Goal: Information Seeking & Learning: Check status

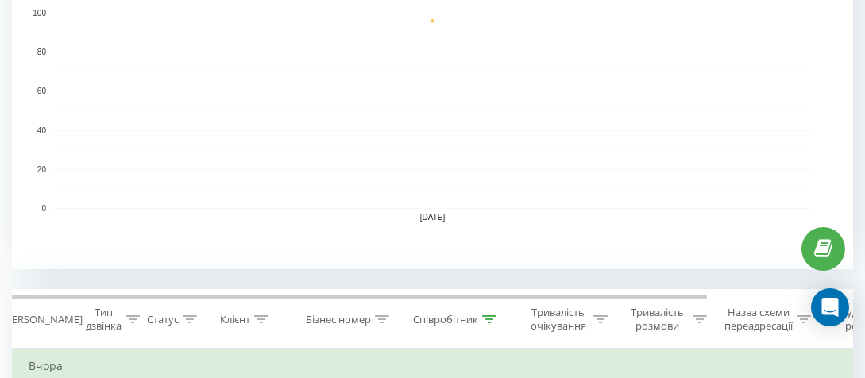
scroll to position [636, 0]
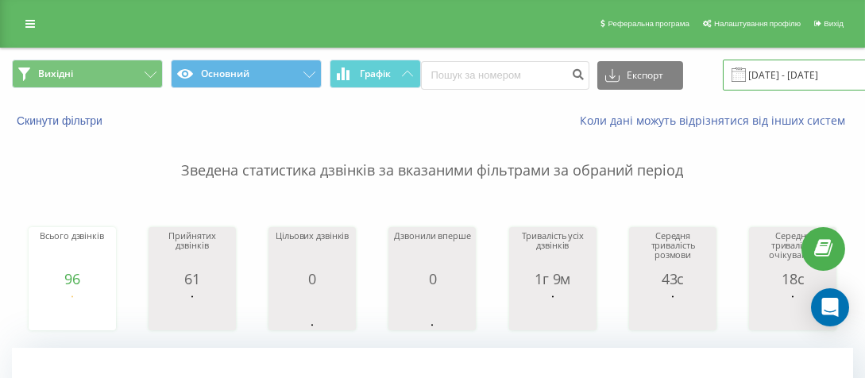
click at [742, 74] on input "22.09.2025 - 22.09.2025" at bounding box center [819, 75] width 192 height 31
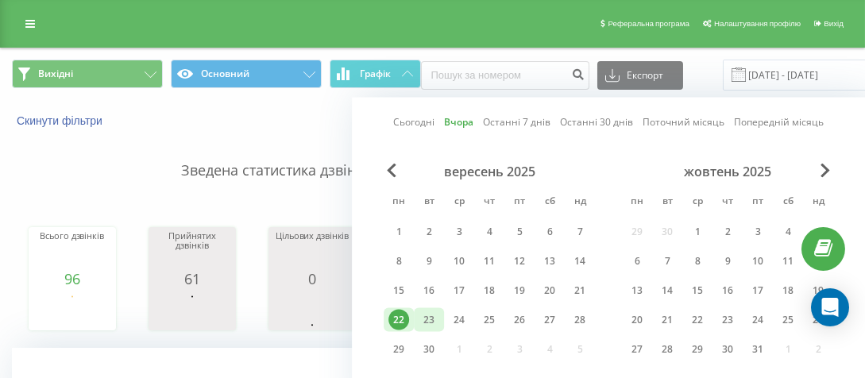
click at [432, 311] on div "23" at bounding box center [429, 320] width 21 height 21
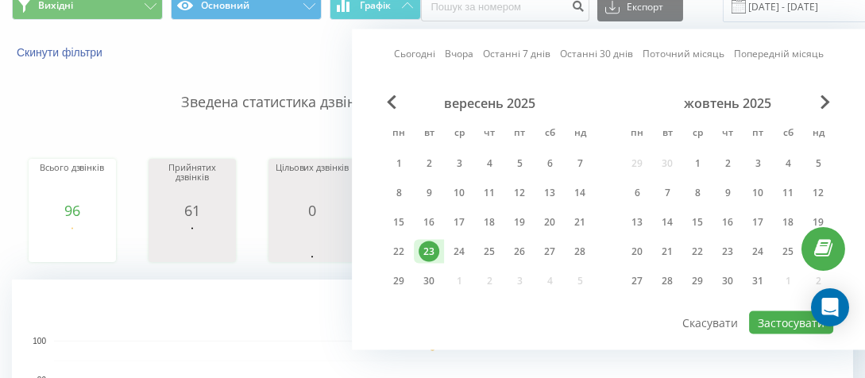
scroll to position [79, 0]
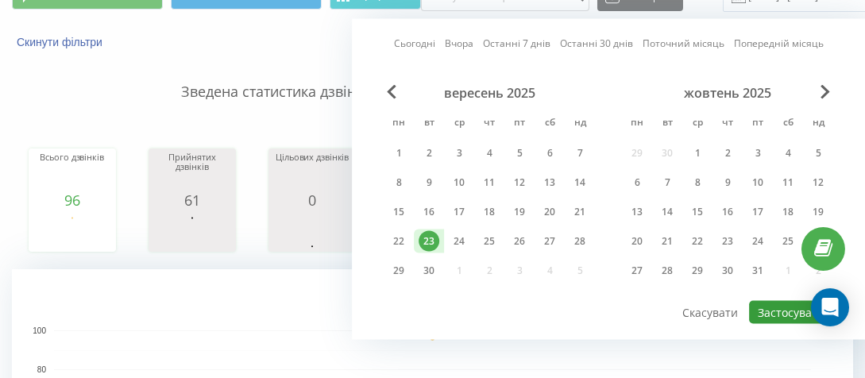
click at [789, 308] on button "Застосувати" at bounding box center [791, 312] width 84 height 23
type input "23.09.2025 - 23.09.2025"
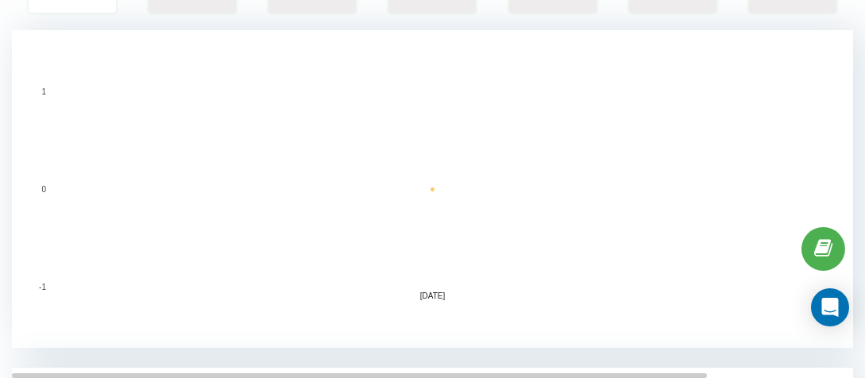
scroll to position [477, 0]
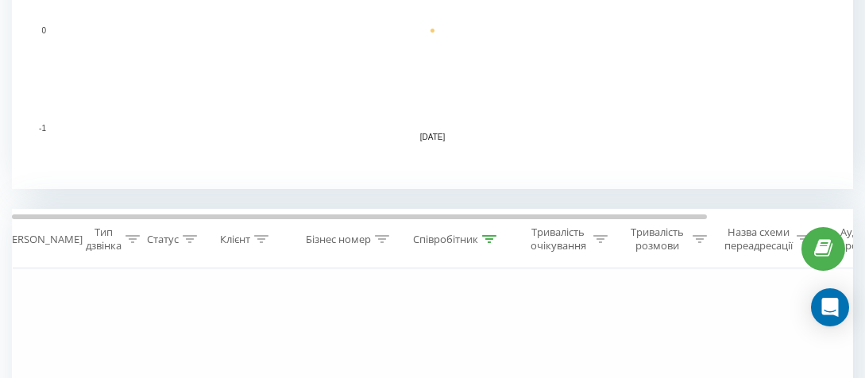
click at [495, 235] on icon at bounding box center [490, 239] width 14 height 8
drag, startPoint x: 360, startPoint y: 349, endPoint x: 351, endPoint y: 349, distance: 8.7
type input "шашкіна"
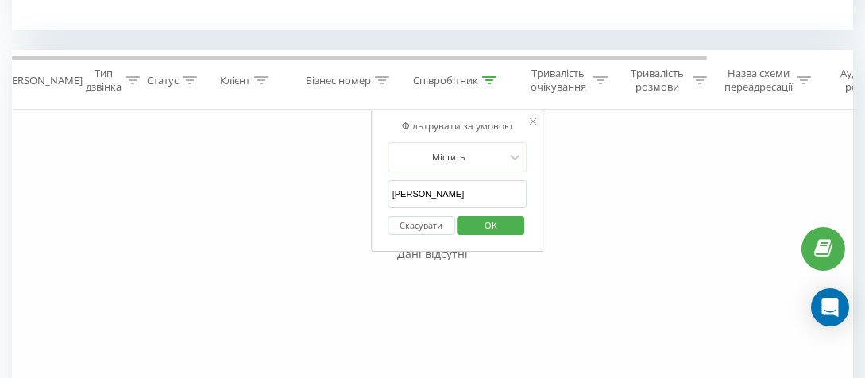
click at [496, 230] on span "OK" at bounding box center [491, 225] width 44 height 25
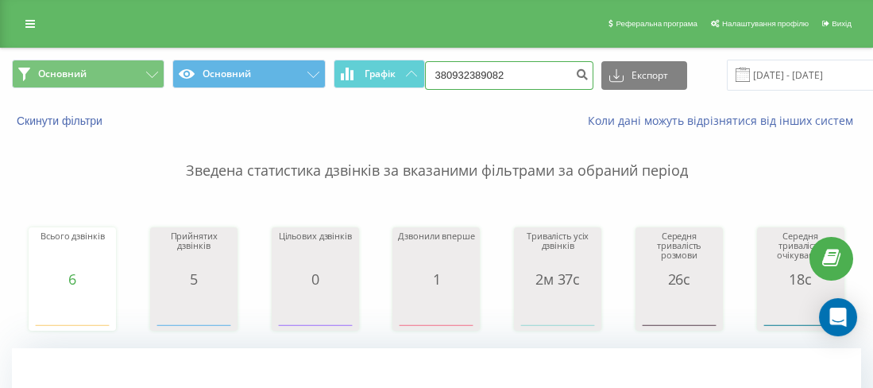
drag, startPoint x: 484, startPoint y: 68, endPoint x: 455, endPoint y: 68, distance: 29.4
click at [455, 68] on input "380932389082" at bounding box center [509, 75] width 168 height 29
paste input "0939118898"
type input "380939118898"
click at [578, 61] on button "submit" at bounding box center [582, 75] width 21 height 29
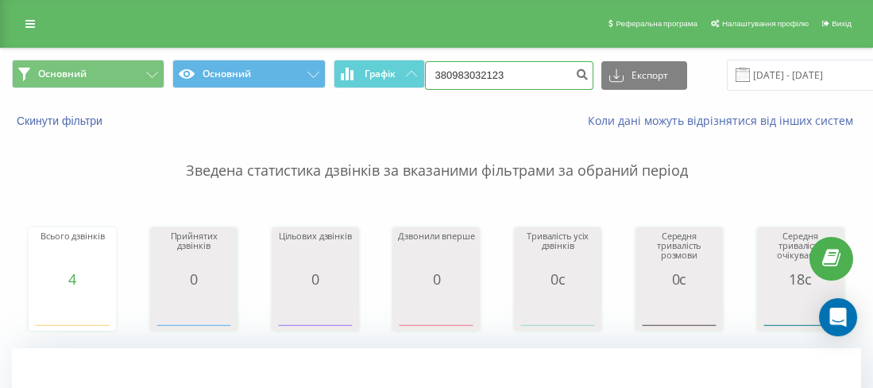
drag, startPoint x: 509, startPoint y: 69, endPoint x: 447, endPoint y: 77, distance: 63.3
click at [447, 77] on input "380983032123" at bounding box center [509, 75] width 168 height 29
paste input "0985195805"
type input "380985195805"
click at [572, 71] on button "submit" at bounding box center [582, 75] width 21 height 29
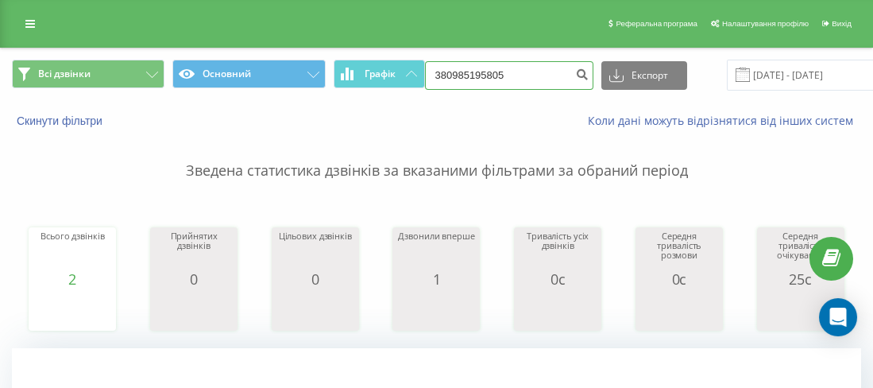
drag, startPoint x: 528, startPoint y: 63, endPoint x: 448, endPoint y: 73, distance: 80.9
click at [448, 73] on input "380985195805" at bounding box center [509, 75] width 168 height 29
paste input "0975523658"
click at [555, 79] on input "380975523658" at bounding box center [509, 75] width 168 height 29
click at [561, 74] on input "380975523658" at bounding box center [509, 75] width 168 height 29
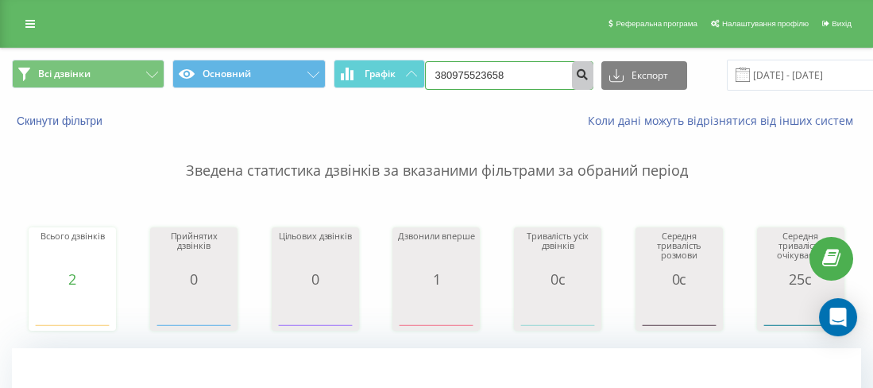
type input "380975523658"
click at [576, 75] on icon "submit" at bounding box center [583, 73] width 14 height 10
drag, startPoint x: 528, startPoint y: 66, endPoint x: 451, endPoint y: 65, distance: 77.1
click at [451, 65] on input "380975523658" at bounding box center [509, 75] width 168 height 29
paste input "0938270255"
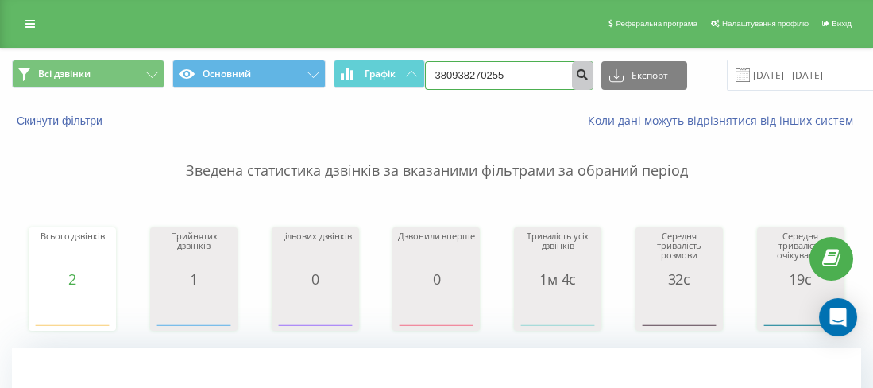
type input "380938270255"
click at [578, 76] on icon "submit" at bounding box center [583, 73] width 14 height 10
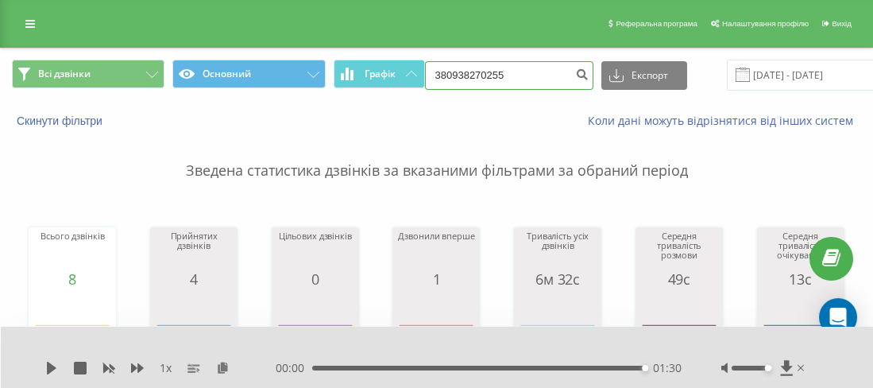
drag, startPoint x: 499, startPoint y: 74, endPoint x: 447, endPoint y: 71, distance: 51.7
click at [446, 71] on input "380938270255" at bounding box center [509, 75] width 168 height 29
paste input "0938270255"
type input "380938270255"
drag, startPoint x: 561, startPoint y: 83, endPoint x: 576, endPoint y: 76, distance: 16.7
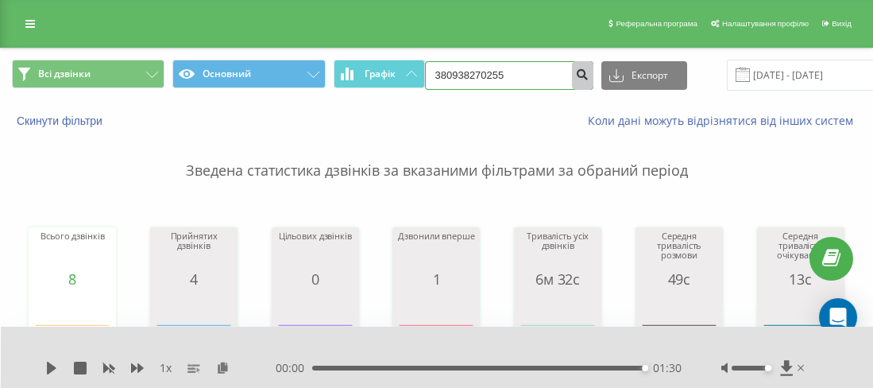
click at [563, 83] on form "380938270255" at bounding box center [509, 75] width 168 height 29
click at [577, 75] on icon "submit" at bounding box center [583, 73] width 14 height 10
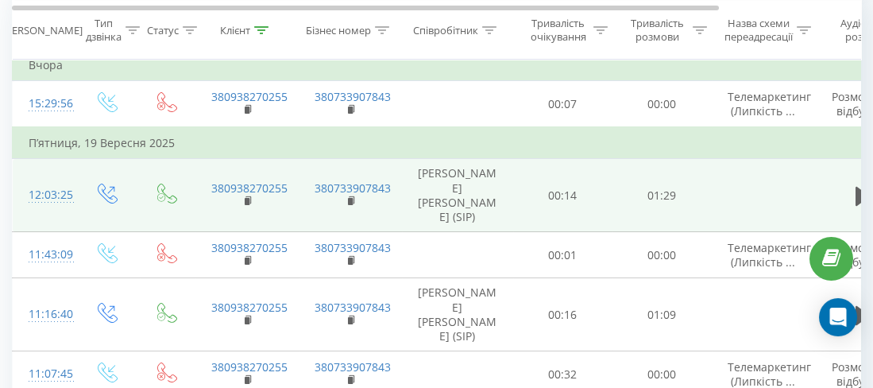
scroll to position [714, 0]
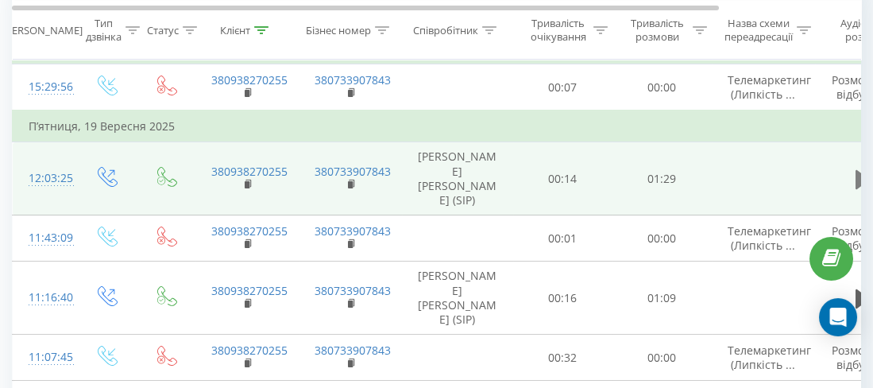
click at [857, 175] on icon at bounding box center [863, 179] width 14 height 19
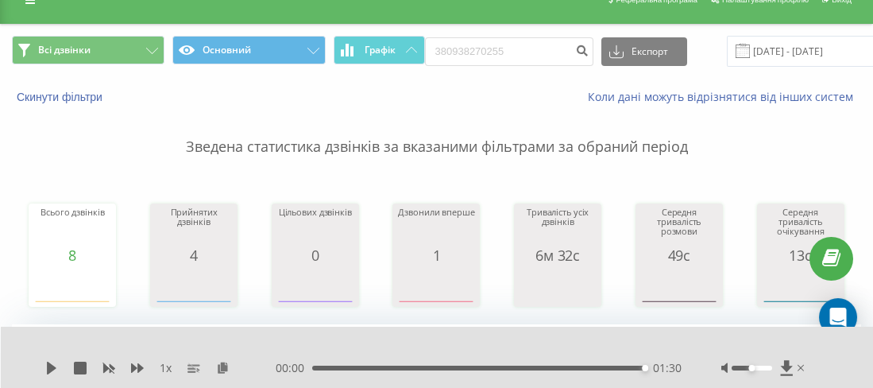
scroll to position [0, 0]
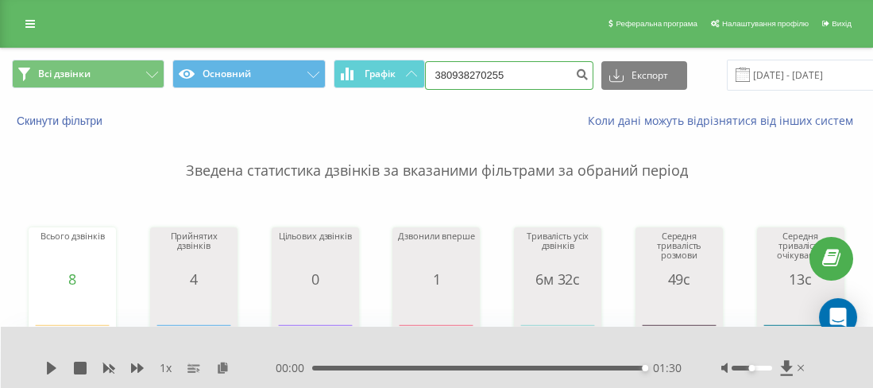
drag, startPoint x: 542, startPoint y: 61, endPoint x: 446, endPoint y: 65, distance: 96.2
click at [446, 65] on input "380938270255" at bounding box center [509, 75] width 168 height 29
paste input "0663170095"
type input "380663170095"
click at [571, 83] on div "Всі дзвінки Основний Графік 380663170095 Експорт .csv .xls .xlsx 23.06.2025 - 2…" at bounding box center [437, 74] width 872 height 53
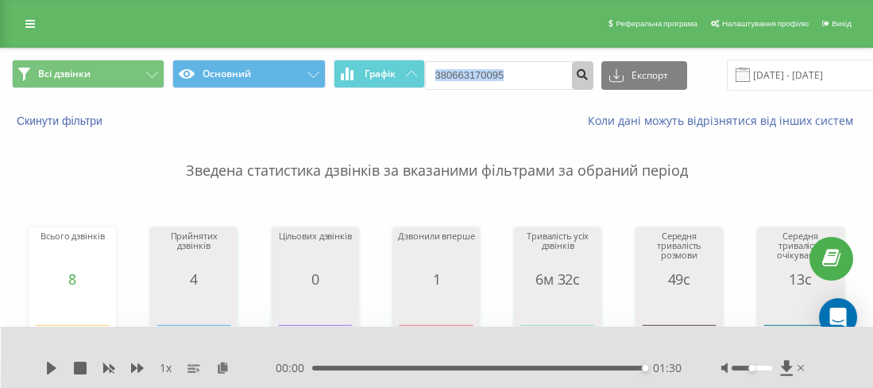
click at [576, 74] on icon "submit" at bounding box center [583, 73] width 14 height 10
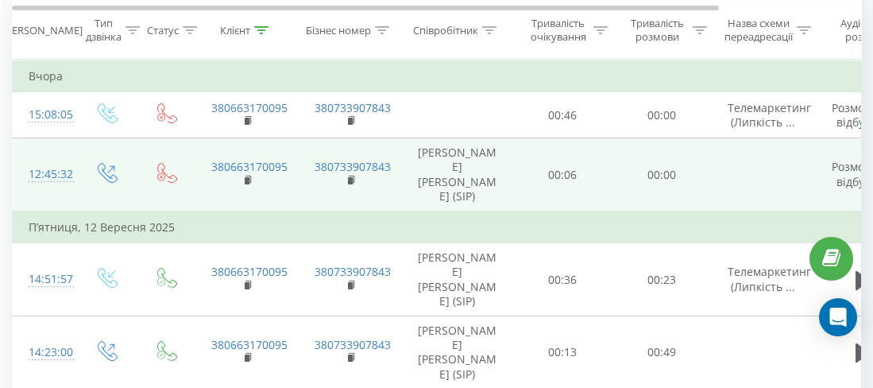
scroll to position [768, 0]
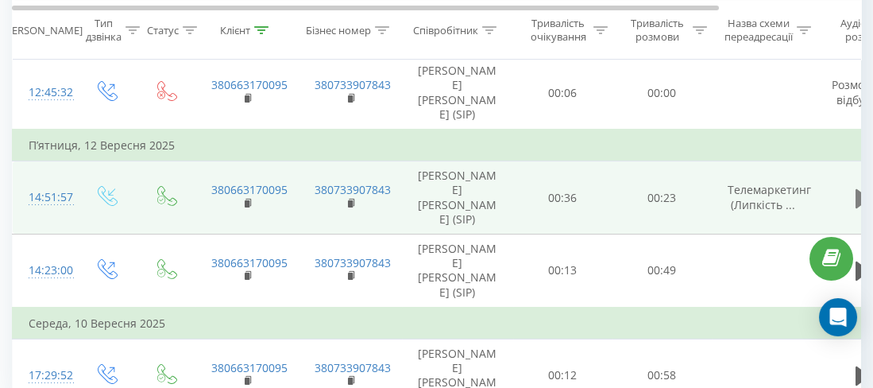
click at [856, 193] on icon at bounding box center [863, 199] width 14 height 22
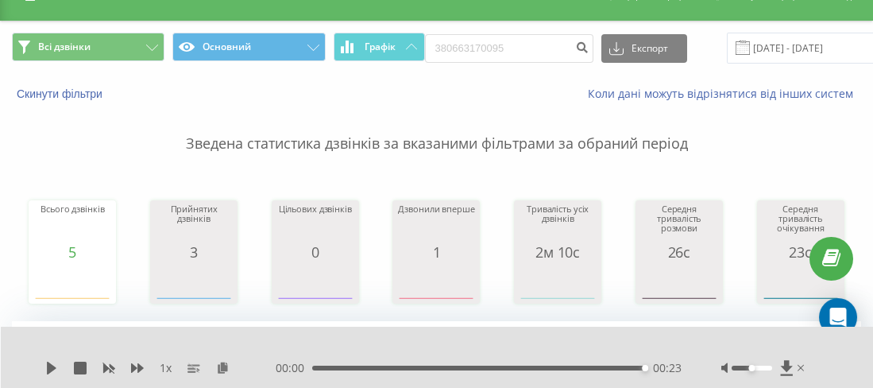
scroll to position [0, 0]
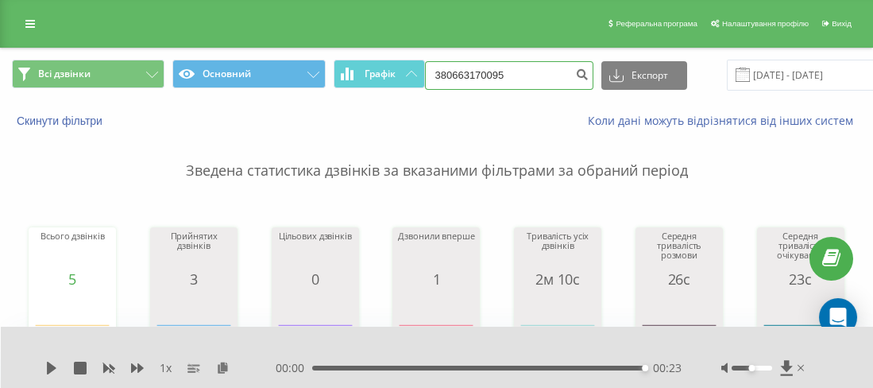
drag, startPoint x: 530, startPoint y: 70, endPoint x: 443, endPoint y: 70, distance: 86.6
click at [443, 70] on input "380663170095" at bounding box center [509, 75] width 168 height 29
paste input "0975173275"
type input "380975173275"
click at [576, 75] on icon "submit" at bounding box center [583, 73] width 14 height 10
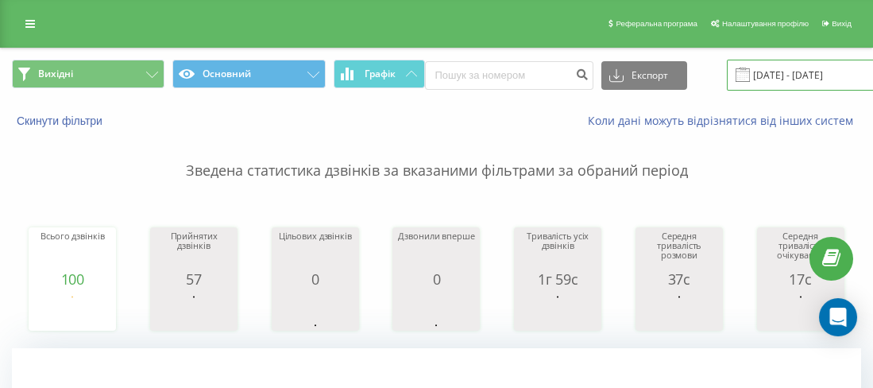
click at [765, 75] on input "22.09.2025 - 22.09.2025" at bounding box center [823, 75] width 192 height 31
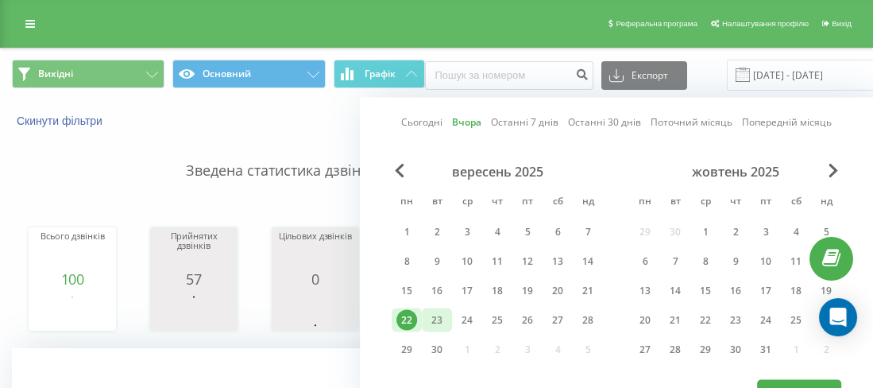
click at [435, 311] on div "23" at bounding box center [437, 320] width 21 height 21
click at [819, 380] on button "Застосувати" at bounding box center [799, 391] width 84 height 23
type input "[DATE] - [DATE]"
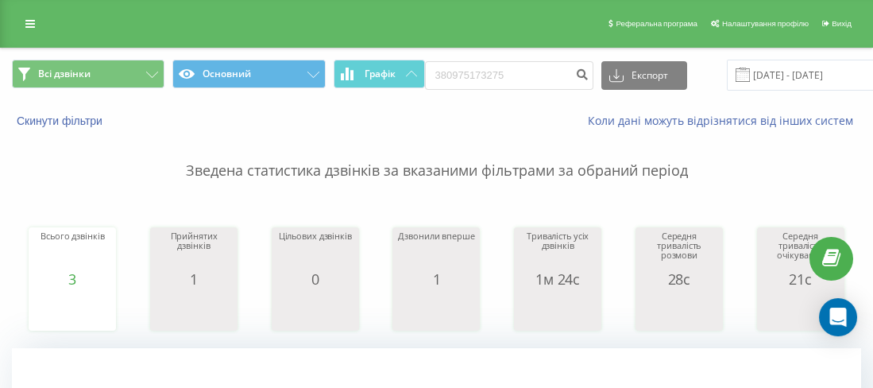
drag, startPoint x: 526, startPoint y: 52, endPoint x: 487, endPoint y: 61, distance: 40.1
click at [485, 60] on div "Всі дзвінки Основний Графік 380975173275 Експорт .csv .xls .xlsx [DATE] - [DATE]" at bounding box center [437, 74] width 872 height 53
drag, startPoint x: 540, startPoint y: 67, endPoint x: 449, endPoint y: 68, distance: 91.4
click at [448, 68] on input "380975173275" at bounding box center [509, 75] width 168 height 29
paste input "0971511036"
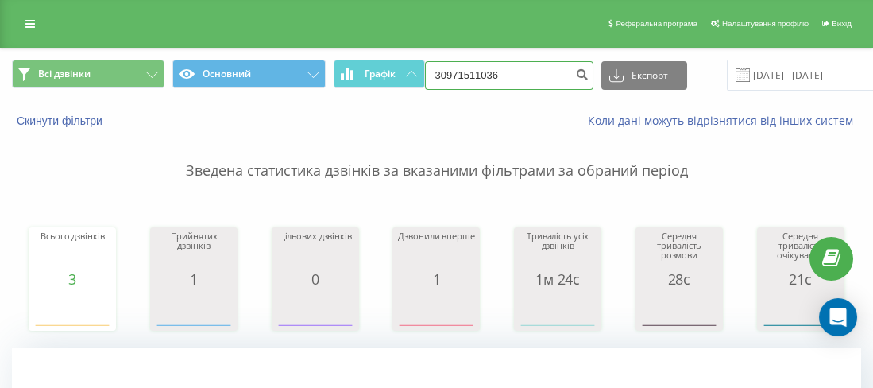
click at [442, 71] on input "30971511036" at bounding box center [509, 75] width 168 height 29
type input "380971511036"
click at [576, 72] on icon "submit" at bounding box center [583, 73] width 14 height 10
drag, startPoint x: 484, startPoint y: 75, endPoint x: 448, endPoint y: 68, distance: 36.5
click at [447, 68] on input "38" at bounding box center [509, 75] width 168 height 29
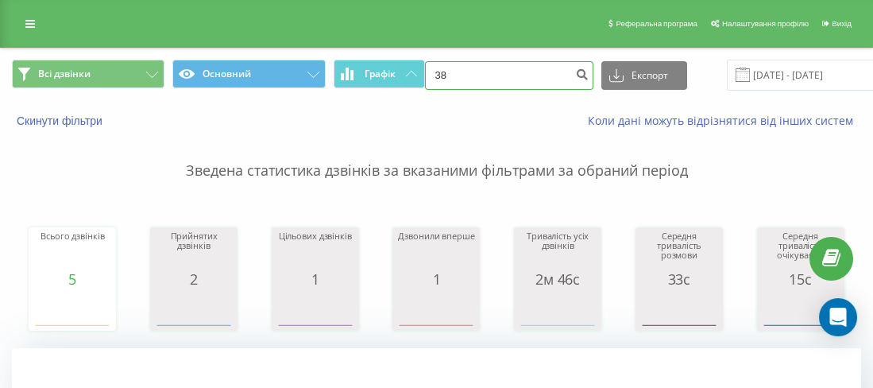
paste input "0674845339"
type input "380674845339"
drag, startPoint x: 591, startPoint y: 64, endPoint x: 573, endPoint y: 72, distance: 20.3
click at [590, 64] on div "380674845339 Експорт .csv .xls .xlsx 23.06.2025 - 23.09.2025" at bounding box center [672, 75] width 494 height 31
click at [576, 72] on icon "submit" at bounding box center [583, 73] width 14 height 10
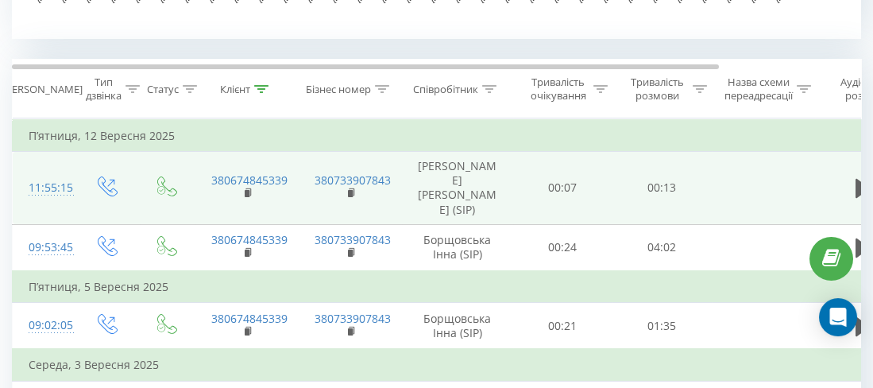
scroll to position [636, 0]
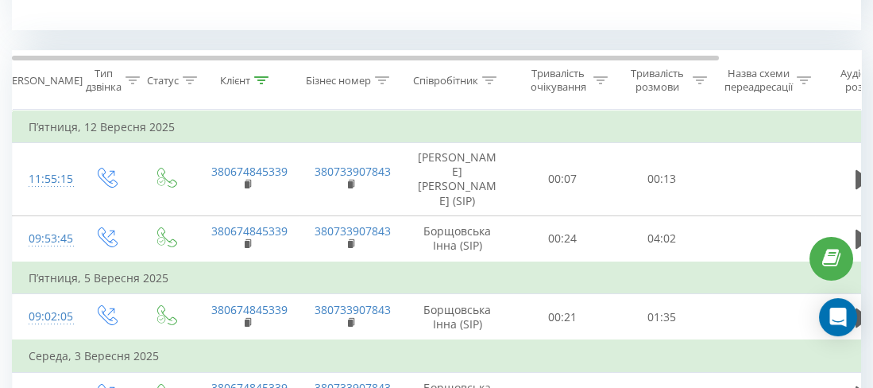
click at [861, 176] on div "Всі дзвінки Основний Графік 380674845339 Експорт .csv .xls .xlsx [DATE] - [DATE…" at bounding box center [436, 7] width 873 height 1190
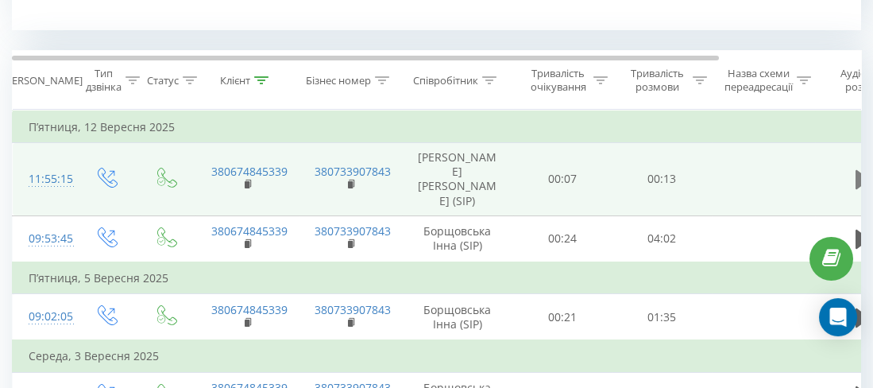
click at [861, 176] on icon at bounding box center [863, 179] width 14 height 19
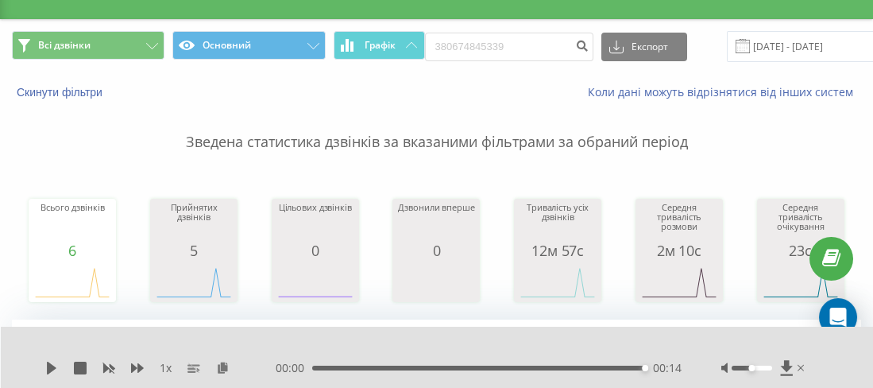
scroll to position [0, 0]
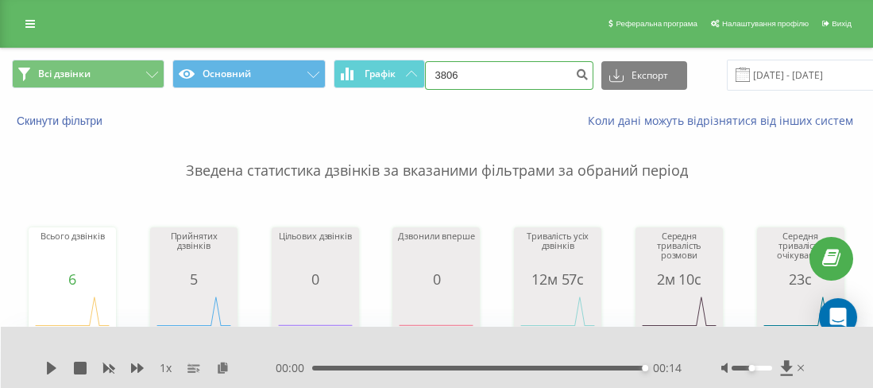
click at [455, 71] on input "3806" at bounding box center [509, 75] width 168 height 29
paste input "0675113503"
type input "380675113503"
click at [576, 76] on icon "submit" at bounding box center [583, 73] width 14 height 10
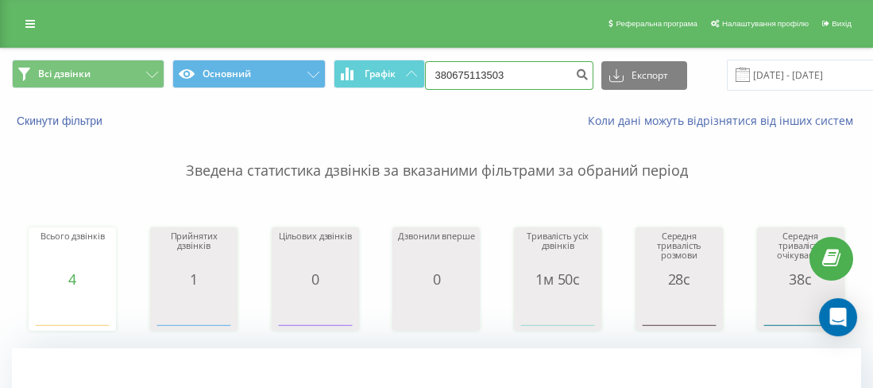
drag, startPoint x: 506, startPoint y: 79, endPoint x: 447, endPoint y: 76, distance: 58.9
click at [447, 76] on input "380675113503" at bounding box center [509, 75] width 168 height 29
paste input "0674845339"
type input "380674845339"
click at [576, 73] on icon "submit" at bounding box center [583, 73] width 14 height 10
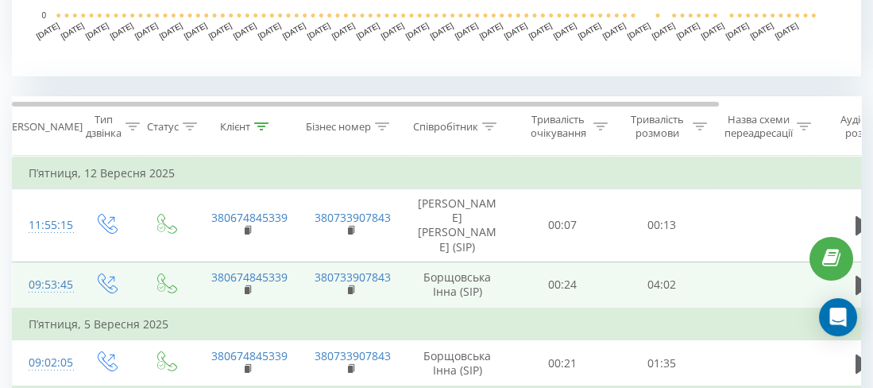
scroll to position [636, 0]
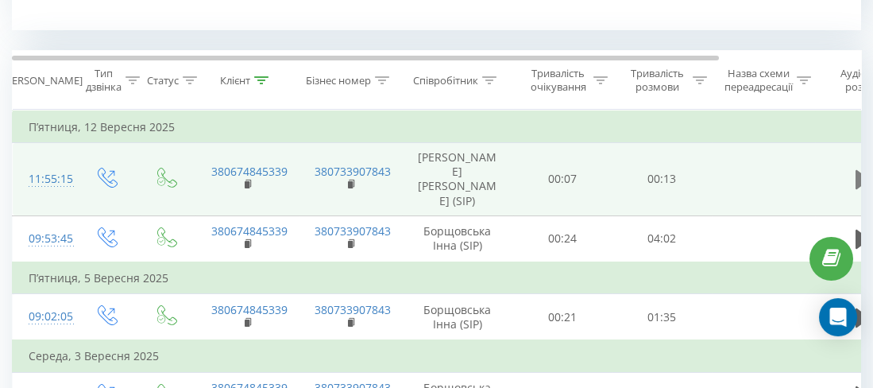
click at [853, 176] on button at bounding box center [863, 180] width 24 height 24
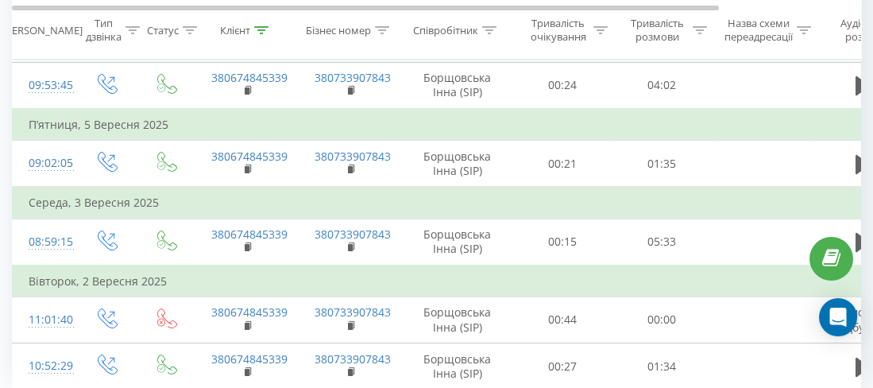
scroll to position [687, 0]
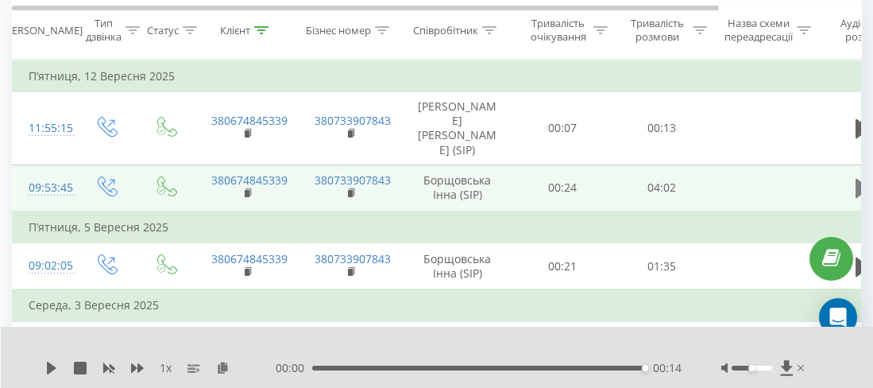
click at [853, 182] on button at bounding box center [863, 188] width 24 height 24
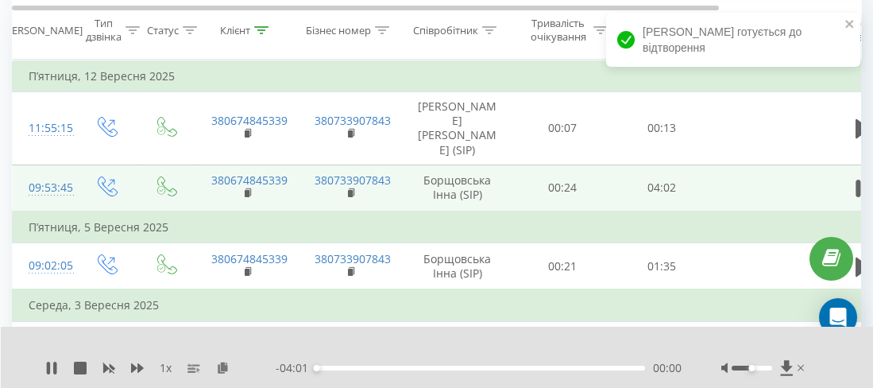
drag, startPoint x: 753, startPoint y: 357, endPoint x: 766, endPoint y: 364, distance: 15.3
click at [772, 362] on div at bounding box center [765, 368] width 87 height 16
click at [758, 366] on div at bounding box center [752, 368] width 41 height 5
click at [776, 371] on div at bounding box center [765, 368] width 87 height 16
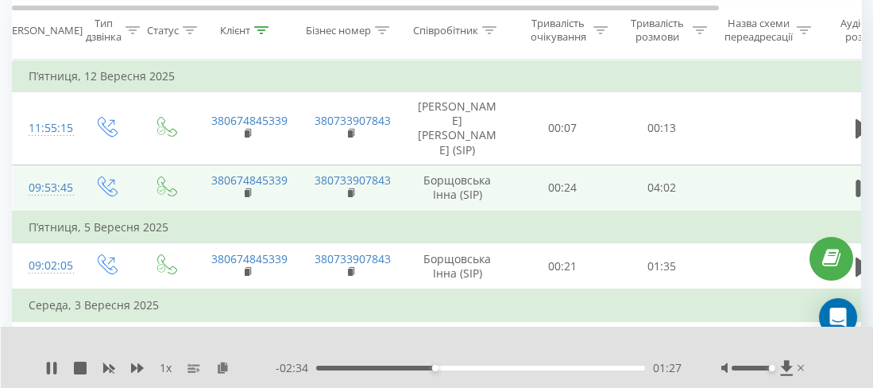
click at [526, 367] on div "01:27" at bounding box center [480, 368] width 329 height 5
click at [854, 129] on button at bounding box center [863, 129] width 24 height 24
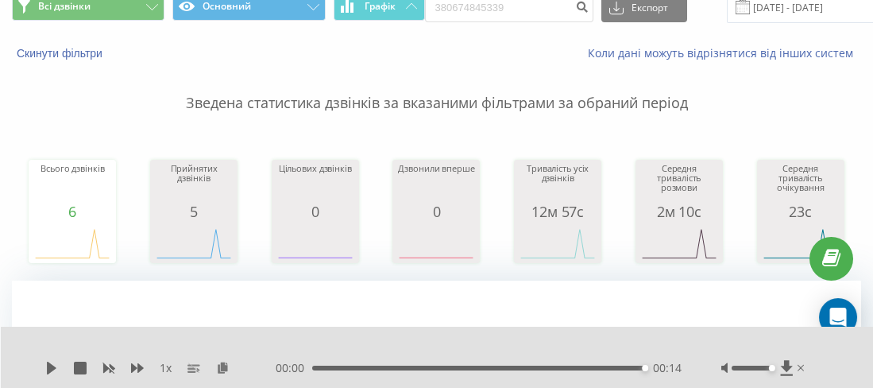
scroll to position [0, 0]
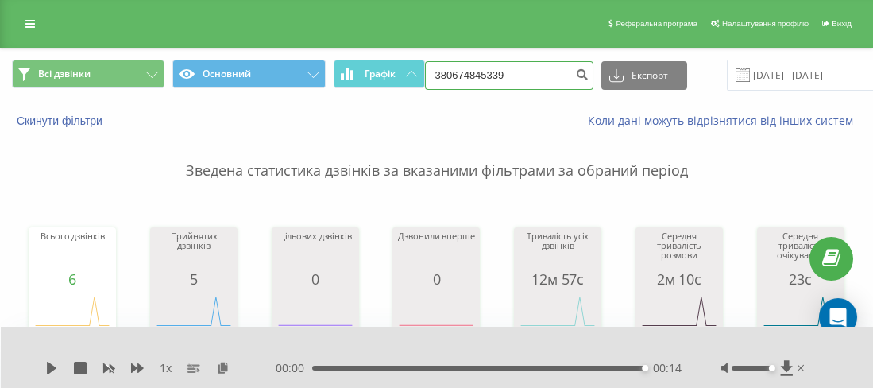
drag, startPoint x: 486, startPoint y: 72, endPoint x: 439, endPoint y: 72, distance: 46.1
click at [439, 72] on input "380674845339" at bounding box center [509, 75] width 168 height 29
paste input "0688879437"
type input "380688879437"
click at [578, 66] on button "submit" at bounding box center [582, 75] width 21 height 29
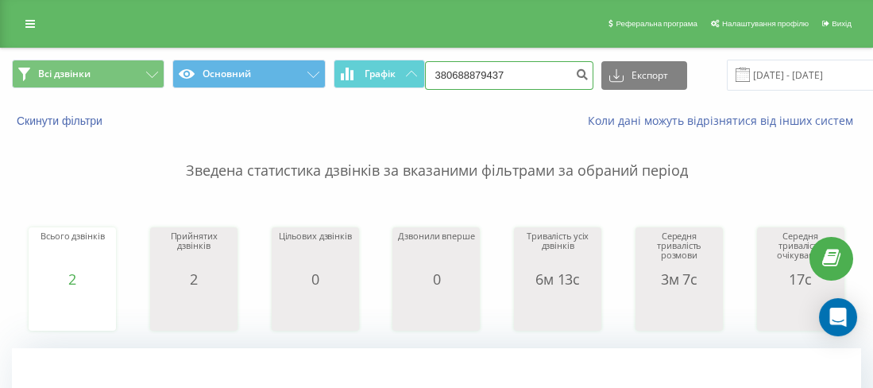
drag, startPoint x: 540, startPoint y: 79, endPoint x: 451, endPoint y: 71, distance: 90.1
click at [451, 71] on input "380688879437" at bounding box center [509, 75] width 168 height 29
click at [459, 68] on input "380" at bounding box center [509, 75] width 168 height 29
paste input "0934022937"
type input "380934022937"
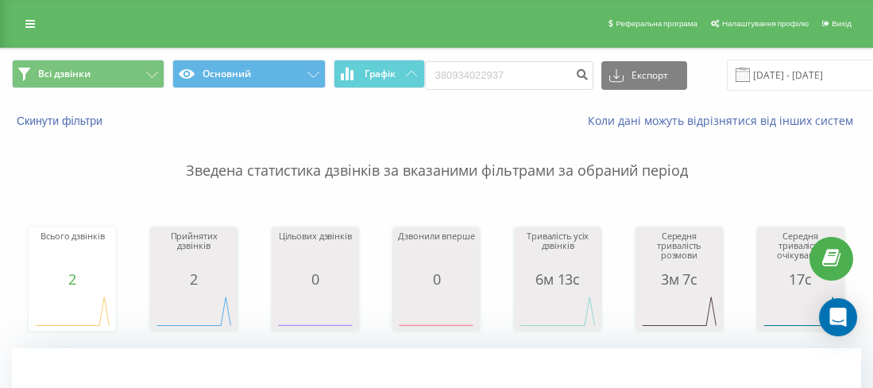
click at [602, 68] on button "Експорт" at bounding box center [645, 75] width 86 height 29
click at [582, 72] on button "submit" at bounding box center [582, 75] width 21 height 29
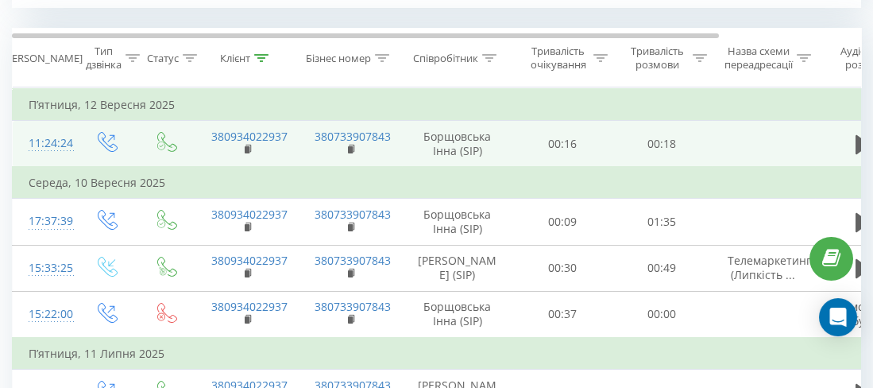
scroll to position [714, 0]
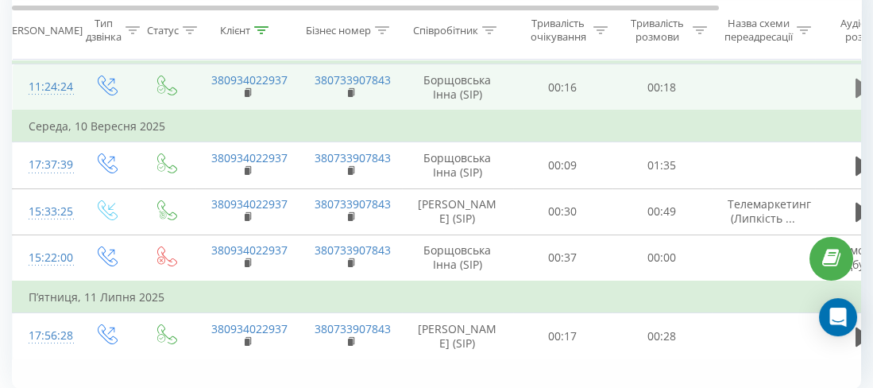
click at [858, 87] on icon at bounding box center [863, 87] width 14 height 19
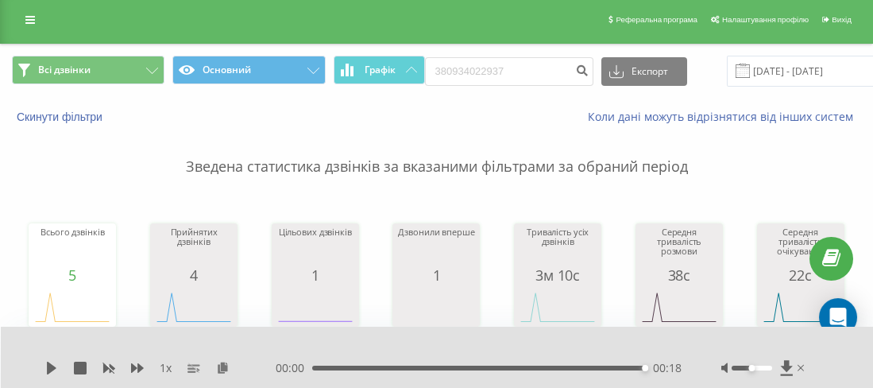
scroll to position [0, 0]
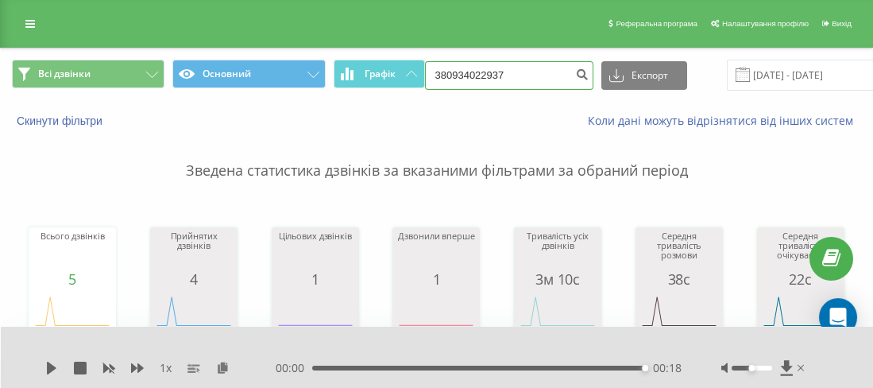
drag, startPoint x: 525, startPoint y: 68, endPoint x: 446, endPoint y: 78, distance: 80.1
click at [446, 78] on input "380934022937" at bounding box center [509, 75] width 168 height 29
paste input "0982087458"
type input "380982087458"
click at [579, 71] on icon "submit" at bounding box center [583, 73] width 14 height 10
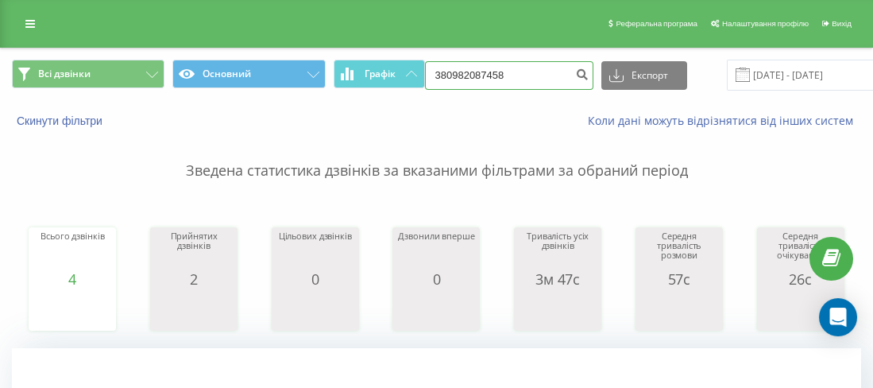
drag, startPoint x: 535, startPoint y: 66, endPoint x: 447, endPoint y: 68, distance: 87.4
click at [448, 68] on input "380982087458" at bounding box center [509, 75] width 168 height 29
paste input "0971100176"
type input "380971100176"
drag, startPoint x: 488, startPoint y: 192, endPoint x: 504, endPoint y: 179, distance: 20.9
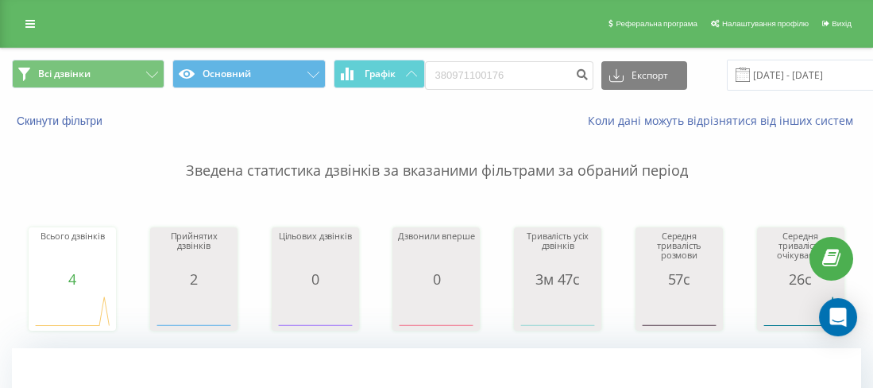
click at [581, 74] on button "submit" at bounding box center [582, 75] width 21 height 29
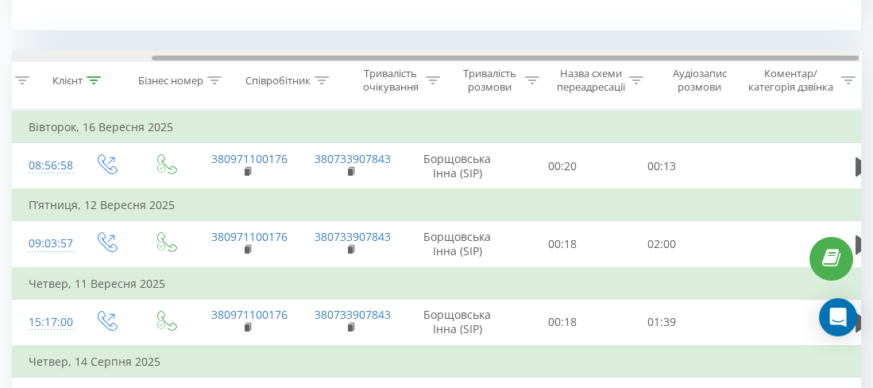
scroll to position [0, 168]
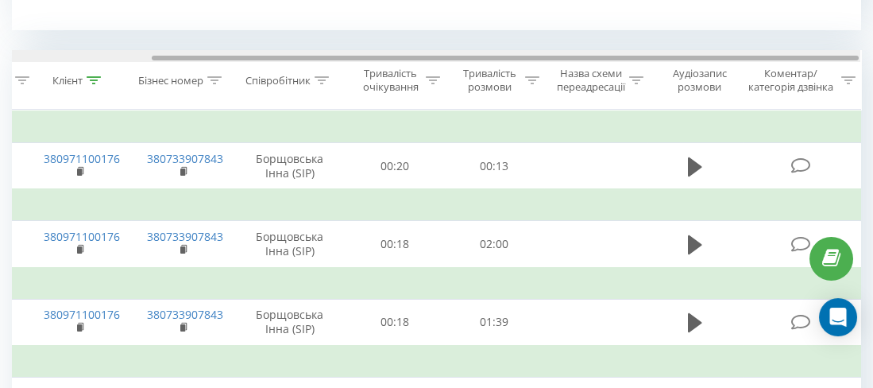
click at [716, 53] on div at bounding box center [436, 56] width 849 height 12
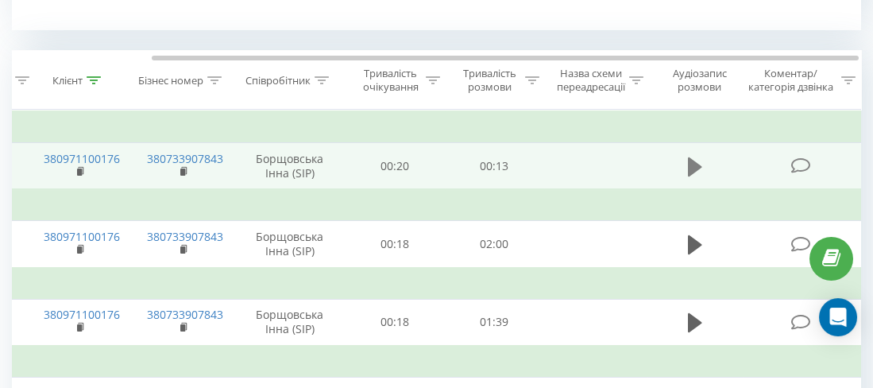
click at [688, 170] on icon at bounding box center [695, 166] width 14 height 19
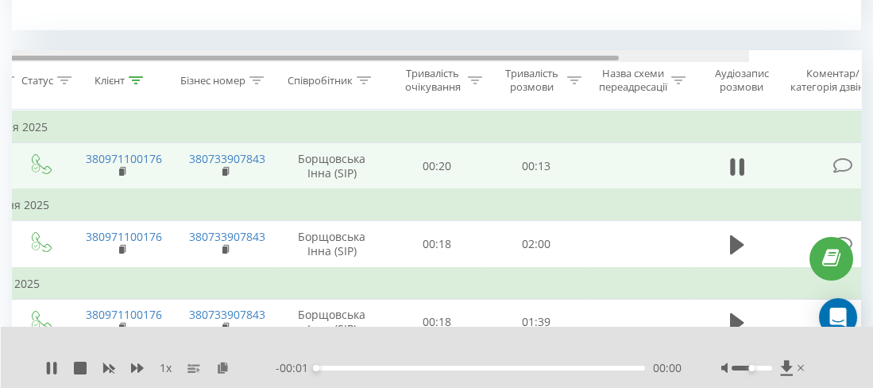
scroll to position [0, 0]
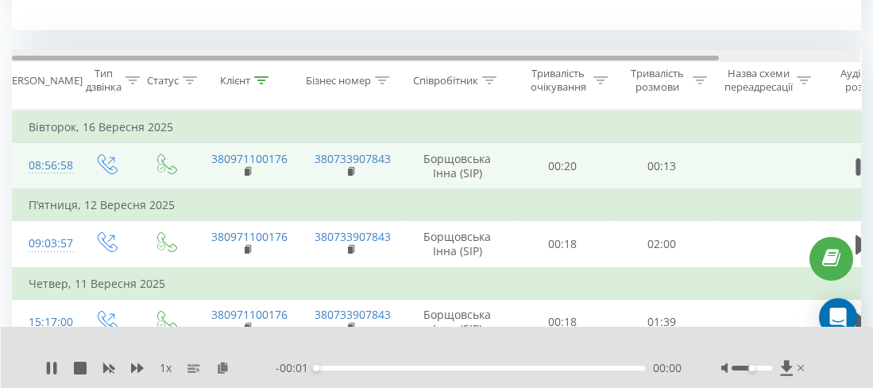
drag, startPoint x: 680, startPoint y: 56, endPoint x: 462, endPoint y: 126, distance: 229.4
click at [387, 61] on div at bounding box center [436, 56] width 849 height 12
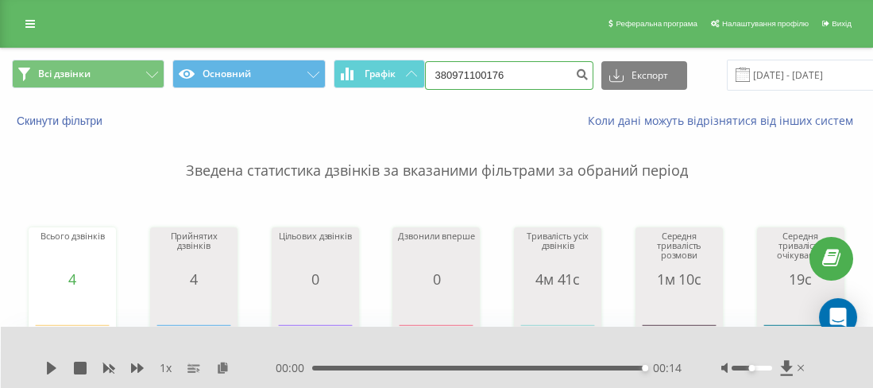
drag, startPoint x: 535, startPoint y: 75, endPoint x: 453, endPoint y: 76, distance: 81.9
click at [453, 76] on input "380971100176" at bounding box center [509, 75] width 168 height 29
paste input "0667133316"
type input "380667133316"
click at [576, 77] on icon "submit" at bounding box center [583, 73] width 14 height 10
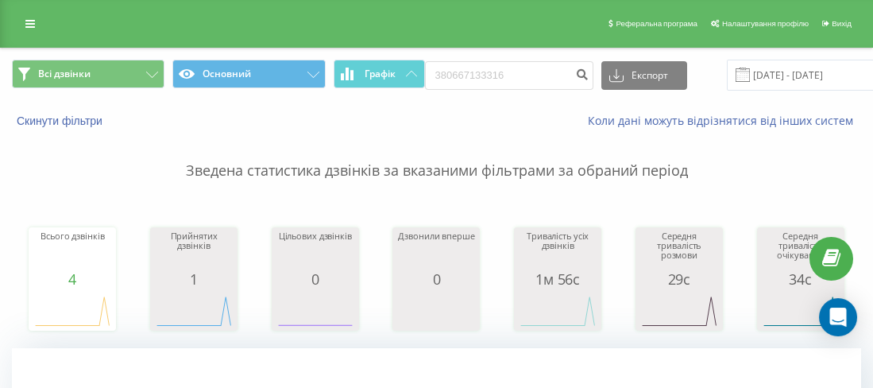
drag, startPoint x: 534, startPoint y: 93, endPoint x: 539, endPoint y: 78, distance: 15.8
click at [536, 84] on div "Всі дзвінки Основний Графік 380667133316 Експорт .csv .xls .xlsx [DATE] - [DATE]" at bounding box center [437, 74] width 872 height 53
drag, startPoint x: 533, startPoint y: 75, endPoint x: 447, endPoint y: 70, distance: 86.8
click at [446, 70] on input "380667133316" at bounding box center [509, 75] width 168 height 29
paste input "0662247800"
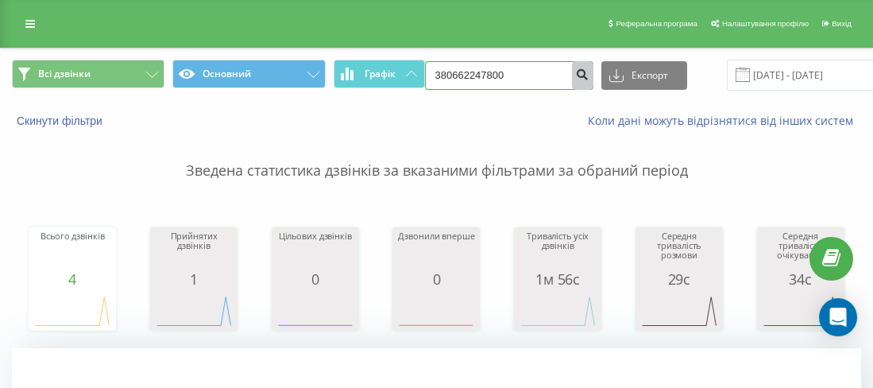
type input "380662247800"
click at [576, 77] on icon "submit" at bounding box center [583, 73] width 14 height 10
drag, startPoint x: 517, startPoint y: 67, endPoint x: 450, endPoint y: 73, distance: 67.1
click at [449, 74] on input "380662247800" at bounding box center [509, 75] width 168 height 29
paste input "0970805384"
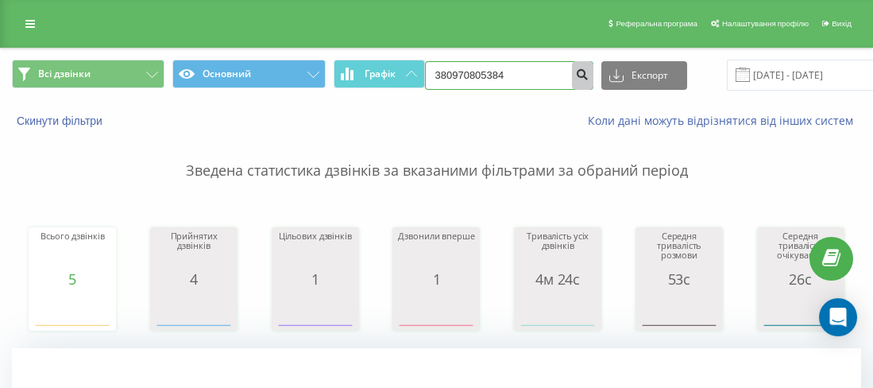
type input "380970805384"
click at [572, 72] on button "submit" at bounding box center [582, 75] width 21 height 29
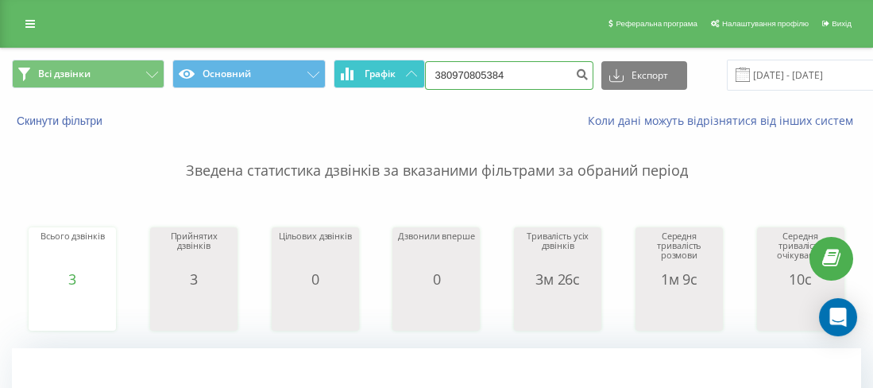
drag, startPoint x: 487, startPoint y: 68, endPoint x: 412, endPoint y: 72, distance: 74.8
click at [407, 68] on div "Всі дзвінки Основний Графік 380970805384 Експорт .csv .xls .xlsx [DATE] - [DATE]" at bounding box center [436, 75] width 849 height 31
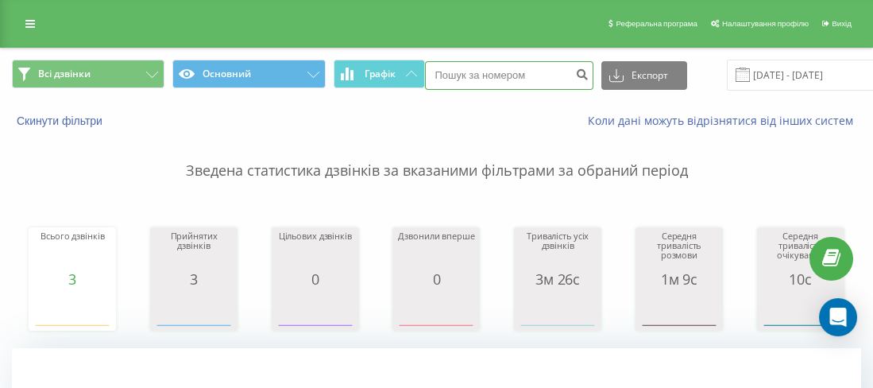
paste input "380970020072"
type input "380970020072"
click at [575, 83] on button "submit" at bounding box center [582, 75] width 21 height 29
drag, startPoint x: 489, startPoint y: 84, endPoint x: 451, endPoint y: 79, distance: 37.8
click at [445, 79] on input "380970020072" at bounding box center [509, 75] width 168 height 29
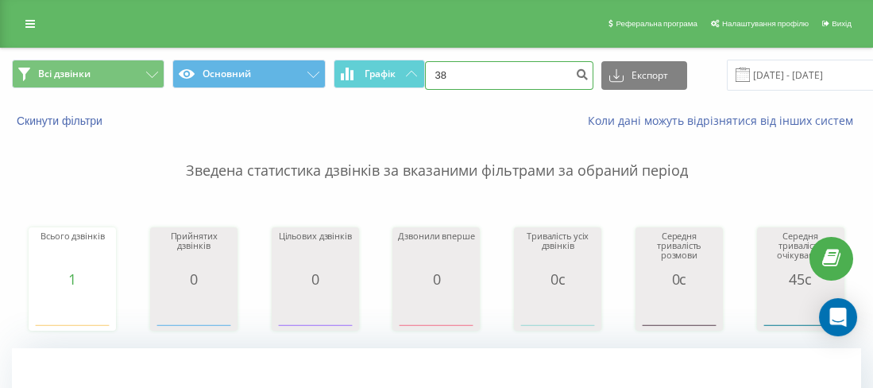
paste input "0970805384"
type input "380970805384"
click at [572, 67] on button "submit" at bounding box center [582, 75] width 21 height 29
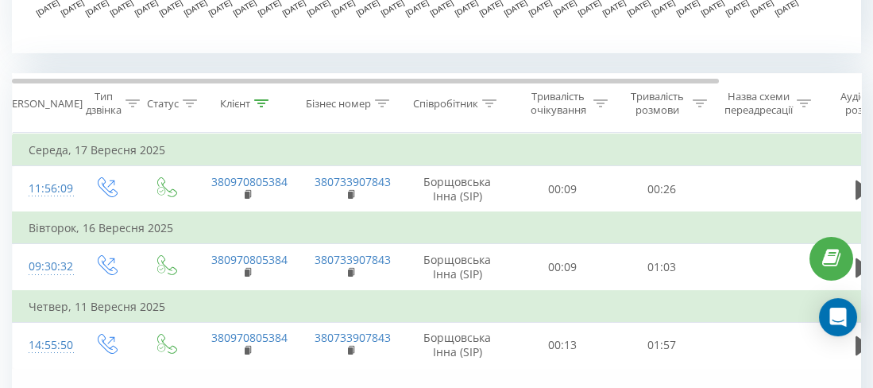
scroll to position [636, 0]
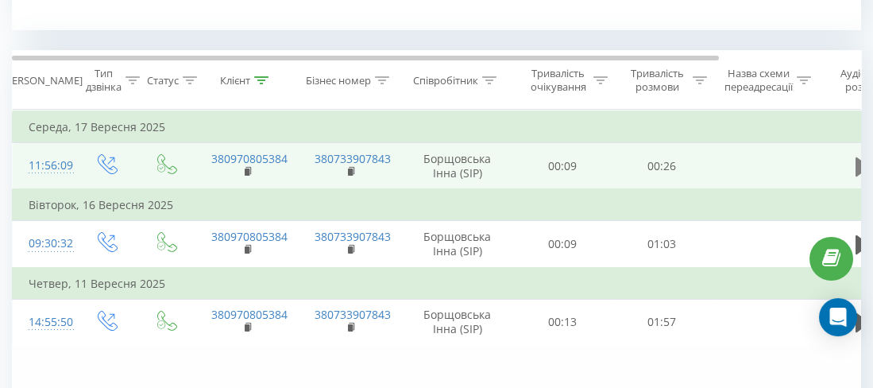
click at [858, 161] on icon at bounding box center [863, 166] width 14 height 19
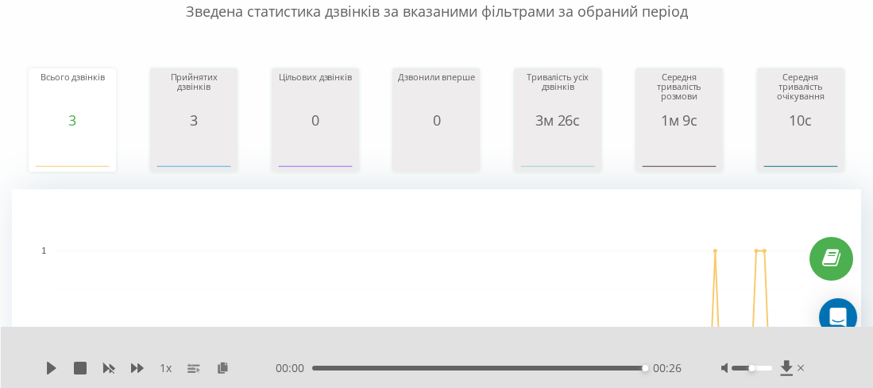
scroll to position [0, 0]
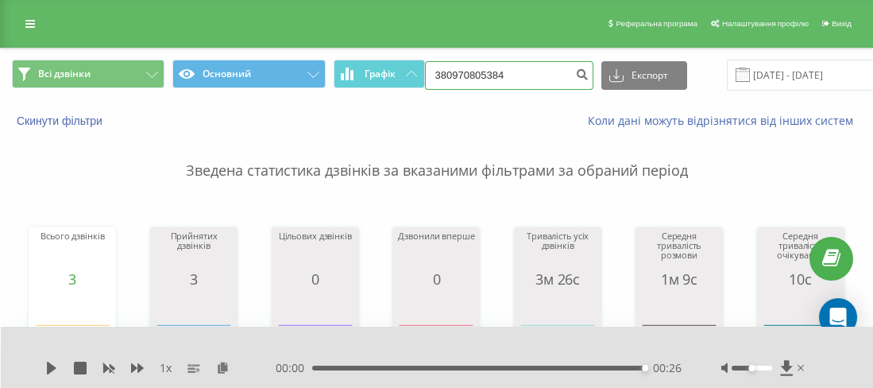
drag, startPoint x: 520, startPoint y: 71, endPoint x: 447, endPoint y: 75, distance: 72.4
click at [445, 75] on input "380970805384" at bounding box center [509, 75] width 168 height 29
paste input "0938866677"
type input "380938866677"
click at [576, 74] on icon "submit" at bounding box center [583, 73] width 14 height 10
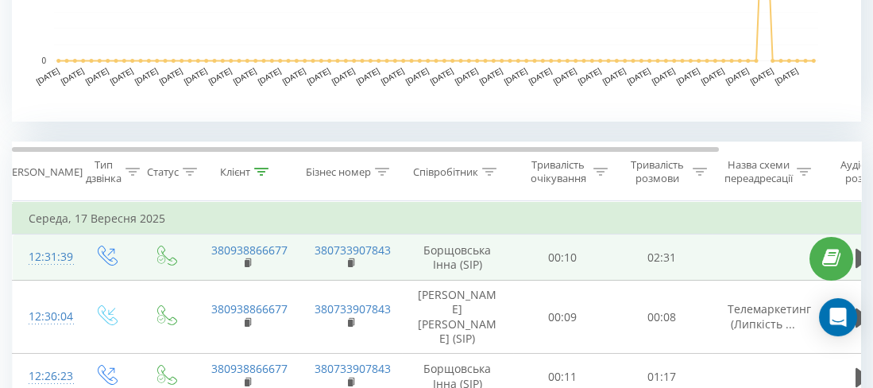
scroll to position [614, 0]
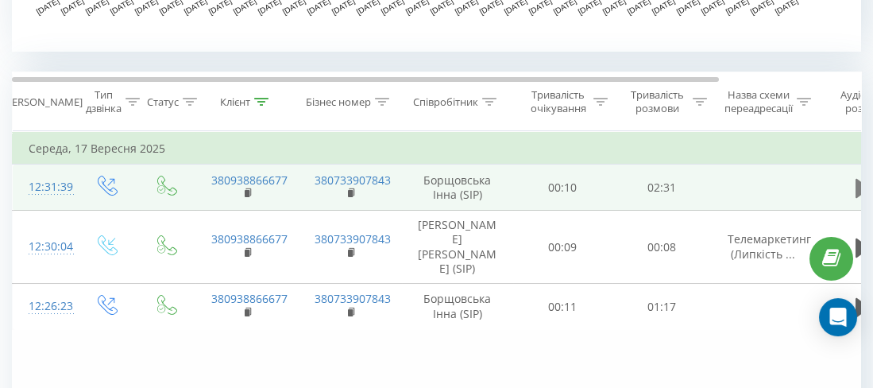
click at [858, 188] on icon at bounding box center [863, 187] width 14 height 19
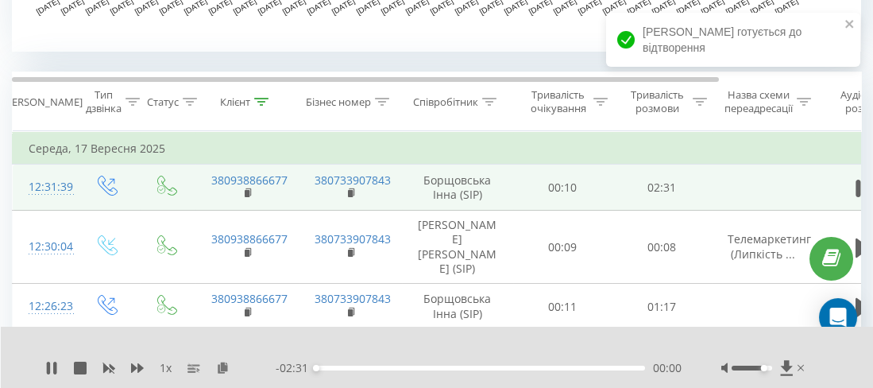
drag, startPoint x: 749, startPoint y: 367, endPoint x: 768, endPoint y: 368, distance: 19.1
click at [768, 368] on div "Accessibility label" at bounding box center [764, 368] width 6 height 6
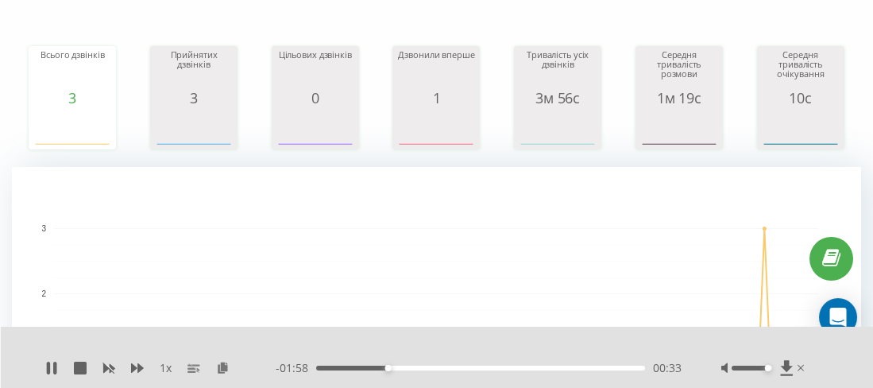
scroll to position [0, 0]
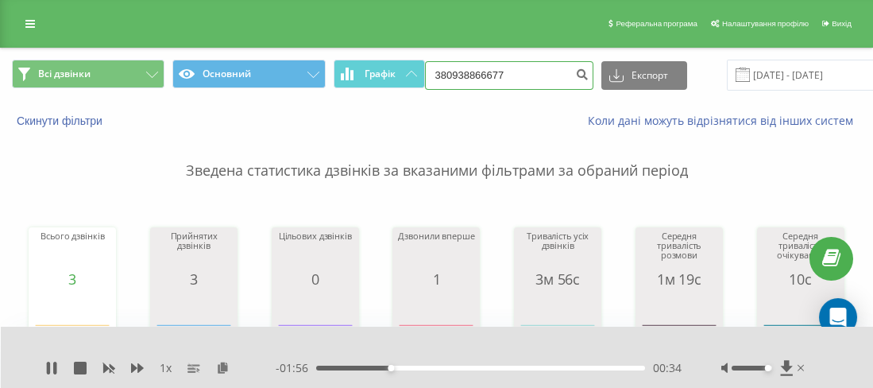
drag, startPoint x: 476, startPoint y: 72, endPoint x: 461, endPoint y: 72, distance: 15.1
click at [447, 68] on input "380938866677" at bounding box center [509, 75] width 168 height 29
paste input "0984367338"
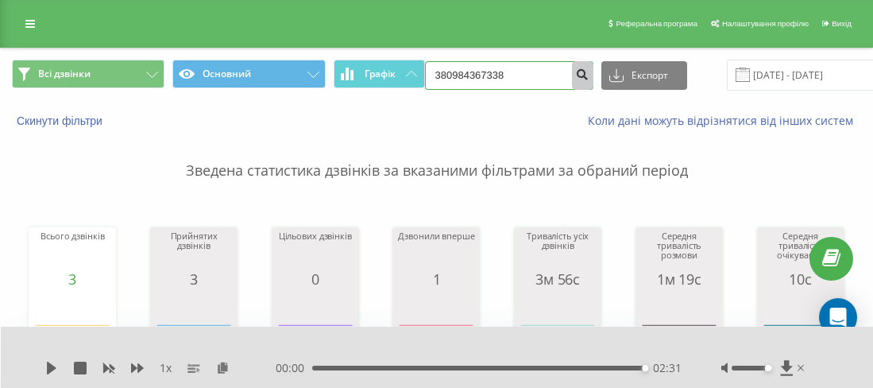
type input "380984367338"
click at [576, 77] on icon "submit" at bounding box center [583, 73] width 14 height 10
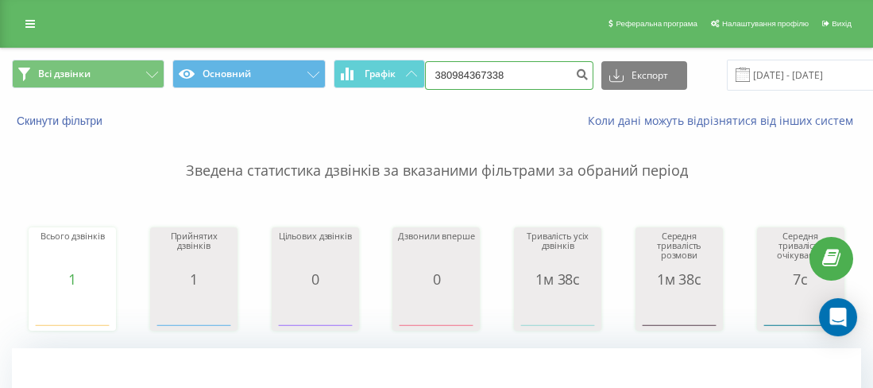
drag, startPoint x: 517, startPoint y: 72, endPoint x: 462, endPoint y: 155, distance: 99.2
click at [471, 123] on div "Всі дзвінки Основний Графік 380984367338 Експорт .csv .xls .xlsx [DATE] - [DATE…" at bounding box center [437, 93] width 872 height 91
drag, startPoint x: 487, startPoint y: 74, endPoint x: 454, endPoint y: 75, distance: 33.4
click at [454, 75] on input "380984" at bounding box center [509, 75] width 168 height 29
paste input "0730210896"
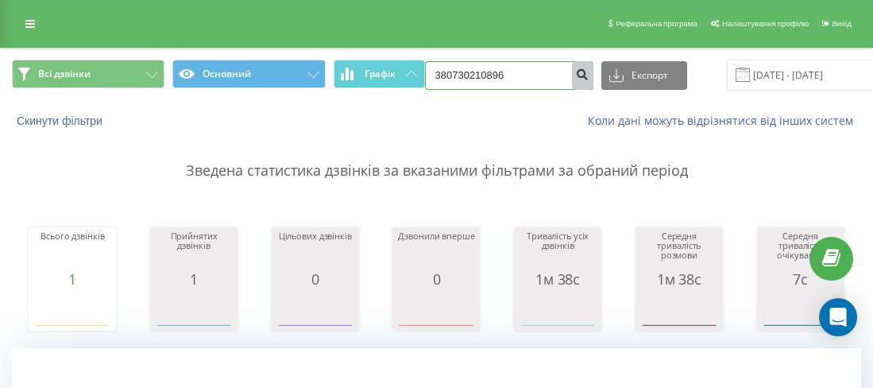
type input "380730210896"
click at [572, 79] on button "submit" at bounding box center [582, 75] width 21 height 29
click at [576, 69] on icon "submit" at bounding box center [583, 73] width 14 height 10
drag, startPoint x: 529, startPoint y: 79, endPoint x: 448, endPoint y: 74, distance: 81.2
click at [448, 74] on input "380730210896" at bounding box center [509, 75] width 168 height 29
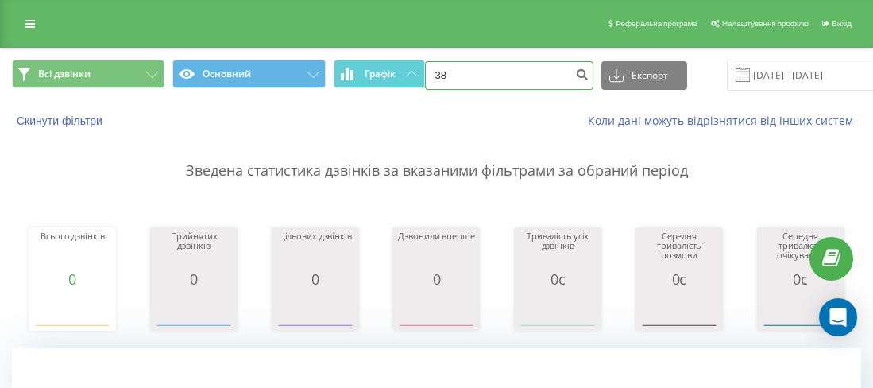
paste input "0677152655"
type input "380677152655"
click at [576, 77] on icon "submit" at bounding box center [583, 73] width 14 height 10
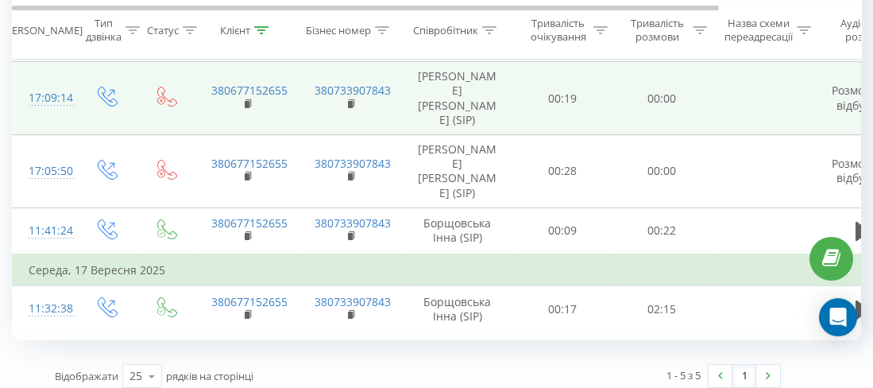
scroll to position [773, 0]
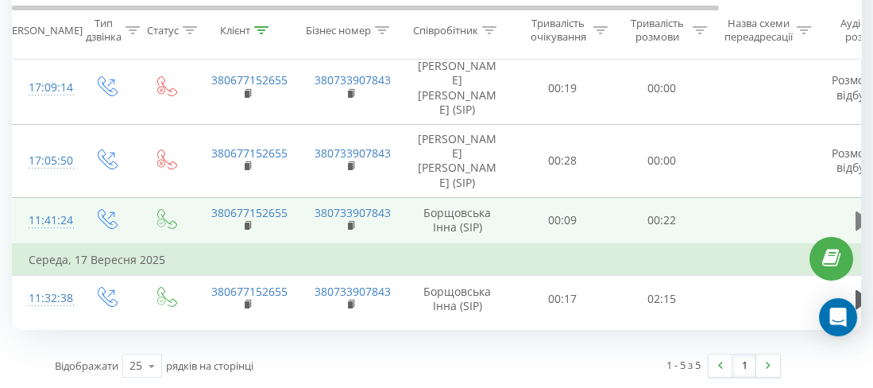
click at [853, 222] on button at bounding box center [863, 221] width 24 height 24
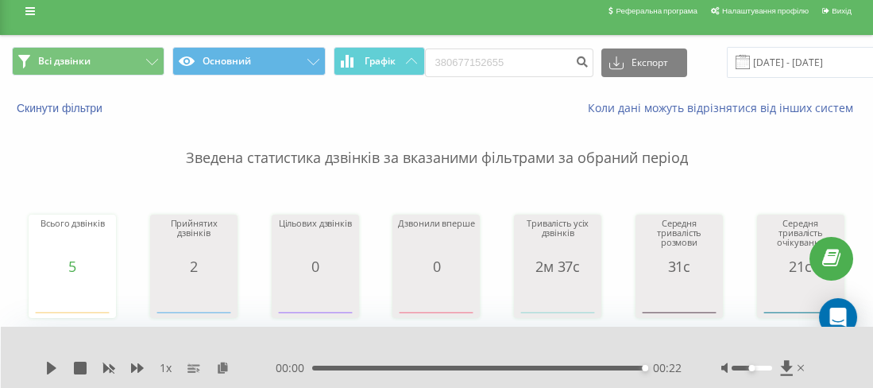
scroll to position [0, 0]
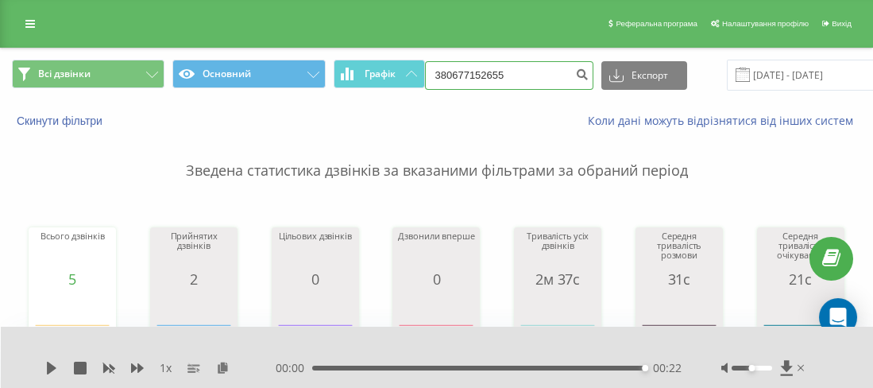
drag, startPoint x: 497, startPoint y: 80, endPoint x: 446, endPoint y: 72, distance: 52.4
click at [444, 72] on input "380677152655" at bounding box center [509, 75] width 168 height 29
paste input "0935750667"
type input "380935750667"
click at [572, 83] on button "submit" at bounding box center [582, 75] width 21 height 29
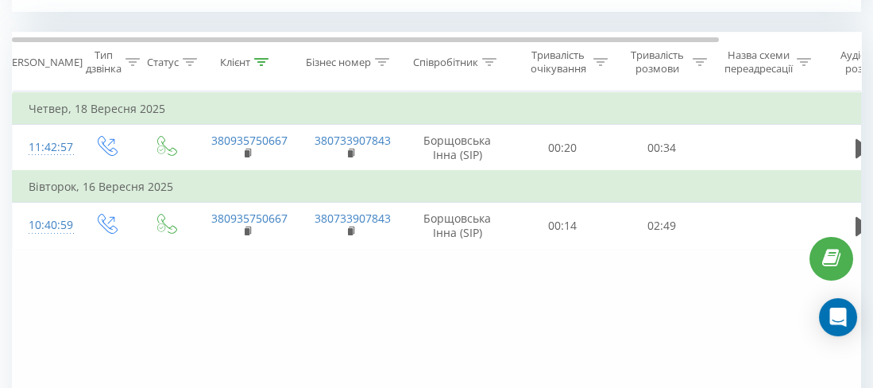
scroll to position [614, 0]
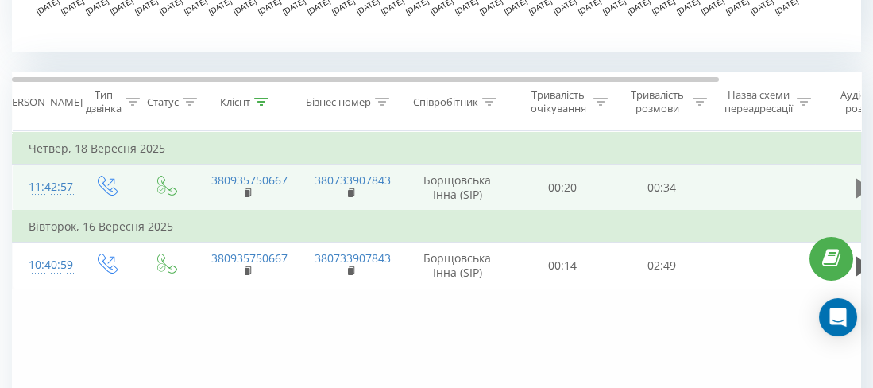
click at [861, 188] on icon at bounding box center [863, 187] width 14 height 19
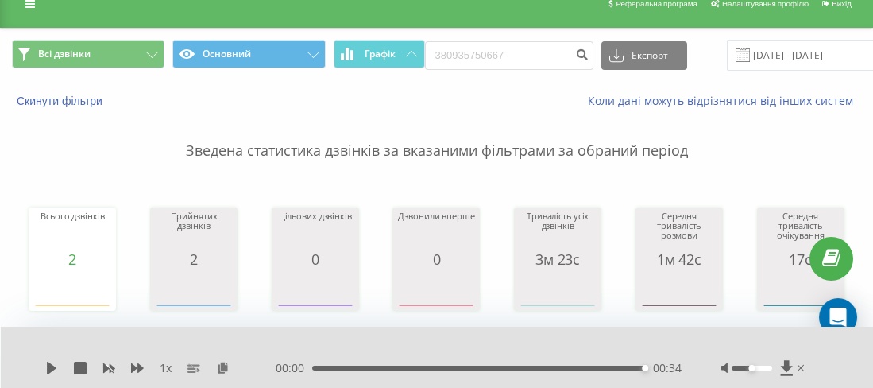
scroll to position [0, 0]
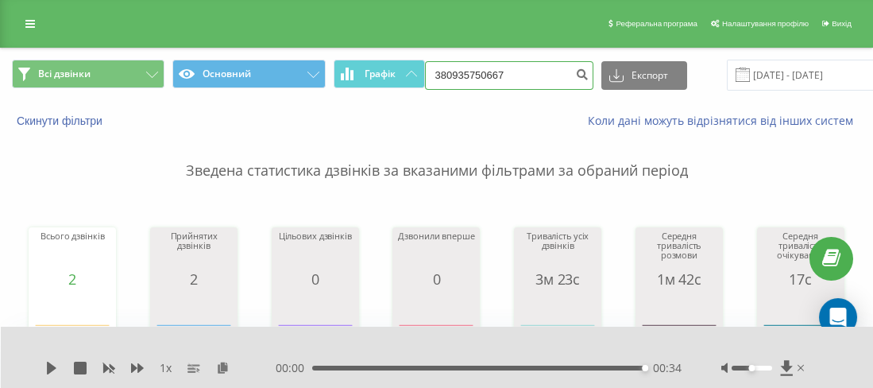
drag, startPoint x: 468, startPoint y: 79, endPoint x: 450, endPoint y: 75, distance: 18.6
click at [449, 75] on input "380935750667" at bounding box center [509, 75] width 168 height 29
paste input "0504540433"
type input "380504540433"
click at [576, 68] on icon "submit" at bounding box center [583, 73] width 14 height 10
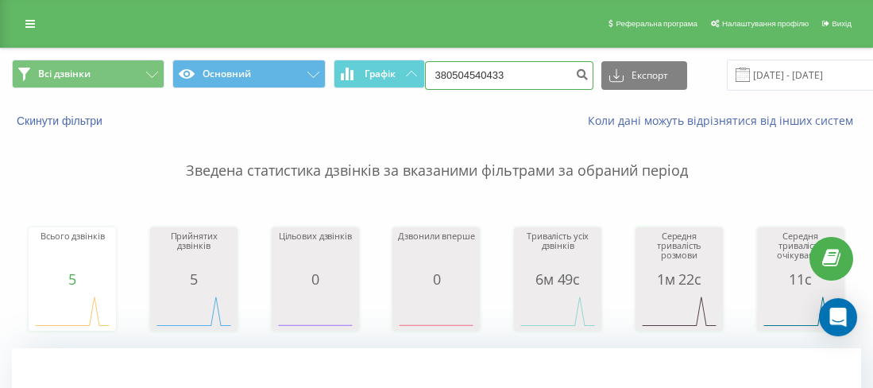
drag, startPoint x: 471, startPoint y: 76, endPoint x: 449, endPoint y: 72, distance: 22.6
click at [449, 72] on input "380504540433" at bounding box center [509, 75] width 168 height 29
paste input "735058788"
type input "38735058788"
click at [572, 76] on button "submit" at bounding box center [582, 75] width 21 height 29
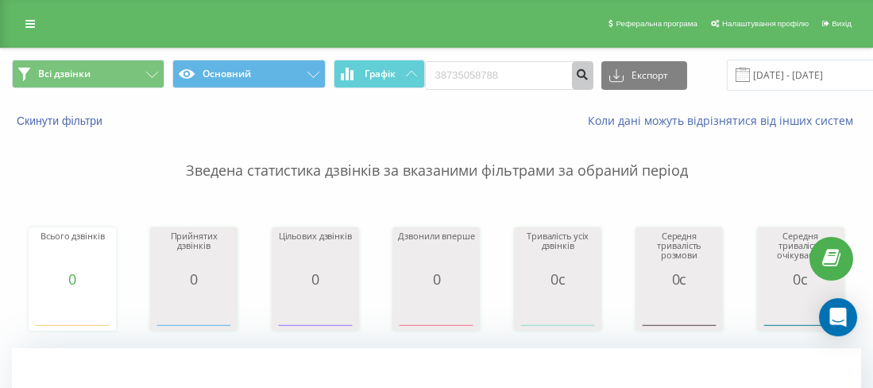
click at [576, 71] on icon "submit" at bounding box center [583, 73] width 14 height 10
click at [442, 69] on input "38735058788" at bounding box center [509, 75] width 168 height 29
click at [443, 70] on input "38735058788" at bounding box center [509, 75] width 168 height 29
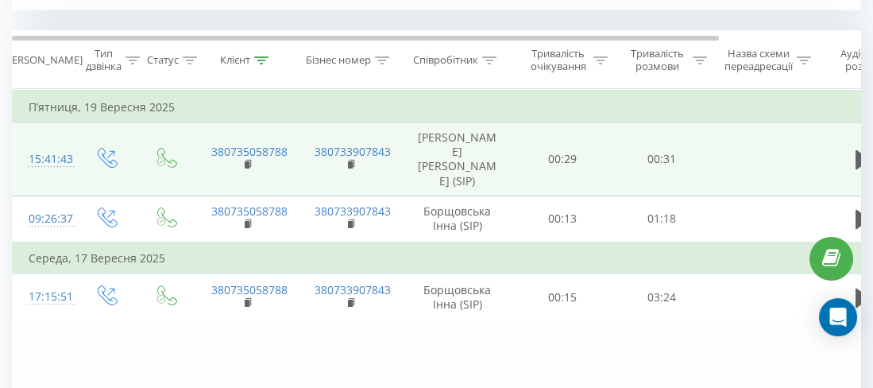
scroll to position [614, 0]
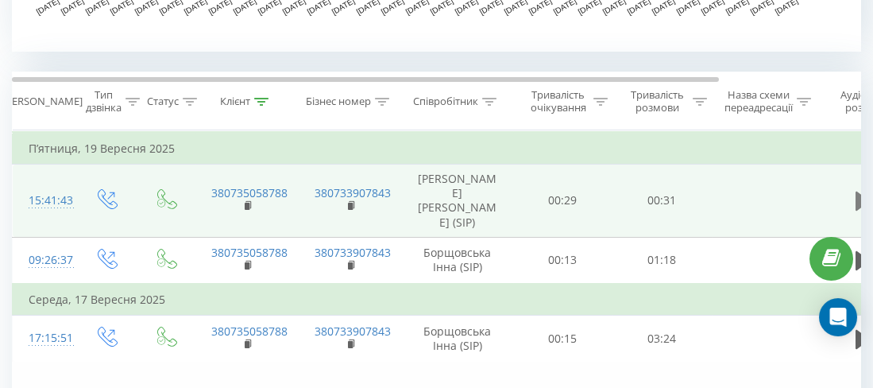
click at [859, 198] on icon at bounding box center [863, 201] width 14 height 19
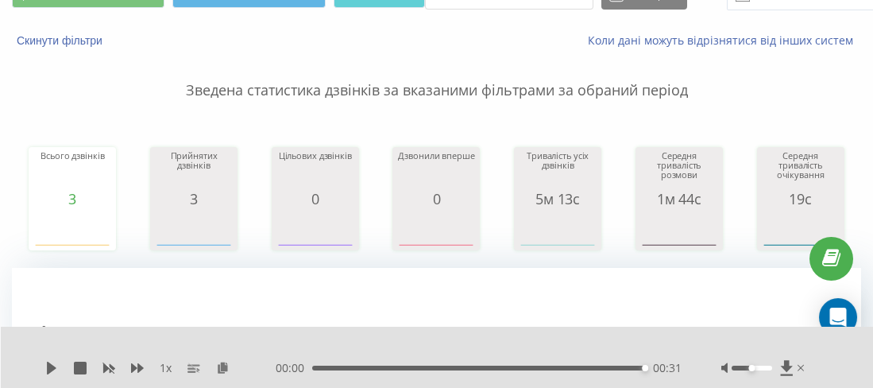
scroll to position [0, 0]
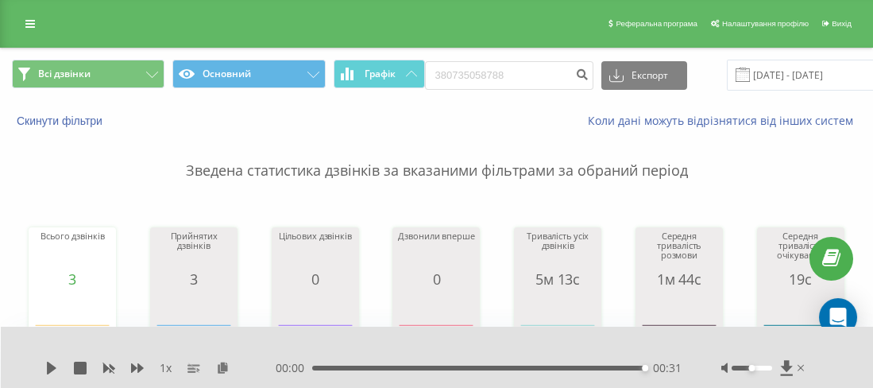
drag, startPoint x: 535, startPoint y: 58, endPoint x: 526, endPoint y: 72, distance: 16.1
click at [466, 71] on div "Всі дзвінки Основний Графік 380735058788 Експорт .csv .xls .xlsx [DATE] - [DATE]" at bounding box center [437, 74] width 872 height 53
drag, startPoint x: 526, startPoint y: 72, endPoint x: 456, endPoint y: 75, distance: 70.0
click at [454, 76] on input "380735058788" at bounding box center [509, 75] width 168 height 29
paste input "0992599954"
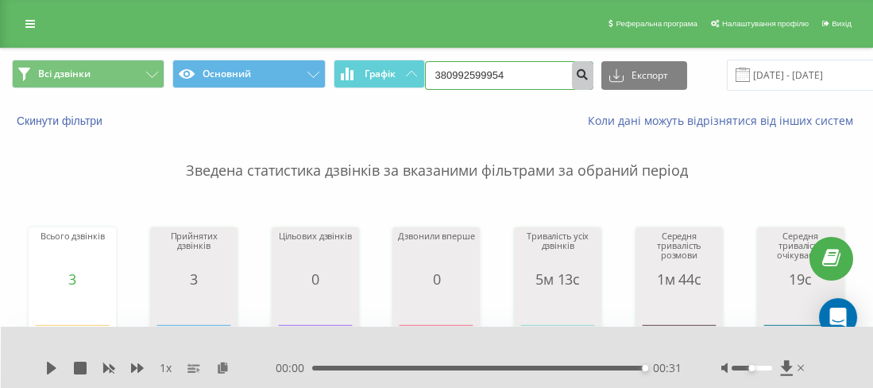
type input "380992599954"
click at [572, 82] on button "submit" at bounding box center [582, 75] width 21 height 29
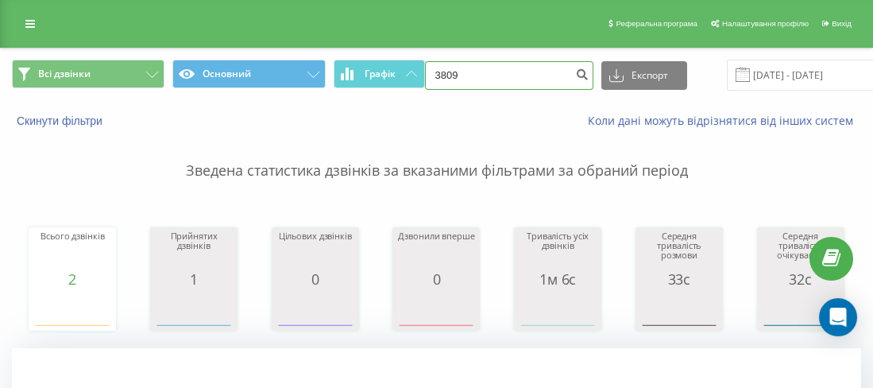
drag, startPoint x: 519, startPoint y: 74, endPoint x: 455, endPoint y: 72, distance: 64.4
click at [455, 72] on input "3809" at bounding box center [509, 75] width 168 height 29
drag, startPoint x: 462, startPoint y: 73, endPoint x: 475, endPoint y: 72, distance: 13.5
click at [478, 67] on input "380" at bounding box center [509, 75] width 168 height 29
paste input "0679030908"
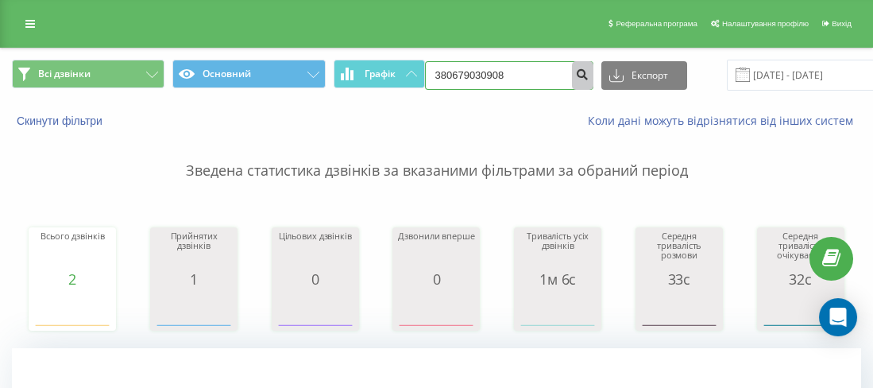
type input "380679030908"
click at [573, 65] on button "submit" at bounding box center [582, 75] width 21 height 29
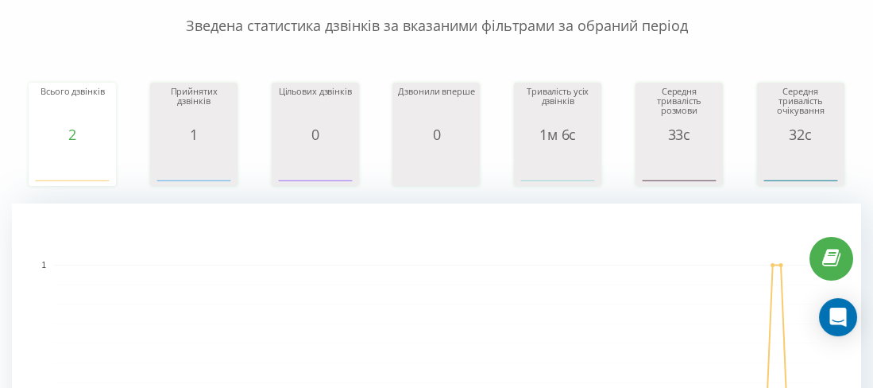
scroll to position [159, 0]
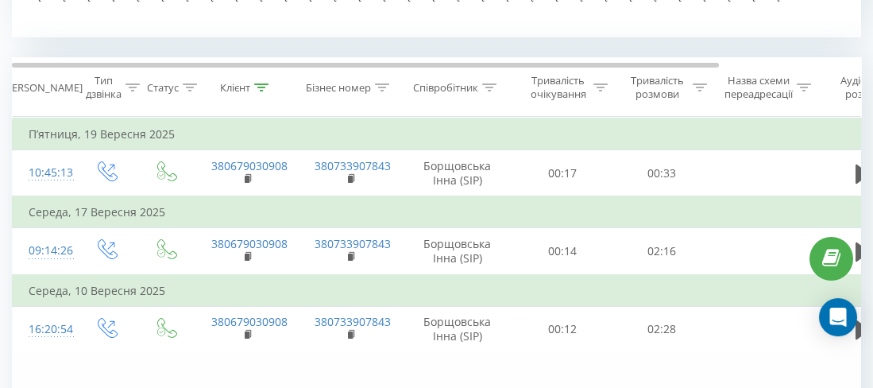
scroll to position [636, 0]
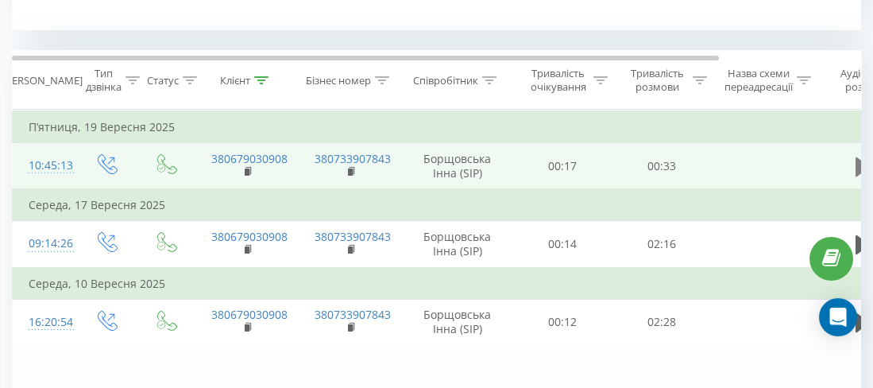
click at [857, 168] on icon at bounding box center [863, 166] width 14 height 19
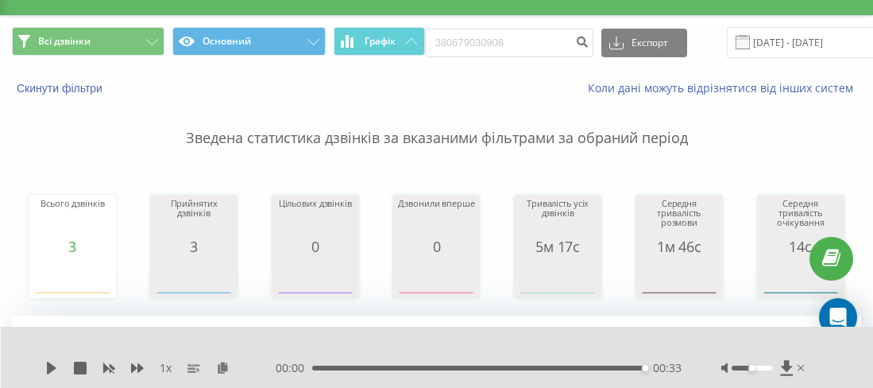
scroll to position [0, 0]
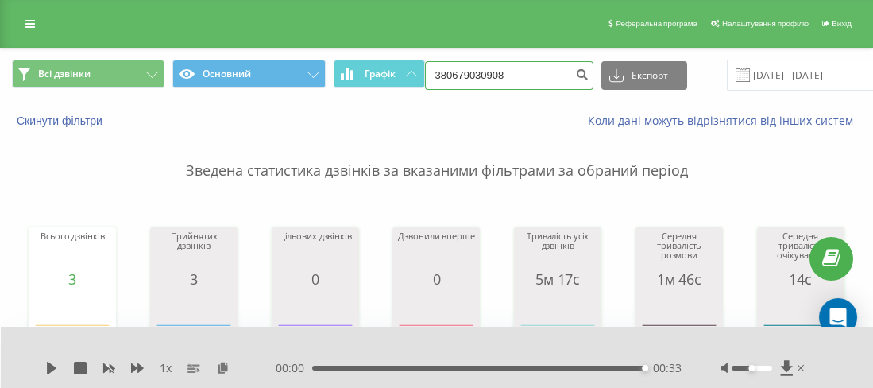
drag, startPoint x: 520, startPoint y: 72, endPoint x: 447, endPoint y: 67, distance: 72.5
click at [445, 66] on input "380679030908" at bounding box center [509, 75] width 168 height 29
paste input "0971511036"
type input "380971511036"
drag, startPoint x: 584, startPoint y: 57, endPoint x: 579, endPoint y: 68, distance: 11.4
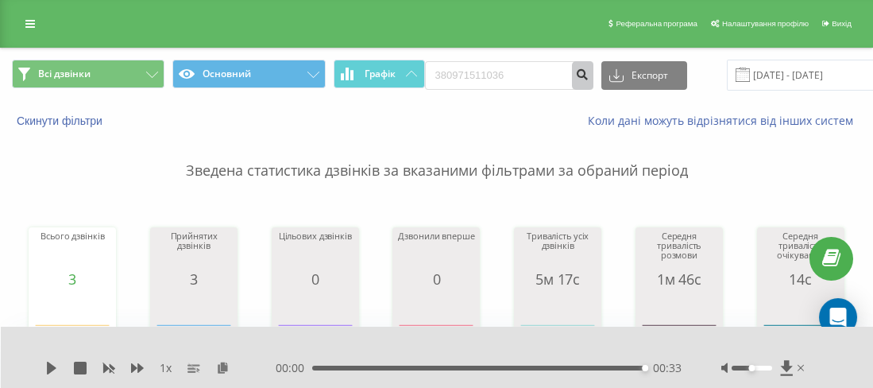
click at [584, 58] on div "Всі дзвінки Основний Графік 380971511036 Експорт .csv .xls .xlsx [DATE] - [DATE]" at bounding box center [437, 74] width 872 height 53
click at [579, 68] on icon "submit" at bounding box center [583, 73] width 14 height 10
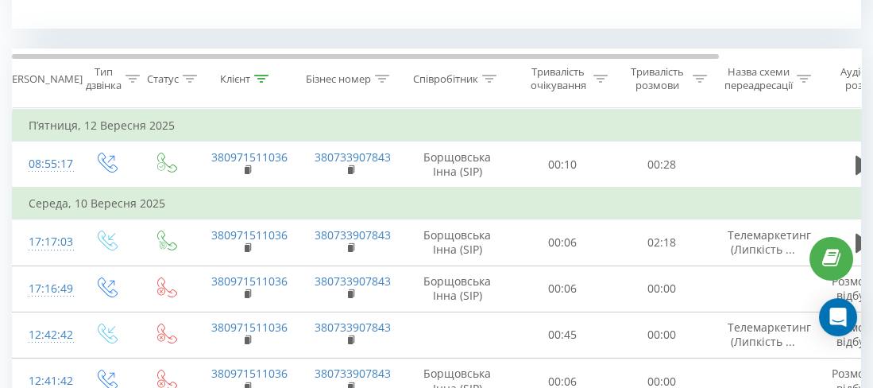
scroll to position [636, 0]
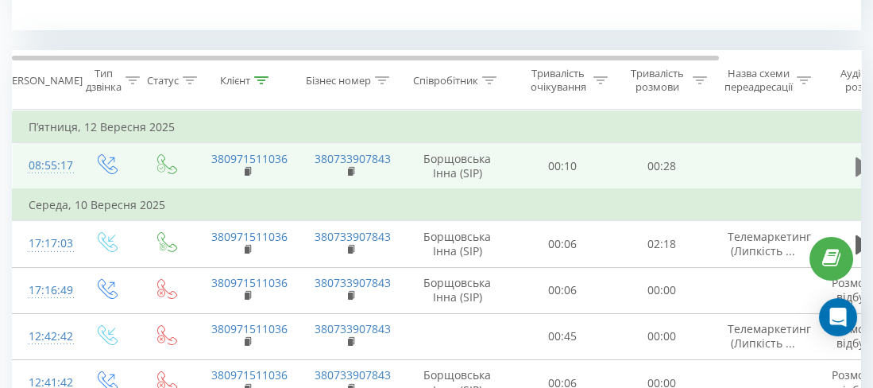
click at [853, 168] on button at bounding box center [863, 167] width 24 height 24
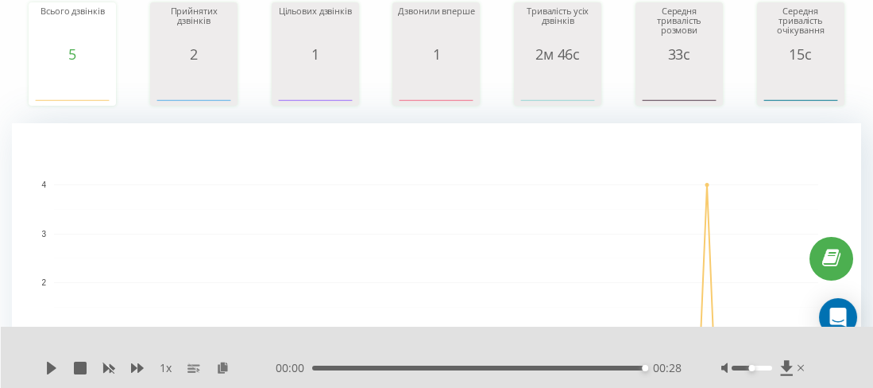
scroll to position [0, 0]
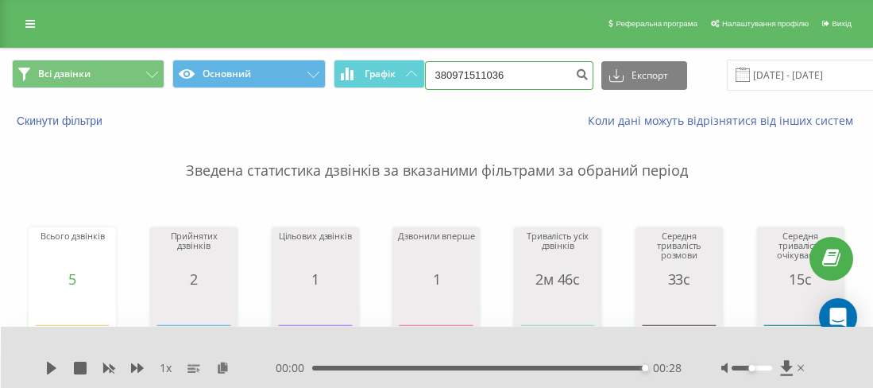
drag, startPoint x: 509, startPoint y: 81, endPoint x: 449, endPoint y: 75, distance: 59.9
click at [445, 76] on input "380971511036" at bounding box center [509, 75] width 168 height 29
paste input "0674845339"
type input "380674845339"
click at [576, 72] on icon "submit" at bounding box center [583, 73] width 14 height 10
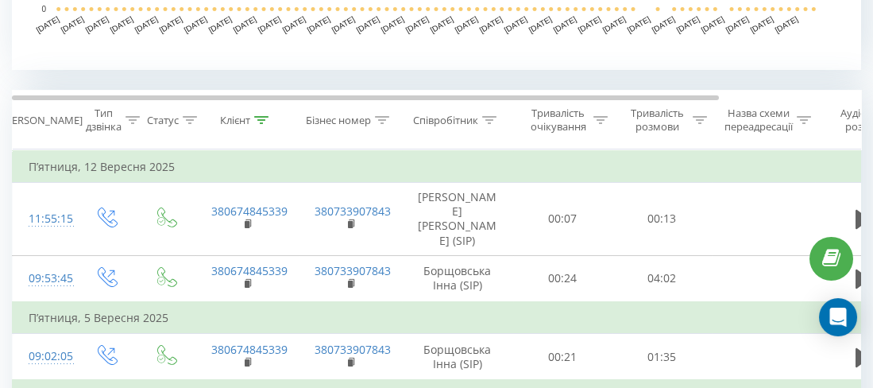
scroll to position [636, 0]
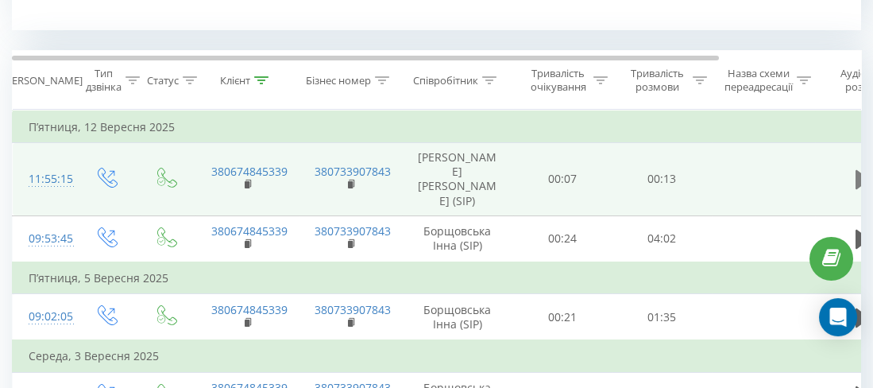
click at [856, 178] on icon at bounding box center [863, 179] width 14 height 19
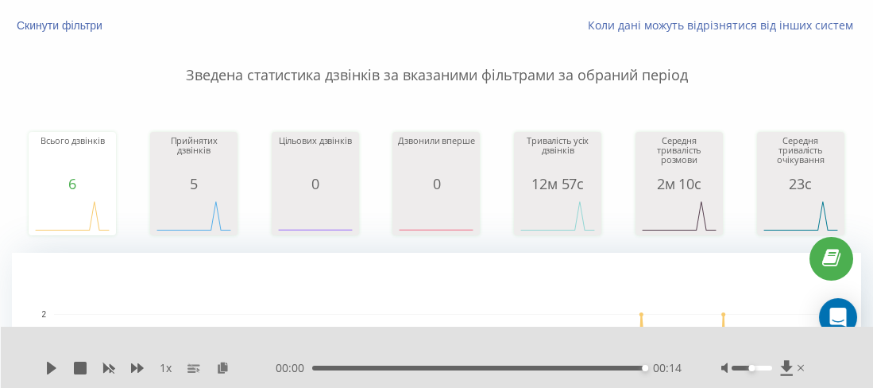
scroll to position [0, 0]
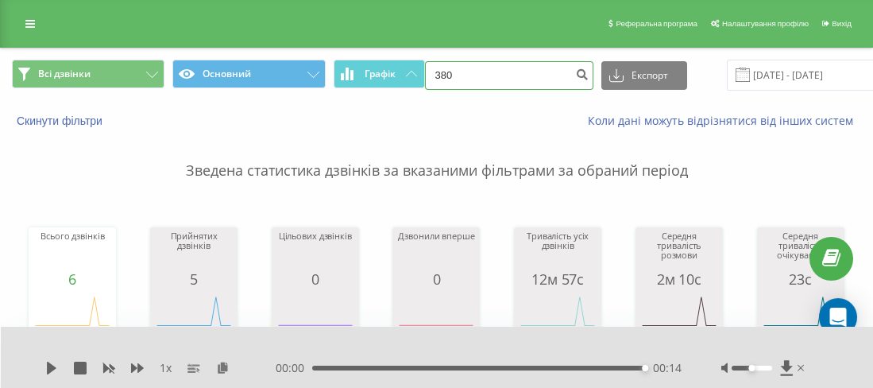
drag, startPoint x: 484, startPoint y: 69, endPoint x: 451, endPoint y: 69, distance: 32.6
click at [451, 69] on input "380" at bounding box center [509, 75] width 168 height 29
paste input "0963810639"
type input "380963810639"
click at [572, 81] on button "submit" at bounding box center [582, 75] width 21 height 29
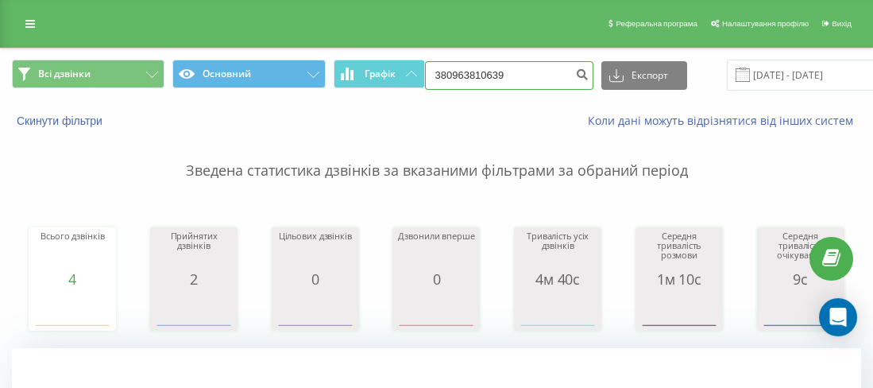
drag, startPoint x: 486, startPoint y: 76, endPoint x: 448, endPoint y: 76, distance: 38.1
click at [448, 76] on input "380963810639" at bounding box center [509, 75] width 168 height 29
paste input "0634126802"
click at [443, 68] on input "30634126802" at bounding box center [509, 75] width 168 height 29
type input "380634126802"
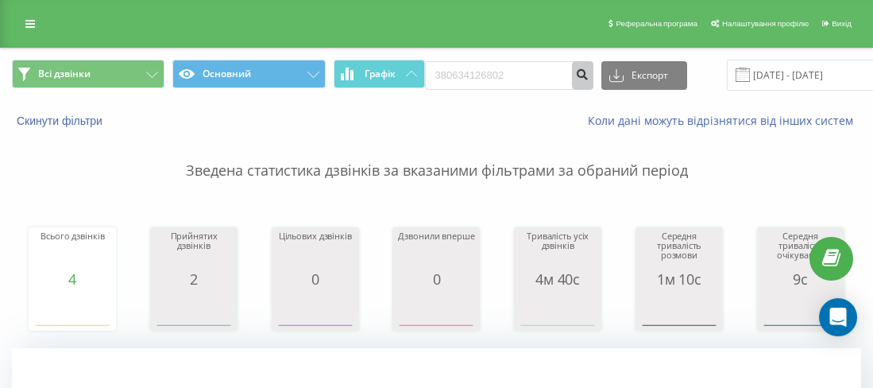
click at [578, 72] on icon "submit" at bounding box center [583, 73] width 14 height 10
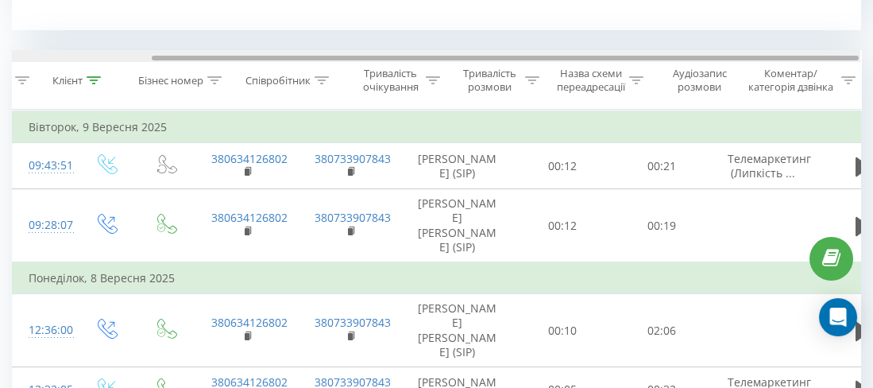
scroll to position [0, 168]
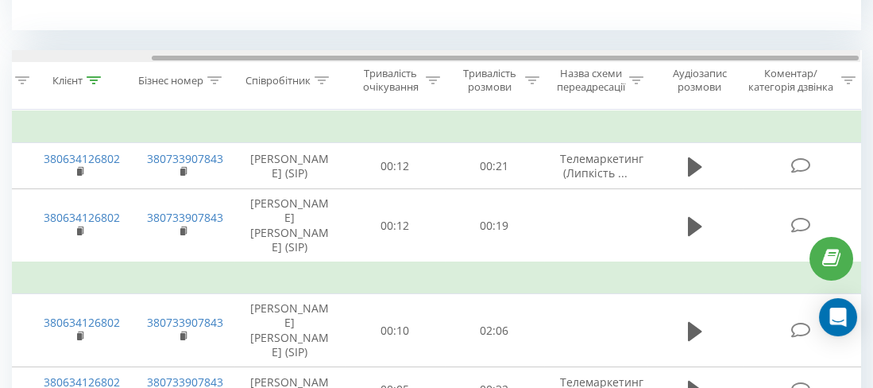
drag, startPoint x: 699, startPoint y: 54, endPoint x: 709, endPoint y: 55, distance: 9.6
click at [709, 55] on div at bounding box center [436, 56] width 849 height 12
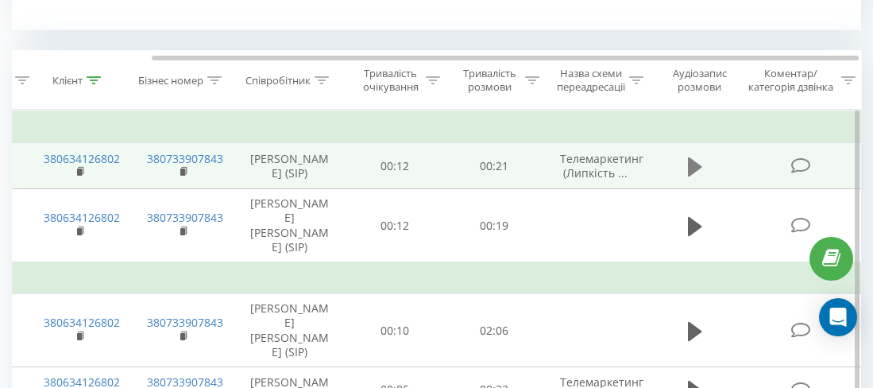
click at [694, 162] on icon at bounding box center [695, 166] width 14 height 19
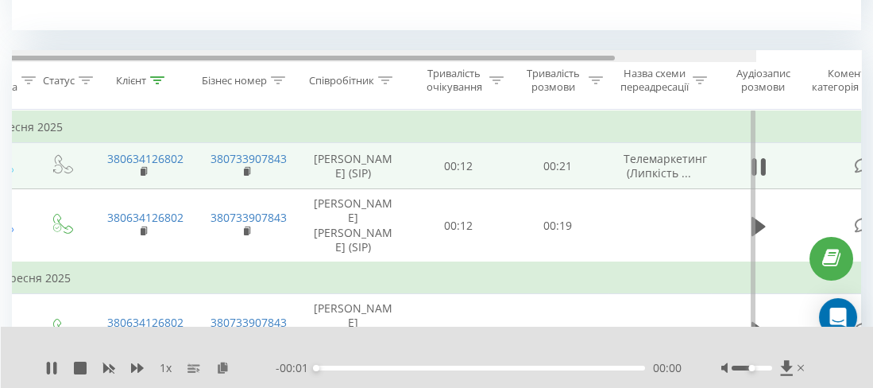
scroll to position [0, 0]
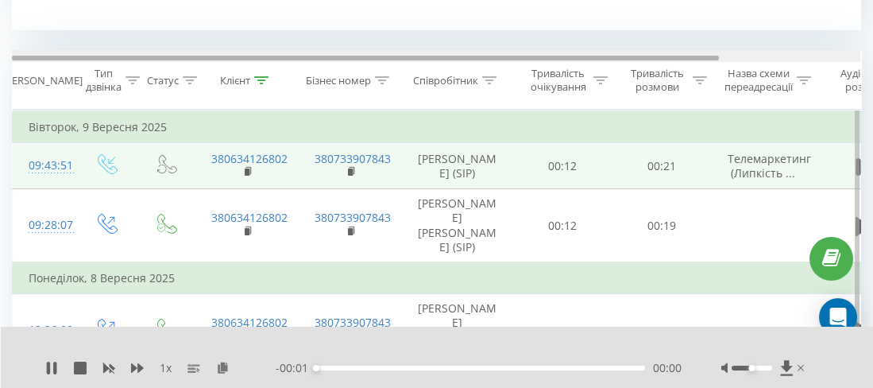
drag, startPoint x: 644, startPoint y: 56, endPoint x: 370, endPoint y: 60, distance: 274.2
click at [364, 51] on div at bounding box center [436, 56] width 849 height 12
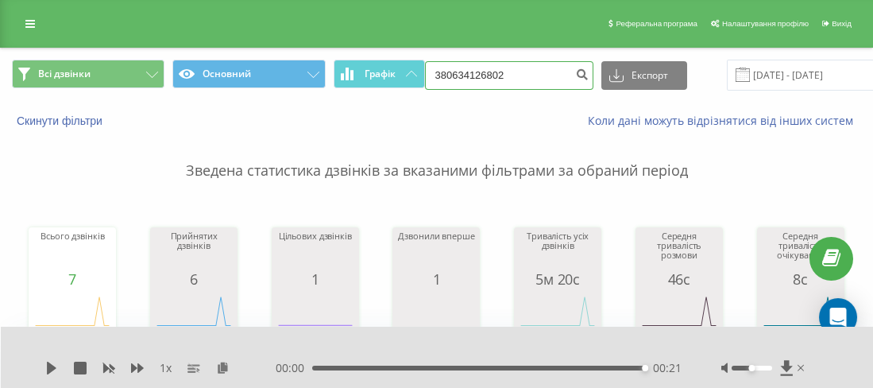
drag, startPoint x: 507, startPoint y: 71, endPoint x: 451, endPoint y: 72, distance: 55.6
click at [451, 72] on input "380634126802" at bounding box center [509, 75] width 168 height 29
paste input "0962296581"
type input "380962296581"
click at [576, 77] on icon "submit" at bounding box center [583, 73] width 14 height 10
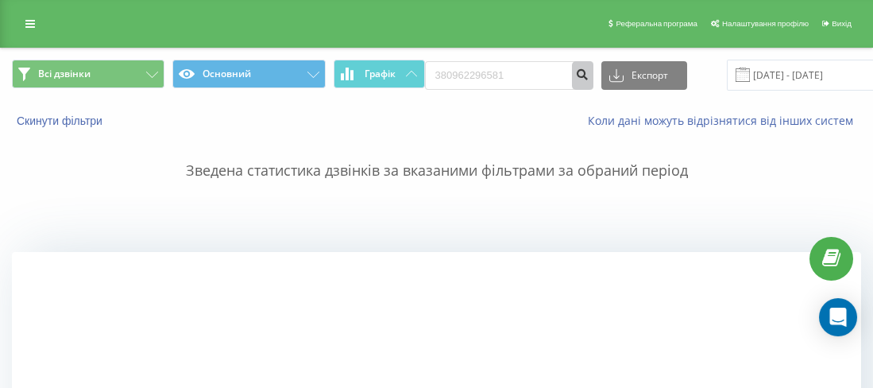
click at [576, 73] on icon "submit" at bounding box center [583, 73] width 14 height 10
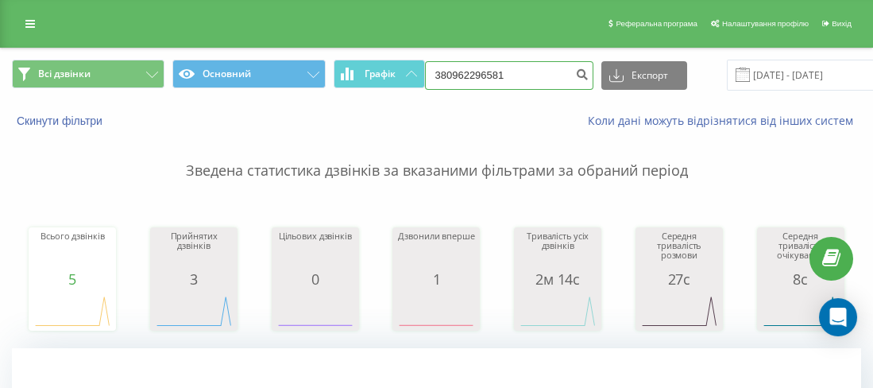
drag, startPoint x: 479, startPoint y: 70, endPoint x: 447, endPoint y: 72, distance: 31.9
click at [447, 72] on input "380962296581" at bounding box center [509, 75] width 168 height 29
paste input "0938150903"
type input "380938150903"
click at [577, 73] on icon "submit" at bounding box center [583, 73] width 14 height 10
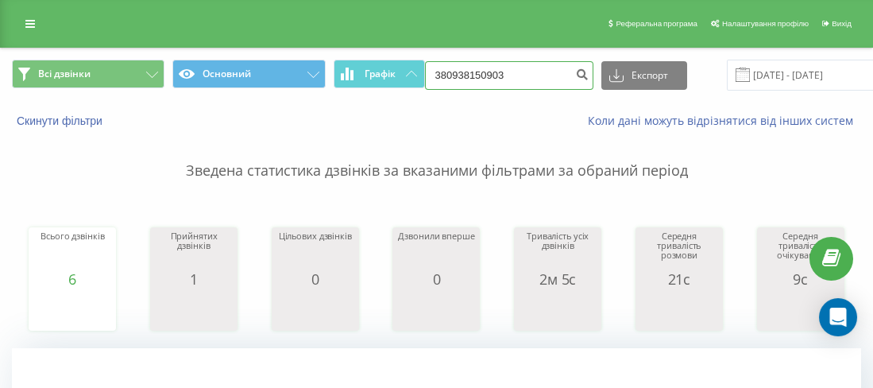
drag, startPoint x: 496, startPoint y: 79, endPoint x: 446, endPoint y: 70, distance: 50.8
click at [445, 70] on input "380938150903" at bounding box center [509, 75] width 168 height 29
paste input "0634126802"
type input "380634126802"
click at [572, 71] on button "submit" at bounding box center [582, 75] width 21 height 29
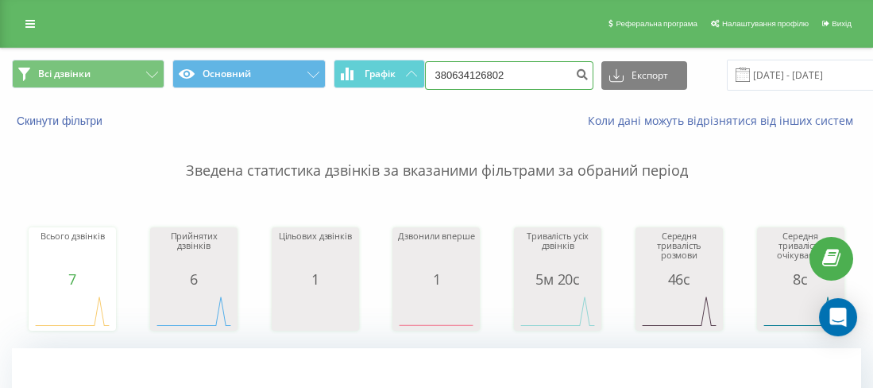
drag, startPoint x: 467, startPoint y: 85, endPoint x: 455, endPoint y: 79, distance: 13.2
click at [451, 83] on input "380634126802" at bounding box center [509, 75] width 168 height 29
paste input "0989269626"
type input "380989269626"
click at [576, 76] on icon "submit" at bounding box center [583, 73] width 14 height 10
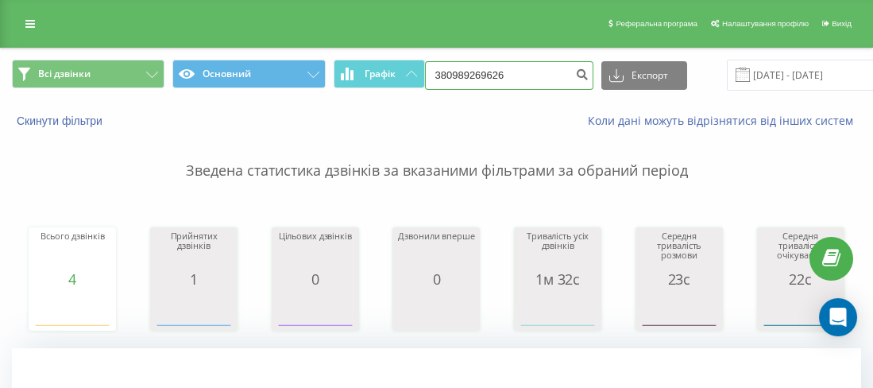
drag, startPoint x: 514, startPoint y: 68, endPoint x: 445, endPoint y: 74, distance: 69.4
click at [445, 74] on input "380989269626" at bounding box center [509, 75] width 168 height 29
paste input "0992835656"
type input "380992835656"
click at [576, 72] on icon "submit" at bounding box center [583, 73] width 14 height 10
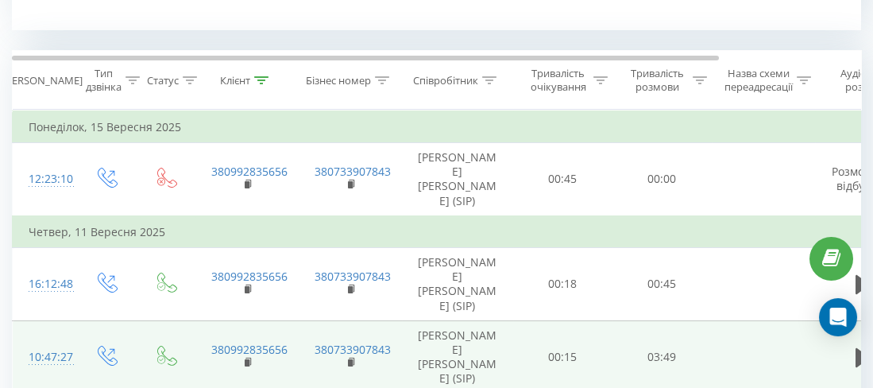
scroll to position [773, 0]
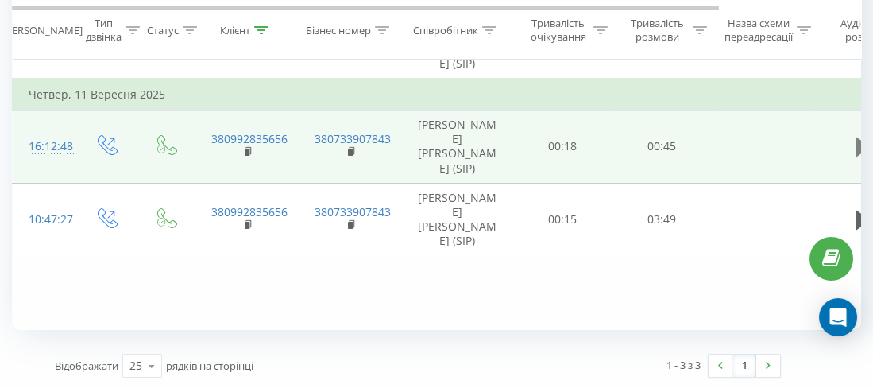
click at [857, 143] on icon at bounding box center [863, 146] width 14 height 19
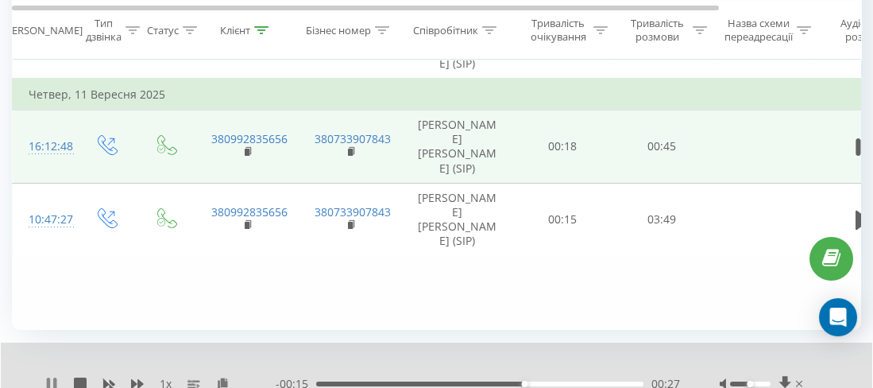
click at [56, 379] on icon at bounding box center [54, 383] width 3 height 13
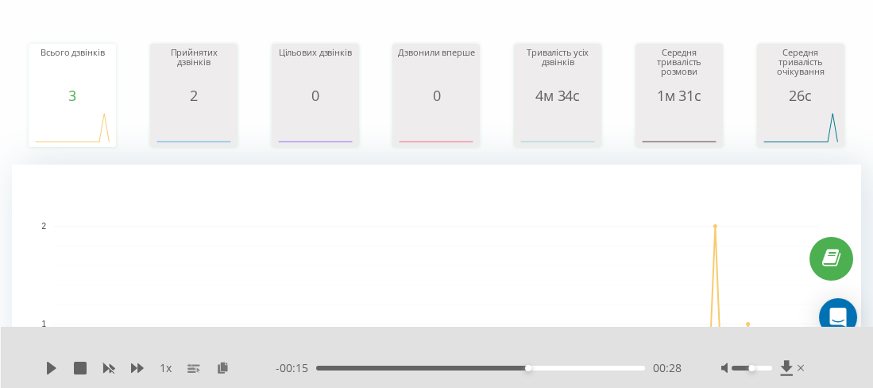
scroll to position [0, 0]
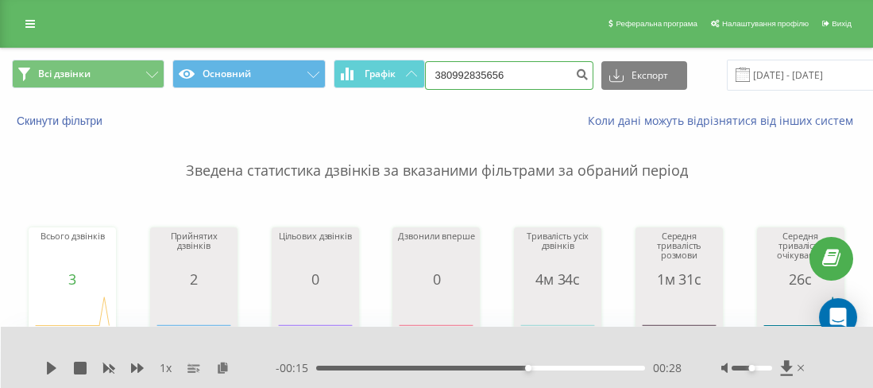
drag, startPoint x: 522, startPoint y: 80, endPoint x: 456, endPoint y: 75, distance: 66.1
click at [451, 75] on input "380992835656" at bounding box center [509, 75] width 168 height 29
paste input "0931015055"
type input "380931015055"
click at [576, 68] on icon "submit" at bounding box center [583, 73] width 14 height 10
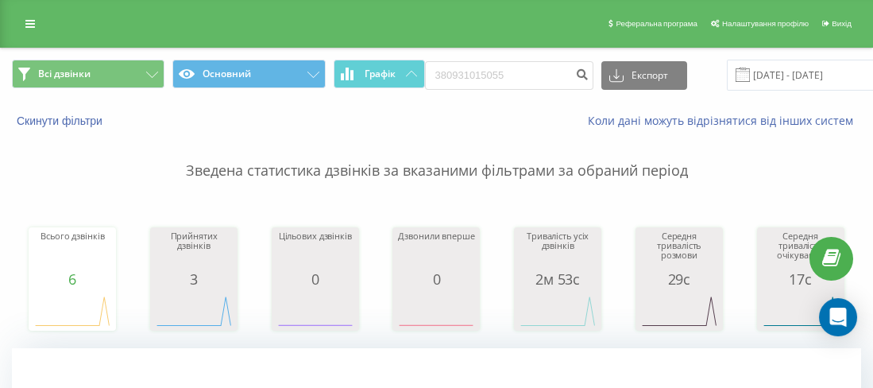
drag, startPoint x: 522, startPoint y: 60, endPoint x: 471, endPoint y: 78, distance: 54.0
click at [465, 77] on div "380931015055 Експорт .csv .xls .xlsx [DATE] - [DATE]" at bounding box center [672, 75] width 494 height 31
drag, startPoint x: 477, startPoint y: 72, endPoint x: 451, endPoint y: 72, distance: 26.2
click at [450, 72] on input "380931015055" at bounding box center [509, 75] width 168 height 29
drag, startPoint x: 462, startPoint y: 71, endPoint x: 454, endPoint y: 71, distance: 8.7
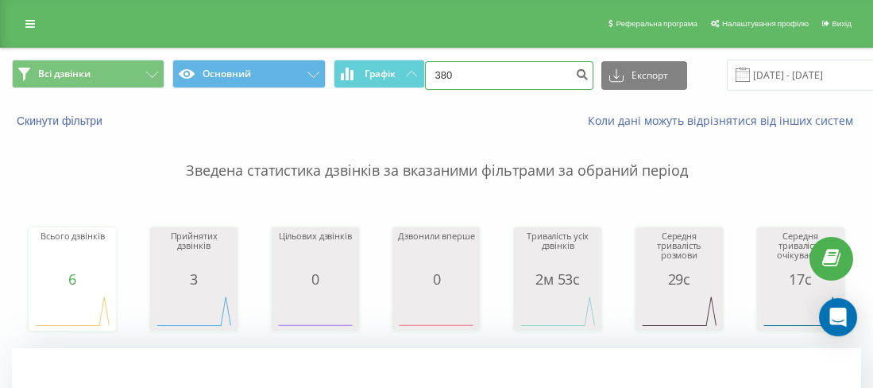
click at [454, 71] on input "380" at bounding box center [509, 75] width 168 height 29
paste input "0505435281"
type input "380505435281"
click at [576, 75] on icon "submit" at bounding box center [583, 73] width 14 height 10
drag, startPoint x: 533, startPoint y: 80, endPoint x: 448, endPoint y: 68, distance: 85.9
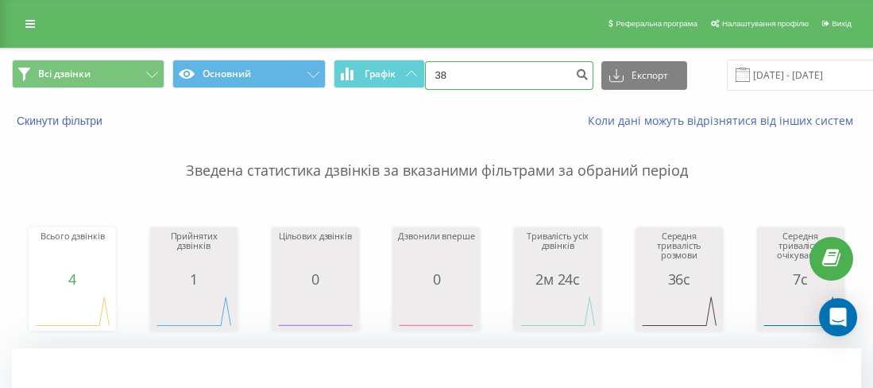
click at [447, 68] on input "38" at bounding box center [509, 75] width 168 height 29
paste input "0687990608"
type input "380687990608"
click at [576, 69] on icon "submit" at bounding box center [583, 73] width 14 height 10
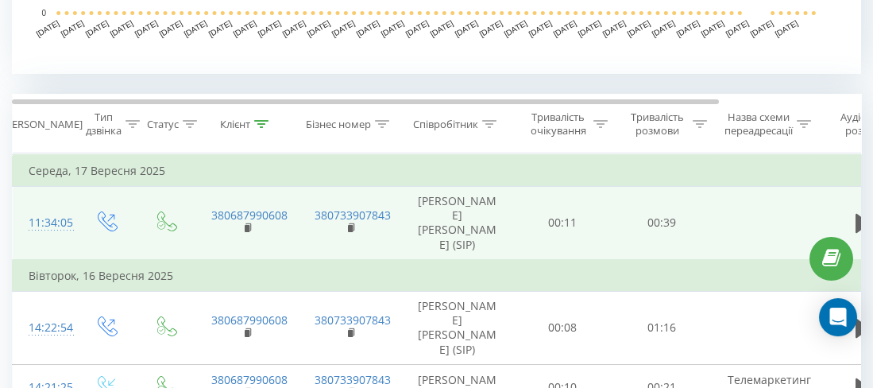
scroll to position [636, 0]
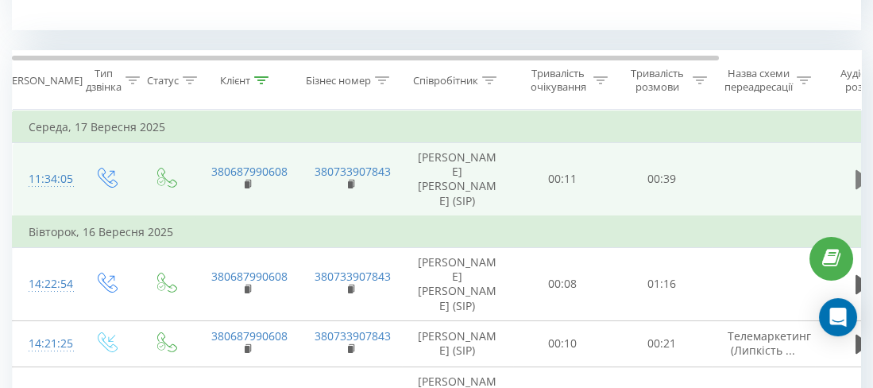
click at [859, 179] on icon at bounding box center [863, 179] width 14 height 19
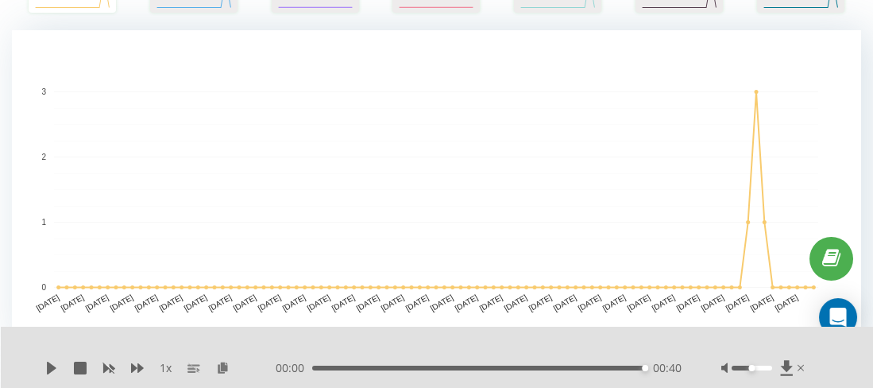
scroll to position [0, 0]
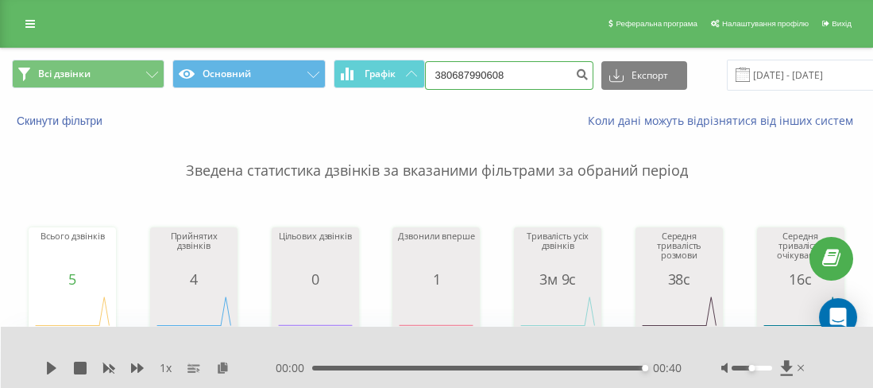
drag, startPoint x: 501, startPoint y: 68, endPoint x: 445, endPoint y: 68, distance: 55.6
click at [445, 68] on input "380687990608" at bounding box center [509, 75] width 168 height 29
type input "380971303999"
click at [576, 77] on icon "submit" at bounding box center [583, 73] width 14 height 10
drag, startPoint x: 517, startPoint y: 73, endPoint x: 446, endPoint y: 72, distance: 71.5
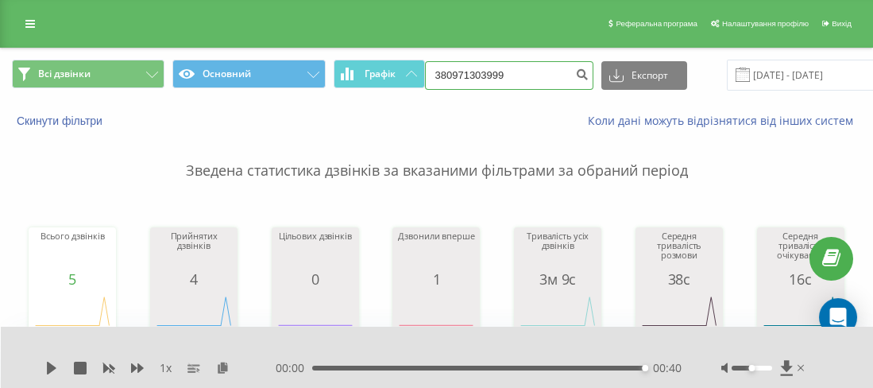
click at [446, 72] on input "380971303999" at bounding box center [509, 75] width 168 height 29
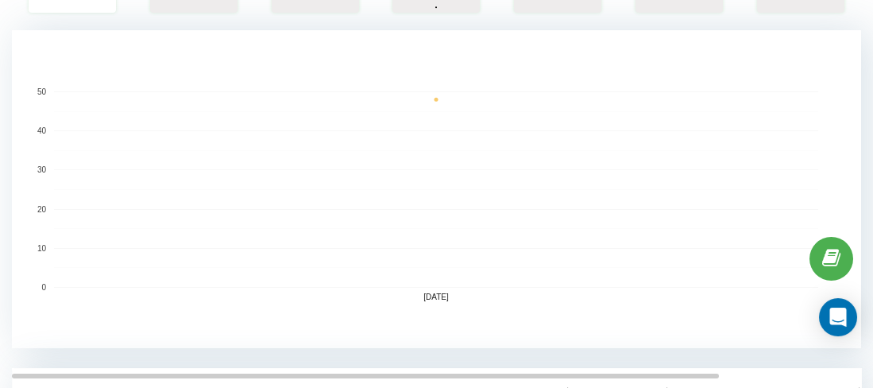
scroll to position [556, 0]
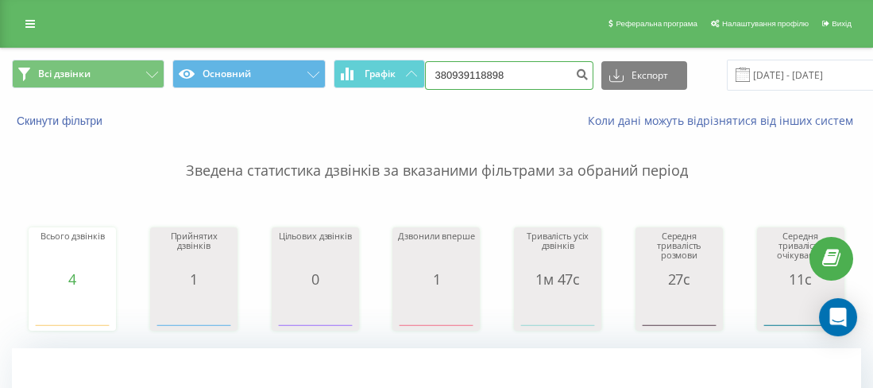
drag, startPoint x: 478, startPoint y: 74, endPoint x: 459, endPoint y: 71, distance: 18.6
click at [447, 73] on input "380939118898" at bounding box center [509, 75] width 168 height 29
paste input "0936041769"
type input "380936041769"
click at [576, 68] on icon "submit" at bounding box center [583, 73] width 14 height 10
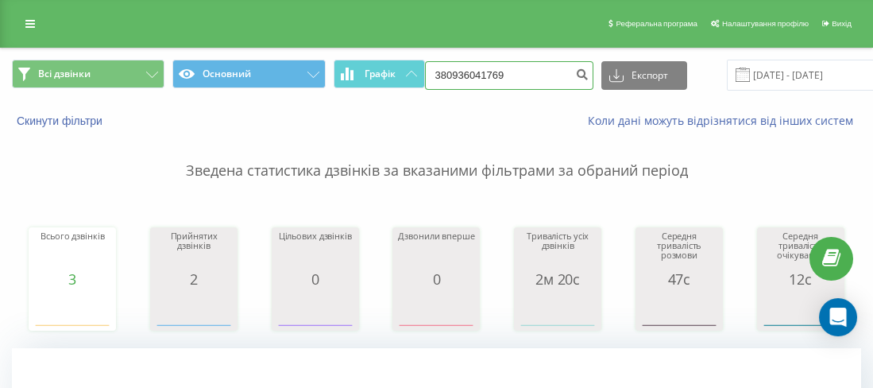
drag, startPoint x: 488, startPoint y: 72, endPoint x: 526, endPoint y: 68, distance: 38.3
click at [489, 72] on input "380936041769" at bounding box center [509, 75] width 168 height 29
drag, startPoint x: 481, startPoint y: 70, endPoint x: 454, endPoint y: 71, distance: 27.0
click at [454, 71] on input "380936041769" at bounding box center [509, 75] width 168 height 29
paste input "0675628997"
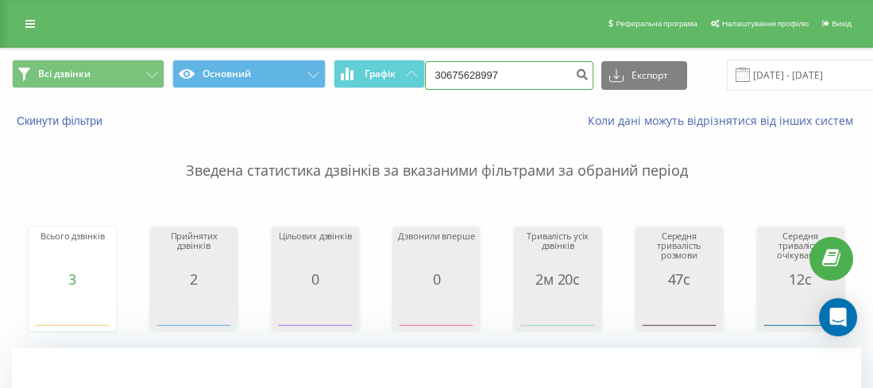
click at [438, 73] on input "30675628997" at bounding box center [509, 75] width 168 height 29
type input "380675628997"
click at [576, 73] on icon "submit" at bounding box center [583, 73] width 14 height 10
drag, startPoint x: 501, startPoint y: 74, endPoint x: 447, endPoint y: 68, distance: 53.6
click at [447, 68] on input "380675628997" at bounding box center [509, 75] width 168 height 29
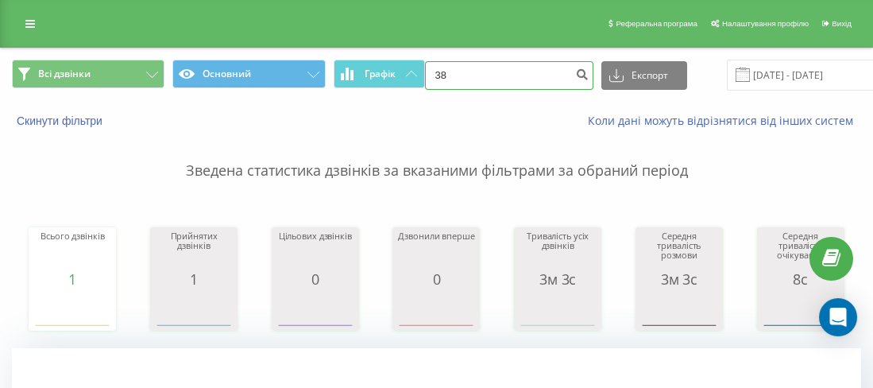
paste input "0936041769"
type input "380936041769"
click at [572, 80] on button "submit" at bounding box center [582, 75] width 21 height 29
drag, startPoint x: 511, startPoint y: 72, endPoint x: 448, endPoint y: 68, distance: 62.9
click at [446, 68] on input "380971303999" at bounding box center [509, 75] width 168 height 29
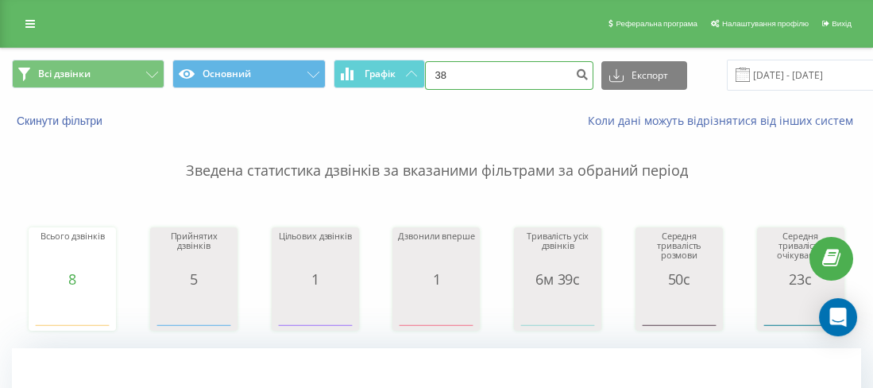
paste input "0687990608"
type input "380687990608"
click at [582, 62] on button "submit" at bounding box center [582, 75] width 21 height 29
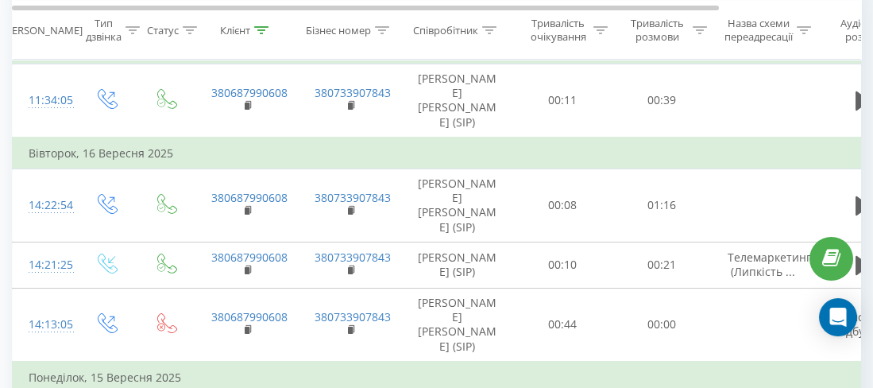
scroll to position [636, 0]
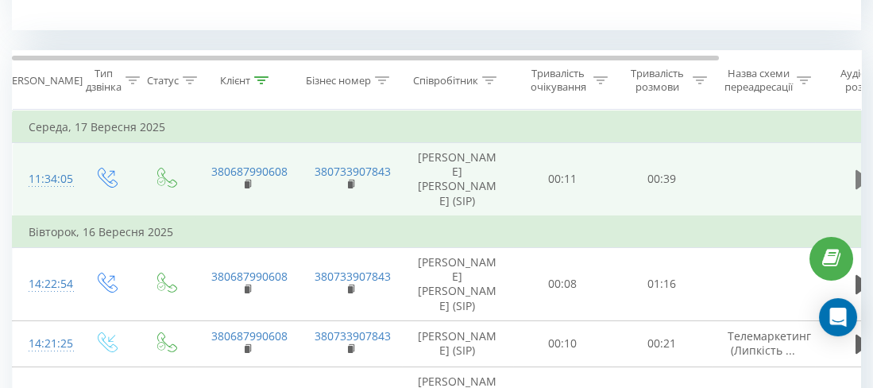
click at [858, 183] on icon at bounding box center [863, 179] width 14 height 19
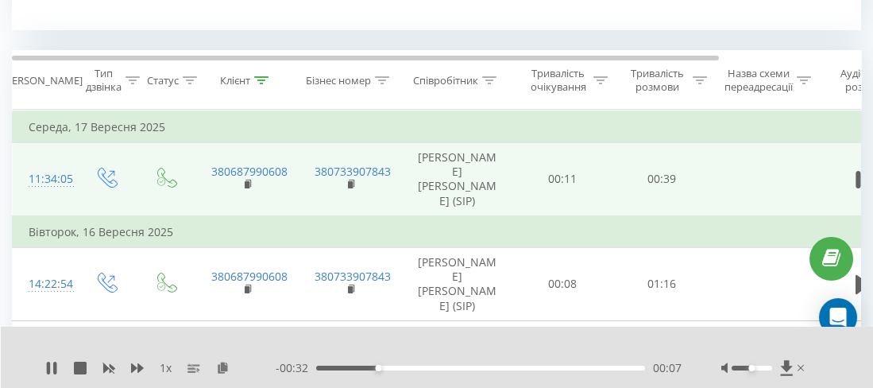
click at [58, 363] on div "1 x" at bounding box center [160, 368] width 230 height 16
click at [58, 366] on div "1 x" at bounding box center [160, 368] width 230 height 16
click at [53, 362] on icon at bounding box center [51, 368] width 13 height 13
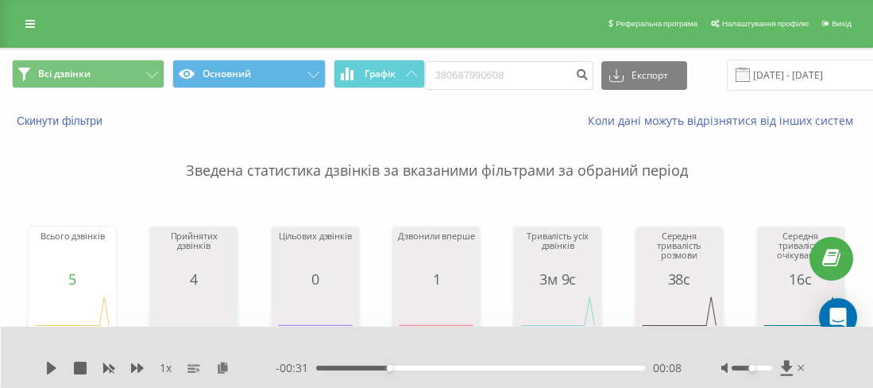
scroll to position [0, 0]
drag, startPoint x: 544, startPoint y: 73, endPoint x: 445, endPoint y: 70, distance: 99.4
click at [445, 70] on input "380687990608" at bounding box center [509, 75] width 168 height 29
paste input "0633850024"
type input "380633850024"
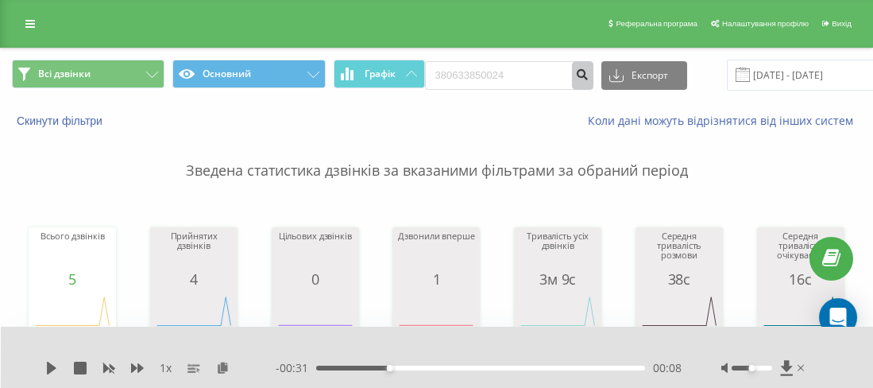
click at [575, 80] on button "submit" at bounding box center [582, 75] width 21 height 29
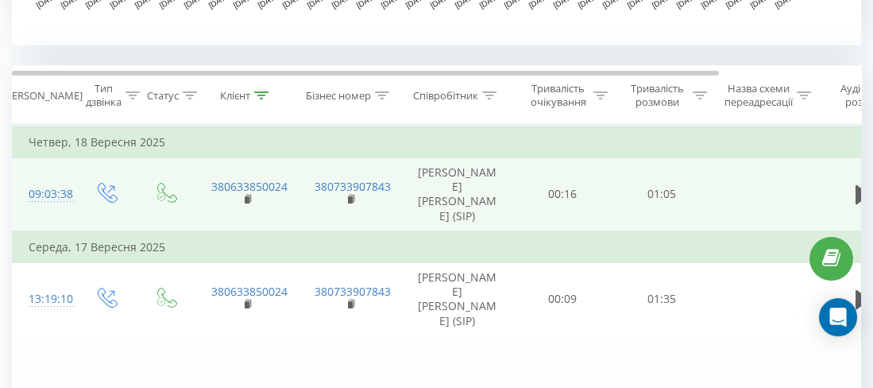
scroll to position [636, 0]
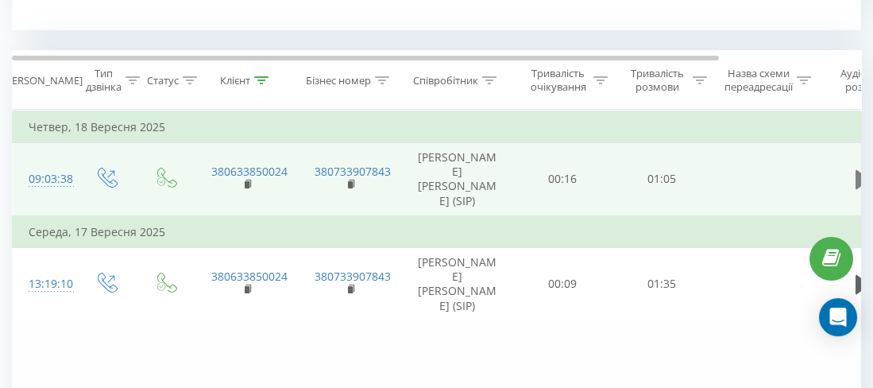
click at [856, 180] on icon at bounding box center [863, 179] width 14 height 19
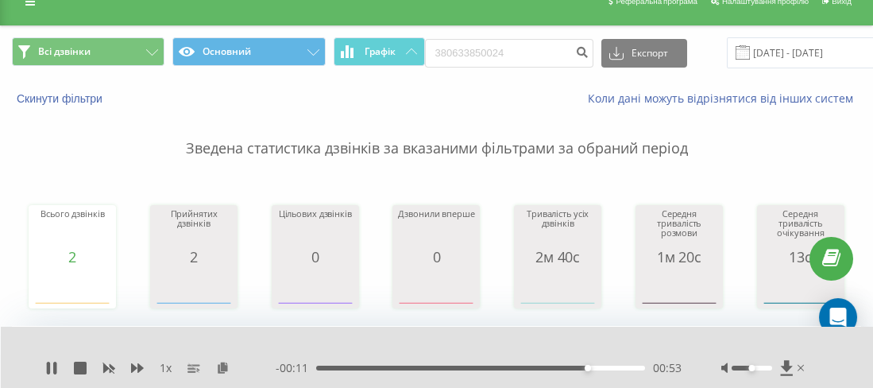
scroll to position [0, 0]
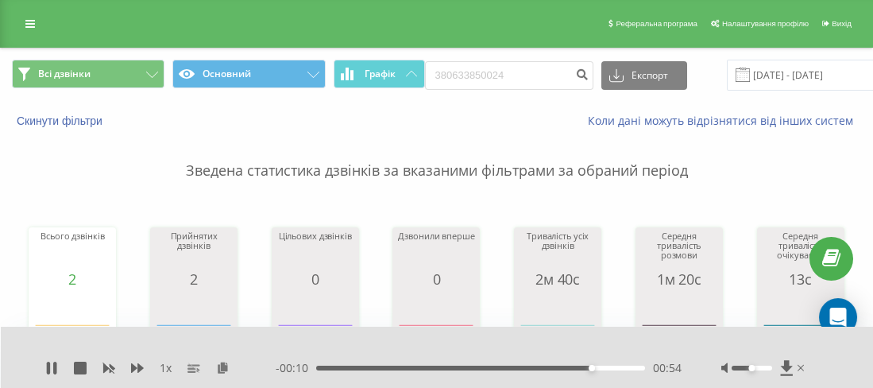
click at [473, 73] on div "Всі дзвінки Основний Графік 380633850024 Експорт .csv .xls .xlsx 23.06.2025 - 2…" at bounding box center [437, 74] width 872 height 53
drag, startPoint x: 513, startPoint y: 71, endPoint x: 451, endPoint y: 74, distance: 62.1
click at [451, 74] on input "380633850024" at bounding box center [509, 75] width 168 height 29
click at [459, 68] on input "380" at bounding box center [509, 75] width 168 height 29
paste input "0966873641"
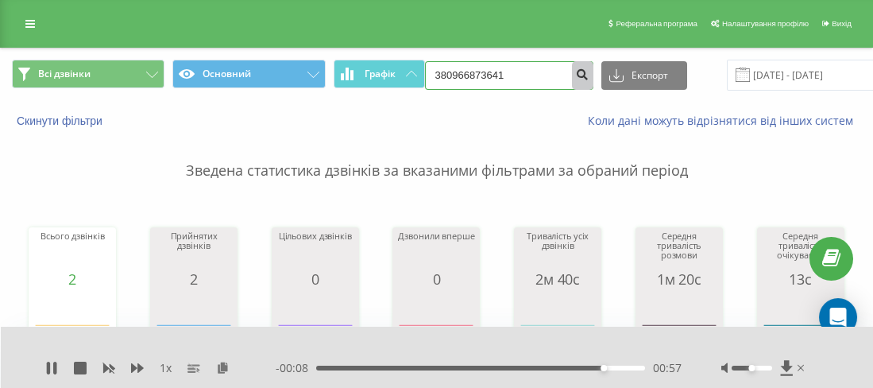
type input "380966873641"
click at [576, 77] on icon "submit" at bounding box center [583, 73] width 14 height 10
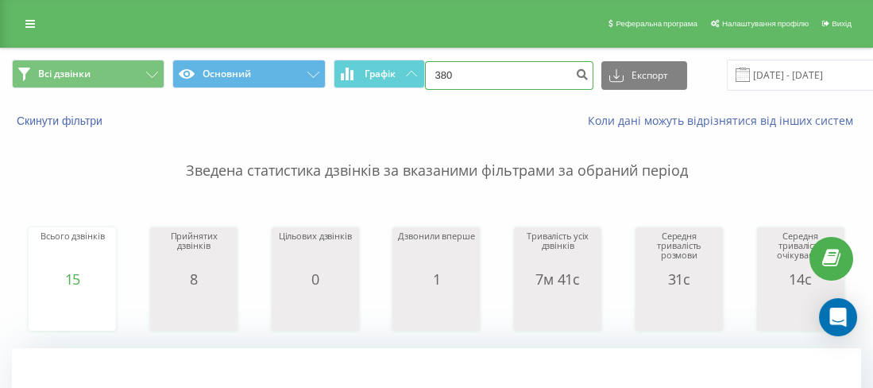
drag, startPoint x: 512, startPoint y: 68, endPoint x: 451, endPoint y: 70, distance: 61.2
click at [451, 70] on input "380" at bounding box center [509, 75] width 168 height 29
paste input "0675072727"
type input "380675072727"
click at [567, 61] on form "380675072727" at bounding box center [509, 75] width 168 height 29
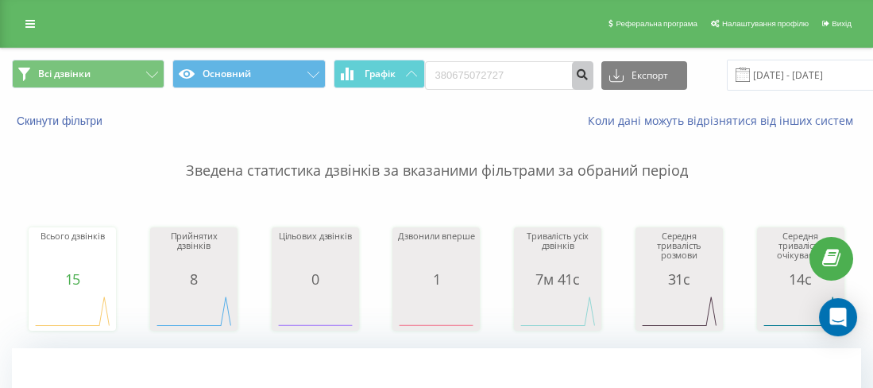
click at [576, 74] on icon "submit" at bounding box center [583, 73] width 14 height 10
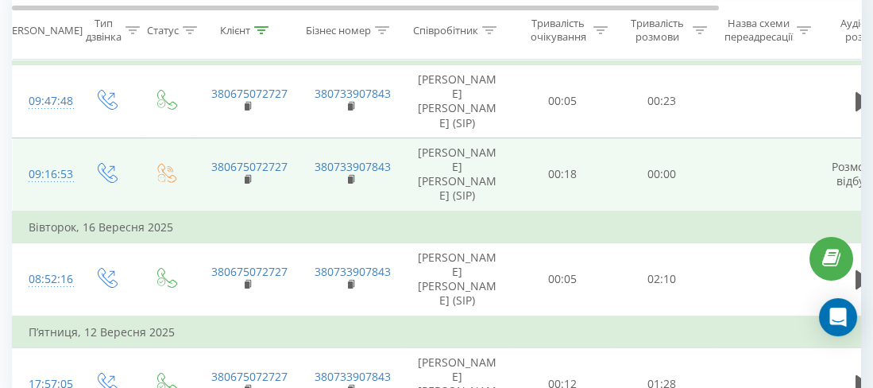
scroll to position [714, 0]
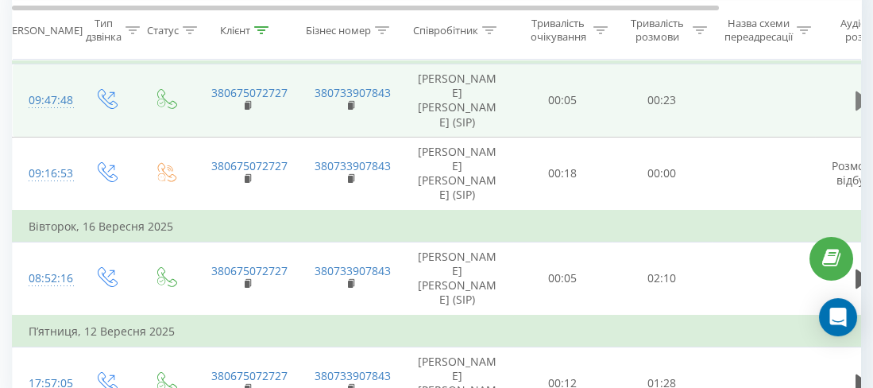
click at [856, 95] on icon at bounding box center [863, 100] width 14 height 19
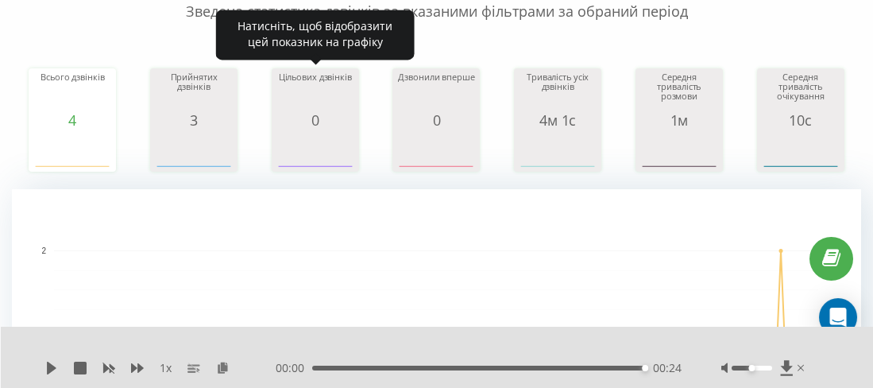
scroll to position [0, 0]
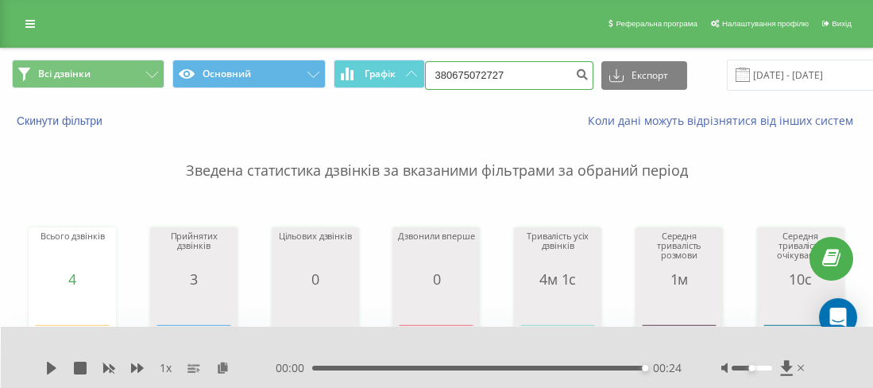
drag, startPoint x: 517, startPoint y: 67, endPoint x: 445, endPoint y: 74, distance: 71.9
click at [443, 75] on input "380675072727" at bounding box center [509, 75] width 168 height 29
paste input "0675628997"
type input "380675628997"
click at [576, 68] on icon "submit" at bounding box center [583, 73] width 14 height 10
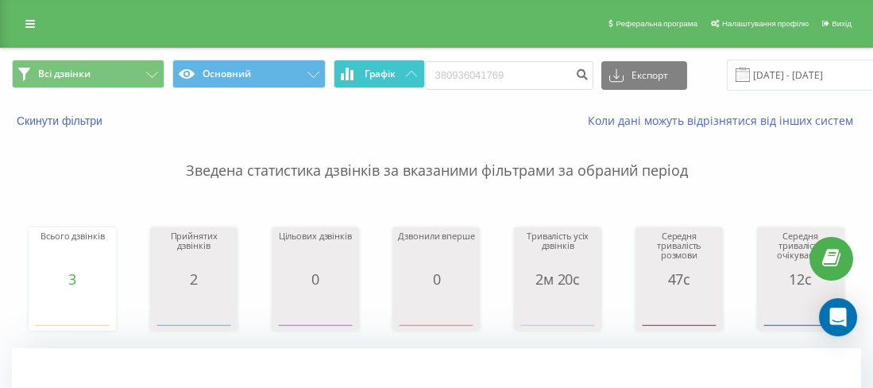
click at [403, 75] on div "Всі дзвінки Основний Графік 380936041769 Експорт .csv .xls .xlsx 23.06.2025 - 2…" at bounding box center [436, 75] width 849 height 31
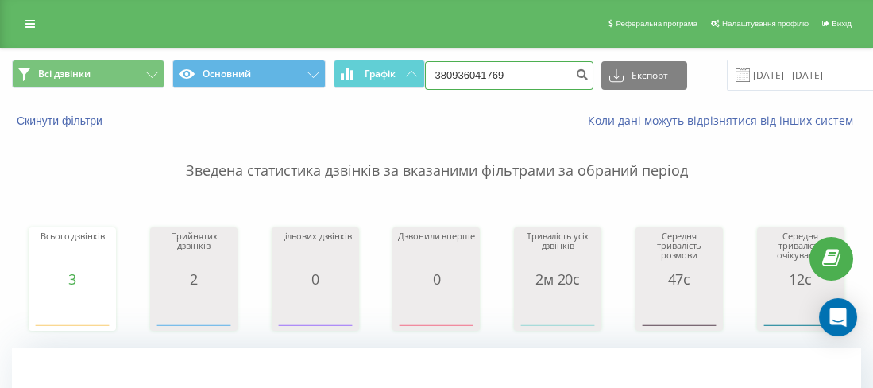
drag, startPoint x: 493, startPoint y: 74, endPoint x: 448, endPoint y: 79, distance: 44.8
click at [445, 80] on input "380936041769" at bounding box center [509, 75] width 168 height 29
type input "3"
paste input "380675679199"
type input "380675679199"
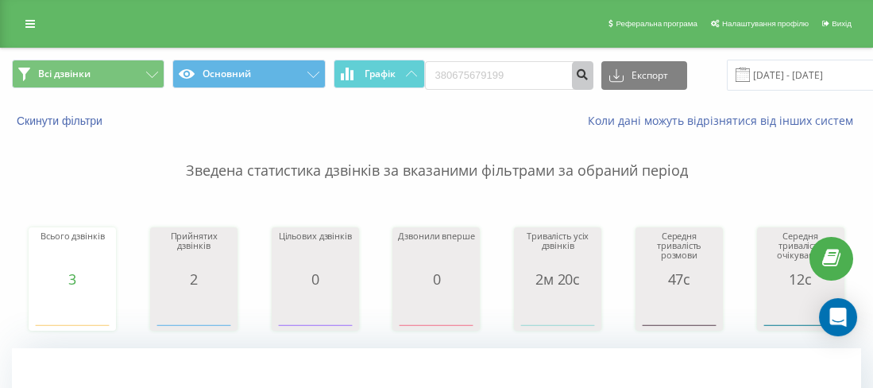
click at [576, 77] on icon "submit" at bounding box center [583, 73] width 14 height 10
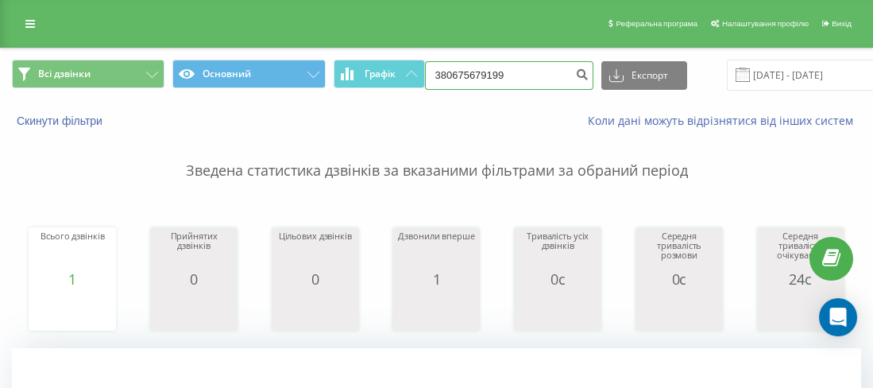
drag, startPoint x: 525, startPoint y: 70, endPoint x: 451, endPoint y: 65, distance: 74.8
click at [451, 65] on input "380675679199" at bounding box center [509, 75] width 168 height 29
paste input "0676791269"
type input "380676791269"
click at [575, 66] on button "submit" at bounding box center [582, 75] width 21 height 29
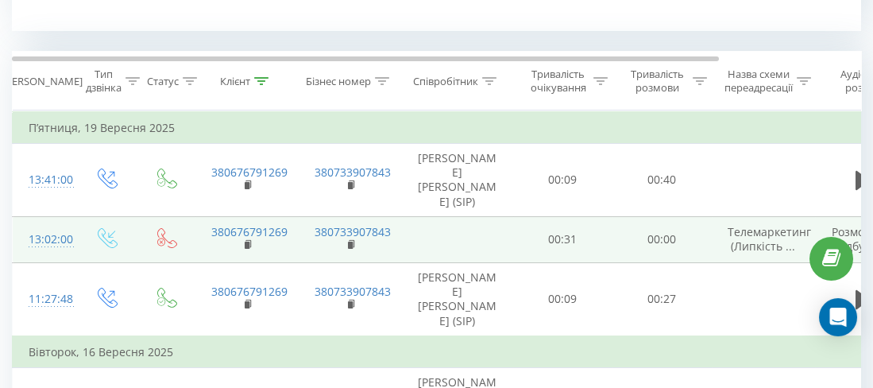
scroll to position [636, 0]
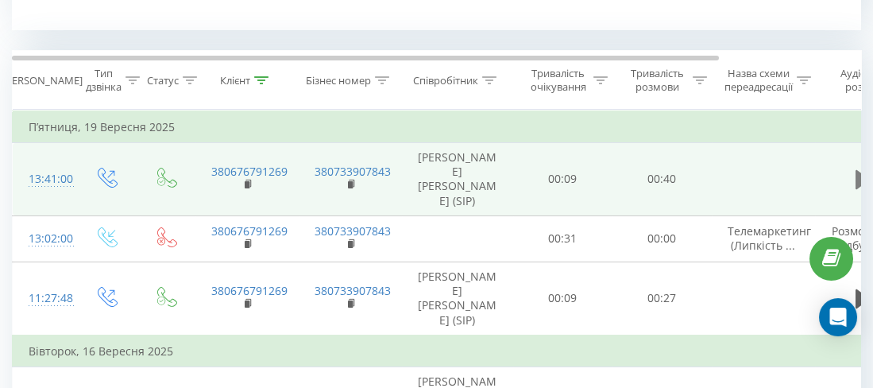
click at [857, 178] on icon at bounding box center [863, 179] width 14 height 19
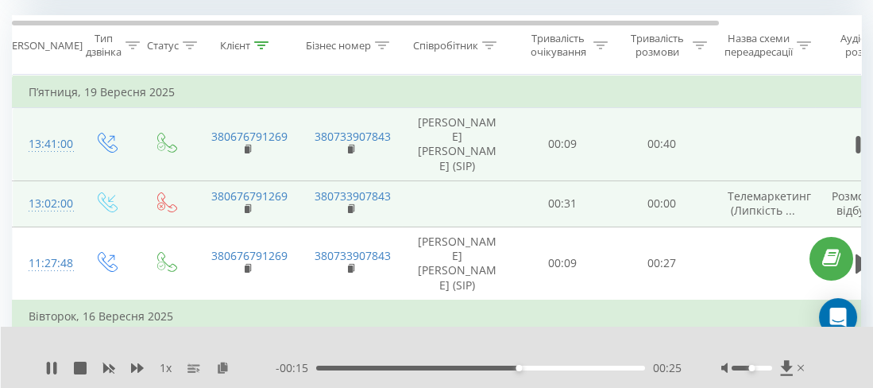
scroll to position [750, 0]
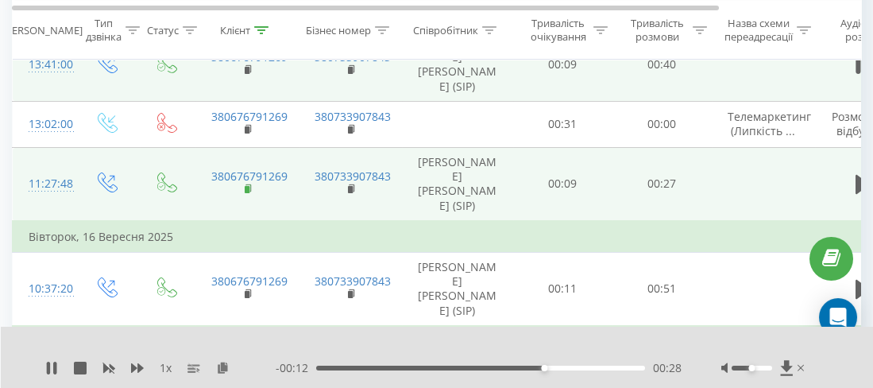
click at [245, 186] on rect at bounding box center [247, 189] width 5 height 7
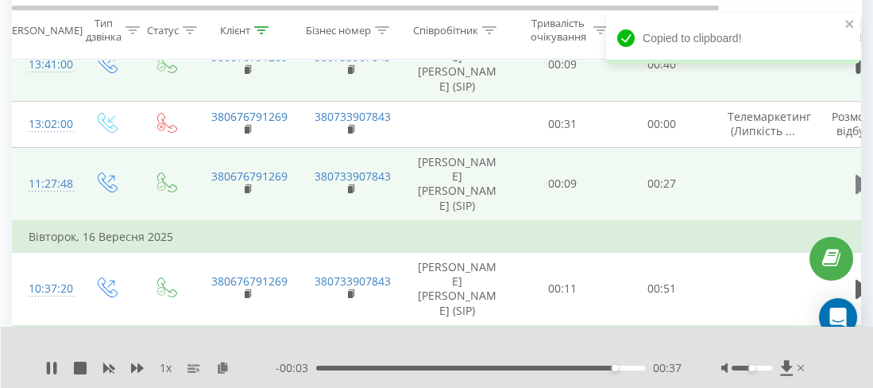
click at [857, 180] on icon at bounding box center [863, 184] width 14 height 19
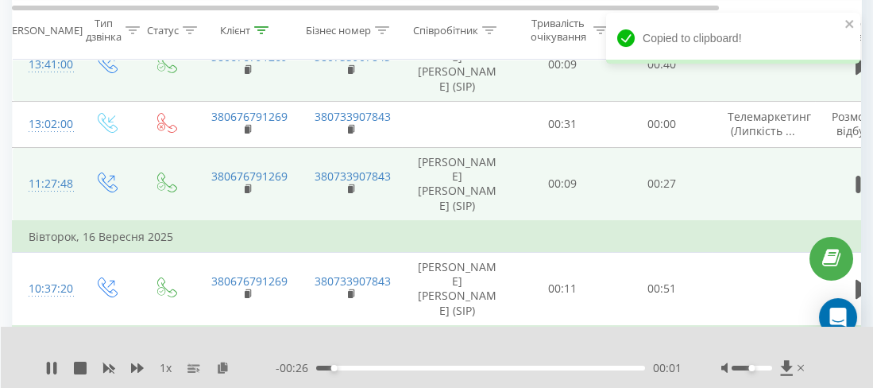
click at [763, 370] on div at bounding box center [765, 368] width 87 height 16
drag, startPoint x: 749, startPoint y: 366, endPoint x: 779, endPoint y: 365, distance: 29.4
click at [779, 365] on div at bounding box center [765, 368] width 87 height 16
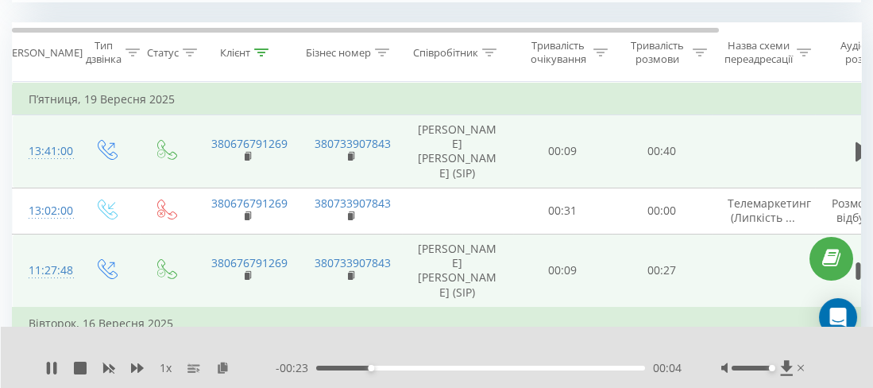
scroll to position [671, 0]
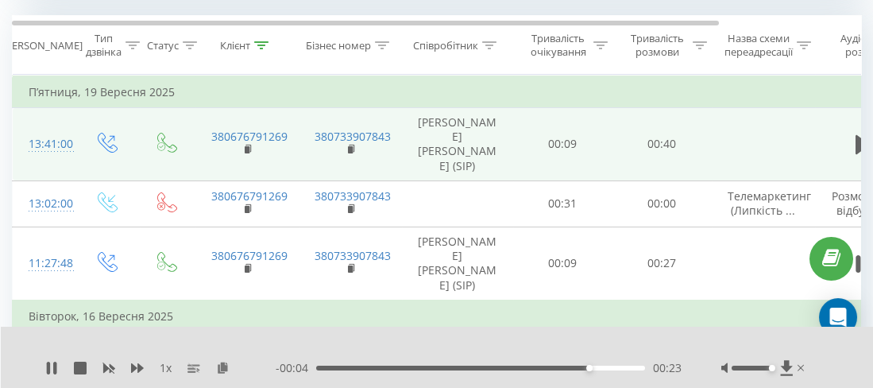
click at [41, 363] on div "1 x - 00:04 00:23 00:23" at bounding box center [437, 357] width 873 height 61
click at [52, 366] on icon at bounding box center [51, 368] width 13 height 13
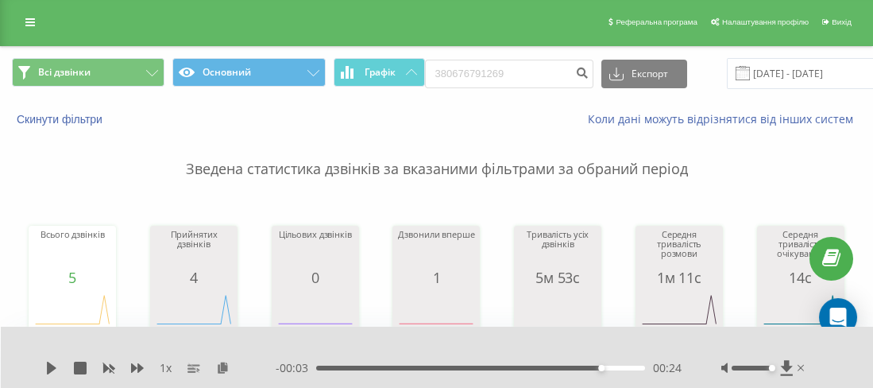
scroll to position [0, 0]
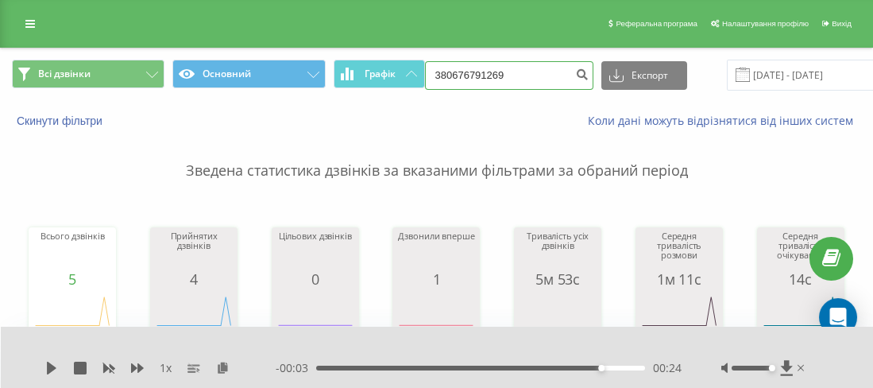
drag, startPoint x: 536, startPoint y: 74, endPoint x: 447, endPoint y: 75, distance: 89.0
click at [447, 75] on input "380676791269" at bounding box center [509, 75] width 168 height 29
paste input "0672485394"
type input "380672485394"
click at [583, 72] on button "submit" at bounding box center [582, 75] width 21 height 29
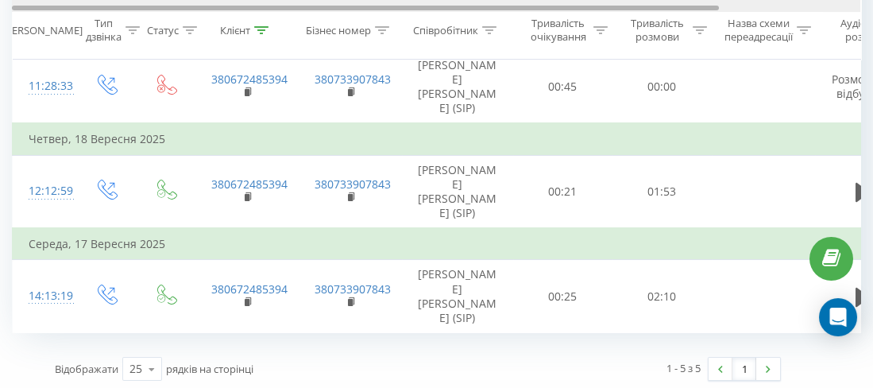
scroll to position [0, 168]
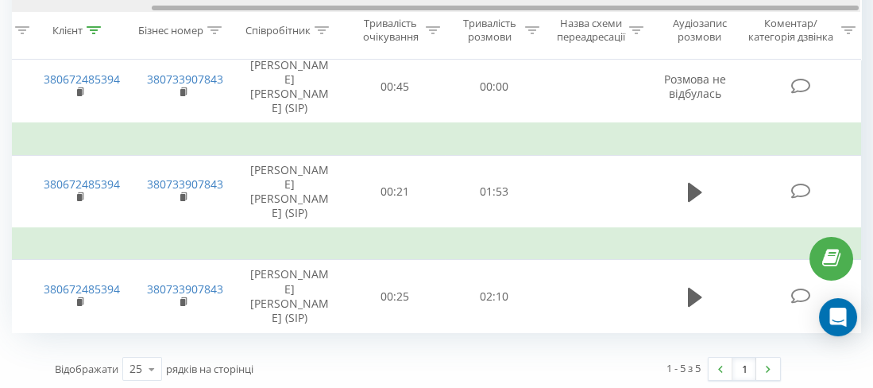
drag, startPoint x: 703, startPoint y: 10, endPoint x: 716, endPoint y: 9, distance: 12.8
click at [716, 9] on div at bounding box center [436, 6] width 849 height 12
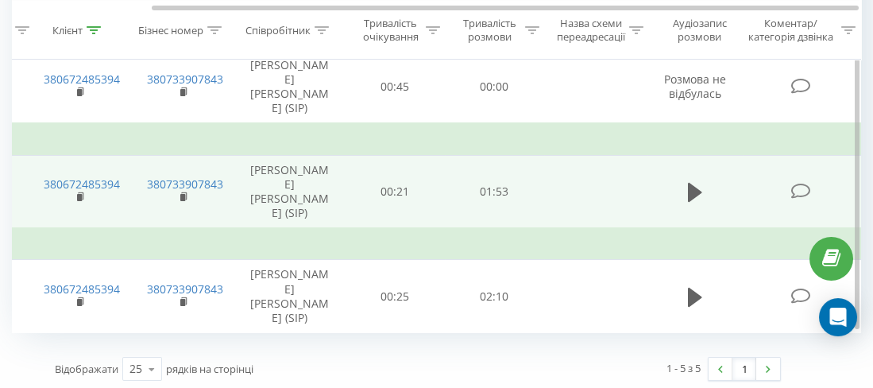
click at [681, 195] on td at bounding box center [695, 191] width 95 height 73
click at [692, 195] on icon at bounding box center [695, 192] width 14 height 19
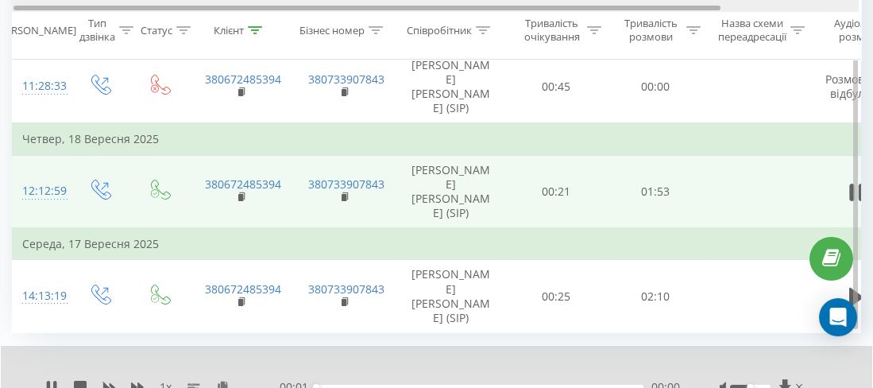
scroll to position [0, 4]
drag, startPoint x: 567, startPoint y: 9, endPoint x: 430, endPoint y: 13, distance: 136.7
click at [430, 13] on div "Дата дзвінка Тип дзвінка Статус Клієнт Бізнес номер Співробітник Тривалість очі…" at bounding box center [436, 30] width 849 height 60
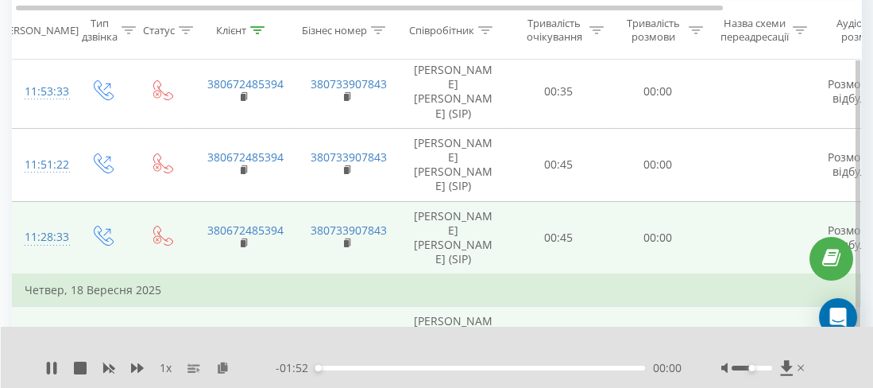
scroll to position [714, 0]
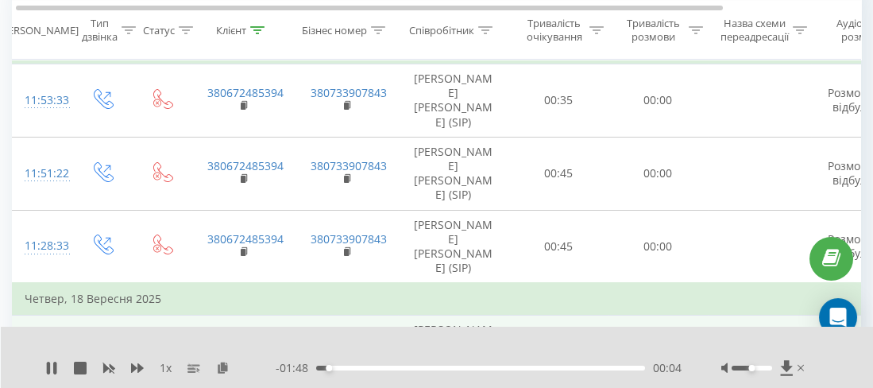
drag, startPoint x: 509, startPoint y: 365, endPoint x: 532, endPoint y: 366, distance: 23.1
click at [517, 366] on div "- 01:48 00:04 00:04" at bounding box center [479, 368] width 406 height 16
click at [535, 367] on div "00:04" at bounding box center [480, 368] width 329 height 5
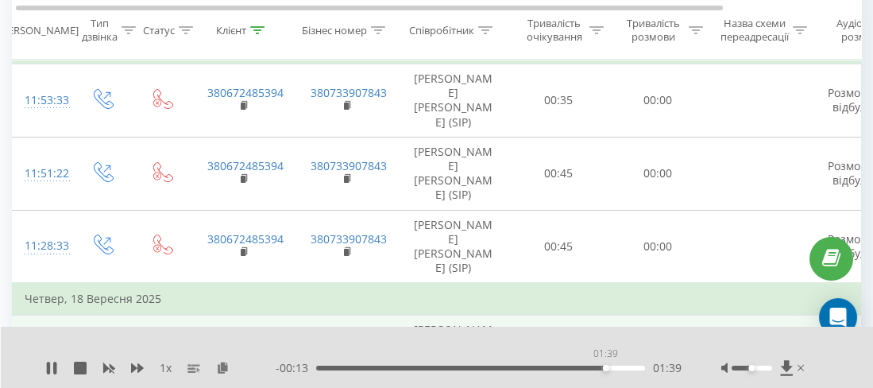
click at [609, 367] on div "01:39" at bounding box center [480, 368] width 329 height 5
click at [617, 368] on div "01:40" at bounding box center [480, 368] width 329 height 5
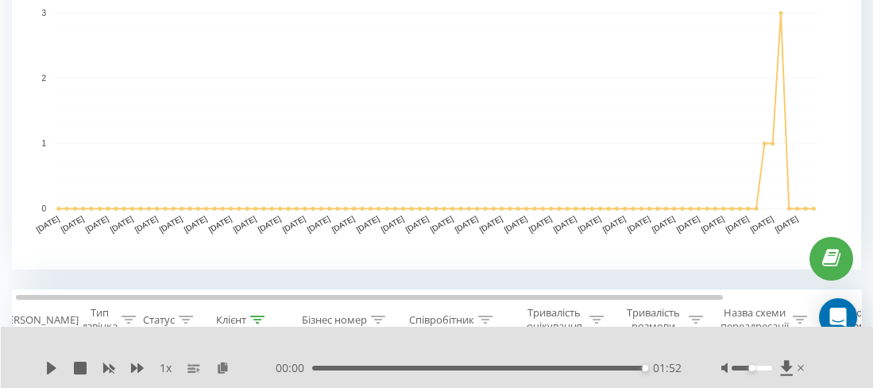
scroll to position [0, 0]
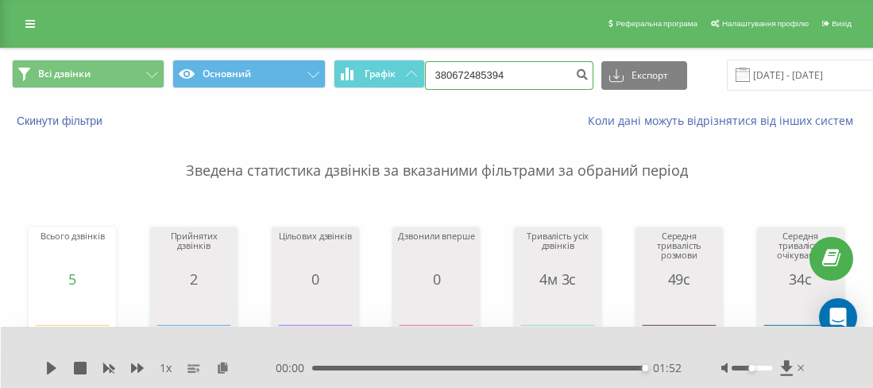
drag, startPoint x: 487, startPoint y: 75, endPoint x: 449, endPoint y: 73, distance: 38.2
click at [449, 73] on input "380672485394" at bounding box center [509, 75] width 168 height 29
paste input "0976620782"
type input "380976620782"
click at [576, 72] on icon "submit" at bounding box center [583, 73] width 14 height 10
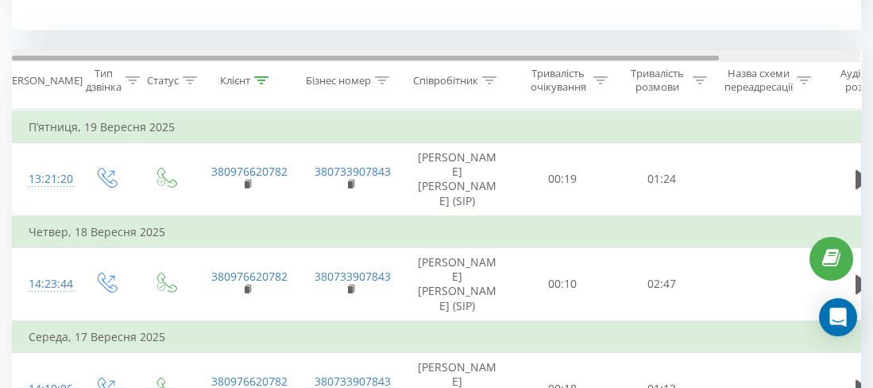
scroll to position [0, 13]
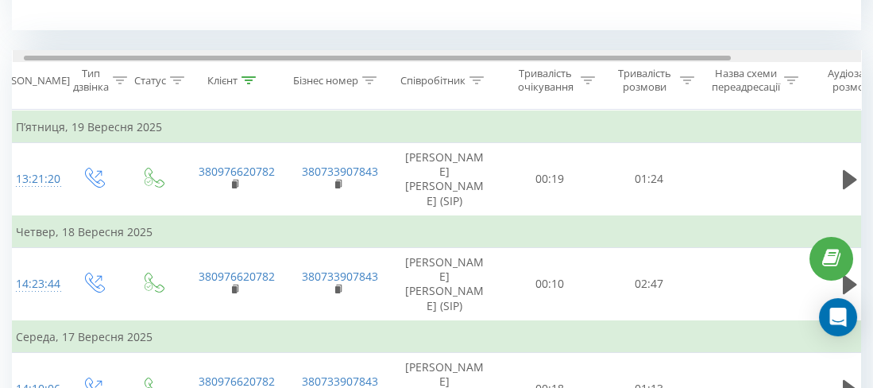
drag, startPoint x: 710, startPoint y: 56, endPoint x: 722, endPoint y: 56, distance: 11.1
click at [722, 56] on div at bounding box center [377, 58] width 707 height 5
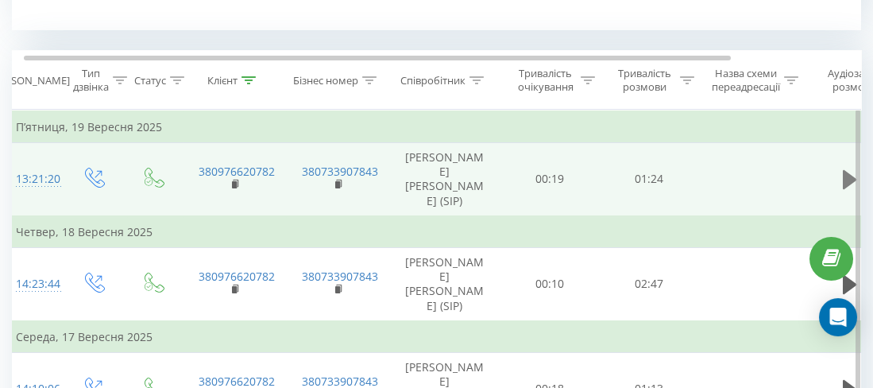
click at [843, 178] on icon at bounding box center [850, 179] width 14 height 19
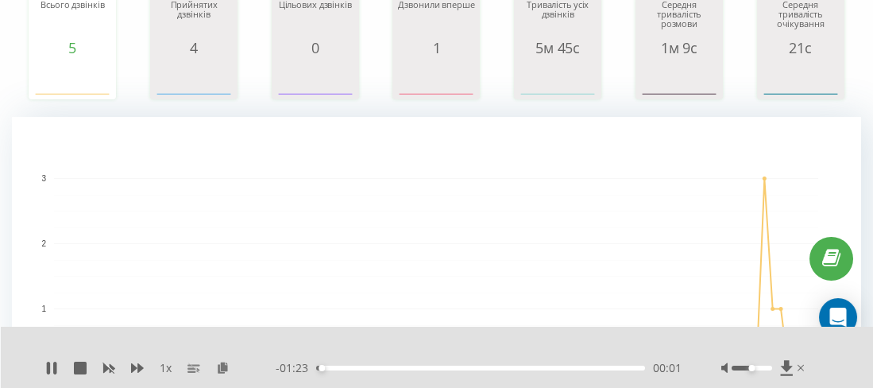
scroll to position [159, 0]
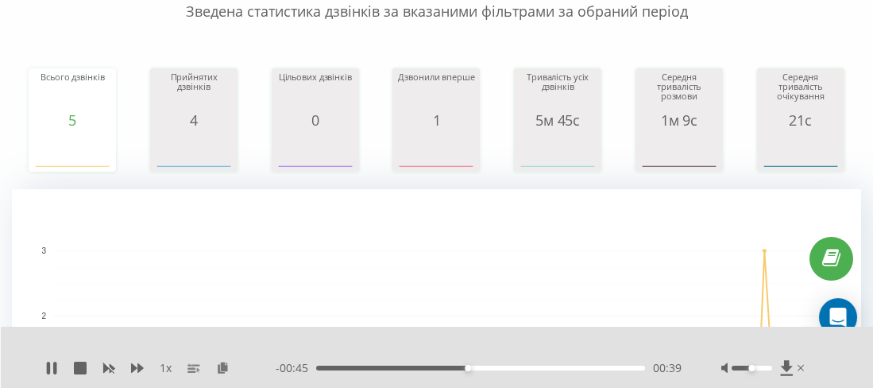
click at [493, 366] on div "00:39" at bounding box center [480, 368] width 329 height 5
drag, startPoint x: 509, startPoint y: 369, endPoint x: 525, endPoint y: 368, distance: 15.9
click at [512, 369] on div "00:49" at bounding box center [480, 368] width 329 height 5
drag, startPoint x: 535, startPoint y: 368, endPoint x: 551, endPoint y: 368, distance: 16.7
click at [540, 368] on div "00:51" at bounding box center [480, 368] width 329 height 5
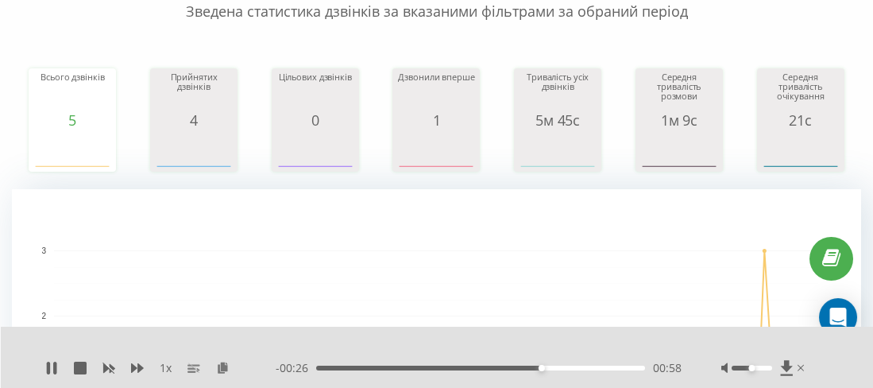
drag, startPoint x: 555, startPoint y: 368, endPoint x: 565, endPoint y: 368, distance: 9.5
click at [558, 368] on div "00:58" at bounding box center [480, 368] width 329 height 5
drag, startPoint x: 573, startPoint y: 368, endPoint x: 584, endPoint y: 369, distance: 11.2
click at [578, 369] on div "01:03" at bounding box center [480, 368] width 329 height 5
drag, startPoint x: 598, startPoint y: 369, endPoint x: 609, endPoint y: 369, distance: 10.3
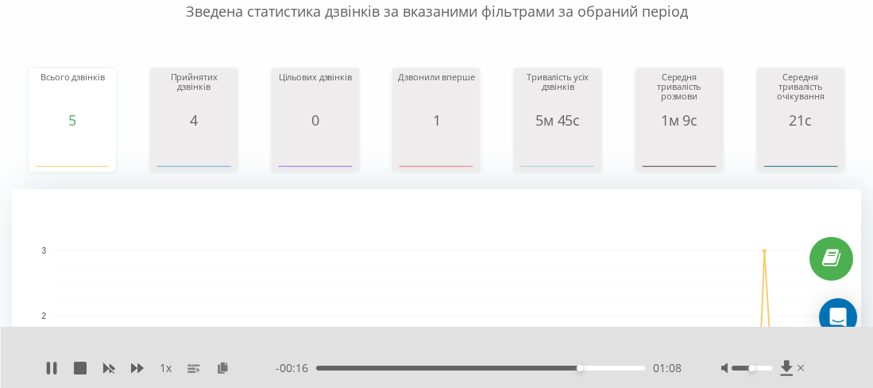
click at [607, 369] on div "01:08" at bounding box center [480, 368] width 329 height 5
click at [625, 368] on div "01:18" at bounding box center [480, 368] width 329 height 5
click at [630, 368] on div "01:20" at bounding box center [480, 368] width 329 height 5
click at [639, 369] on div "01:23" at bounding box center [480, 368] width 329 height 5
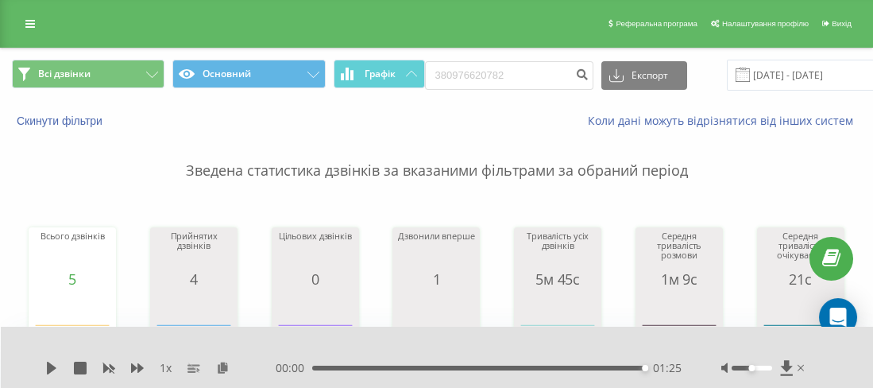
scroll to position [0, 0]
drag, startPoint x: 520, startPoint y: 66, endPoint x: 451, endPoint y: 69, distance: 70.0
click at [451, 69] on input "380976620782" at bounding box center [509, 75] width 168 height 29
paste input "0936355715"
type input "380936355715"
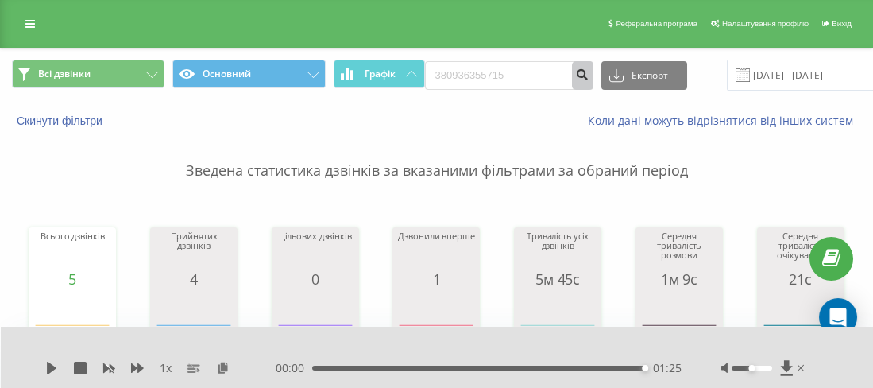
click at [576, 71] on icon "submit" at bounding box center [583, 73] width 14 height 10
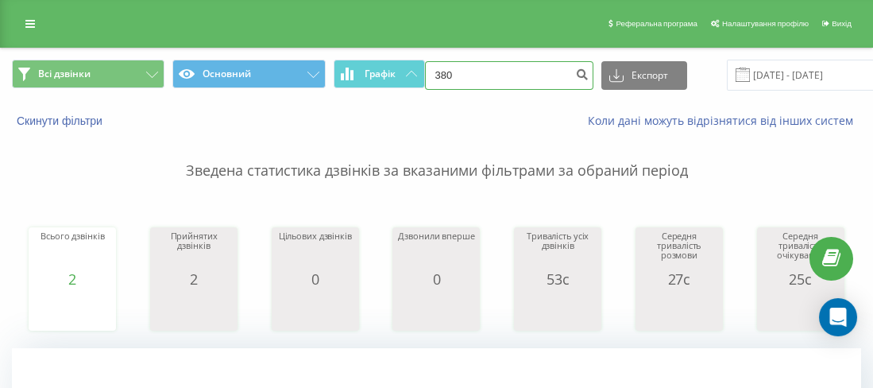
drag, startPoint x: 545, startPoint y: 70, endPoint x: 453, endPoint y: 75, distance: 92.3
click at [452, 76] on input "380" at bounding box center [509, 75] width 168 height 29
paste input "0980086969"
type input "380980086969"
click at [582, 79] on button "submit" at bounding box center [582, 75] width 21 height 29
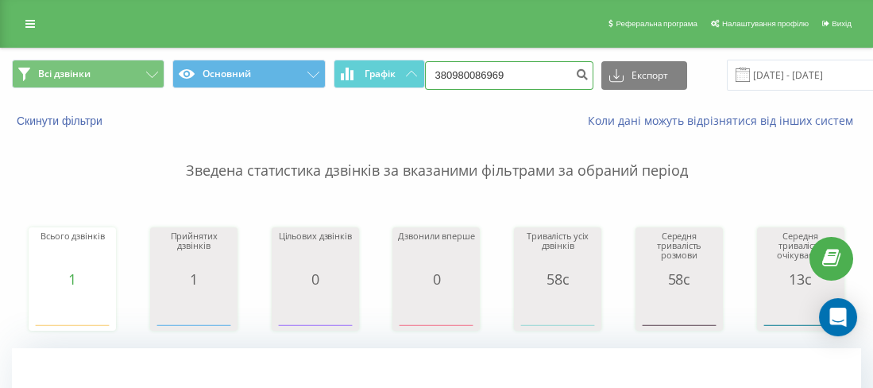
drag, startPoint x: 470, startPoint y: 82, endPoint x: 443, endPoint y: 75, distance: 27.8
click at [443, 75] on input "380980086969" at bounding box center [509, 75] width 168 height 29
paste input "0990992000"
type input "380990992000"
click at [576, 72] on icon "submit" at bounding box center [583, 73] width 14 height 10
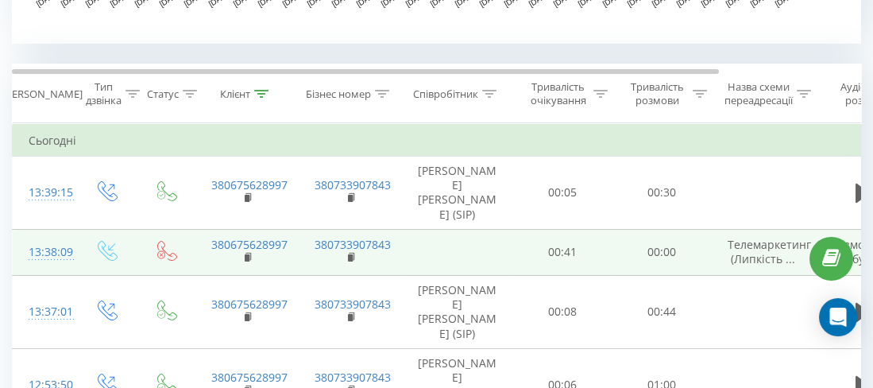
scroll to position [636, 0]
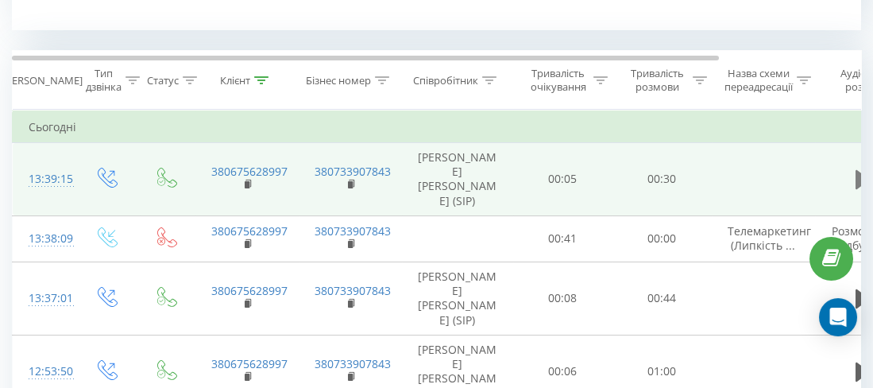
click at [852, 176] on button at bounding box center [863, 180] width 24 height 24
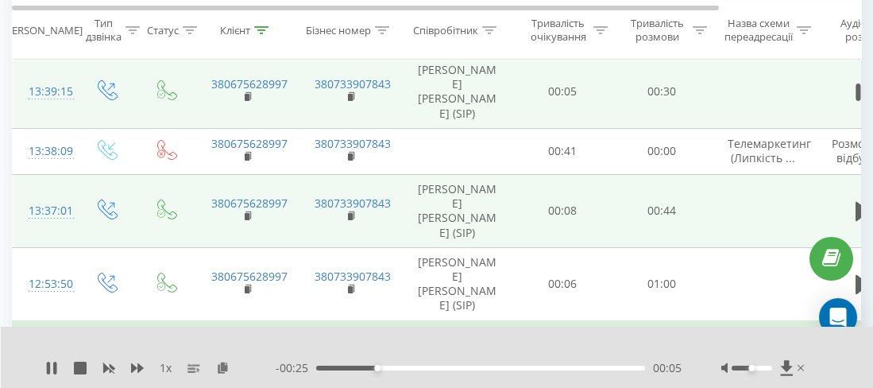
scroll to position [714, 0]
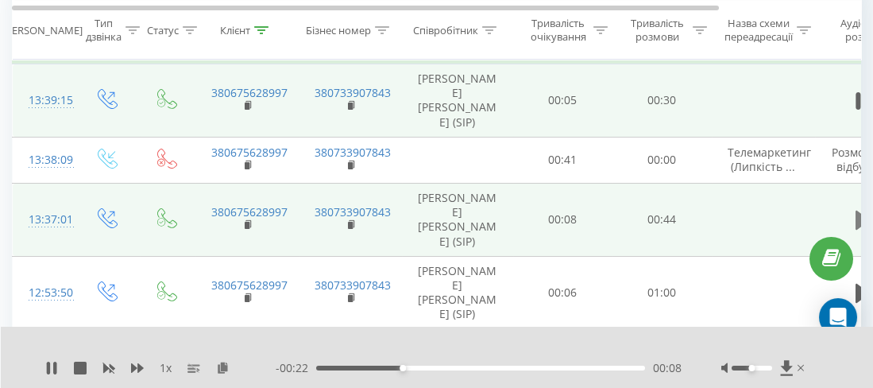
click at [856, 215] on icon at bounding box center [863, 220] width 14 height 19
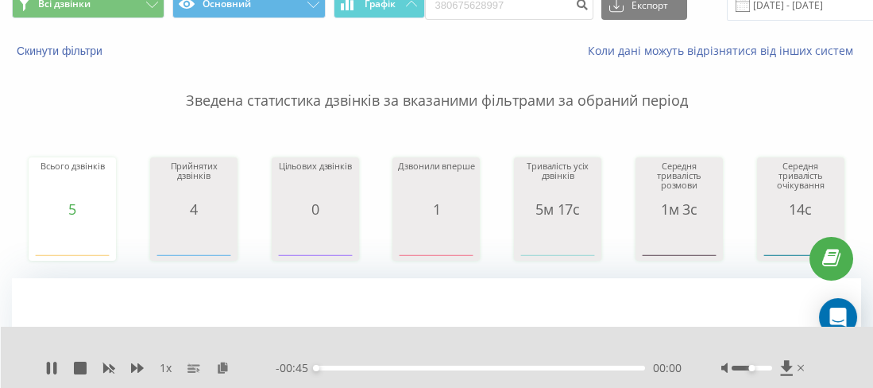
scroll to position [0, 0]
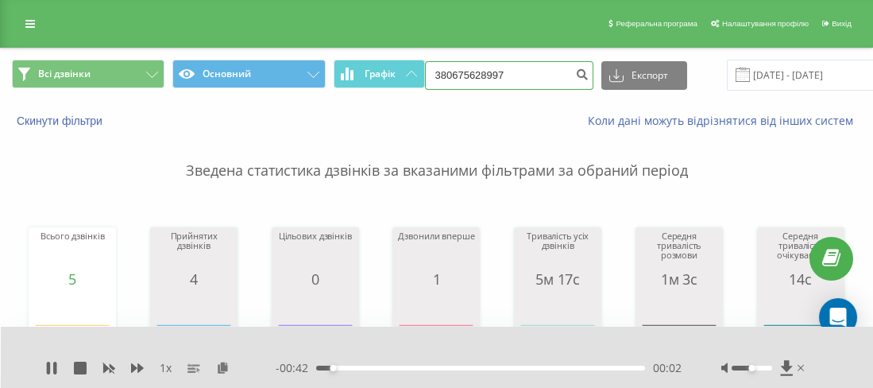
drag, startPoint x: 540, startPoint y: 75, endPoint x: 444, endPoint y: 78, distance: 96.2
click at [444, 78] on input "380675628997" at bounding box center [509, 75] width 168 height 29
paste input "0675679199"
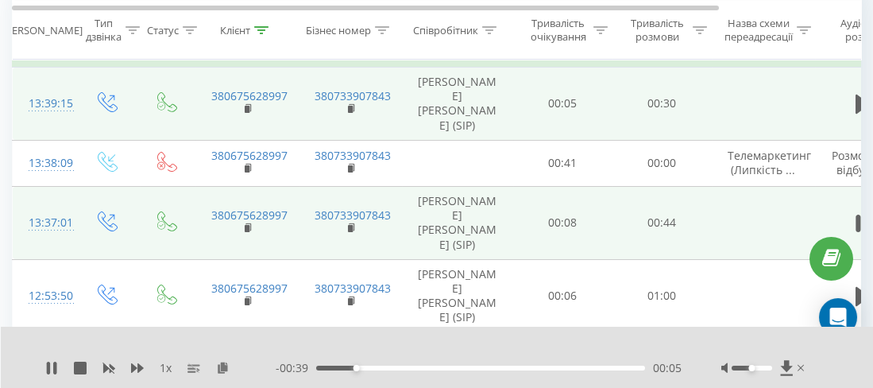
scroll to position [714, 0]
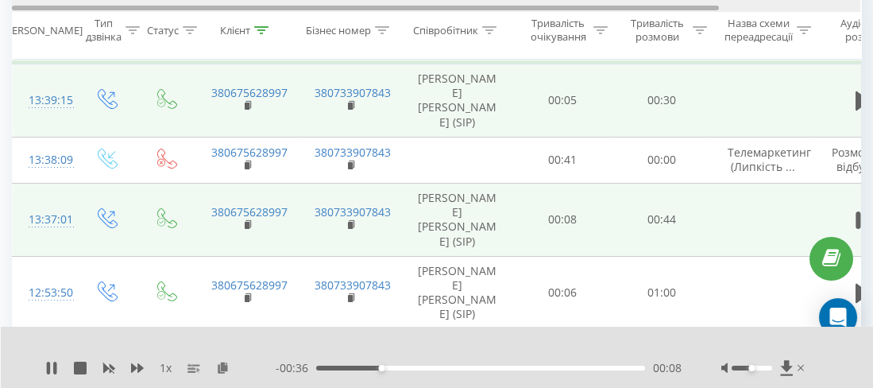
type input "380675679199"
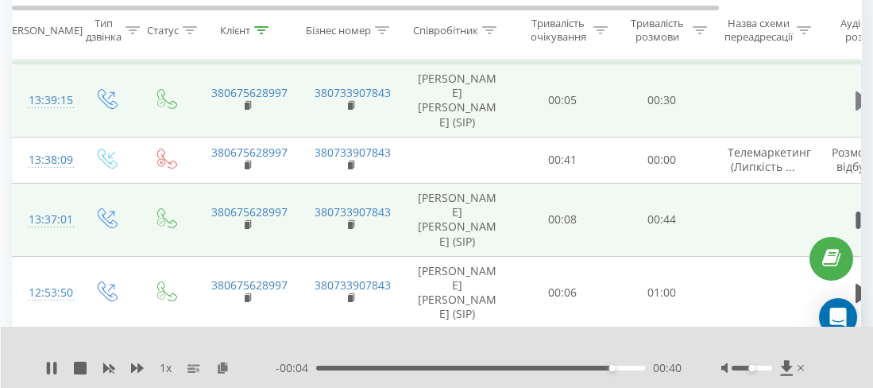
click at [858, 99] on icon at bounding box center [863, 100] width 14 height 19
drag, startPoint x: 338, startPoint y: 375, endPoint x: 301, endPoint y: 370, distance: 37.0
click at [301, 370] on div "1 x - 00:19 00:11 00:11" at bounding box center [437, 357] width 873 height 61
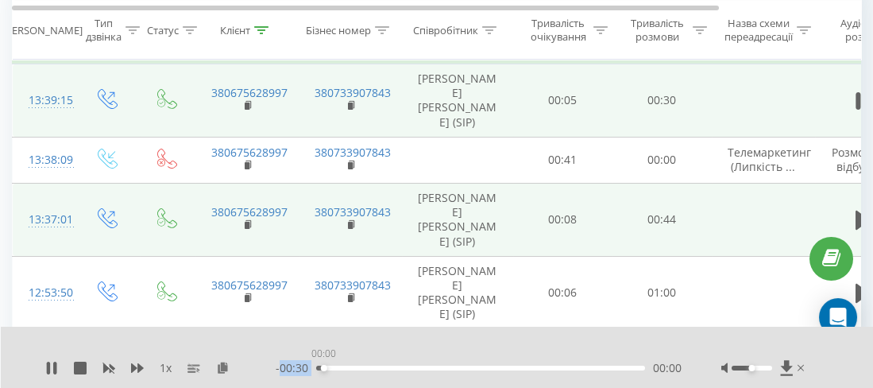
drag, startPoint x: 323, startPoint y: 367, endPoint x: 315, endPoint y: 369, distance: 8.9
click at [322, 367] on div "00:00" at bounding box center [480, 368] width 329 height 5
click at [656, 333] on div "1 x - 00:28 00:01 00:01" at bounding box center [437, 357] width 873 height 61
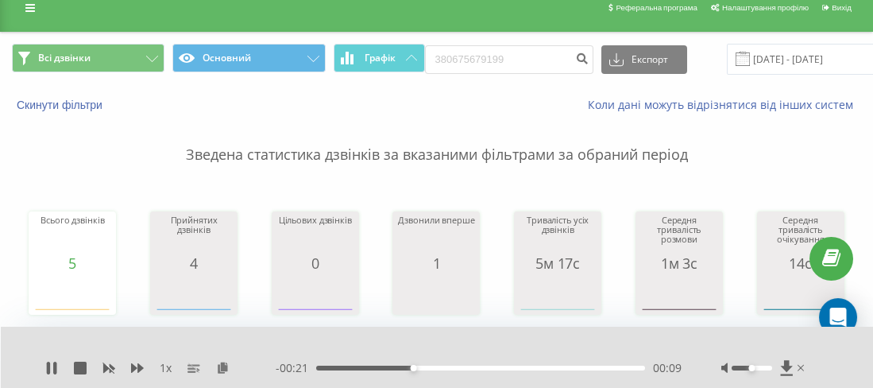
scroll to position [0, 0]
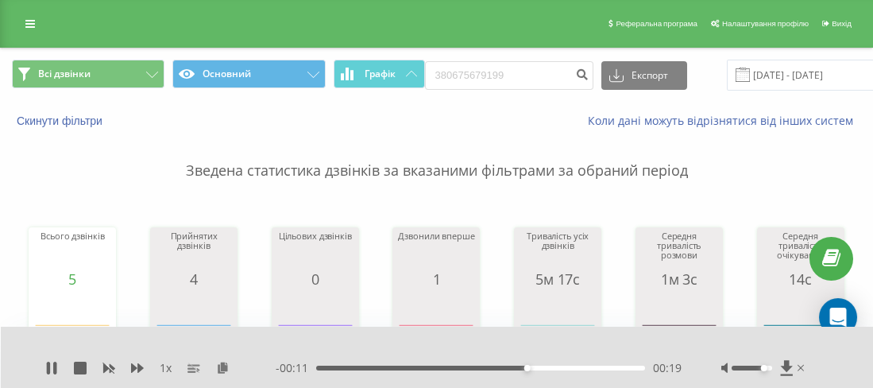
drag, startPoint x: 753, startPoint y: 370, endPoint x: 768, endPoint y: 368, distance: 16.0
click at [768, 368] on div "Accessibility label" at bounding box center [764, 368] width 6 height 6
click at [576, 73] on icon "submit" at bounding box center [583, 73] width 14 height 10
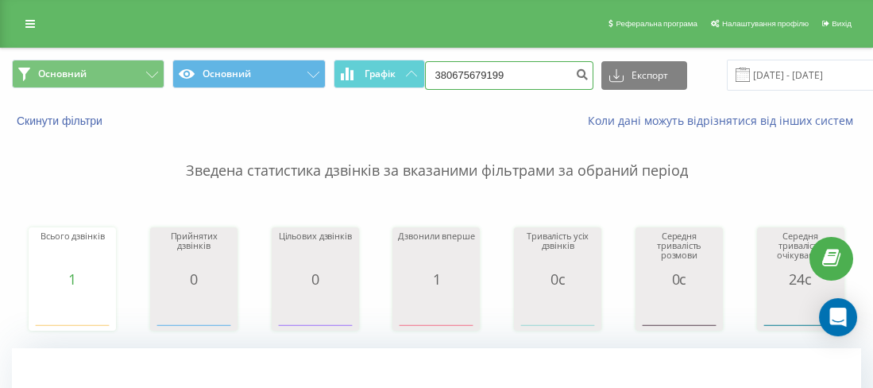
drag, startPoint x: 462, startPoint y: 76, endPoint x: 449, endPoint y: 70, distance: 14.9
click at [447, 70] on input "380675679199" at bounding box center [509, 75] width 168 height 29
paste input "0507510810"
click at [559, 73] on input "380507510810" at bounding box center [509, 75] width 168 height 29
type input "380507510810"
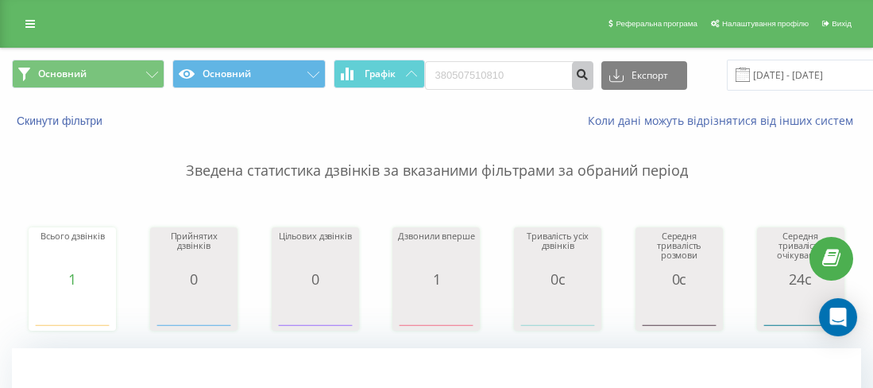
click at [576, 74] on icon "submit" at bounding box center [583, 73] width 14 height 10
drag, startPoint x: 526, startPoint y: 67, endPoint x: 455, endPoint y: 65, distance: 71.5
click at [455, 64] on input "3805" at bounding box center [509, 75] width 168 height 29
paste input "0500565915"
type input "380500565915"
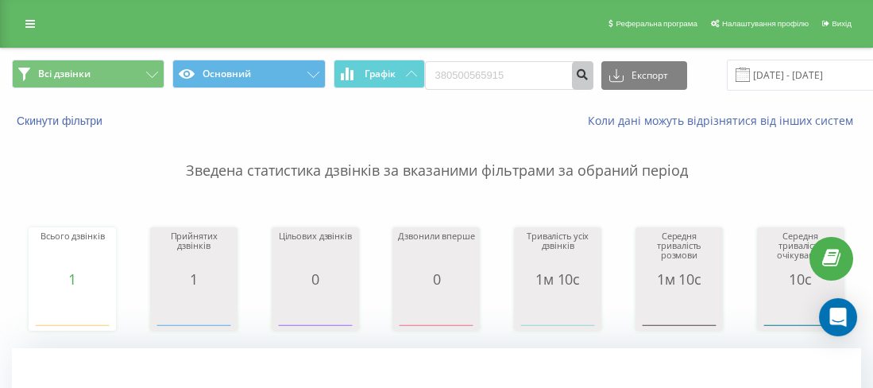
click at [576, 76] on icon "submit" at bounding box center [583, 73] width 14 height 10
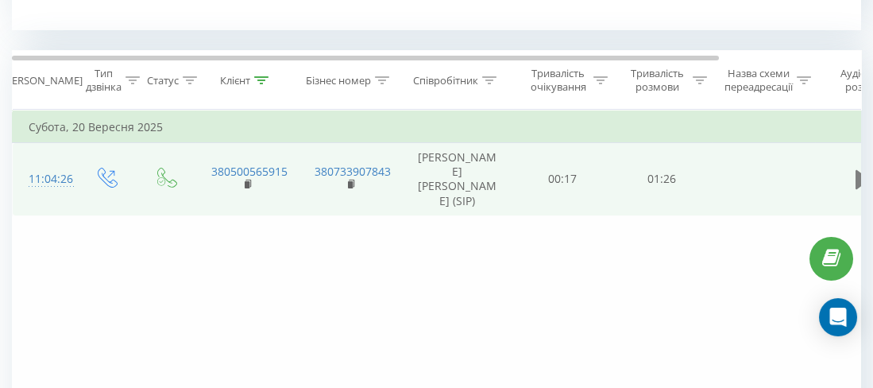
click at [857, 177] on icon at bounding box center [863, 179] width 14 height 19
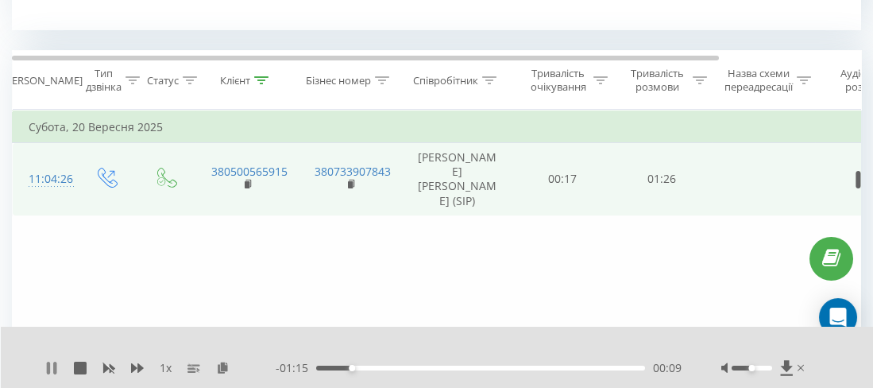
click at [47, 365] on icon at bounding box center [51, 368] width 13 height 13
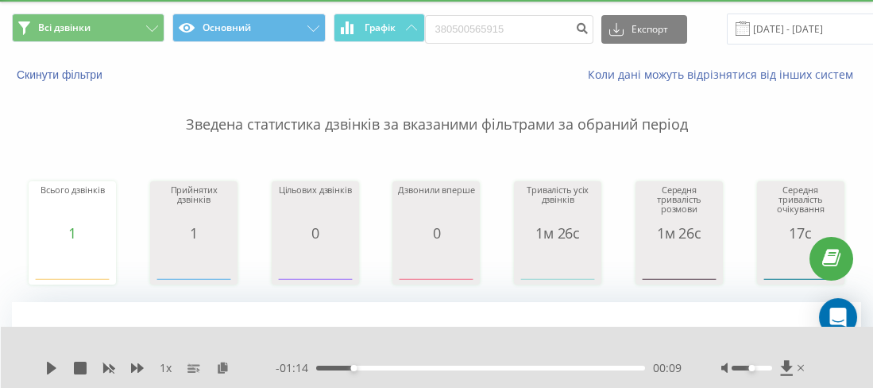
scroll to position [0, 0]
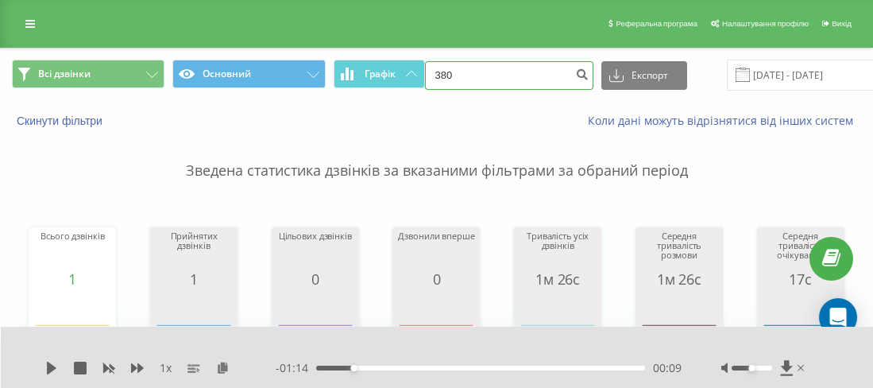
drag, startPoint x: 524, startPoint y: 70, endPoint x: 451, endPoint y: 69, distance: 72.3
click at [451, 69] on input "380" at bounding box center [509, 75] width 168 height 29
paste input "0504540433"
type input "380504540433"
click at [576, 72] on icon "submit" at bounding box center [583, 73] width 14 height 10
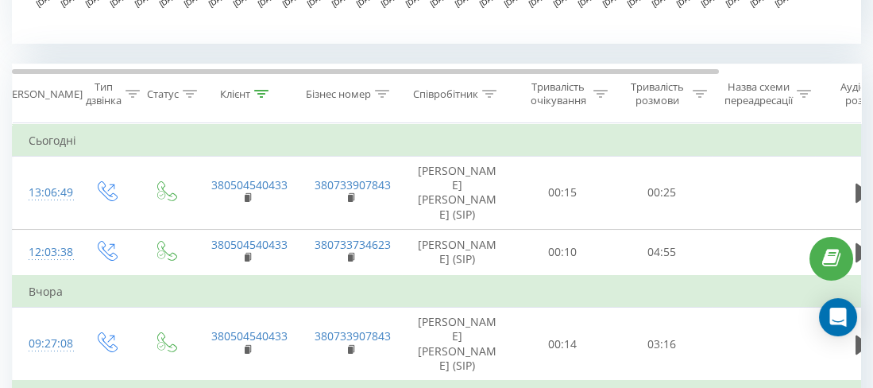
scroll to position [636, 0]
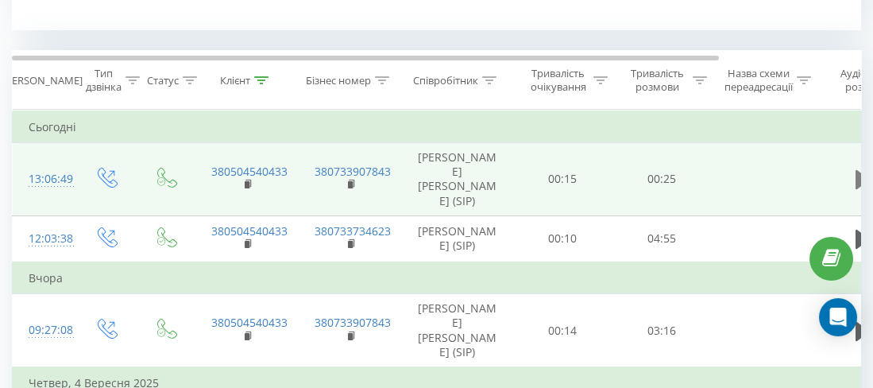
click at [857, 177] on icon at bounding box center [863, 179] width 14 height 19
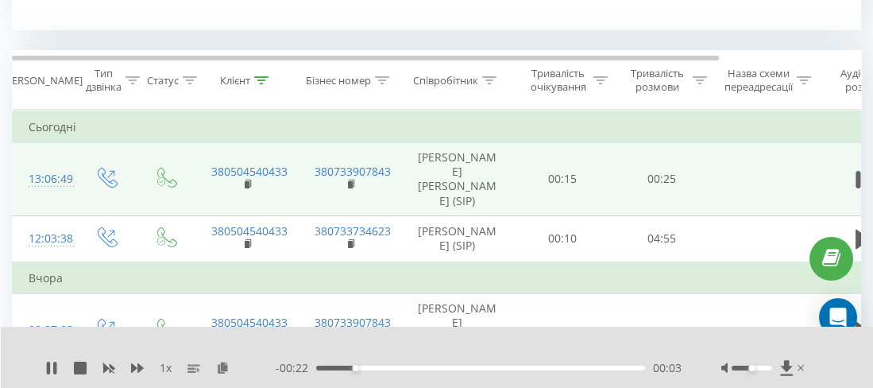
scroll to position [714, 0]
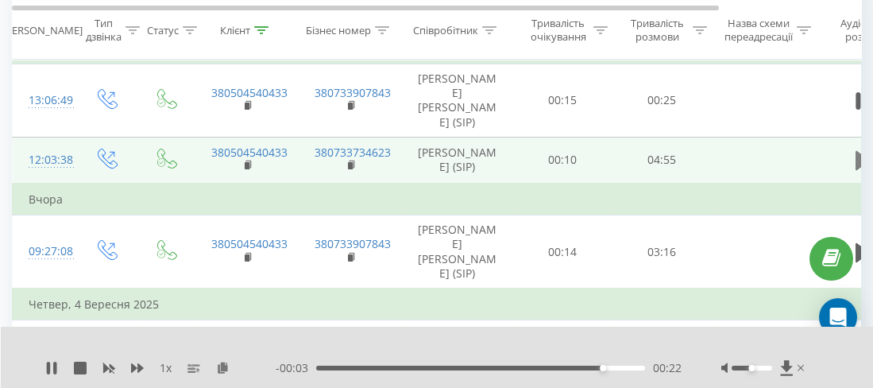
click at [854, 157] on button at bounding box center [863, 161] width 24 height 24
drag, startPoint x: 750, startPoint y: 366, endPoint x: 768, endPoint y: 371, distance: 19.1
click at [768, 371] on div "Accessibility label" at bounding box center [768, 368] width 6 height 6
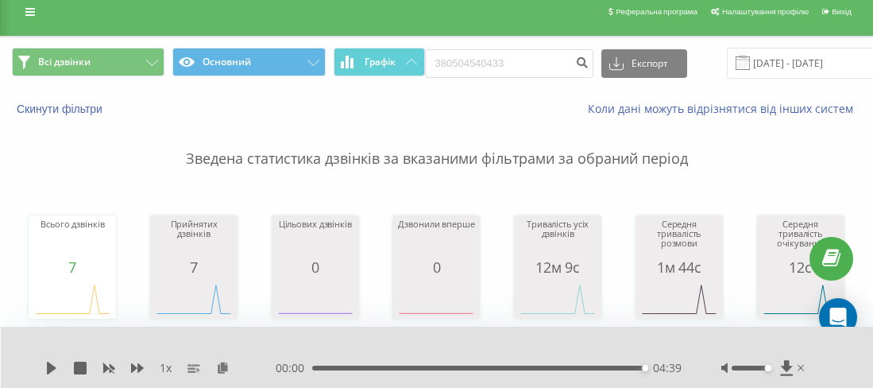
scroll to position [0, 0]
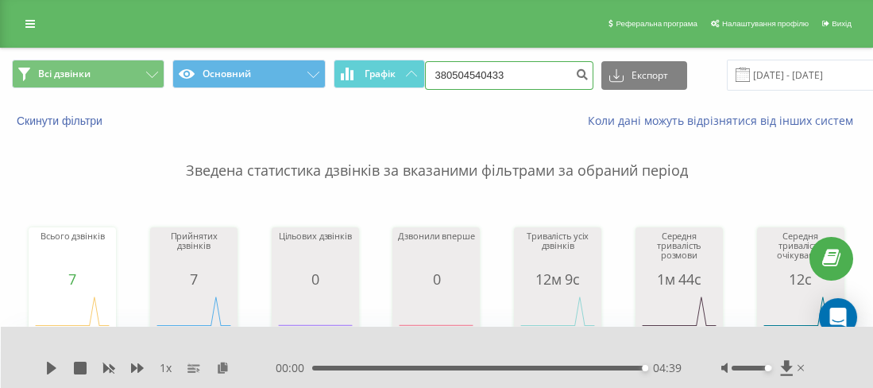
drag, startPoint x: 533, startPoint y: 68, endPoint x: 449, endPoint y: 73, distance: 84.4
click at [449, 73] on input "380504540433" at bounding box center [509, 75] width 168 height 29
paste input "0678102783"
type input "380678102783"
click at [578, 81] on button "submit" at bounding box center [582, 75] width 21 height 29
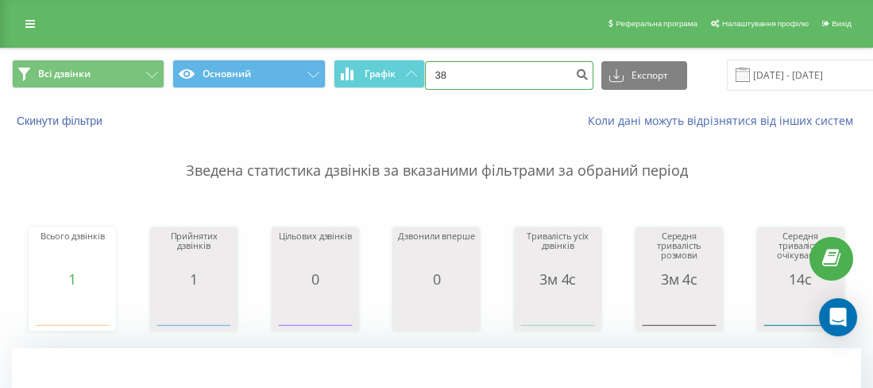
drag, startPoint x: 524, startPoint y: 65, endPoint x: 447, endPoint y: 69, distance: 77.2
click at [447, 69] on input "38" at bounding box center [509, 75] width 168 height 29
paste input "0680828888"
type input "380680828888"
click at [576, 72] on icon "submit" at bounding box center [583, 73] width 14 height 10
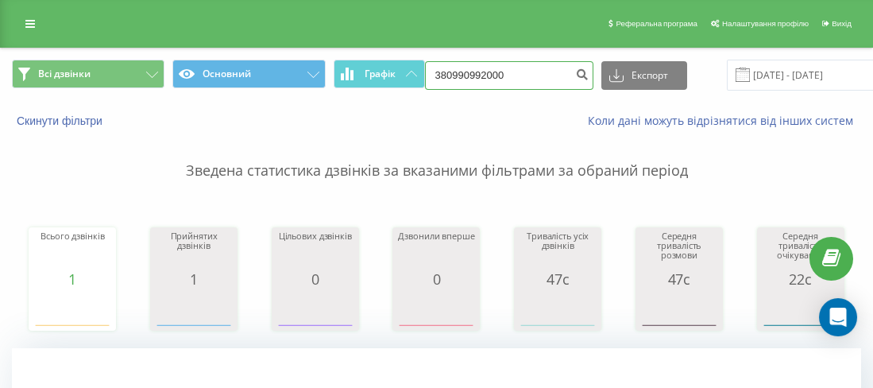
drag, startPoint x: 499, startPoint y: 79, endPoint x: 442, endPoint y: 72, distance: 57.7
click at [442, 72] on input "380990992000" at bounding box center [509, 75] width 168 height 29
paste input "0680828888"
type input "380680828888"
click at [578, 68] on icon "submit" at bounding box center [583, 73] width 14 height 10
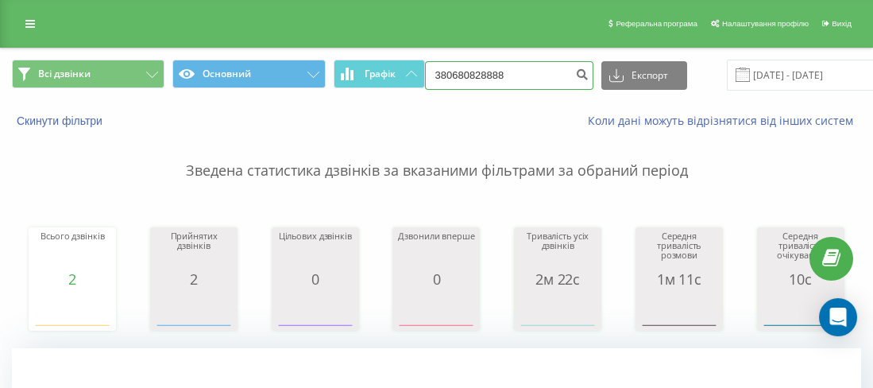
drag, startPoint x: 501, startPoint y: 74, endPoint x: 447, endPoint y: 79, distance: 54.3
click at [447, 79] on input "380680828888" at bounding box center [509, 75] width 168 height 29
paste input "0936355715"
type input "380936355715"
click at [576, 74] on icon "submit" at bounding box center [583, 73] width 14 height 10
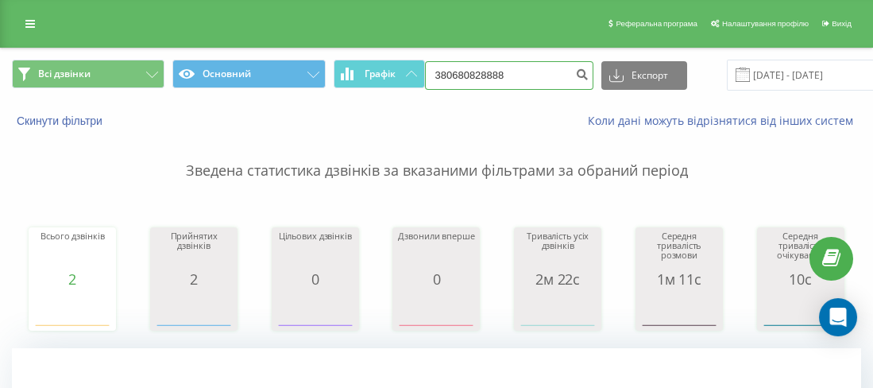
drag, startPoint x: 529, startPoint y: 68, endPoint x: 442, endPoint y: 72, distance: 87.5
click at [442, 72] on input "380680828888" at bounding box center [509, 75] width 168 height 29
paste input "0953883745"
click at [443, 70] on input "30953883745" at bounding box center [509, 75] width 168 height 29
type input "380953883745"
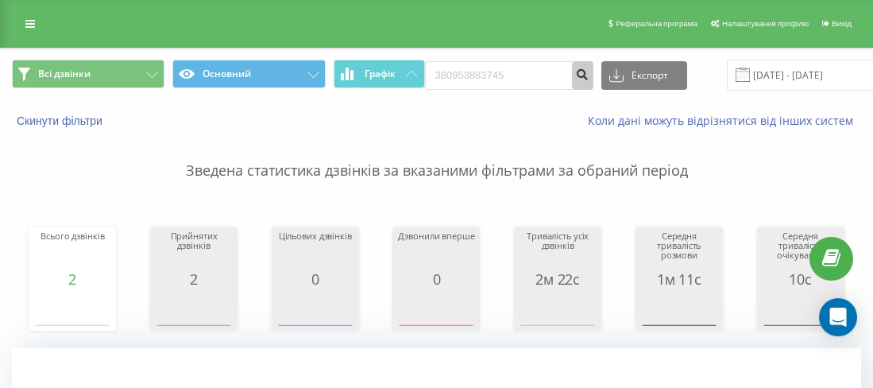
click at [582, 72] on button "submit" at bounding box center [582, 75] width 21 height 29
drag, startPoint x: 525, startPoint y: 69, endPoint x: 448, endPoint y: 74, distance: 77.2
click at [448, 74] on input "380953883745" at bounding box center [509, 75] width 168 height 29
paste input "0934439756"
type input "380934439756"
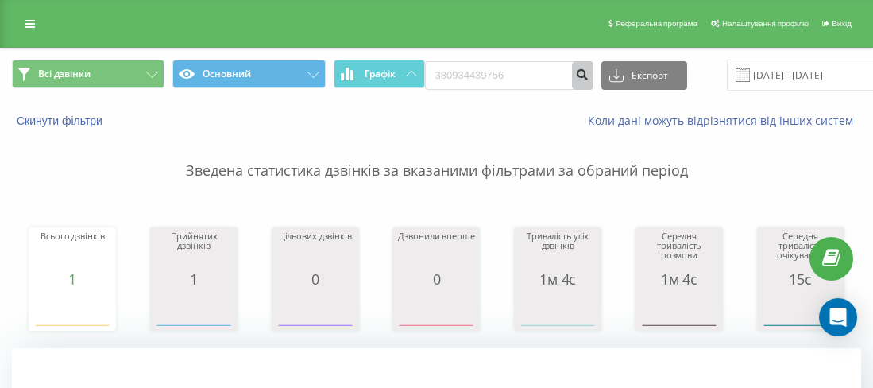
click at [576, 68] on icon "submit" at bounding box center [583, 73] width 14 height 10
drag, startPoint x: 553, startPoint y: 73, endPoint x: 454, endPoint y: 75, distance: 99.4
click at [454, 75] on input "380934439756" at bounding box center [509, 75] width 168 height 29
paste input "0953883745"
type input "380953883745"
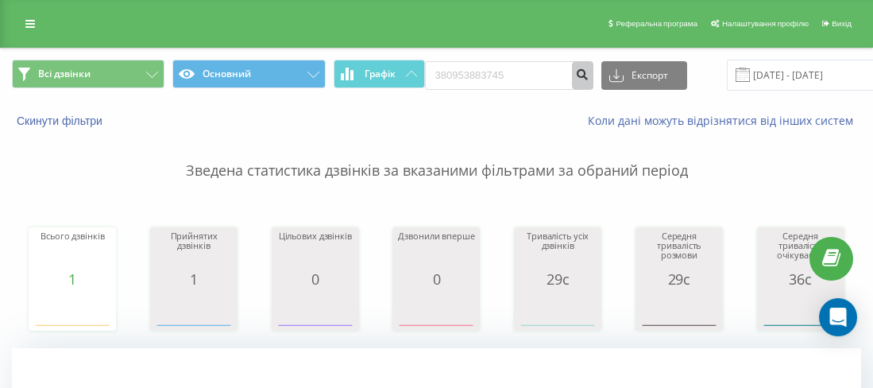
click at [576, 72] on icon "submit" at bounding box center [583, 73] width 14 height 10
drag, startPoint x: 479, startPoint y: 73, endPoint x: 451, endPoint y: 72, distance: 27.9
click at [451, 72] on input "380953883745" at bounding box center [509, 75] width 168 height 29
paste input "0934439756"
type input "380934439756"
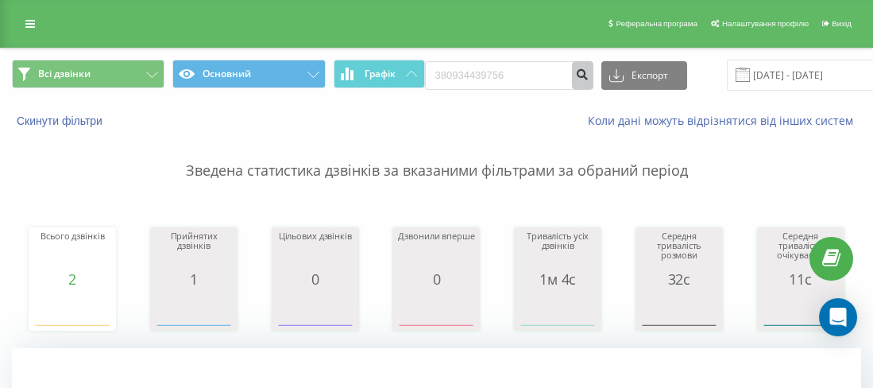
click at [572, 74] on button "submit" at bounding box center [582, 75] width 21 height 29
drag, startPoint x: 529, startPoint y: 71, endPoint x: 450, endPoint y: 75, distance: 79.6
click at [450, 75] on input "380934439756" at bounding box center [509, 75] width 168 height 29
paste input "0502915800"
drag, startPoint x: 562, startPoint y: 63, endPoint x: 575, endPoint y: 68, distance: 14.3
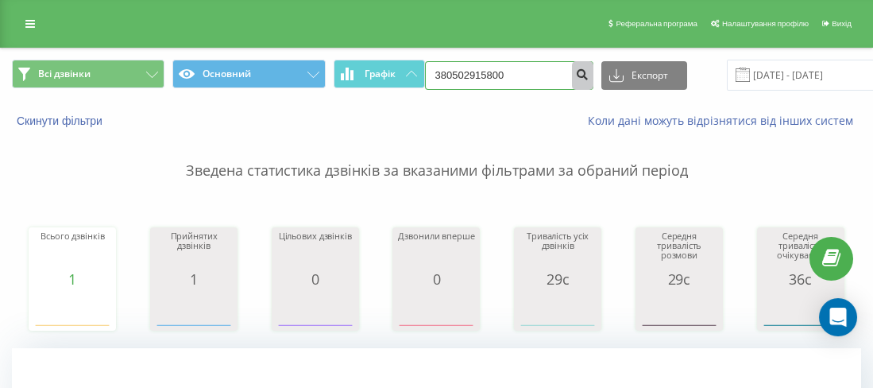
click at [564, 62] on form "380502915800" at bounding box center [509, 75] width 168 height 29
type input "380502915800"
click at [576, 68] on icon "submit" at bounding box center [583, 73] width 14 height 10
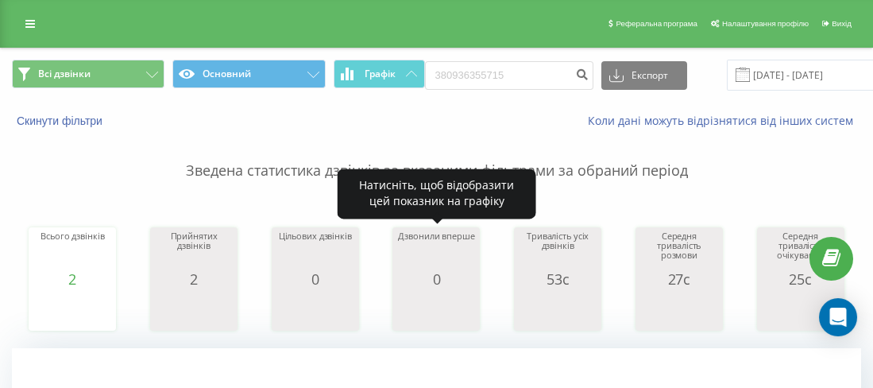
scroll to position [636, 0]
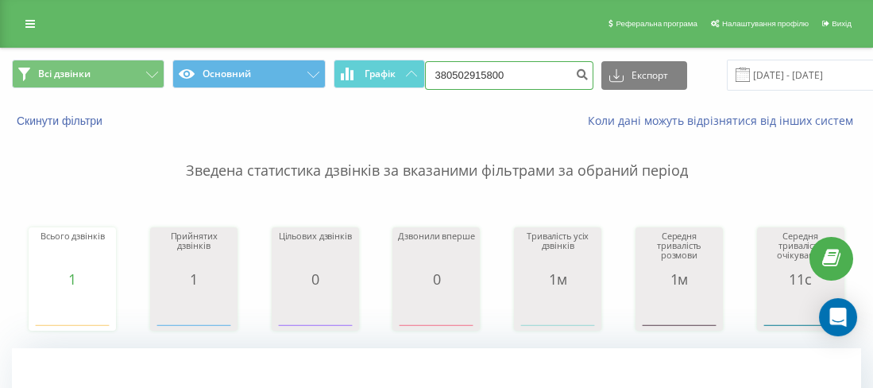
drag, startPoint x: 552, startPoint y: 72, endPoint x: 451, endPoint y: 70, distance: 100.9
click at [451, 71] on input "380502915800" at bounding box center [509, 75] width 168 height 29
paste input "0686955205"
type input "380686955205"
click at [572, 83] on button "submit" at bounding box center [582, 75] width 21 height 29
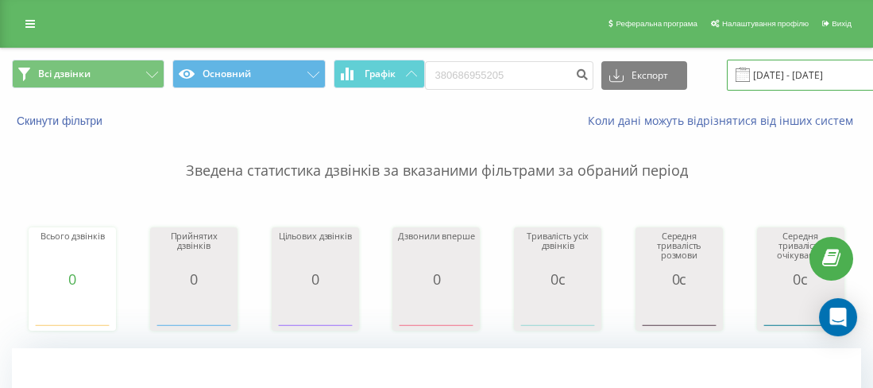
click at [789, 68] on input "[DATE] - [DATE]" at bounding box center [823, 75] width 192 height 31
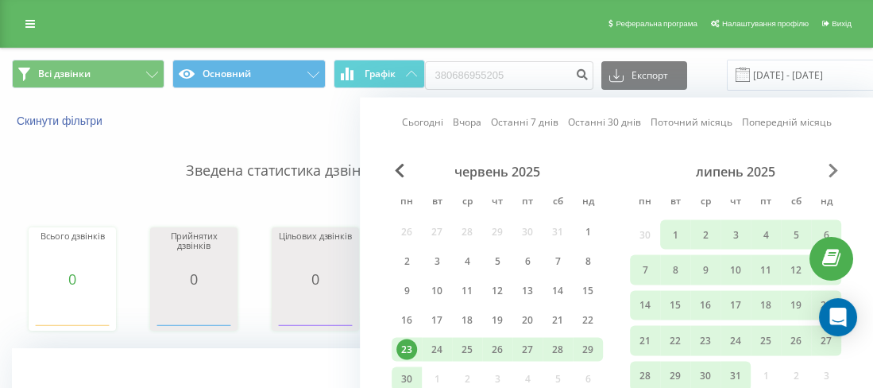
click at [830, 171] on span "Next Month" at bounding box center [834, 171] width 10 height 14
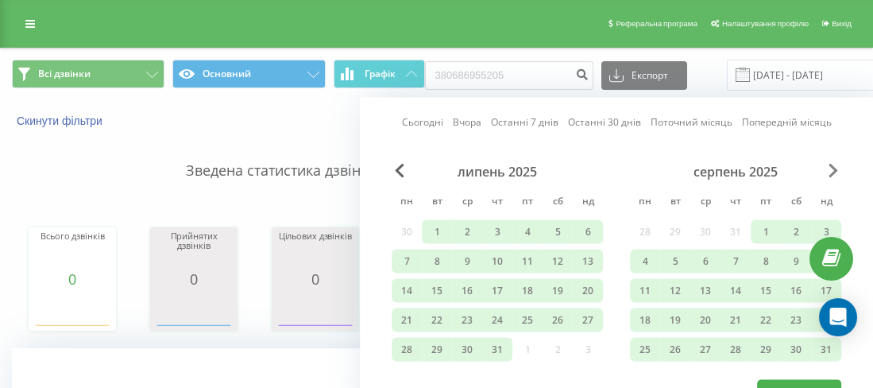
click at [830, 171] on span "Next Month" at bounding box center [834, 171] width 10 height 14
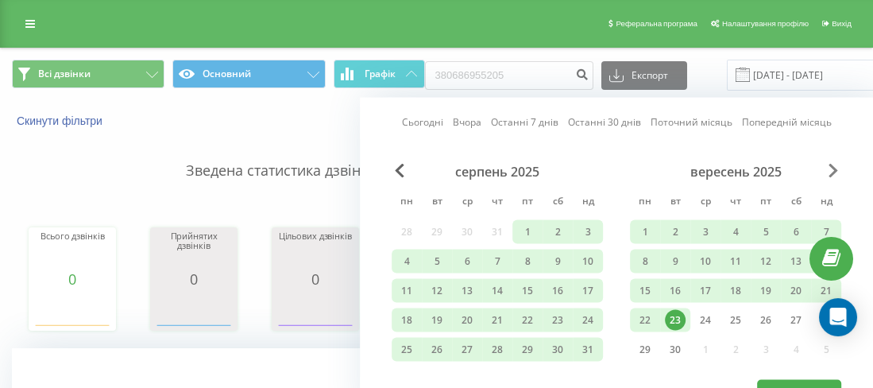
click at [829, 176] on span "Next Month" at bounding box center [834, 171] width 10 height 14
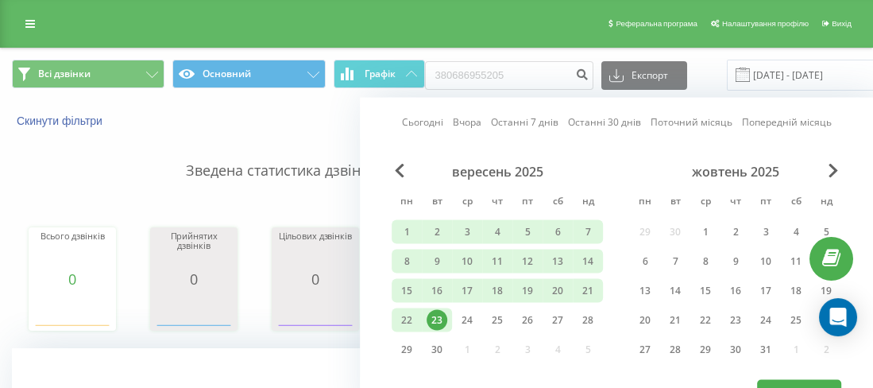
click at [445, 318] on div "23" at bounding box center [437, 320] width 21 height 21
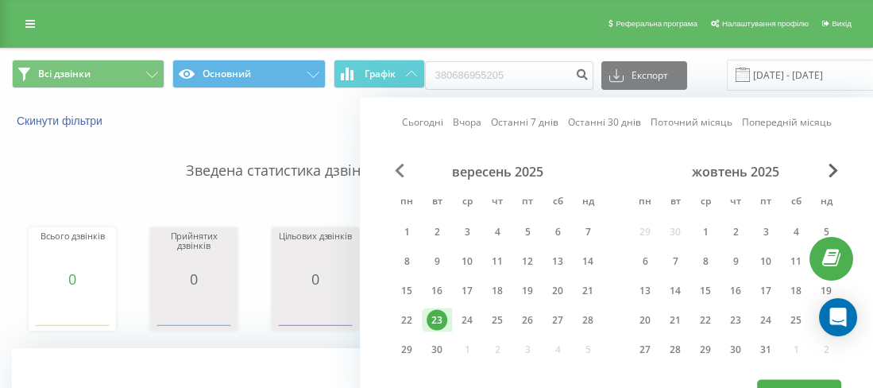
click at [396, 164] on span "Previous Month" at bounding box center [400, 171] width 10 height 14
click at [397, 164] on span "Previous Month" at bounding box center [400, 171] width 10 height 14
click at [399, 164] on span "Previous Month" at bounding box center [400, 171] width 10 height 14
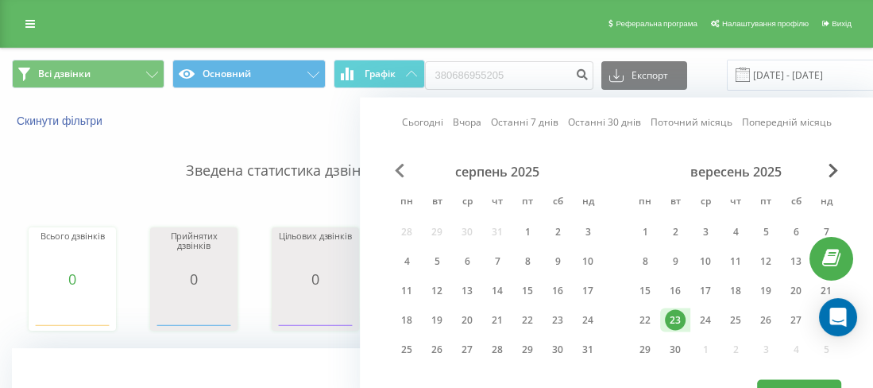
click at [399, 164] on span "Previous Month" at bounding box center [400, 171] width 10 height 14
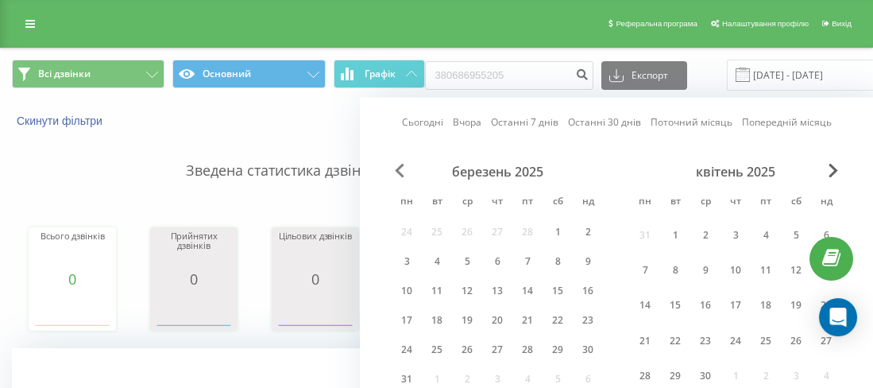
click at [399, 164] on span "Previous Month" at bounding box center [400, 171] width 10 height 14
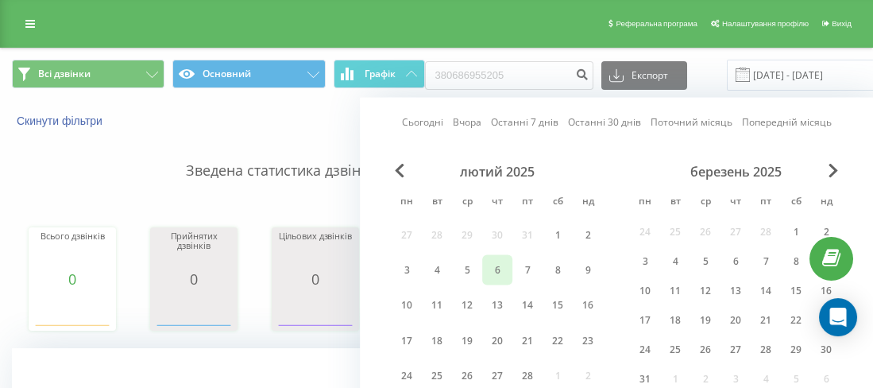
click at [501, 281] on div "6" at bounding box center [497, 269] width 30 height 29
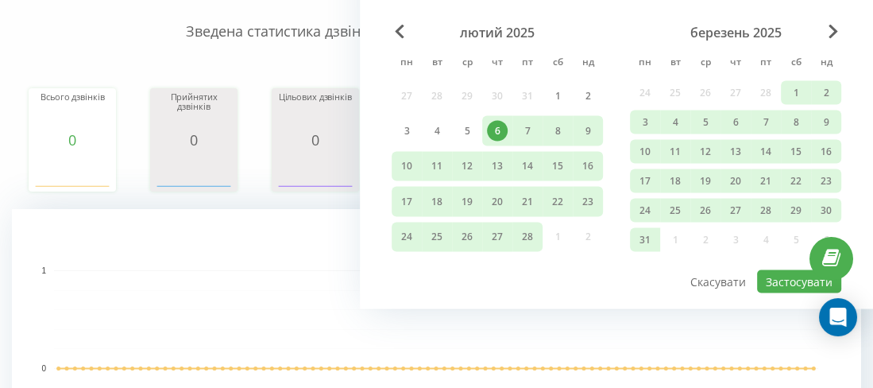
scroll to position [159, 0]
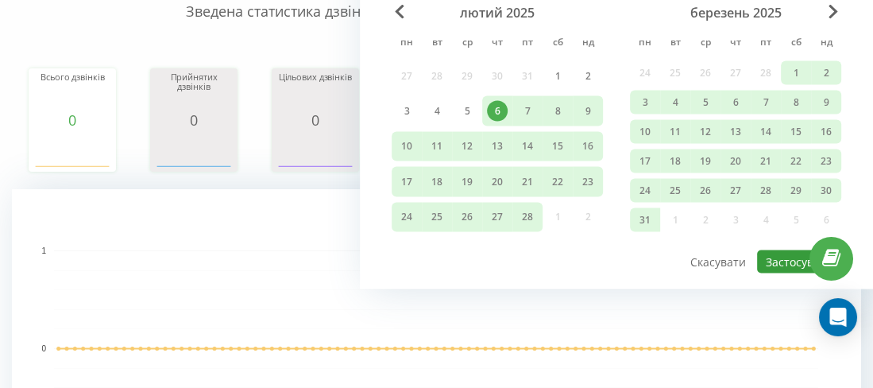
click at [787, 257] on button "Застосувати" at bounding box center [799, 261] width 84 height 23
type input "06.02.2025 - 23.09.2025"
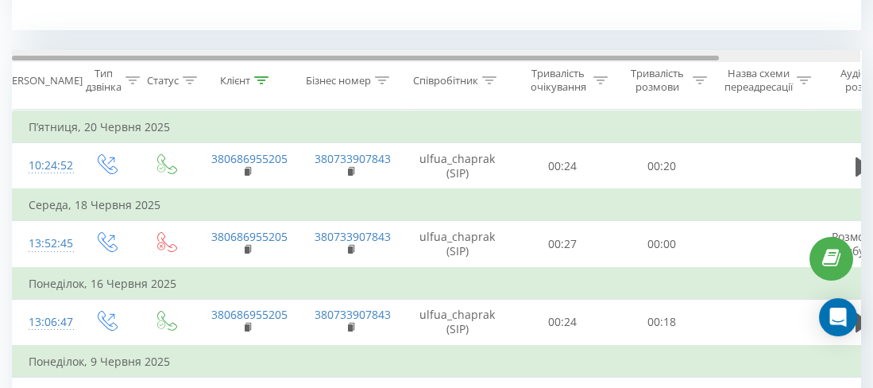
scroll to position [0, 6]
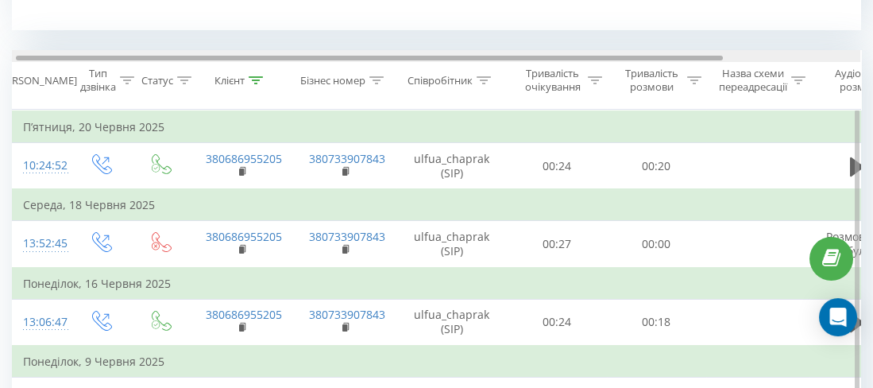
drag, startPoint x: 715, startPoint y: 56, endPoint x: 830, endPoint y: 140, distance: 142.3
click at [722, 57] on div at bounding box center [369, 58] width 707 height 5
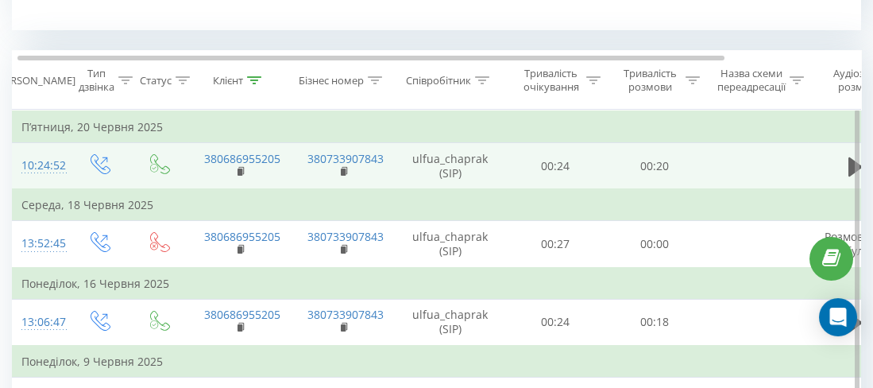
click at [841, 159] on td at bounding box center [855, 166] width 95 height 47
click at [844, 161] on button at bounding box center [856, 167] width 24 height 24
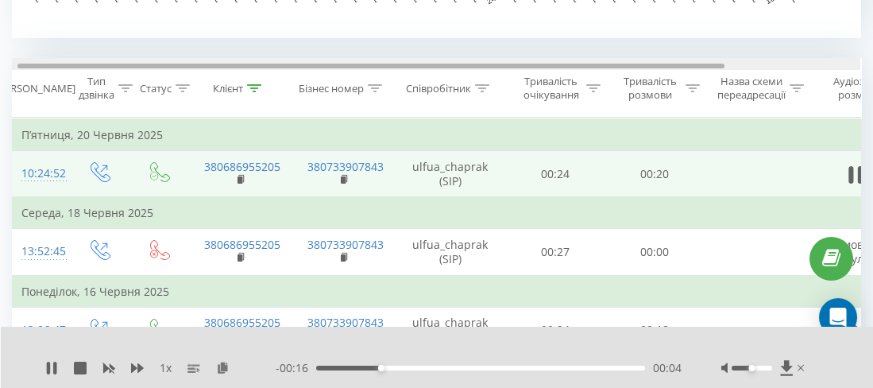
scroll to position [0, 0]
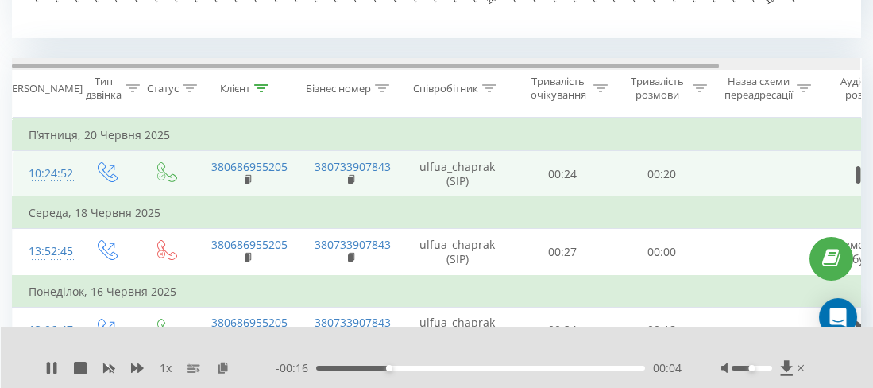
drag, startPoint x: 402, startPoint y: 65, endPoint x: 306, endPoint y: 65, distance: 96.2
click at [306, 65] on div at bounding box center [365, 66] width 707 height 5
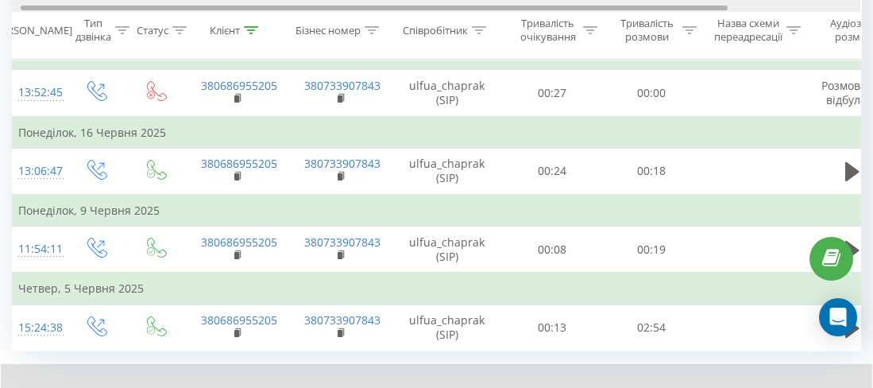
scroll to position [0, 11]
drag, startPoint x: 693, startPoint y: 9, endPoint x: 702, endPoint y: 10, distance: 9.7
click at [702, 10] on div at bounding box center [435, 6] width 849 height 12
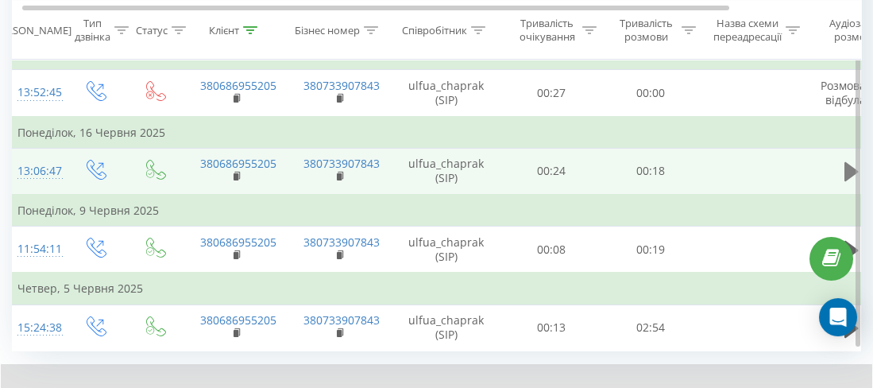
click at [845, 165] on icon at bounding box center [852, 171] width 14 height 19
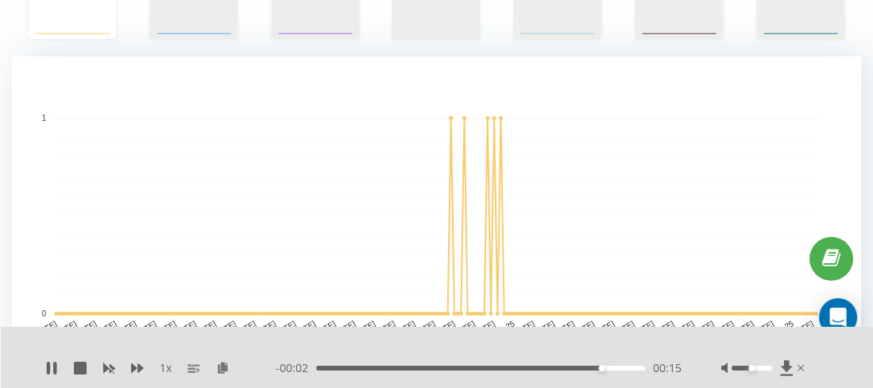
scroll to position [0, 0]
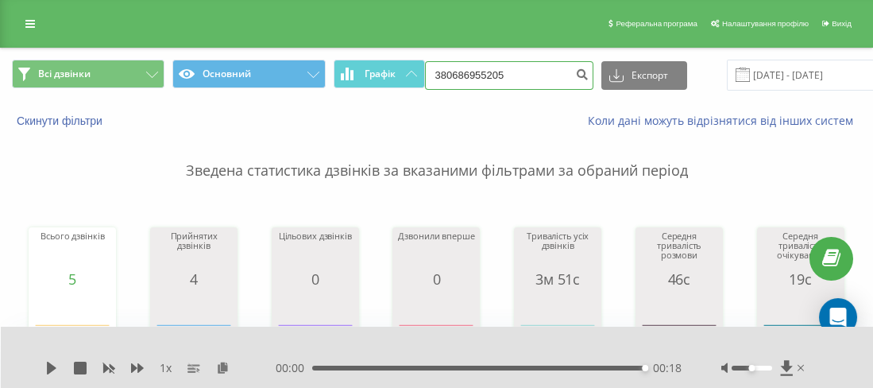
drag, startPoint x: 536, startPoint y: 64, endPoint x: 447, endPoint y: 72, distance: 89.4
click at [447, 72] on input "380686955205" at bounding box center [509, 75] width 168 height 29
paste input "0939906390"
type input "380939906390"
click at [572, 79] on button "submit" at bounding box center [582, 75] width 21 height 29
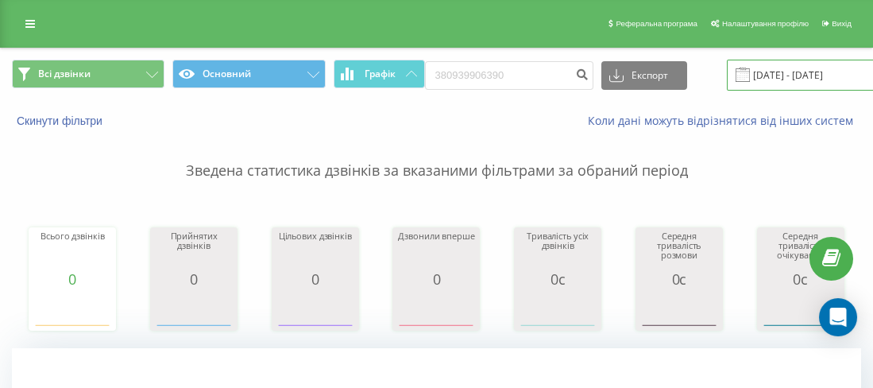
click at [786, 68] on input "[DATE] - [DATE]" at bounding box center [823, 75] width 192 height 31
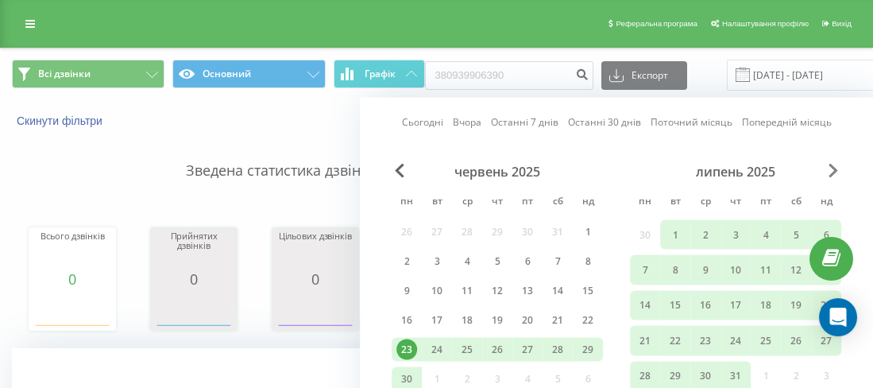
click at [834, 172] on span "Next Month" at bounding box center [834, 171] width 10 height 14
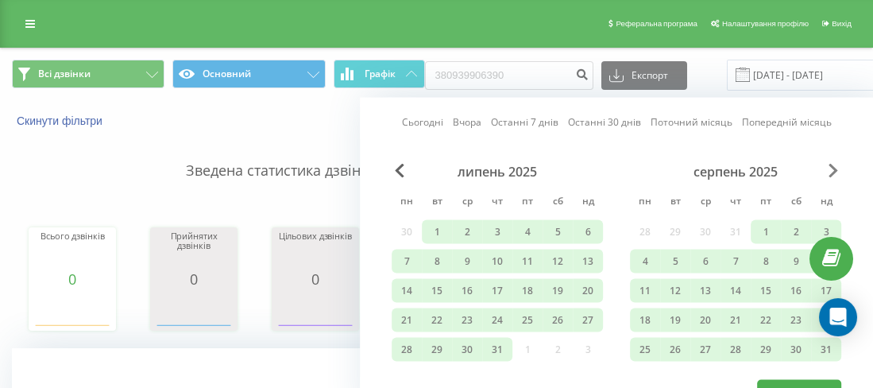
click at [834, 172] on span "Next Month" at bounding box center [834, 171] width 10 height 14
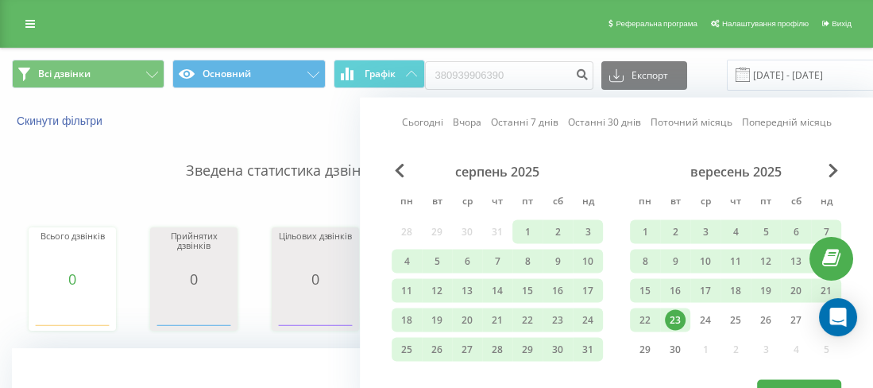
click at [667, 321] on div "23" at bounding box center [675, 320] width 21 height 21
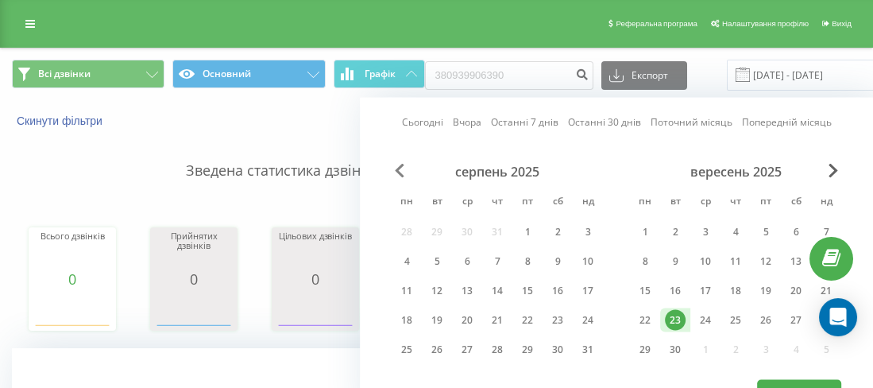
click at [400, 167] on span "Previous Month" at bounding box center [400, 171] width 10 height 14
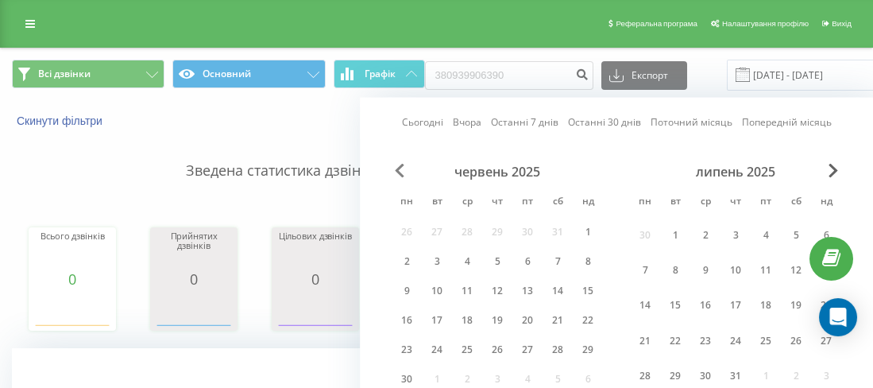
click at [400, 167] on span "Previous Month" at bounding box center [400, 171] width 10 height 14
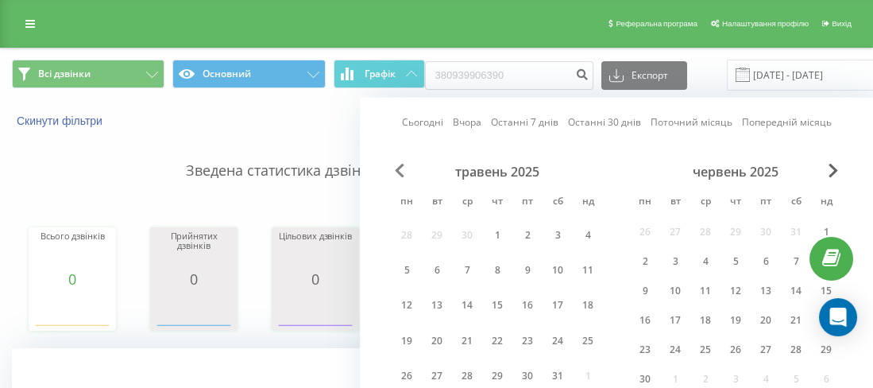
click at [400, 167] on span "Previous Month" at bounding box center [400, 171] width 10 height 14
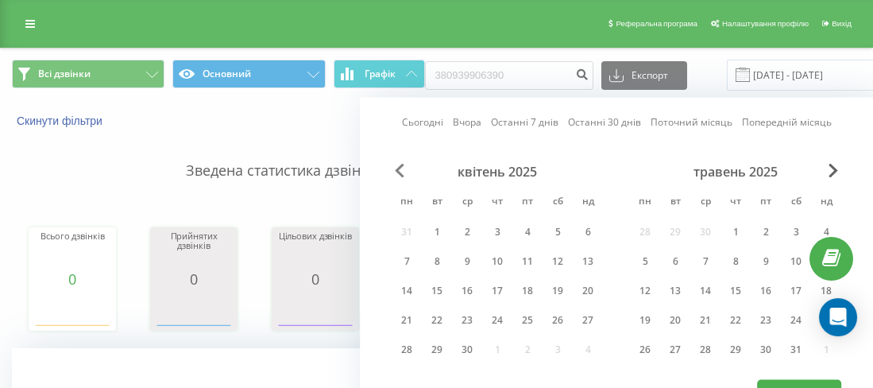
click at [400, 167] on span "Previous Month" at bounding box center [400, 171] width 10 height 14
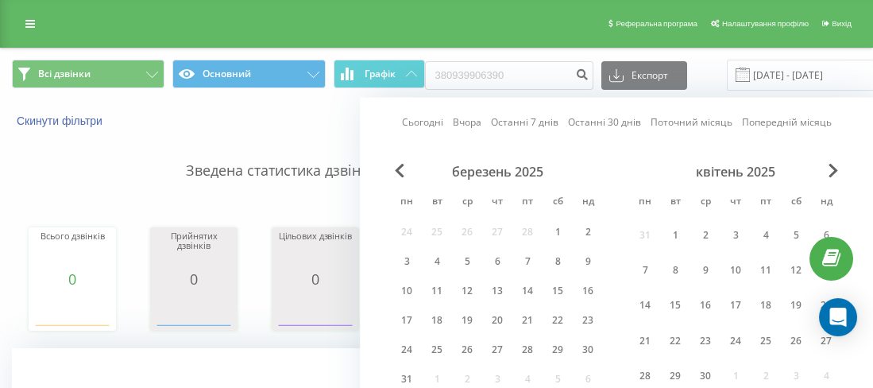
click at [511, 270] on div "березень 2025 пн вт ср чт пт сб нд 24 25 26 27 28 1 2 3 4 5 6 7 8 9 10 11 12 13…" at bounding box center [497, 280] width 211 height 233
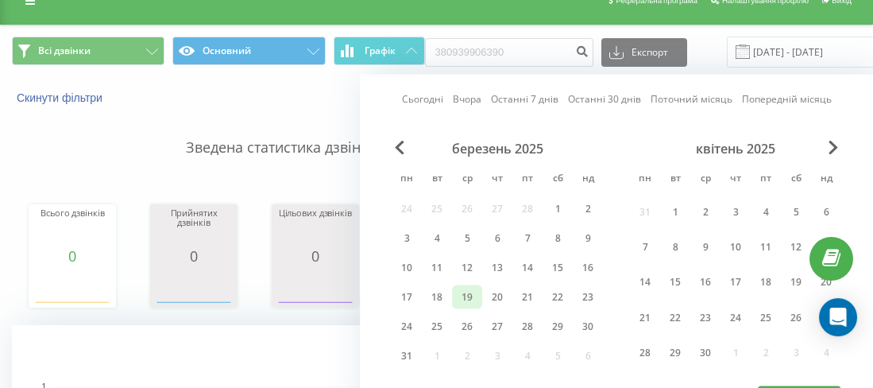
scroll to position [79, 0]
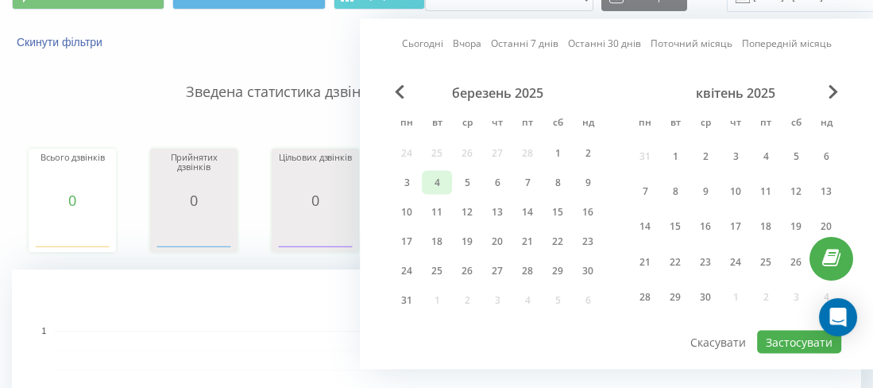
click at [448, 173] on div "4" at bounding box center [437, 183] width 30 height 24
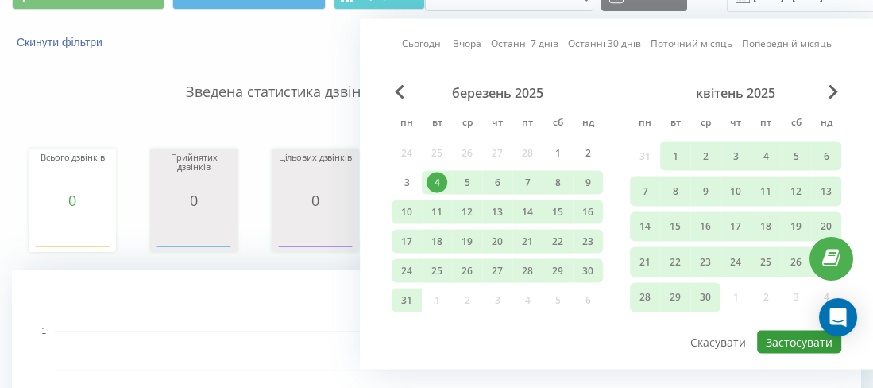
click at [789, 342] on button "Застосувати" at bounding box center [799, 342] width 84 height 23
type input "[DATE] - [DATE]"
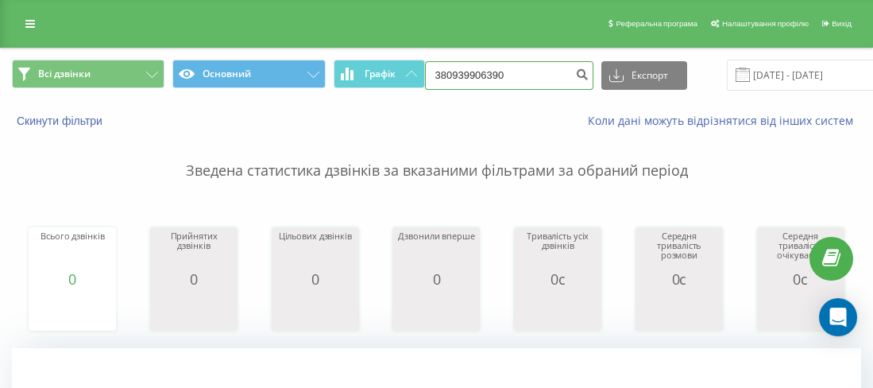
drag, startPoint x: 528, startPoint y: 73, endPoint x: 449, endPoint y: 68, distance: 79.7
click at [449, 68] on input "380939906390" at bounding box center [509, 75] width 168 height 29
paste input "0672175243"
click at [563, 78] on form "380672175243" at bounding box center [509, 75] width 168 height 29
type input "380672175243"
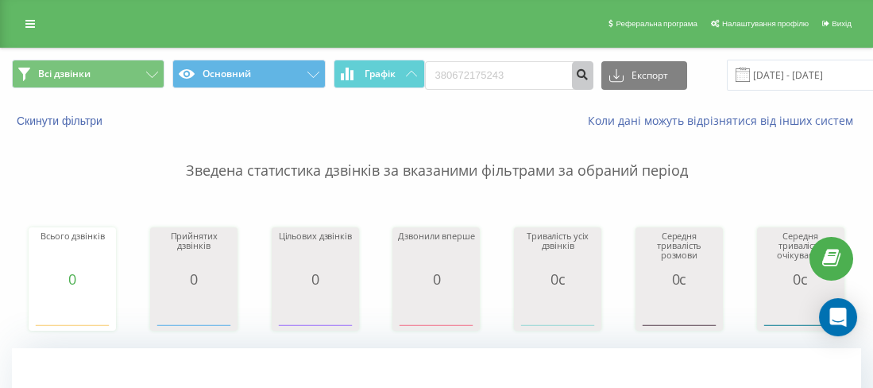
click at [576, 70] on icon "submit" at bounding box center [583, 73] width 14 height 10
click at [780, 67] on input "[DATE] - [DATE]" at bounding box center [823, 75] width 192 height 31
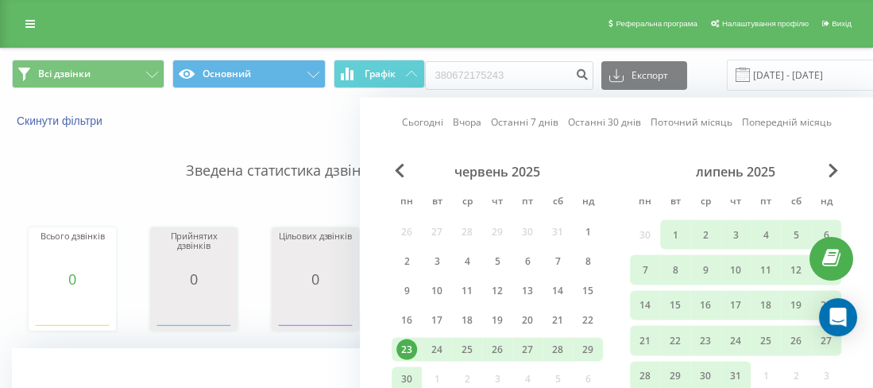
click at [825, 168] on div "липень 2025" at bounding box center [735, 172] width 211 height 16
click at [825, 167] on div "липень 2025" at bounding box center [735, 172] width 211 height 16
click at [836, 164] on span "Next Month" at bounding box center [834, 171] width 10 height 14
drag, startPoint x: 836, startPoint y: 164, endPoint x: 823, endPoint y: 172, distance: 15.0
click at [836, 165] on span "Next Month" at bounding box center [834, 171] width 10 height 14
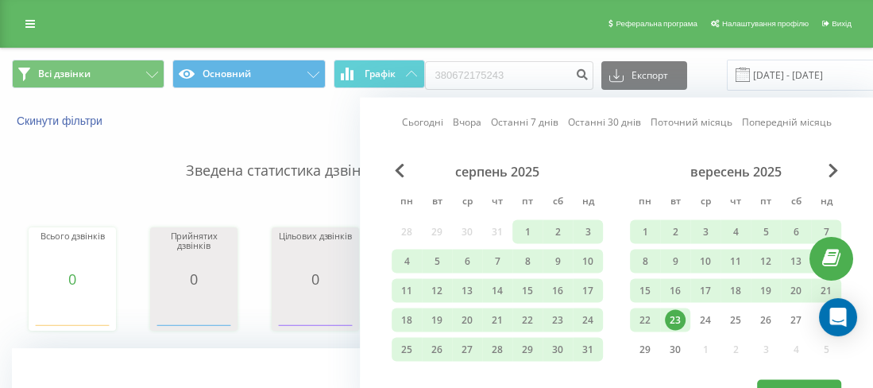
click at [679, 316] on div "23" at bounding box center [675, 320] width 21 height 21
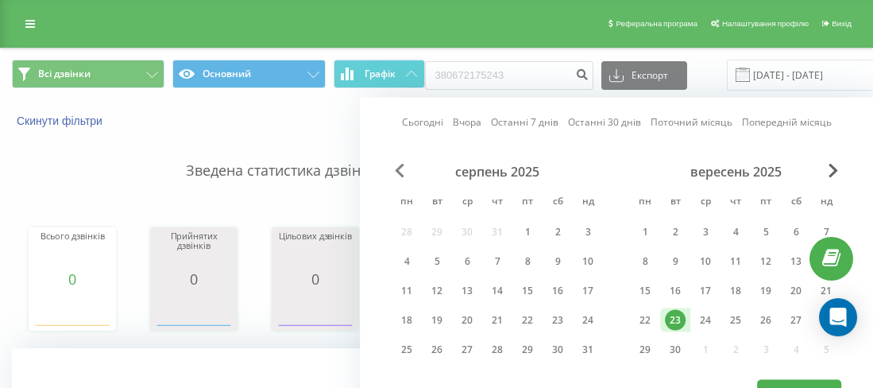
click at [398, 168] on span "Previous Month" at bounding box center [400, 171] width 10 height 14
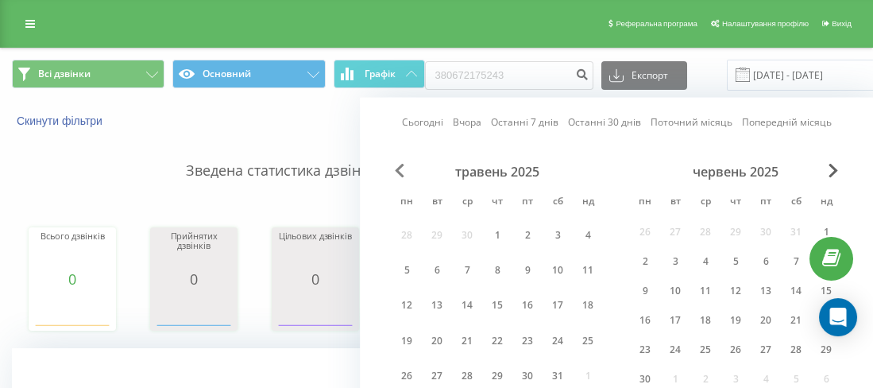
click at [398, 168] on span "Previous Month" at bounding box center [400, 171] width 10 height 14
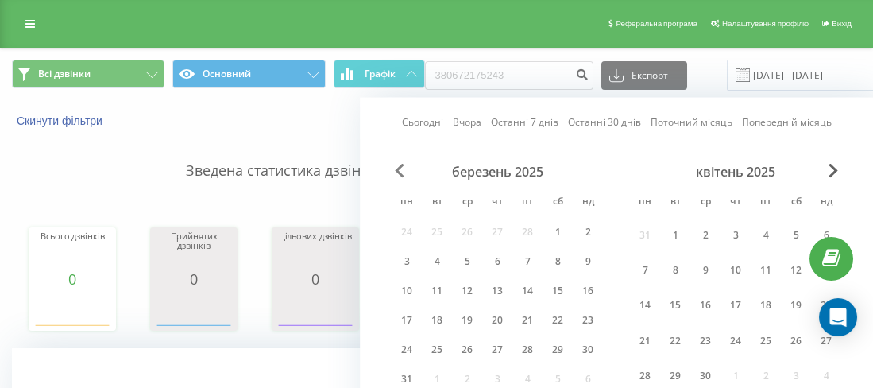
click at [398, 168] on span "Previous Month" at bounding box center [400, 171] width 10 height 14
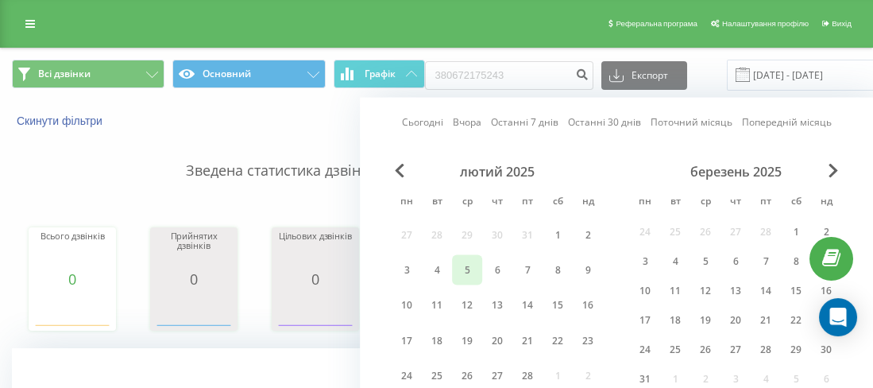
click at [466, 273] on div "5" at bounding box center [467, 270] width 21 height 21
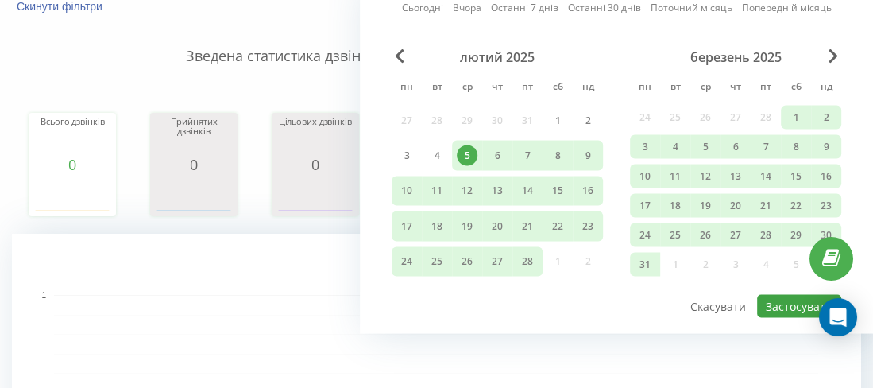
scroll to position [159, 0]
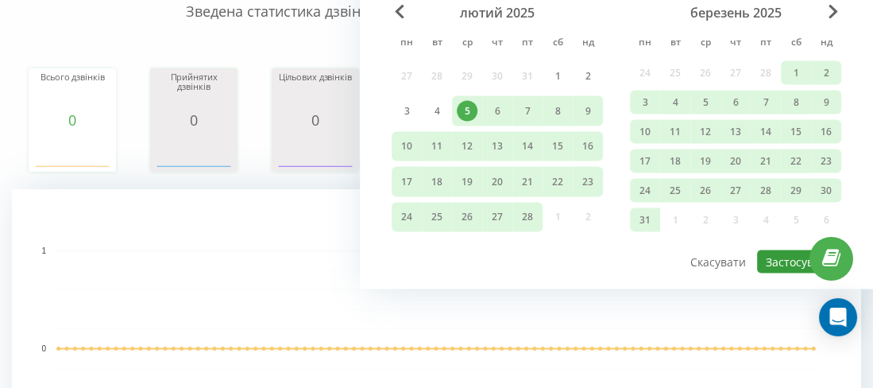
click at [799, 250] on button "Застосувати" at bounding box center [799, 261] width 84 height 23
type input "05.02.2025 - 23.09.2025"
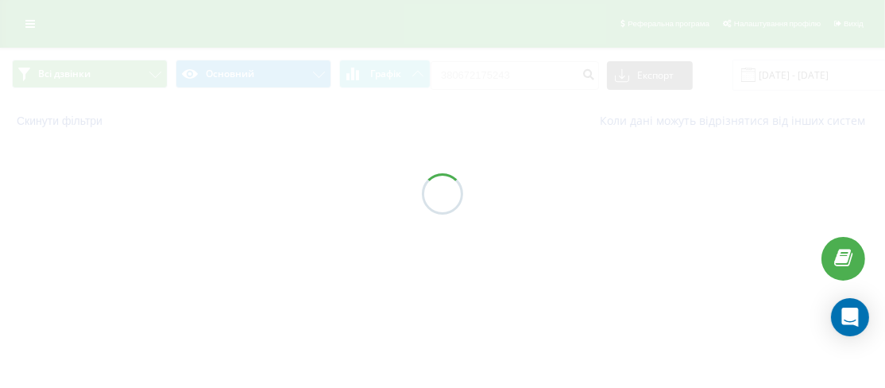
click at [786, 259] on div at bounding box center [442, 194] width 885 height 388
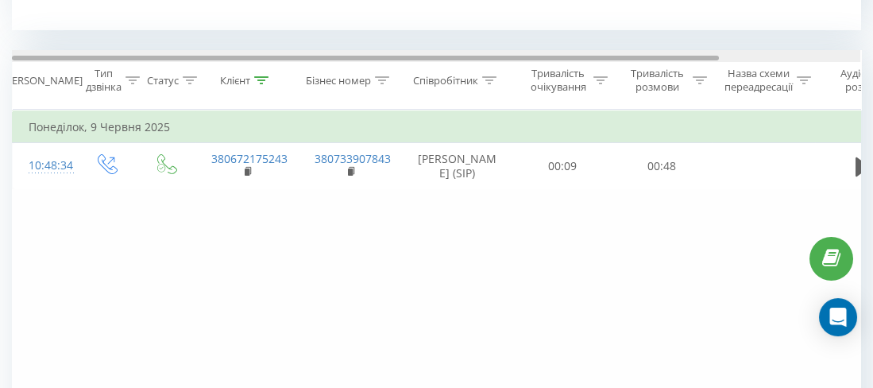
scroll to position [0, 2]
click at [659, 57] on div at bounding box center [366, 58] width 707 height 5
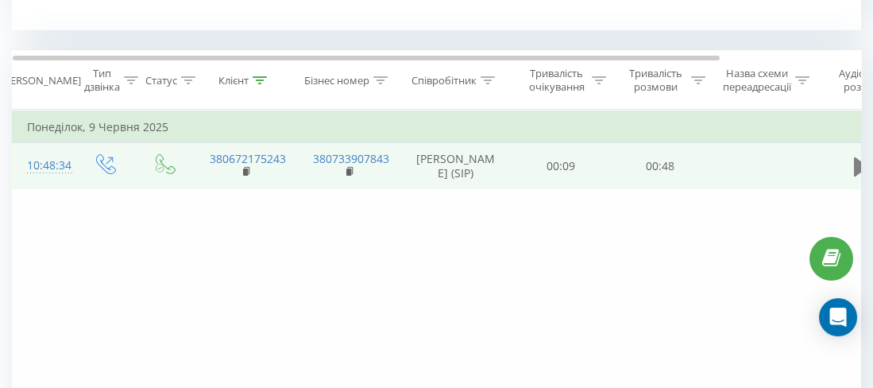
click at [854, 164] on icon at bounding box center [861, 166] width 14 height 19
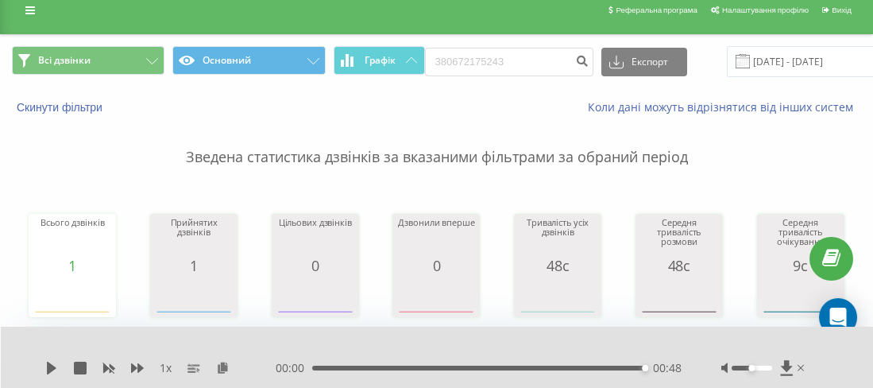
scroll to position [0, 0]
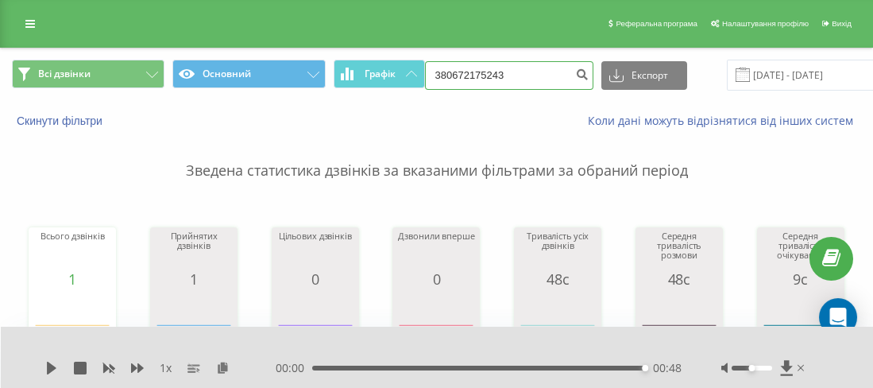
drag, startPoint x: 506, startPoint y: 68, endPoint x: 454, endPoint y: 72, distance: 52.6
click at [454, 72] on input "380672175243" at bounding box center [509, 75] width 168 height 29
paste input "0963303130"
type input "380963303130"
click at [572, 65] on button "submit" at bounding box center [582, 75] width 21 height 29
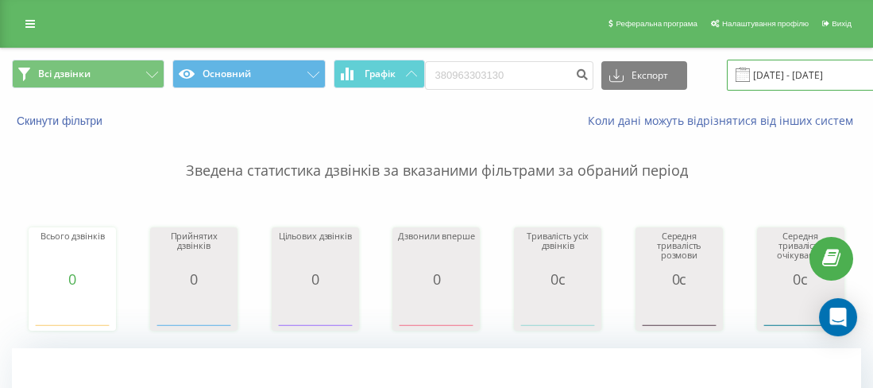
click at [792, 87] on input "[DATE] - [DATE]" at bounding box center [823, 75] width 192 height 31
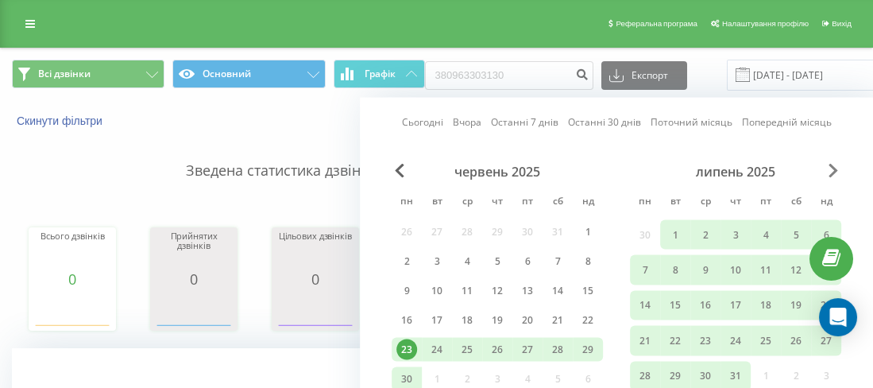
click at [832, 162] on div "Сьогодні Вчора Останні 7 днів Останні 30 днів Поточний місяць Попередній місяць…" at bounding box center [616, 273] width 513 height 350
click at [832, 164] on span "Next Month" at bounding box center [834, 171] width 10 height 14
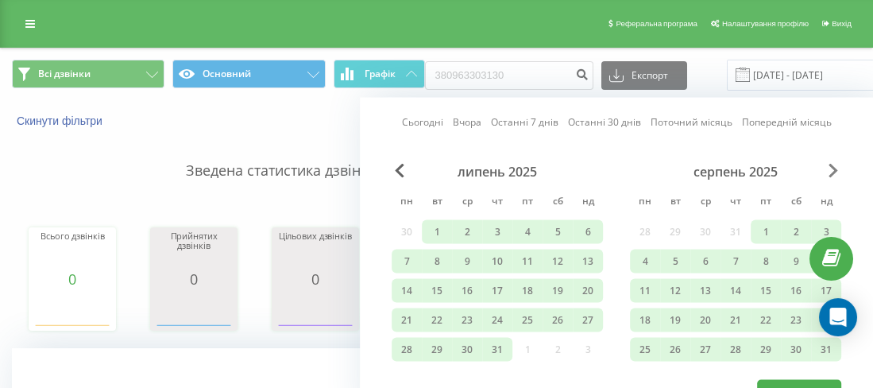
click at [834, 172] on span "Next Month" at bounding box center [834, 171] width 10 height 14
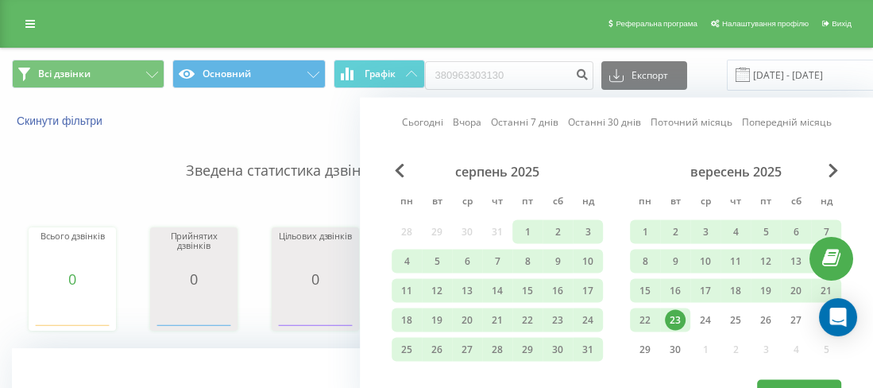
click at [679, 313] on div "23" at bounding box center [675, 320] width 21 height 21
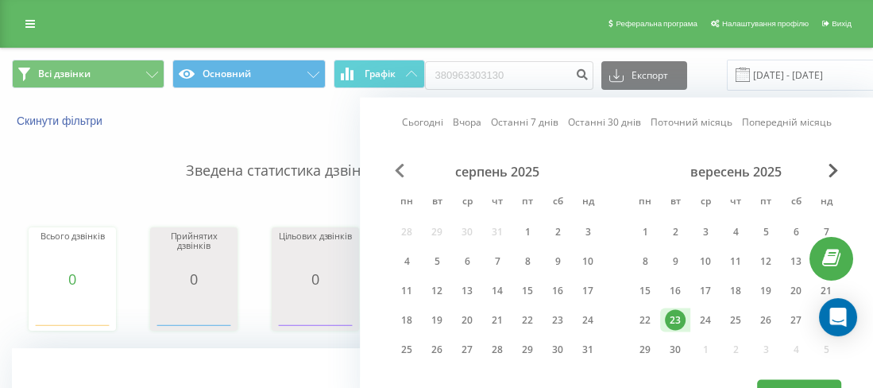
click at [401, 168] on span "Previous Month" at bounding box center [400, 171] width 10 height 14
click at [400, 168] on span "Previous Month" at bounding box center [400, 171] width 10 height 14
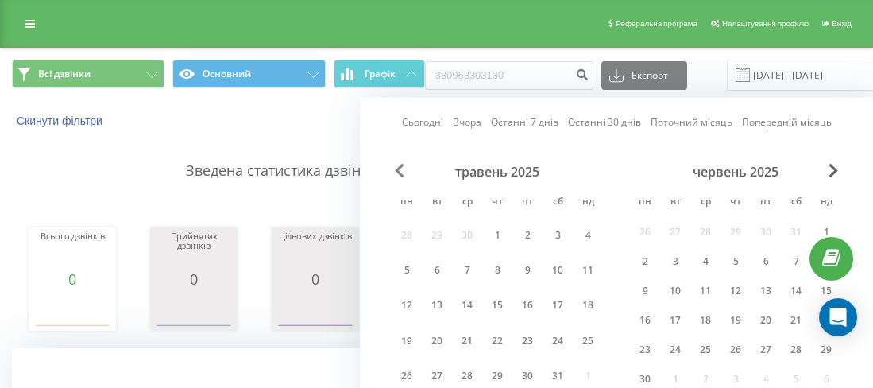
click at [400, 168] on span "Previous Month" at bounding box center [400, 171] width 10 height 14
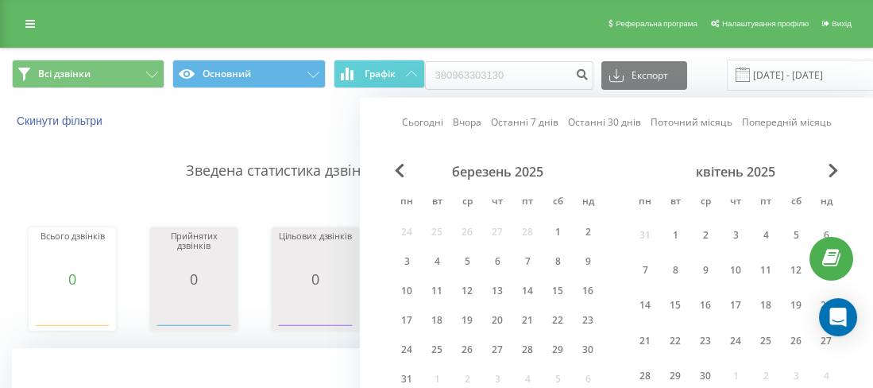
click at [506, 279] on div "13" at bounding box center [497, 291] width 30 height 24
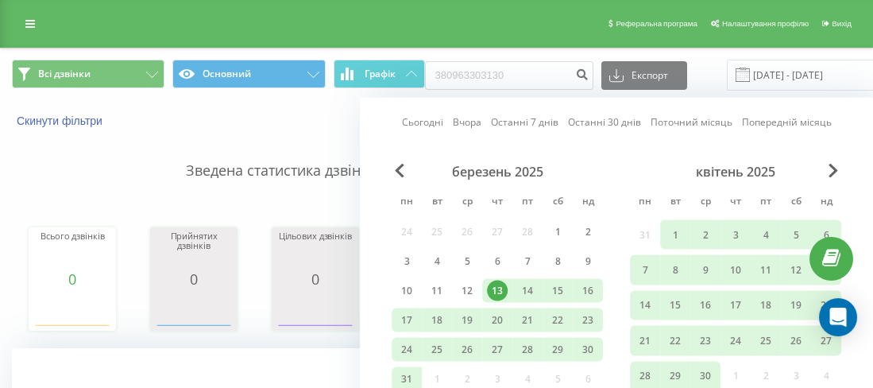
scroll to position [238, 0]
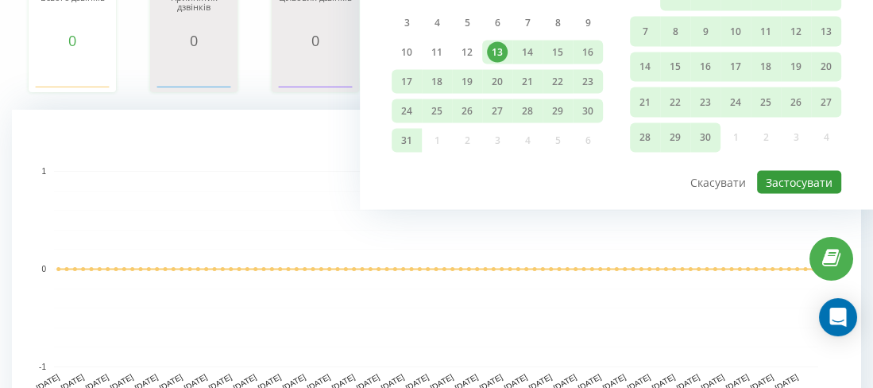
click at [792, 180] on button "Застосувати" at bounding box center [799, 182] width 84 height 23
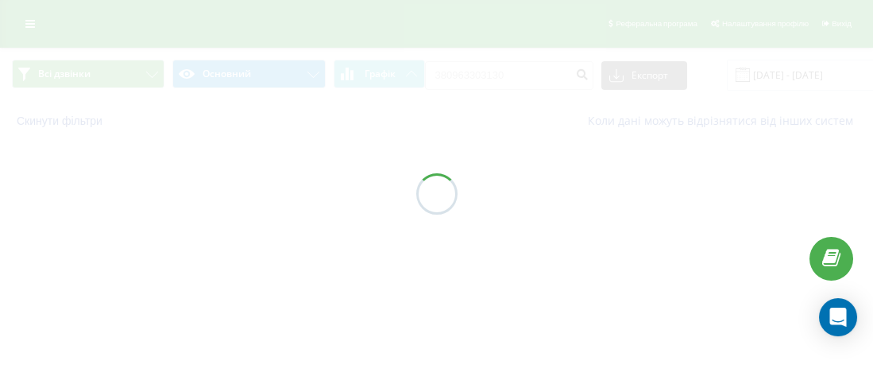
type input "[DATE] - [DATE]"
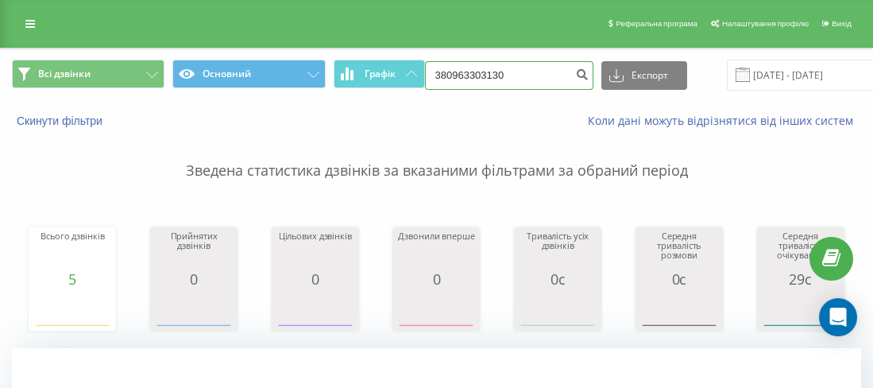
drag, startPoint x: 546, startPoint y: 70, endPoint x: 459, endPoint y: 70, distance: 87.4
click at [459, 70] on input "380963303130" at bounding box center [509, 75] width 168 height 29
paste input "0635255153"
type input "380635255153"
click at [576, 77] on icon "submit" at bounding box center [583, 73] width 14 height 10
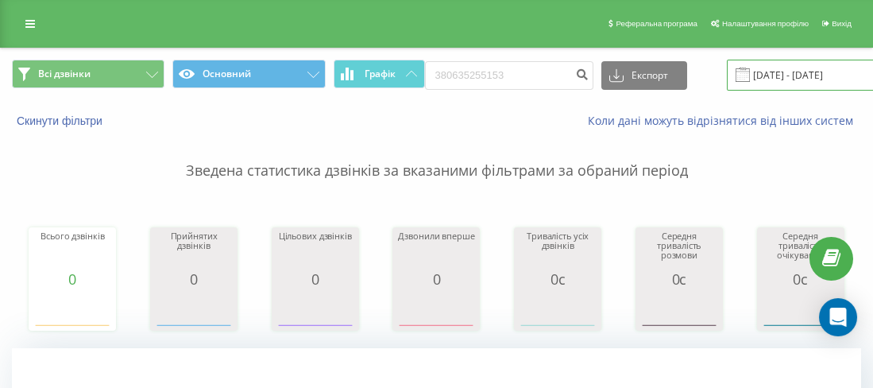
click at [787, 75] on input "23.06.2025 - 23.09.2025" at bounding box center [823, 75] width 192 height 31
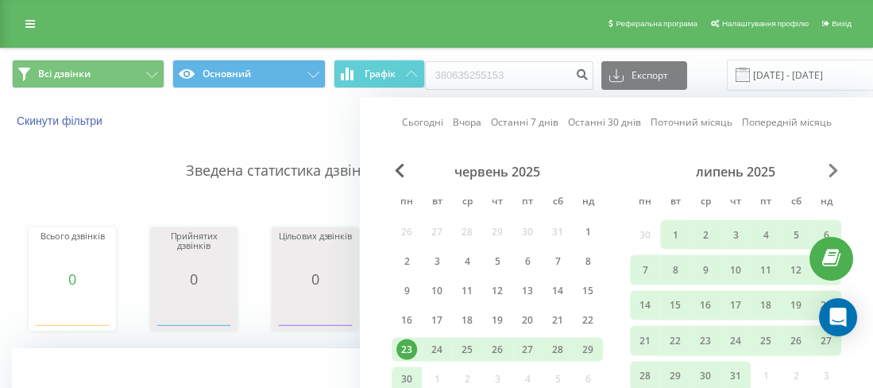
click at [835, 168] on span "Next Month" at bounding box center [834, 171] width 10 height 14
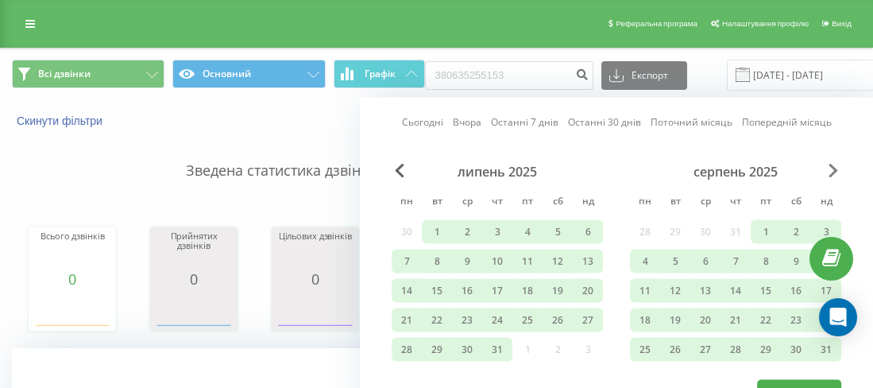
click at [835, 168] on span "Next Month" at bounding box center [834, 171] width 10 height 14
click at [835, 168] on div "липень 2025 пн вт ср чт пт сб нд 30 1 2 3 4 5 6 7 8 9 10 11 12 13 14 15 16 17 1…" at bounding box center [617, 271] width 450 height 215
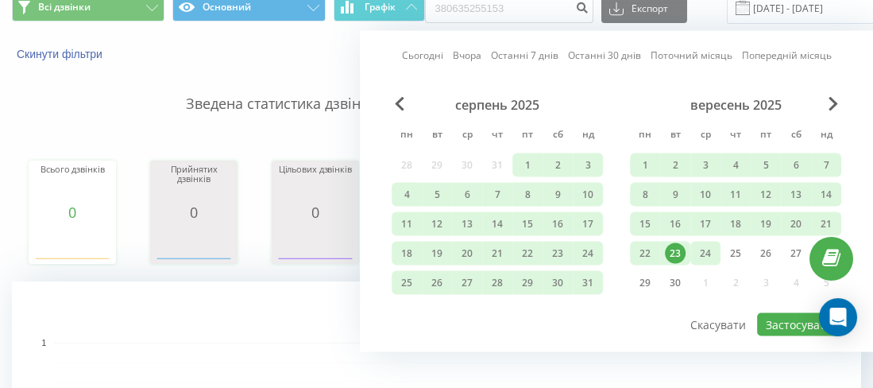
scroll to position [79, 0]
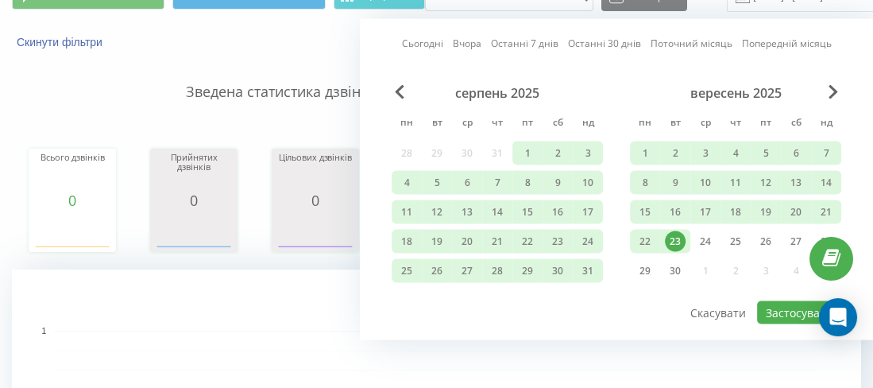
click at [673, 233] on div "23" at bounding box center [675, 241] width 21 height 21
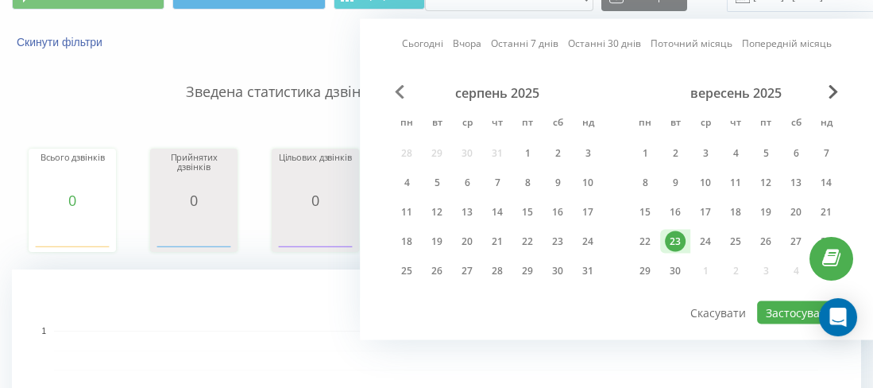
click at [398, 86] on span "Previous Month" at bounding box center [400, 92] width 10 height 14
click at [401, 88] on span "Previous Month" at bounding box center [400, 92] width 10 height 14
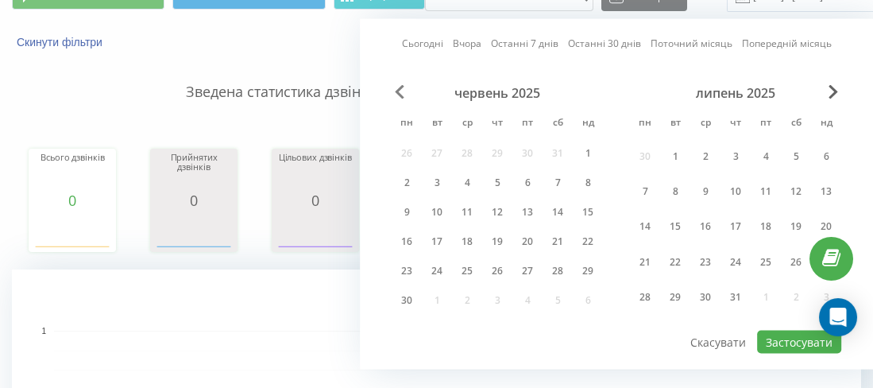
click at [401, 89] on span "Previous Month" at bounding box center [400, 92] width 10 height 14
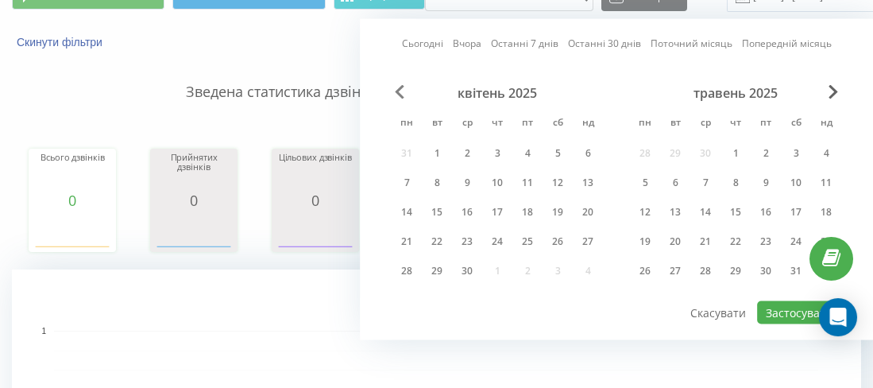
click at [401, 90] on span "Previous Month" at bounding box center [400, 92] width 10 height 14
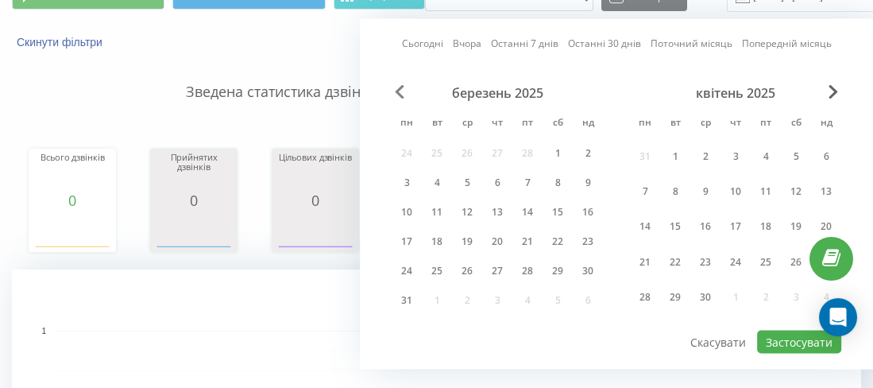
click at [400, 91] on span "Previous Month" at bounding box center [400, 92] width 10 height 14
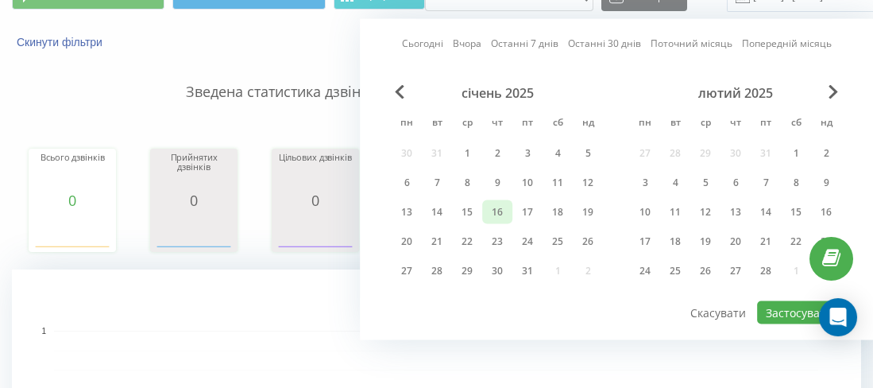
click at [489, 218] on div "16" at bounding box center [497, 212] width 21 height 21
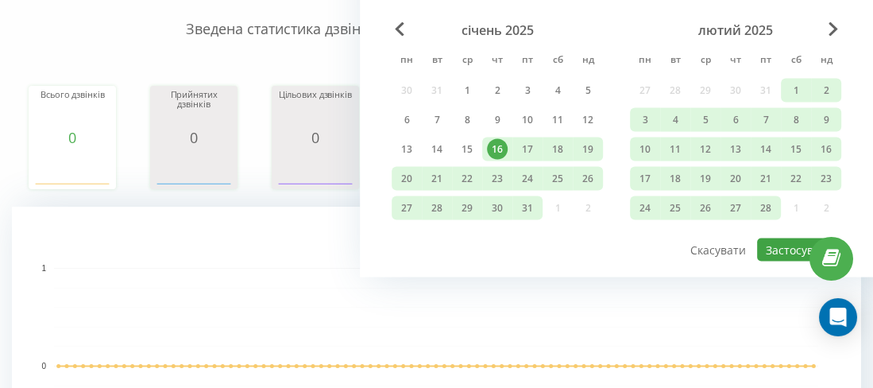
scroll to position [159, 0]
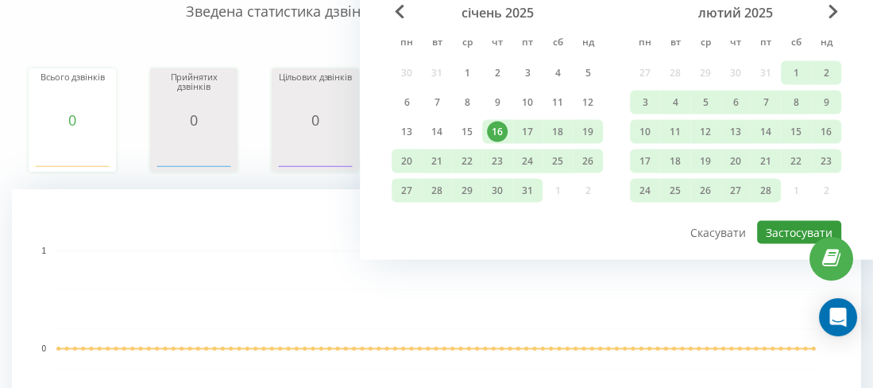
click at [796, 230] on button "Застосувати" at bounding box center [799, 232] width 84 height 23
type input "16.01.2025 - 23.09.2025"
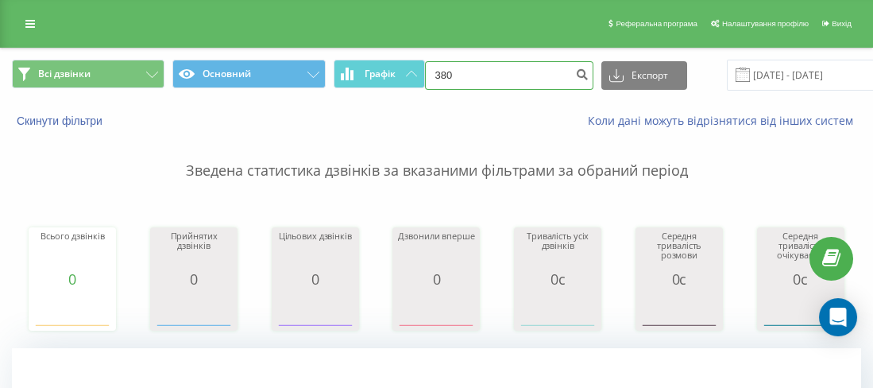
drag, startPoint x: 477, startPoint y: 72, endPoint x: 449, endPoint y: 72, distance: 27.8
click at [449, 72] on input "380" at bounding box center [509, 75] width 168 height 29
paste input "067 601 01 30"
type input "38067 601 01 30"
click at [576, 73] on icon "submit" at bounding box center [583, 73] width 14 height 10
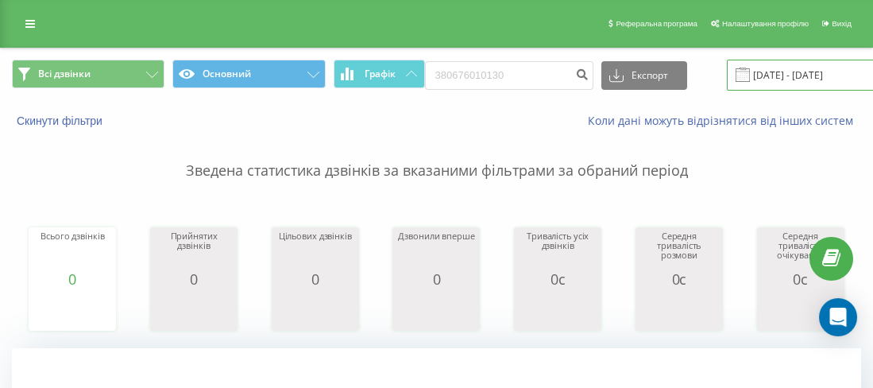
click at [787, 67] on input "[DATE] - [DATE]" at bounding box center [823, 75] width 192 height 31
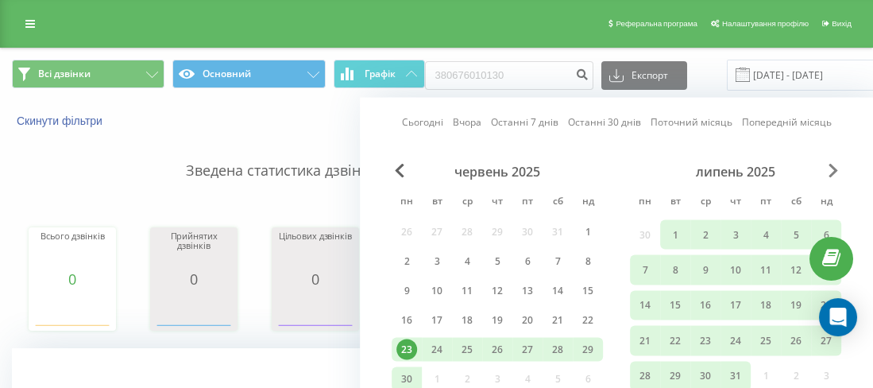
click at [834, 164] on span "Next Month" at bounding box center [834, 171] width 10 height 14
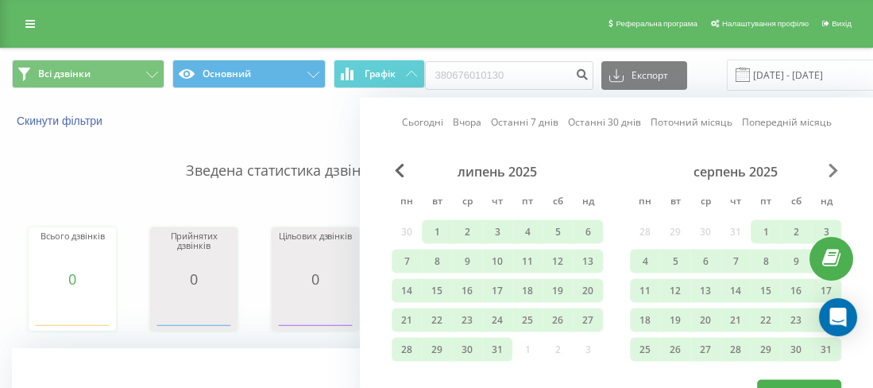
click at [834, 164] on span "Next Month" at bounding box center [834, 171] width 10 height 14
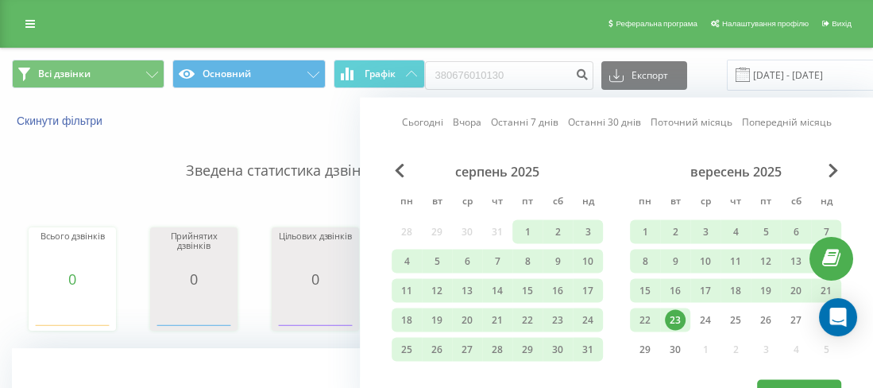
click at [673, 317] on div "23" at bounding box center [675, 320] width 21 height 21
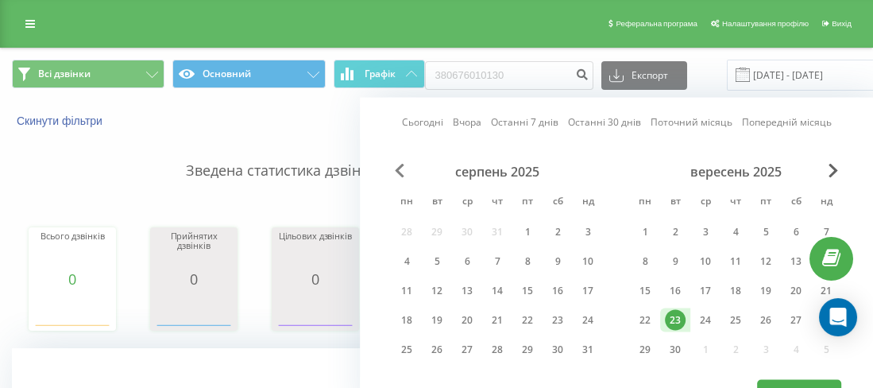
click at [401, 172] on span "Previous Month" at bounding box center [400, 171] width 10 height 14
click at [402, 172] on span "Previous Month" at bounding box center [400, 171] width 10 height 14
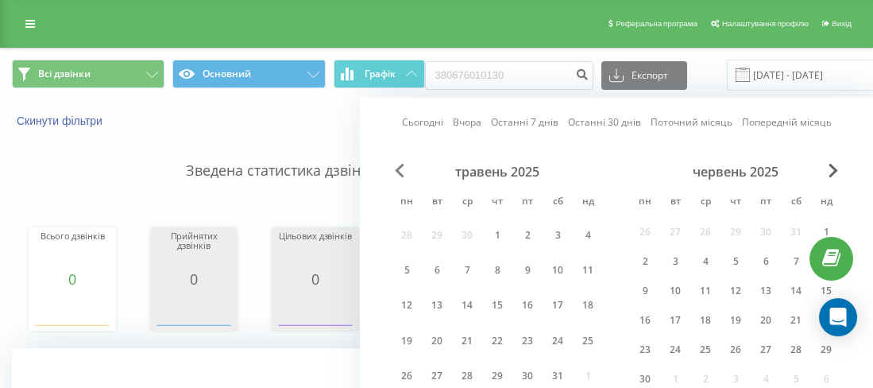
click at [402, 172] on span "Previous Month" at bounding box center [400, 171] width 10 height 14
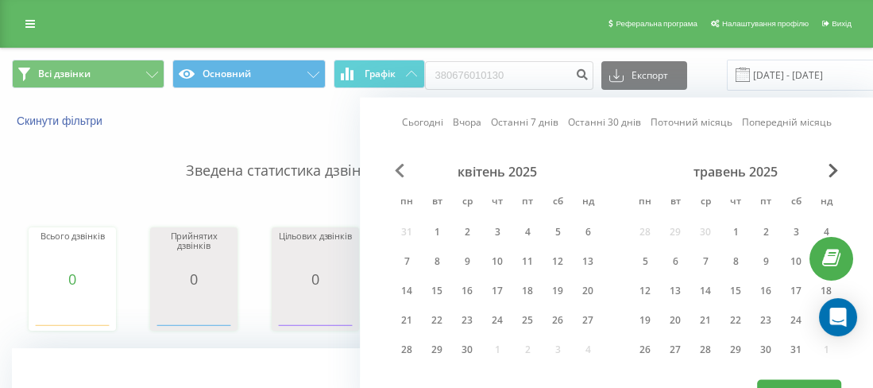
click at [402, 172] on span "Previous Month" at bounding box center [400, 171] width 10 height 14
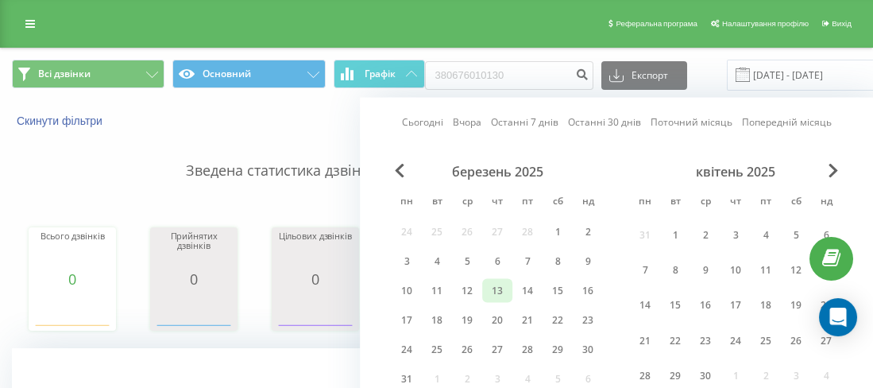
click at [492, 286] on div "13" at bounding box center [497, 291] width 21 height 21
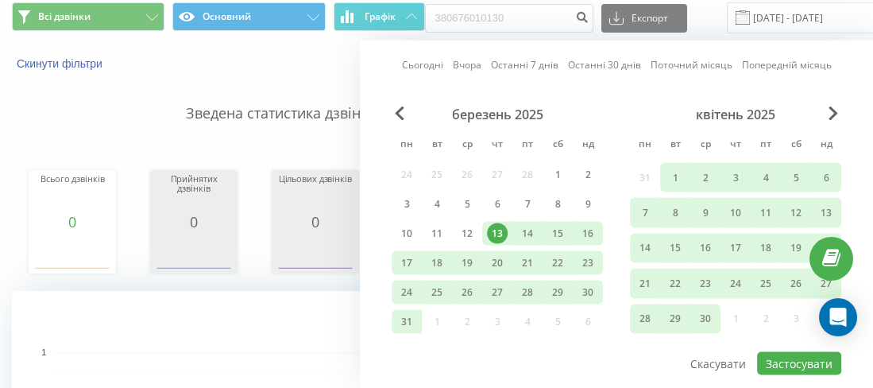
scroll to position [79, 0]
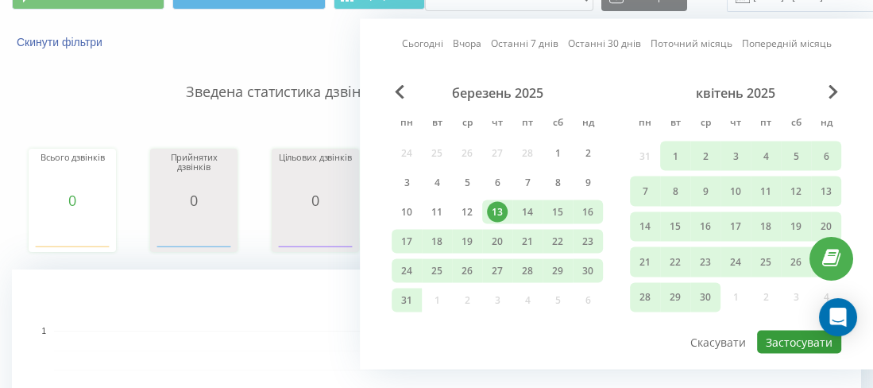
click at [791, 333] on button "Застосувати" at bounding box center [799, 342] width 84 height 23
type input "13.03.2025 - 23.09.2025"
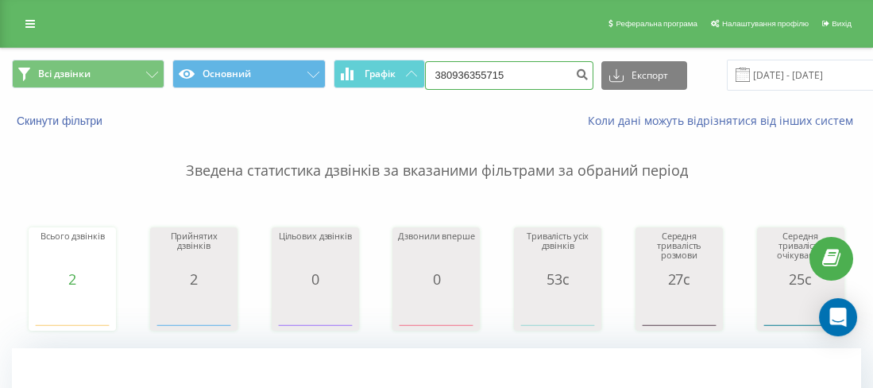
drag, startPoint x: 521, startPoint y: 73, endPoint x: 455, endPoint y: 68, distance: 66.9
click at [451, 68] on input "380936355715" at bounding box center [509, 75] width 168 height 29
click at [459, 72] on input "380" at bounding box center [509, 75] width 168 height 29
paste input "0938157669"
type input "380938157669"
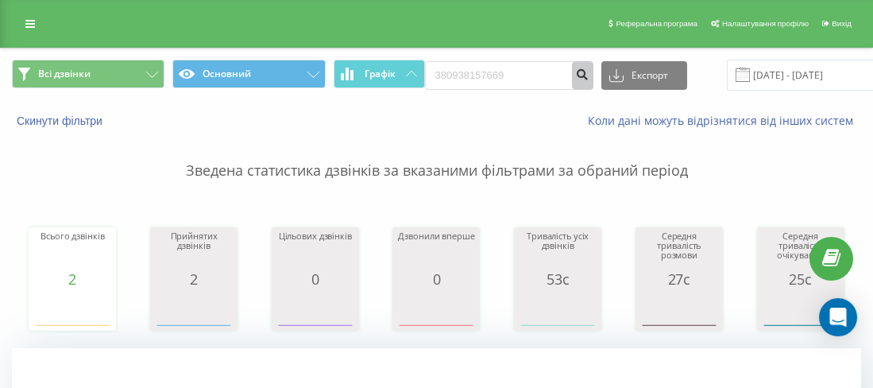
click at [572, 83] on button "submit" at bounding box center [582, 75] width 21 height 29
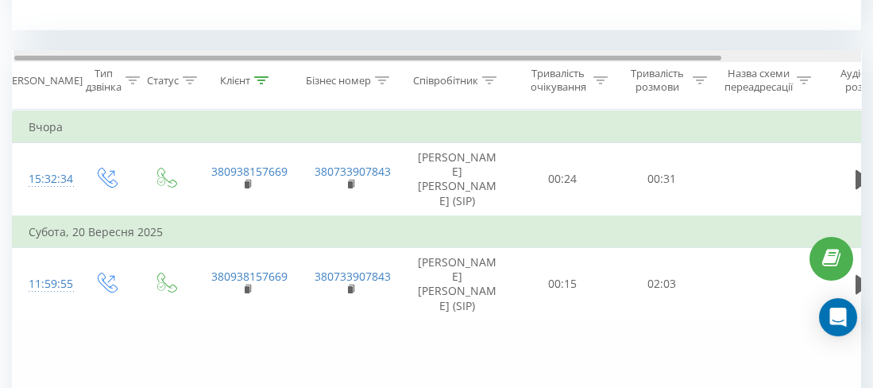
scroll to position [0, 24]
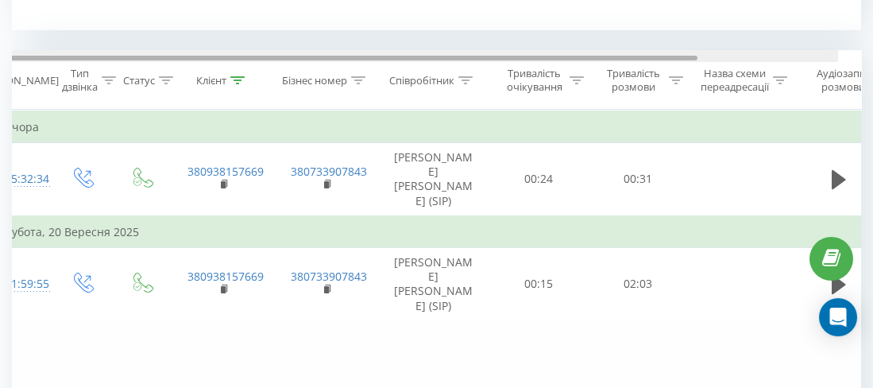
drag, startPoint x: 709, startPoint y: 56, endPoint x: 728, endPoint y: 56, distance: 19.1
click at [698, 56] on div at bounding box center [343, 58] width 707 height 5
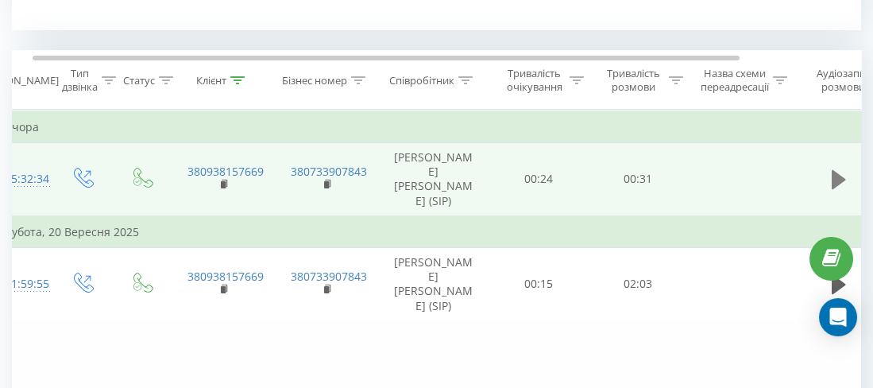
click at [835, 172] on icon at bounding box center [839, 179] width 14 height 19
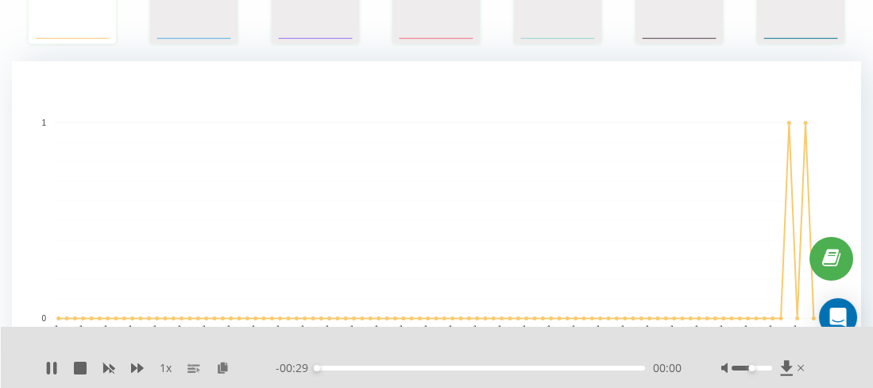
scroll to position [0, 0]
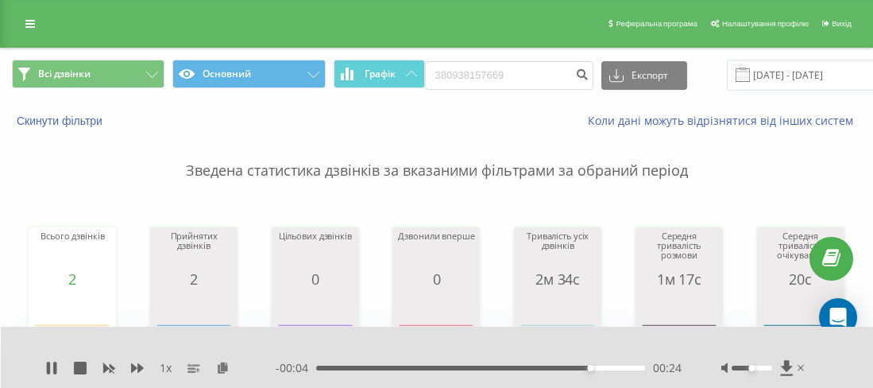
click at [501, 370] on div "- 00:04 00:24 00:24" at bounding box center [479, 368] width 406 height 16
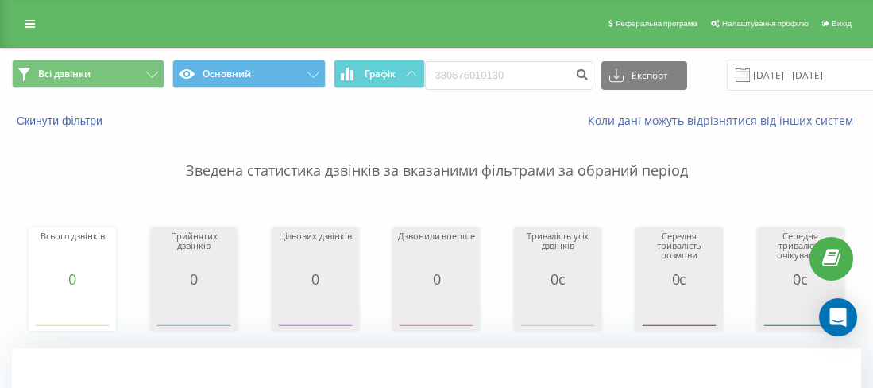
click at [447, 72] on input "380676010130" at bounding box center [509, 75] width 168 height 29
type input "380635255153"
click at [576, 68] on icon "submit" at bounding box center [583, 73] width 14 height 10
drag, startPoint x: 513, startPoint y: 72, endPoint x: 460, endPoint y: 69, distance: 52.5
click at [460, 69] on input "380635255153" at bounding box center [509, 75] width 168 height 29
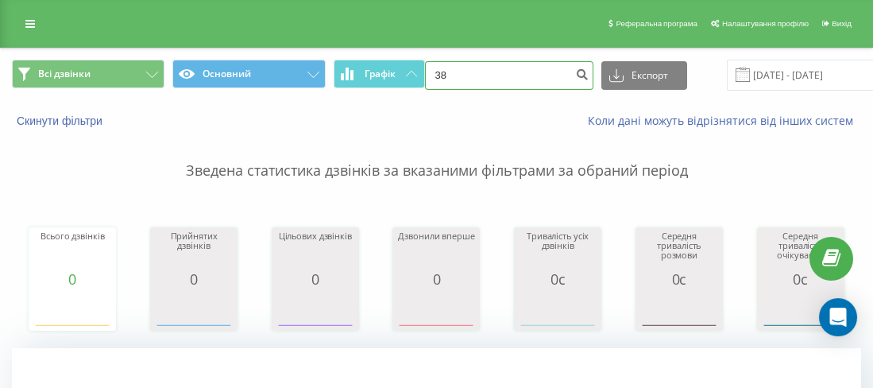
paste input "0676010130"
type input "380676010130"
click at [581, 64] on button "submit" at bounding box center [582, 75] width 21 height 29
click at [576, 77] on icon "submit" at bounding box center [583, 73] width 14 height 10
drag, startPoint x: 532, startPoint y: 79, endPoint x: 449, endPoint y: 73, distance: 82.9
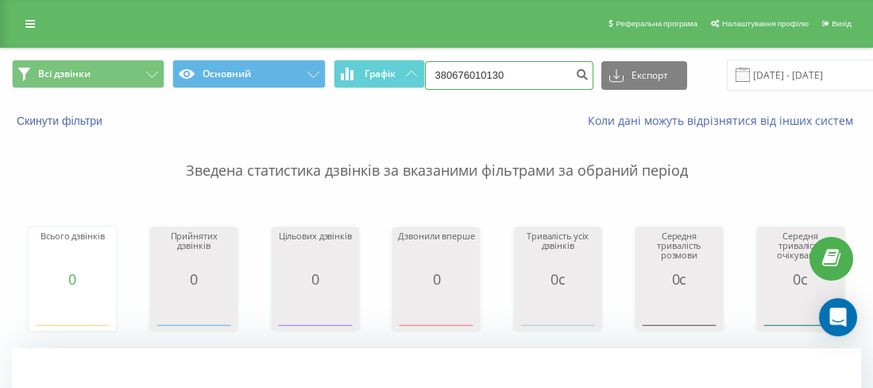
click at [449, 73] on input "380676010130" at bounding box center [509, 75] width 168 height 29
paste input "0960490445"
type input "380960490445"
click at [576, 67] on button "submit" at bounding box center [582, 75] width 21 height 29
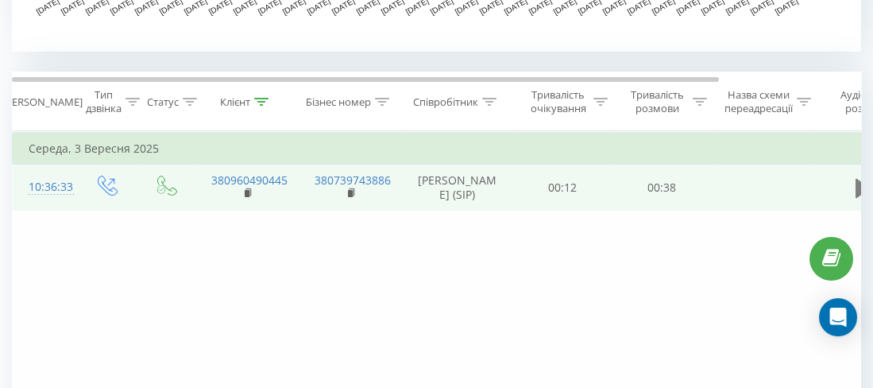
scroll to position [636, 0]
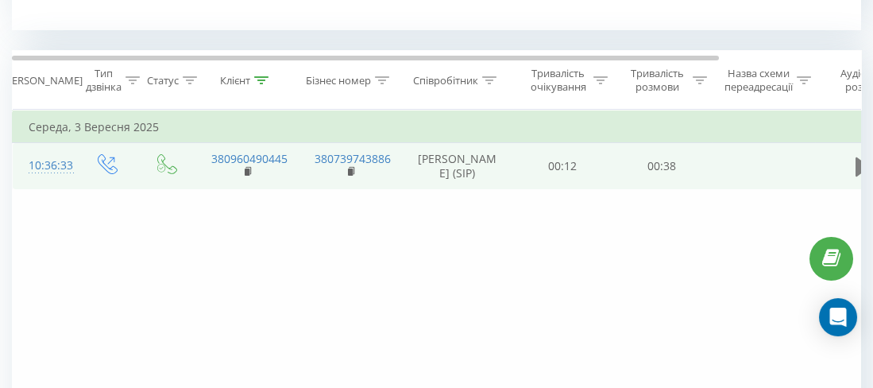
click at [860, 162] on icon at bounding box center [863, 166] width 14 height 19
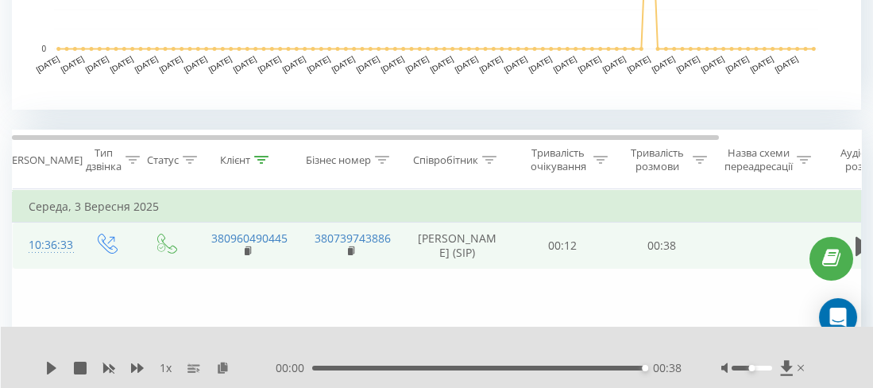
scroll to position [0, 0]
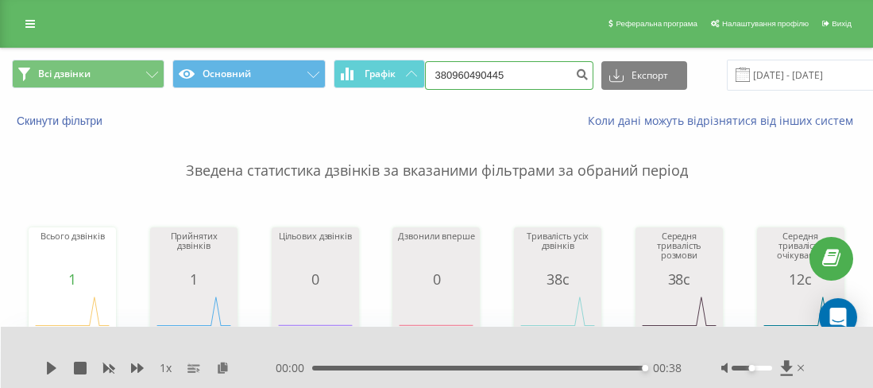
click at [449, 70] on input "380960490445" at bounding box center [509, 75] width 168 height 29
paste input "0632880432"
type input "380632880432"
click at [578, 77] on icon "submit" at bounding box center [583, 73] width 14 height 10
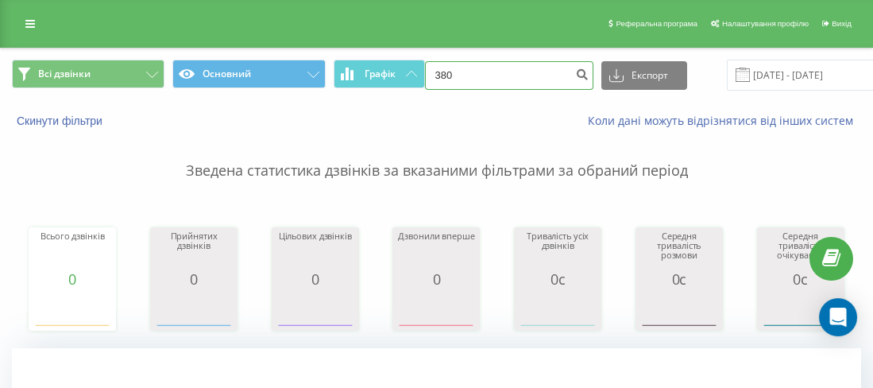
drag, startPoint x: 531, startPoint y: 75, endPoint x: 453, endPoint y: 72, distance: 77.9
click at [453, 72] on input "380" at bounding box center [509, 75] width 168 height 29
paste input "0937993100"
type input "380937993100"
click at [576, 69] on icon "submit" at bounding box center [583, 73] width 14 height 10
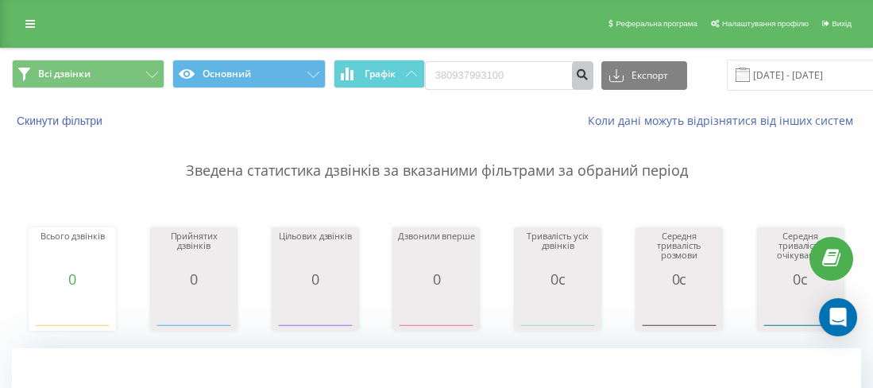
drag, startPoint x: 552, startPoint y: 65, endPoint x: 519, endPoint y: 72, distance: 34.1
click at [486, 74] on form "380937993100" at bounding box center [509, 75] width 168 height 29
drag, startPoint x: 519, startPoint y: 72, endPoint x: 443, endPoint y: 72, distance: 75.5
click at [443, 72] on input "380937993100" at bounding box center [509, 75] width 168 height 29
paste input "0504405607"
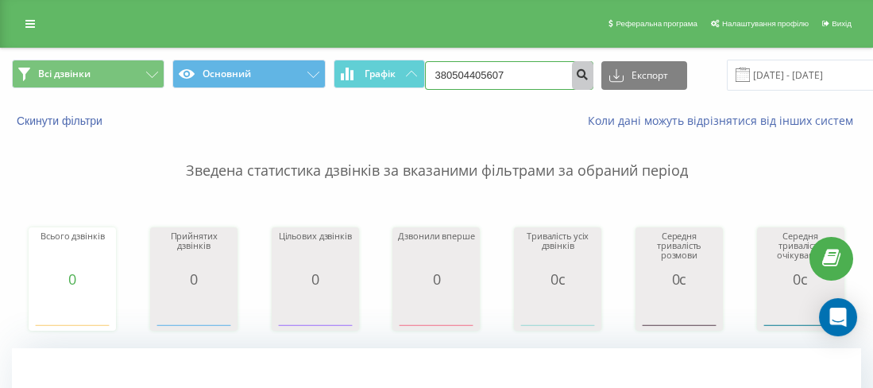
type input "380504405607"
click at [578, 74] on icon "submit" at bounding box center [583, 73] width 14 height 10
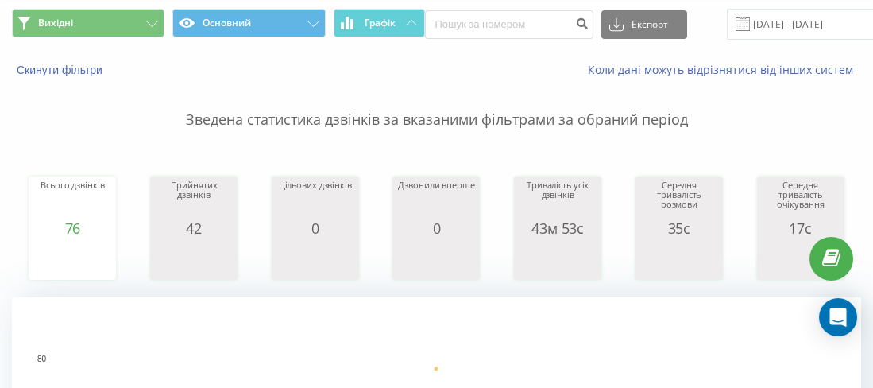
scroll to position [79, 0]
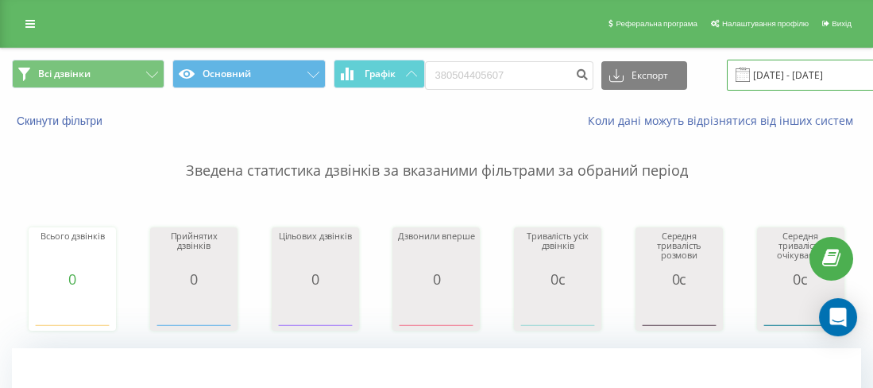
click at [804, 77] on input "23.06.2025 - 23.09.2025" at bounding box center [823, 75] width 192 height 31
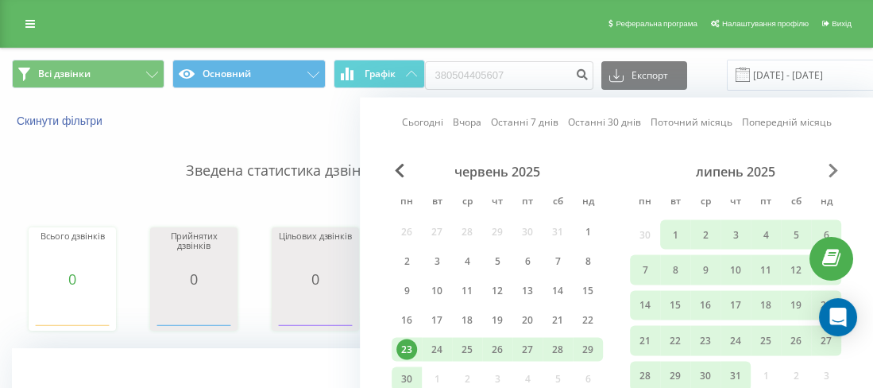
click at [832, 167] on span "Next Month" at bounding box center [834, 171] width 10 height 14
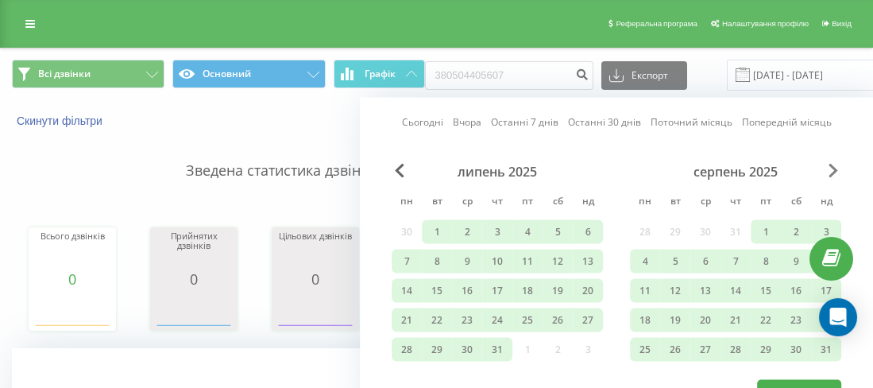
click at [832, 167] on span "Next Month" at bounding box center [834, 171] width 10 height 14
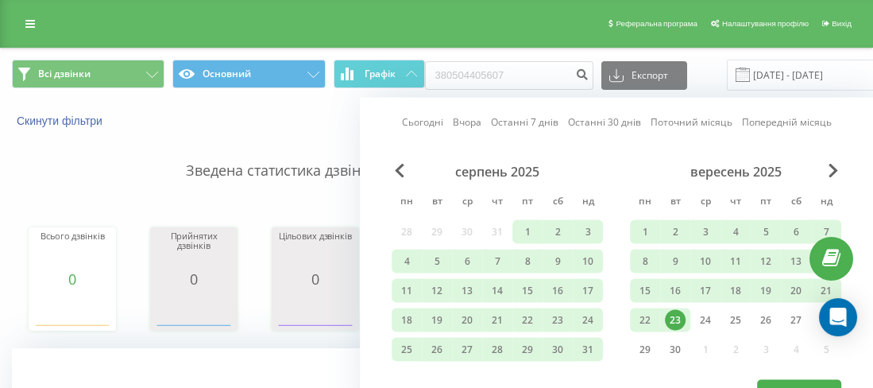
click at [675, 317] on div "23" at bounding box center [675, 320] width 21 height 21
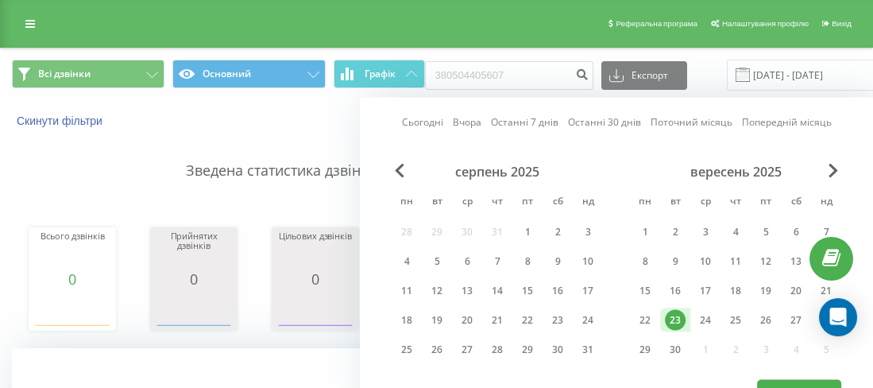
click at [408, 167] on div "серпень 2025" at bounding box center [497, 172] width 211 height 16
click at [401, 168] on span "Previous Month" at bounding box center [400, 171] width 10 height 14
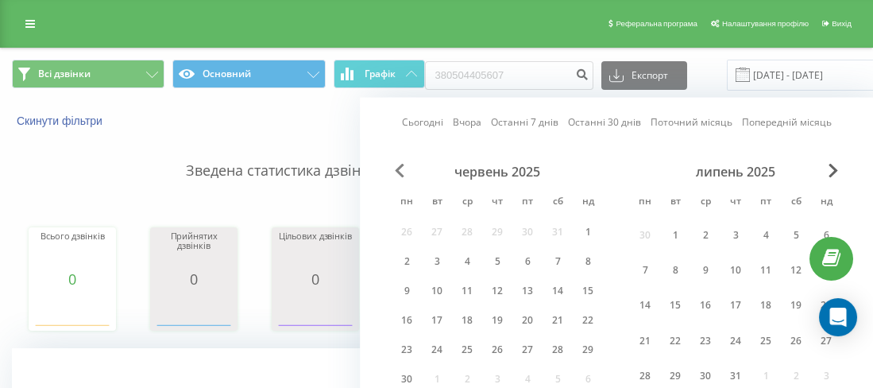
click at [401, 168] on span "Previous Month" at bounding box center [400, 171] width 10 height 14
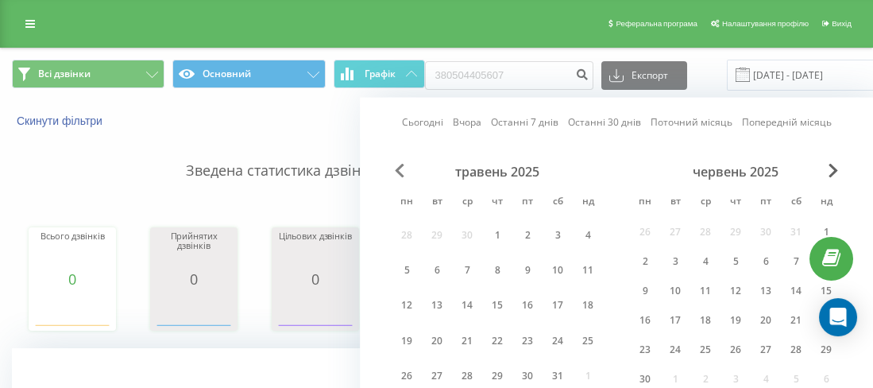
click at [401, 168] on span "Previous Month" at bounding box center [400, 171] width 10 height 14
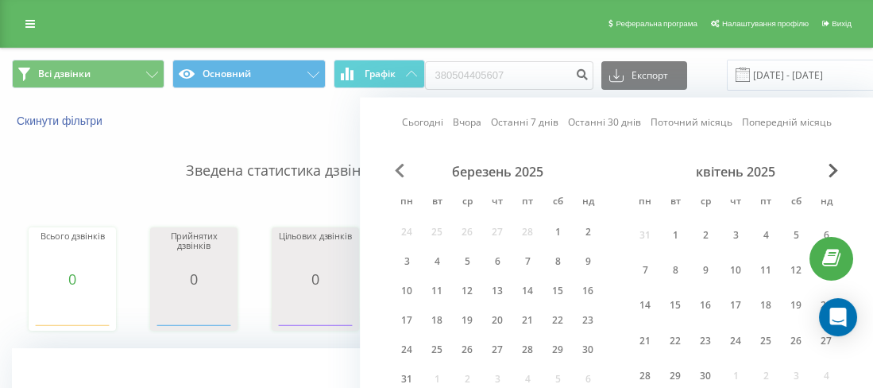
click at [401, 168] on span "Previous Month" at bounding box center [400, 171] width 10 height 14
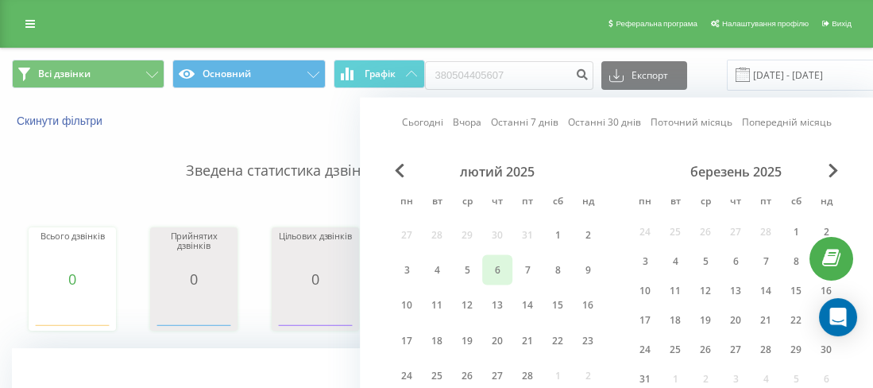
click at [482, 280] on div "6" at bounding box center [497, 269] width 30 height 29
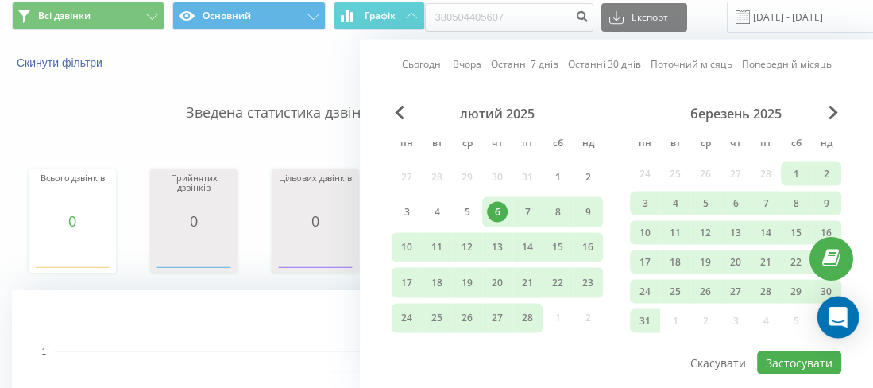
scroll to position [79, 0]
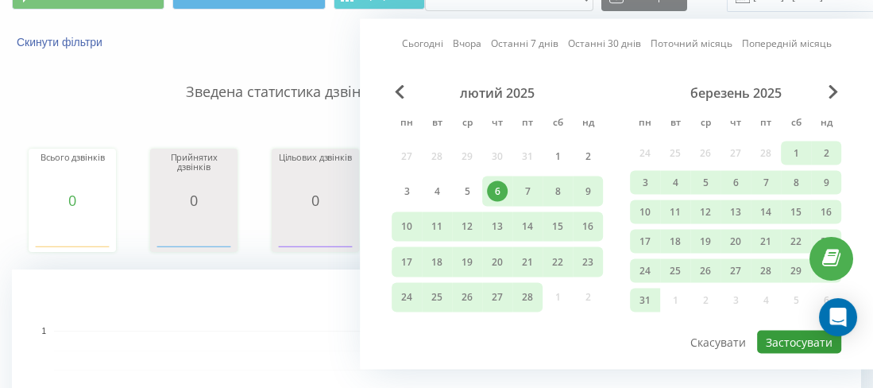
drag, startPoint x: 815, startPoint y: 331, endPoint x: 806, endPoint y: 339, distance: 11.8
click at [814, 331] on button "Застосувати" at bounding box center [799, 342] width 84 height 23
type input "[DATE] - [DATE]"
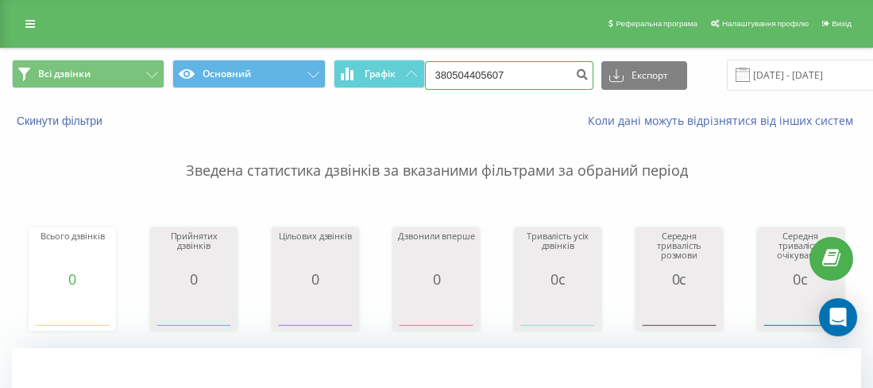
drag, startPoint x: 492, startPoint y: 77, endPoint x: 450, endPoint y: 70, distance: 42.7
click at [450, 70] on input "380504405607" at bounding box center [509, 75] width 168 height 29
paste input "0936809132"
type input "380936809132"
click at [575, 61] on form "380936809132" at bounding box center [509, 75] width 168 height 29
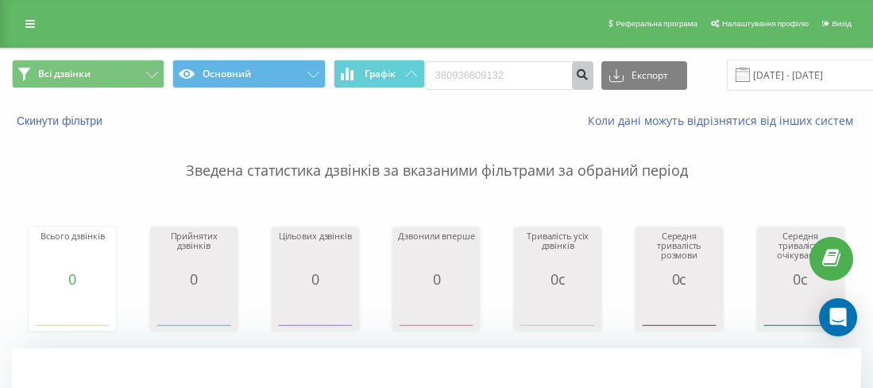
click at [572, 81] on button "submit" at bounding box center [582, 75] width 21 height 29
click at [791, 75] on input "[DATE] - [DATE]" at bounding box center [823, 75] width 192 height 31
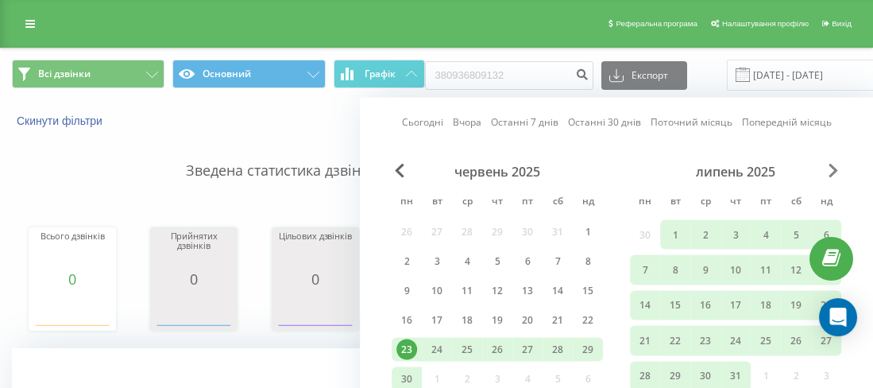
click at [834, 170] on span "Next Month" at bounding box center [834, 171] width 10 height 14
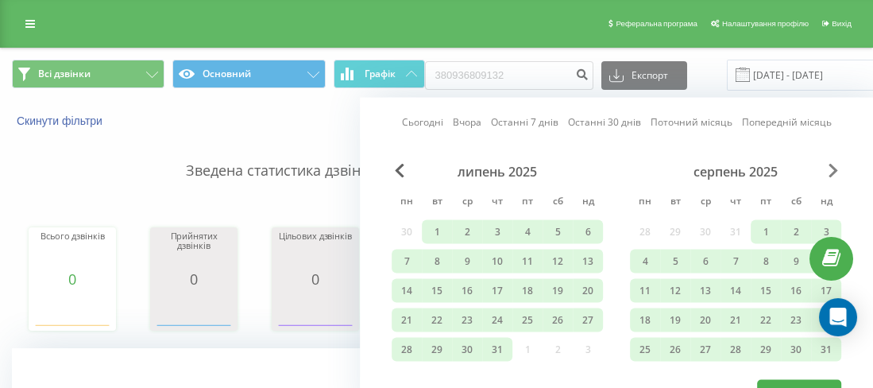
click at [834, 170] on span "Next Month" at bounding box center [834, 171] width 10 height 14
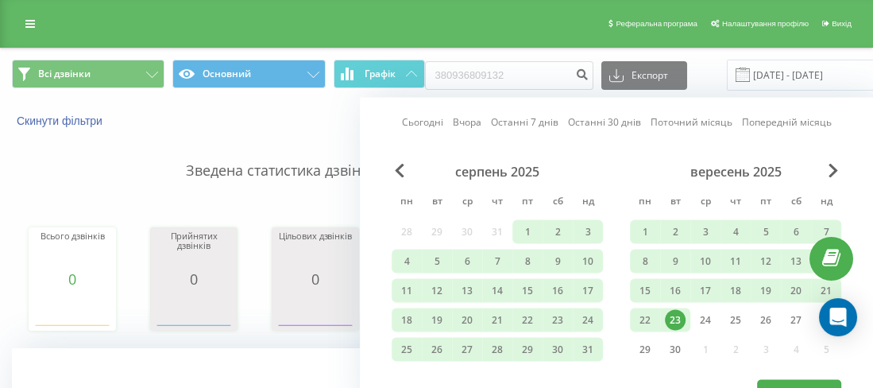
click at [681, 315] on div "23" at bounding box center [675, 320] width 21 height 21
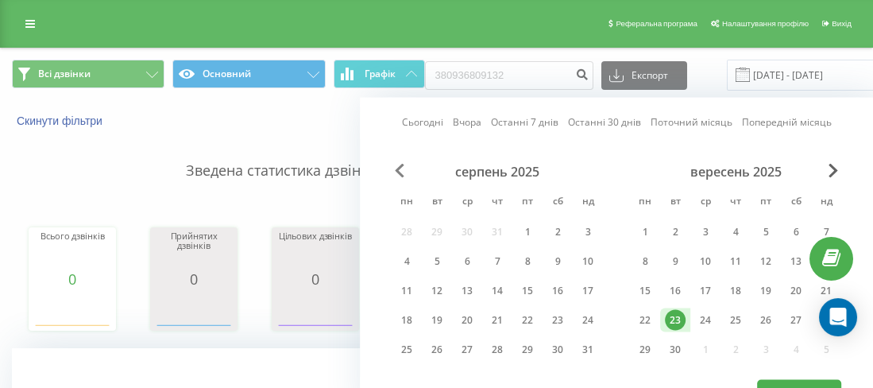
click at [402, 165] on span "Previous Month" at bounding box center [400, 171] width 10 height 14
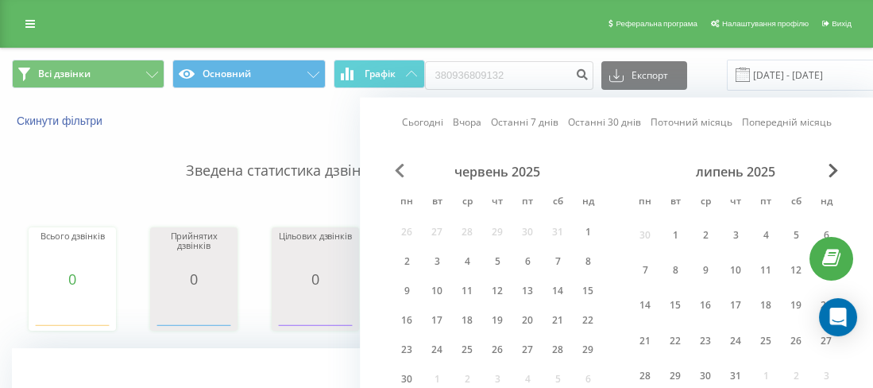
click at [402, 165] on span "Previous Month" at bounding box center [400, 171] width 10 height 14
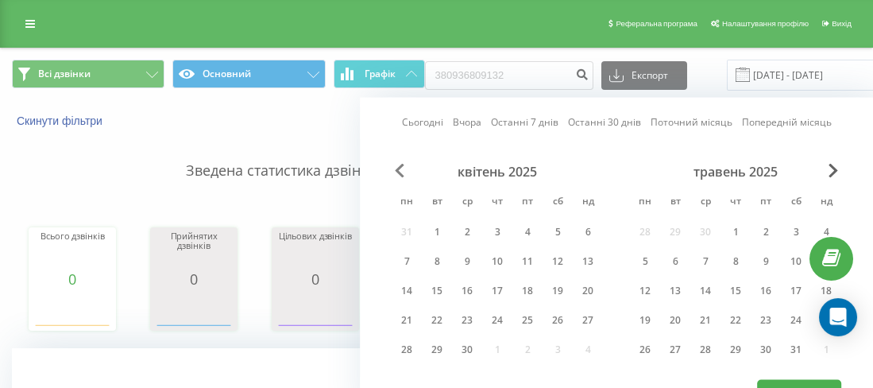
click at [402, 165] on span "Previous Month" at bounding box center [400, 171] width 10 height 14
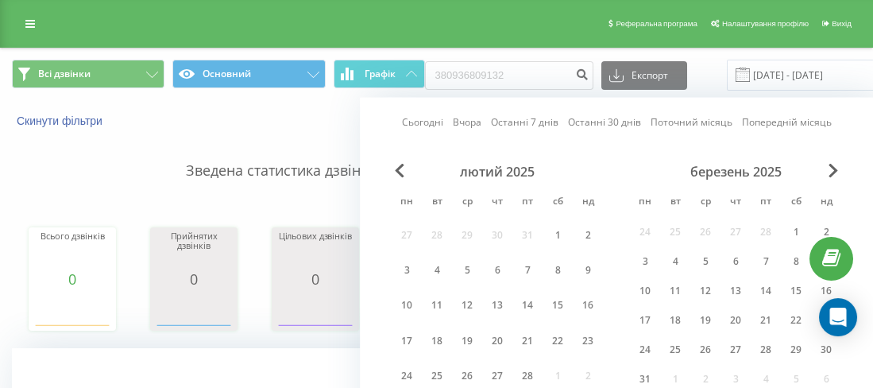
click at [483, 250] on div "лютий 2025 пн вт ср чт пт сб нд 27 28 29 30 31 1 2 3 4 5 6 7 8 9 10 11 12 13 14…" at bounding box center [497, 280] width 211 height 233
click at [506, 273] on div "6" at bounding box center [497, 270] width 21 height 21
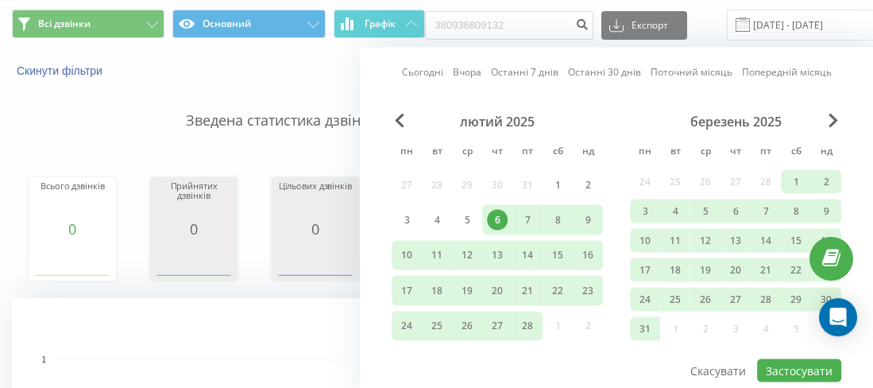
scroll to position [79, 0]
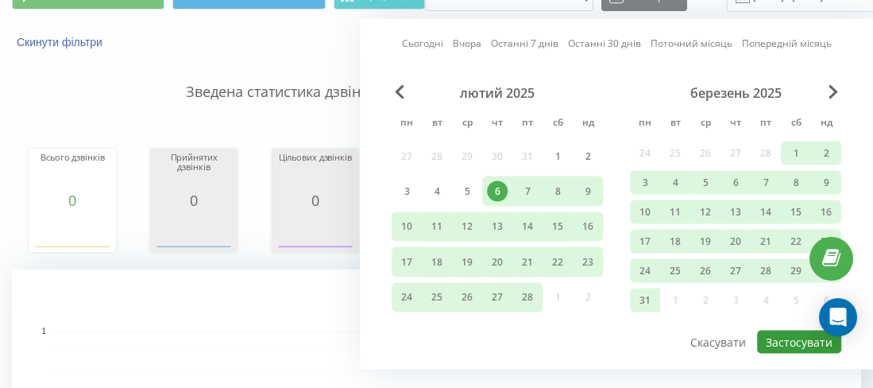
drag, startPoint x: 799, startPoint y: 341, endPoint x: 789, endPoint y: 339, distance: 9.8
click at [798, 341] on button "Застосувати" at bounding box center [799, 342] width 84 height 23
type input "06.02.2025 - 23.09.2025"
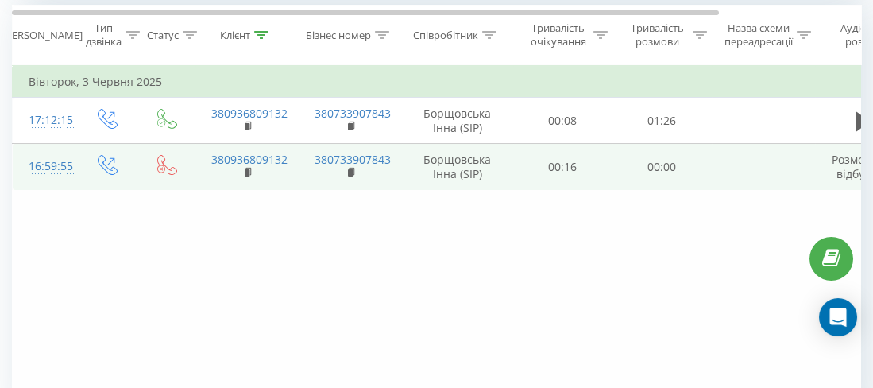
scroll to position [714, 0]
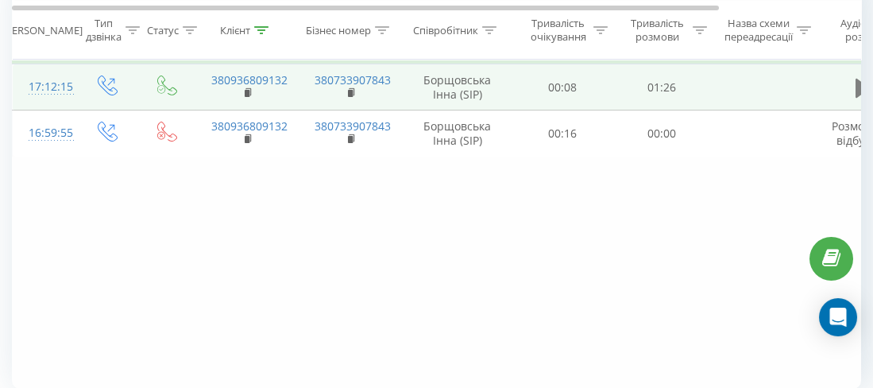
click at [853, 85] on button at bounding box center [863, 88] width 24 height 24
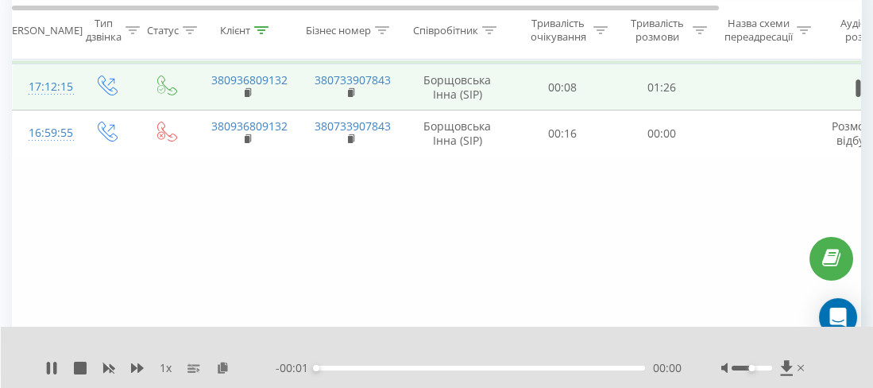
scroll to position [636, 0]
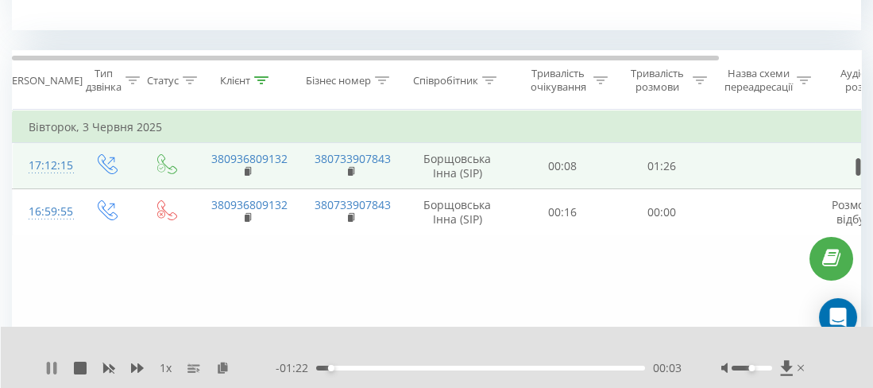
click at [53, 368] on icon at bounding box center [54, 368] width 3 height 13
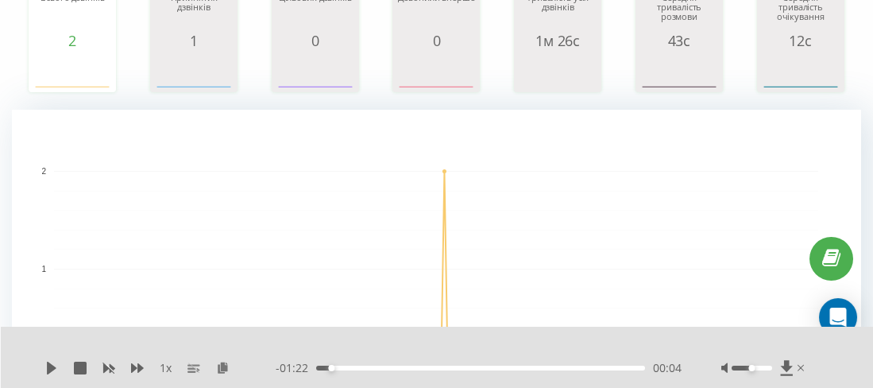
scroll to position [0, 0]
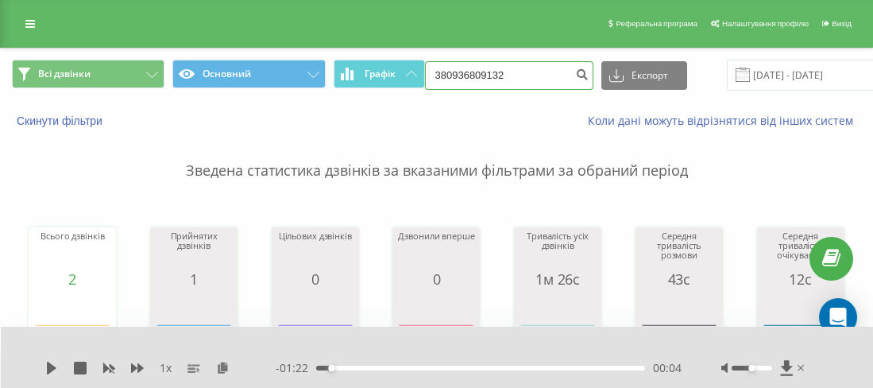
drag, startPoint x: 532, startPoint y: 75, endPoint x: 442, endPoint y: 68, distance: 90.8
click at [442, 68] on input "380936809132" at bounding box center [509, 75] width 168 height 29
paste input "0674395551"
click at [443, 76] on input "30674395551" at bounding box center [509, 75] width 168 height 29
type input "380674395551"
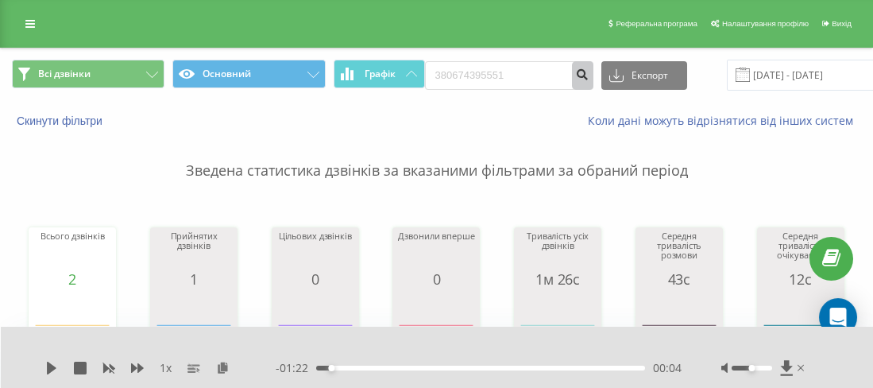
click at [576, 70] on icon "submit" at bounding box center [583, 73] width 14 height 10
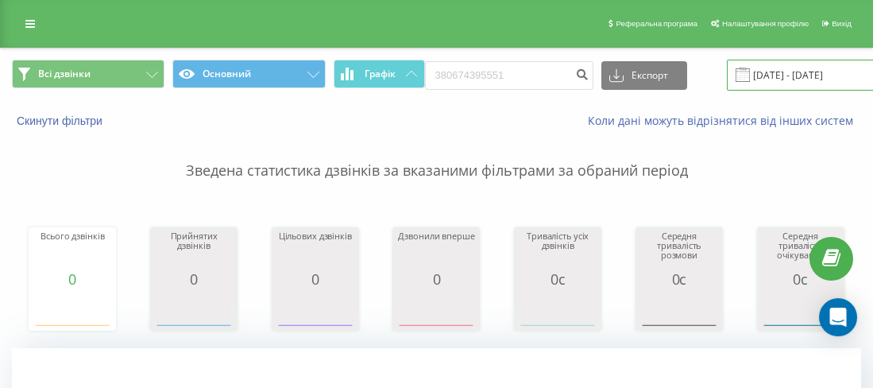
click at [786, 74] on input "[DATE] - [DATE]" at bounding box center [823, 75] width 192 height 31
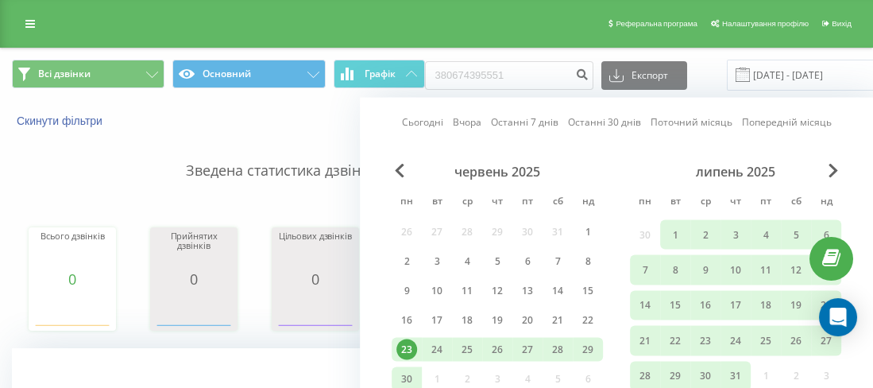
click at [827, 167] on div "липень 2025" at bounding box center [735, 172] width 211 height 16
click at [834, 168] on span "Next Month" at bounding box center [834, 171] width 10 height 14
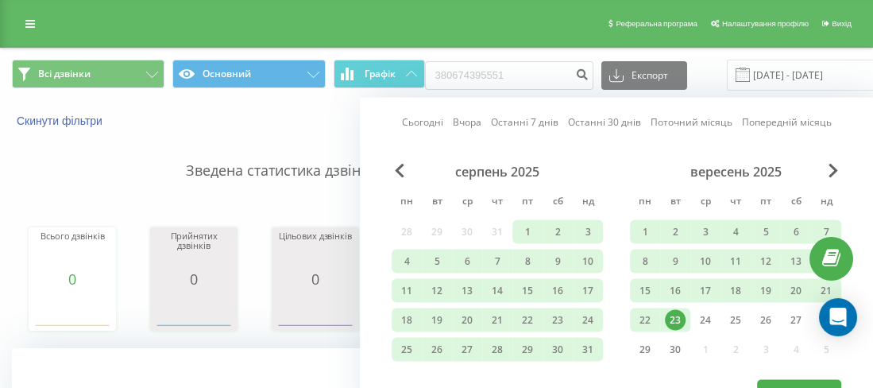
click at [675, 314] on div "23" at bounding box center [675, 320] width 21 height 21
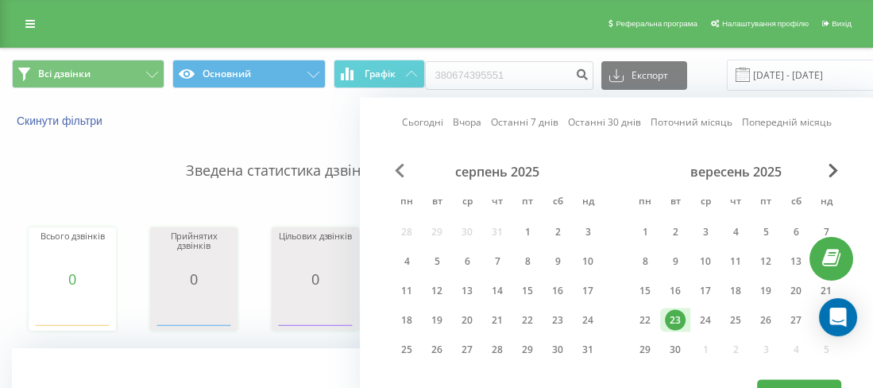
click at [404, 169] on div "серпень 2025" at bounding box center [497, 172] width 211 height 16
click at [403, 169] on span "Previous Month" at bounding box center [400, 171] width 10 height 14
click at [402, 169] on span "Previous Month" at bounding box center [400, 171] width 10 height 14
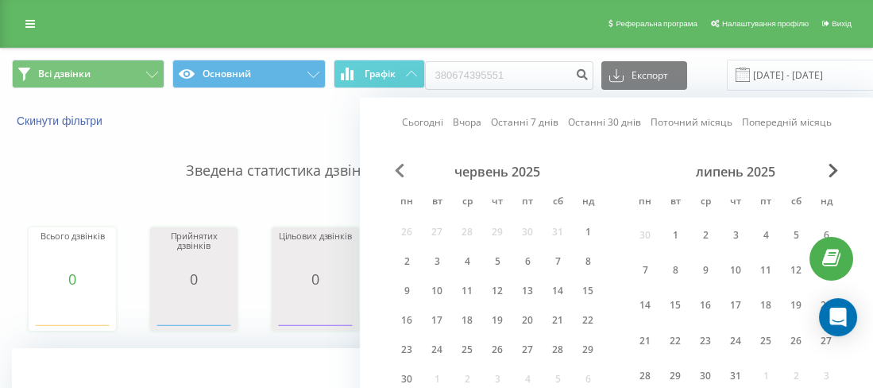
click at [402, 169] on span "Previous Month" at bounding box center [400, 171] width 10 height 14
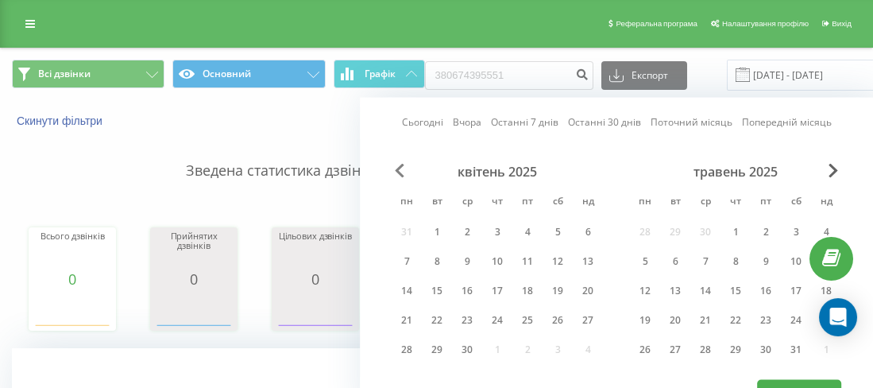
click at [402, 169] on span "Previous Month" at bounding box center [400, 171] width 10 height 14
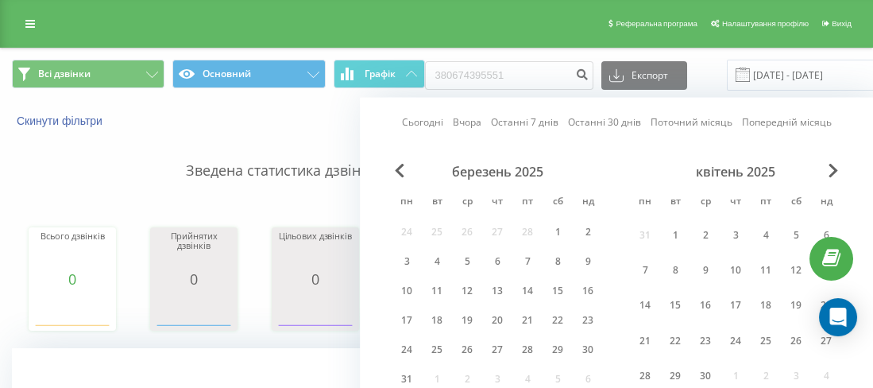
click at [464, 303] on div "березень 2025 пн вт ср чт пт сб нд 24 25 26 27 28 1 2 3 4 5 6 7 8 9 10 11 12 13…" at bounding box center [497, 280] width 211 height 233
click at [509, 295] on div "13" at bounding box center [497, 291] width 30 height 24
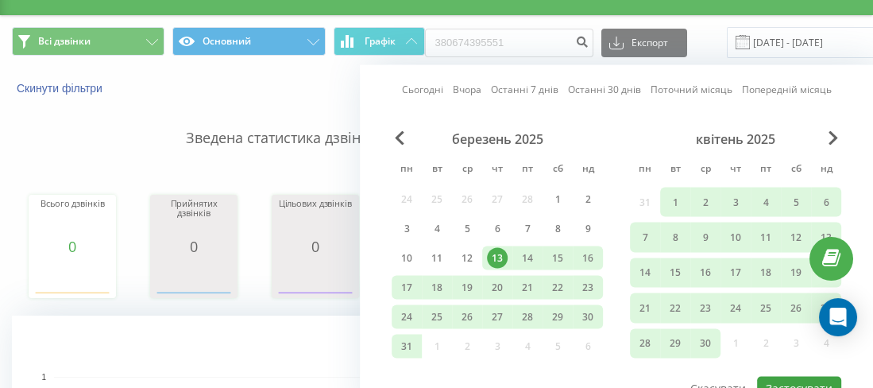
scroll to position [79, 0]
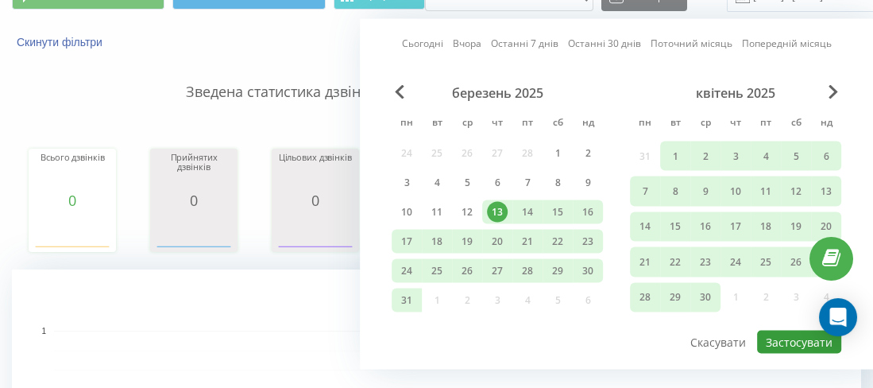
click at [764, 333] on button "Застосувати" at bounding box center [799, 342] width 84 height 23
type input "[DATE] - [DATE]"
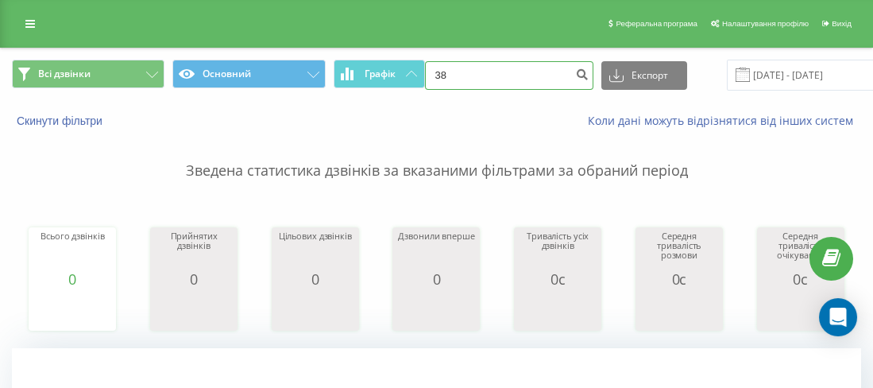
drag, startPoint x: 496, startPoint y: 68, endPoint x: 449, endPoint y: 65, distance: 46.9
click at [447, 65] on input "38" at bounding box center [509, 75] width 168 height 29
paste input "098 400 22 32"
type input "38098 400 22 32"
click at [576, 74] on icon "submit" at bounding box center [583, 73] width 14 height 10
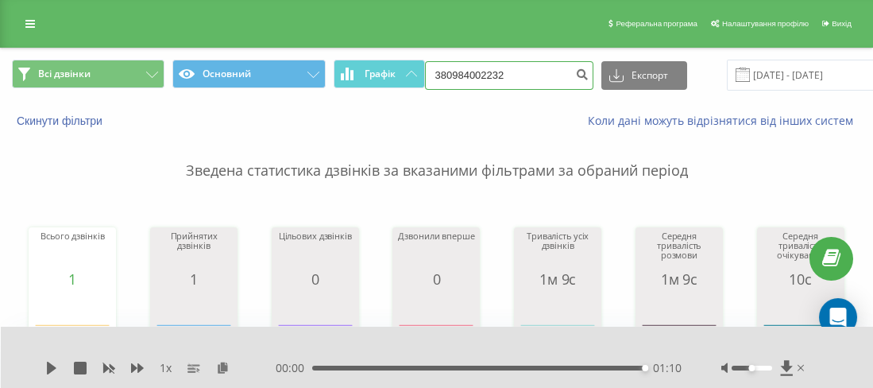
drag, startPoint x: 529, startPoint y: 79, endPoint x: 455, endPoint y: 74, distance: 74.8
click at [454, 74] on input "380984002232" at bounding box center [509, 75] width 168 height 29
paste input "675679199"
type input "380675679199"
click at [576, 68] on icon "submit" at bounding box center [583, 73] width 14 height 10
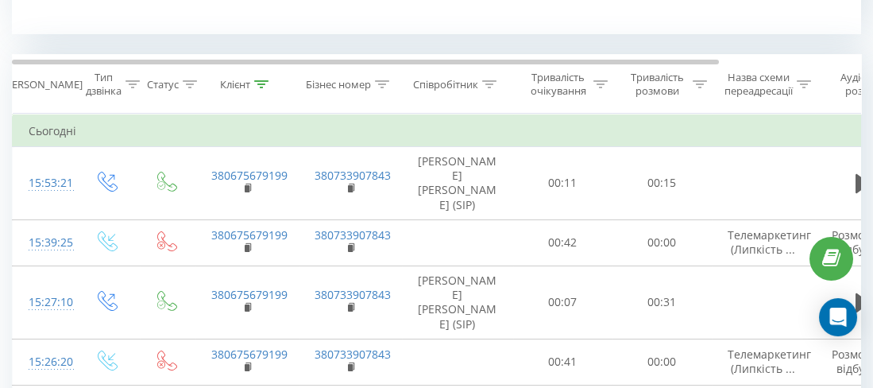
scroll to position [714, 0]
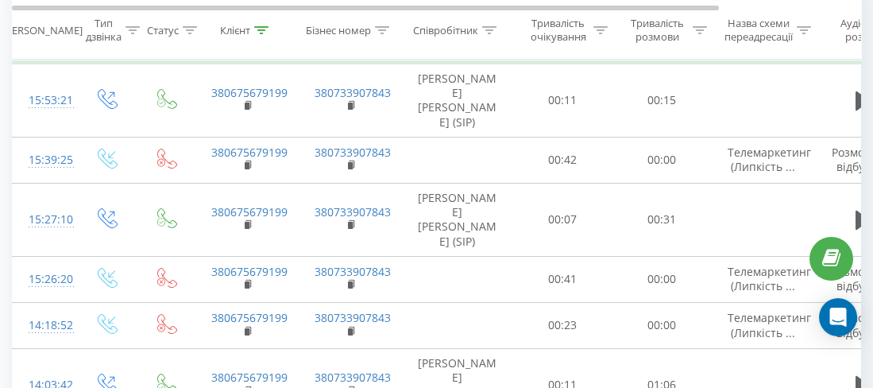
click at [796, 58] on th "Назва схеми переадресації" at bounding box center [763, 30] width 103 height 59
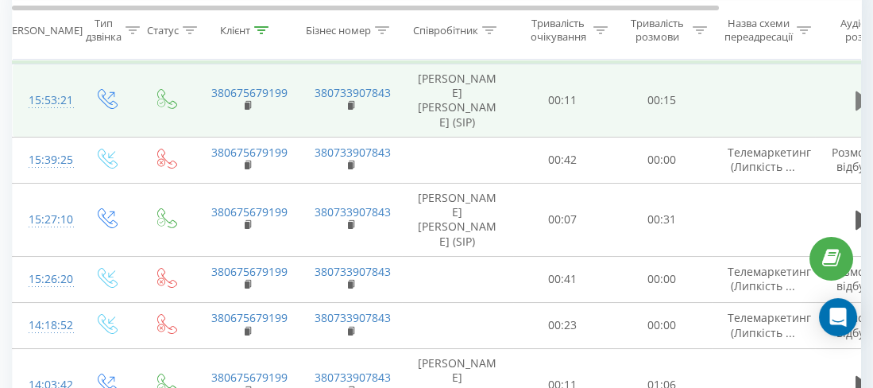
click at [853, 98] on button at bounding box center [863, 101] width 24 height 24
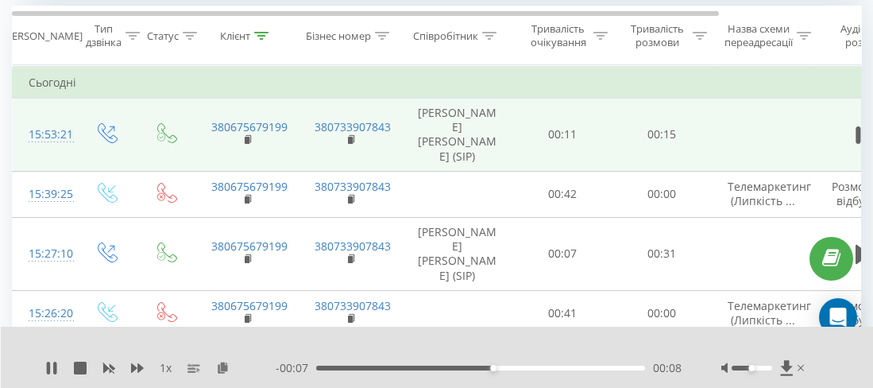
scroll to position [770, 0]
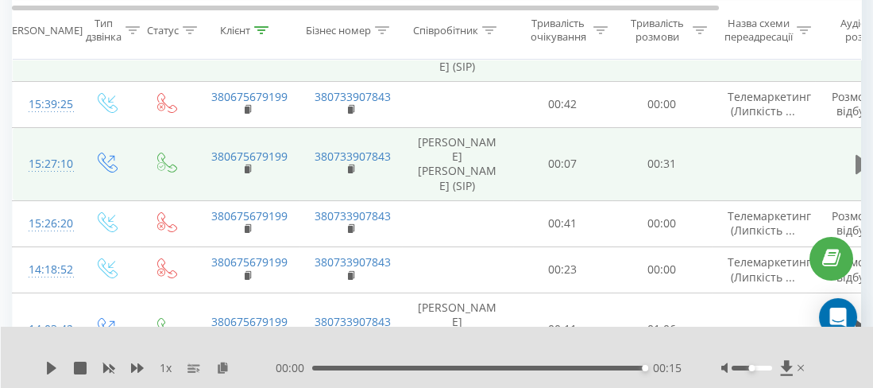
click at [856, 162] on icon at bounding box center [863, 164] width 14 height 19
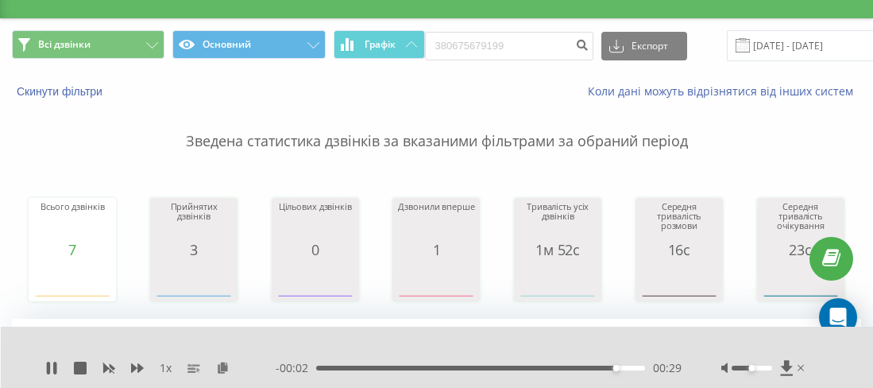
scroll to position [0, 0]
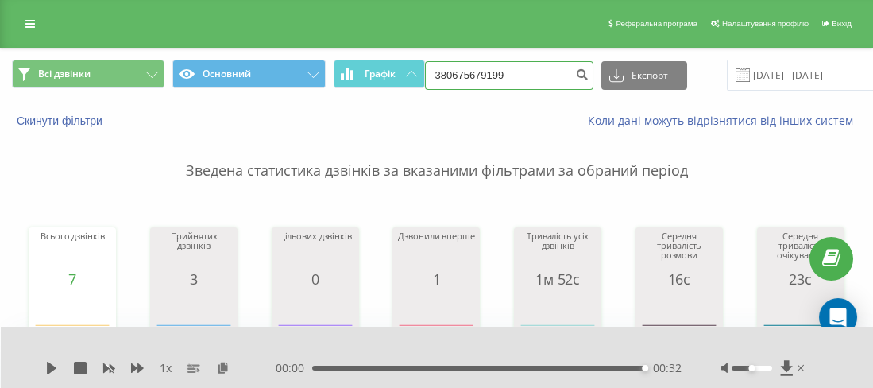
drag, startPoint x: 469, startPoint y: 72, endPoint x: 452, endPoint y: 71, distance: 16.7
click at [448, 67] on input "380675679199" at bounding box center [509, 75] width 168 height 29
paste input "0938270255"
click at [438, 72] on input "30938270255" at bounding box center [509, 75] width 168 height 29
type input "380938270255"
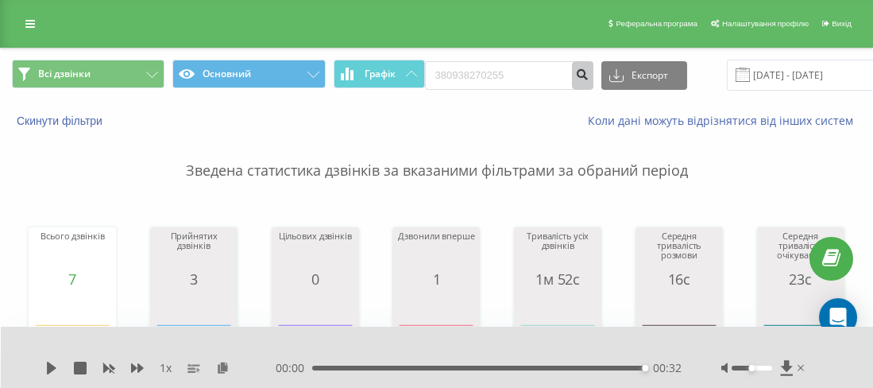
click at [576, 77] on icon "submit" at bounding box center [583, 73] width 14 height 10
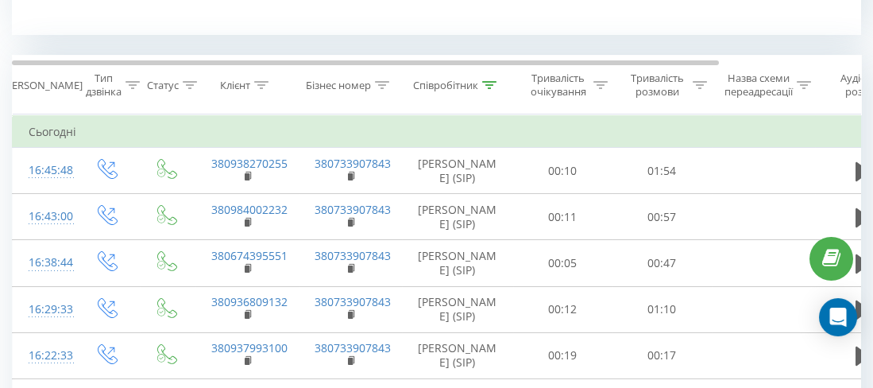
scroll to position [636, 0]
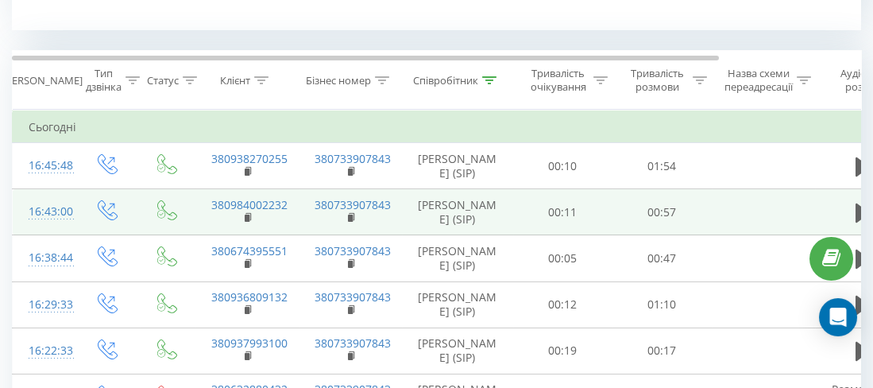
click at [857, 176] on icon at bounding box center [863, 166] width 14 height 19
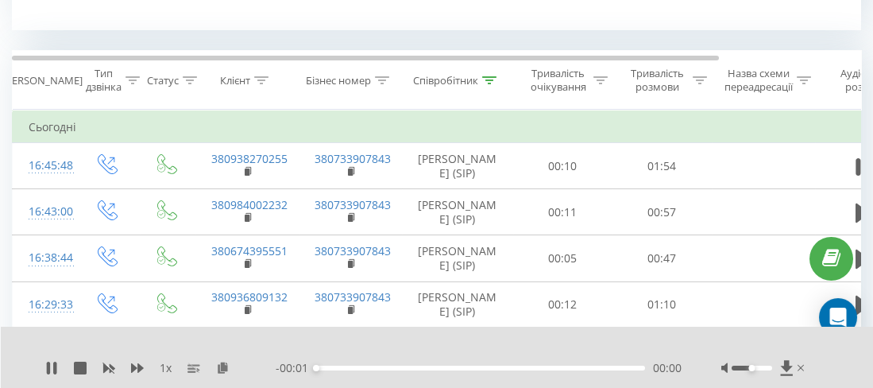
scroll to position [0, 0]
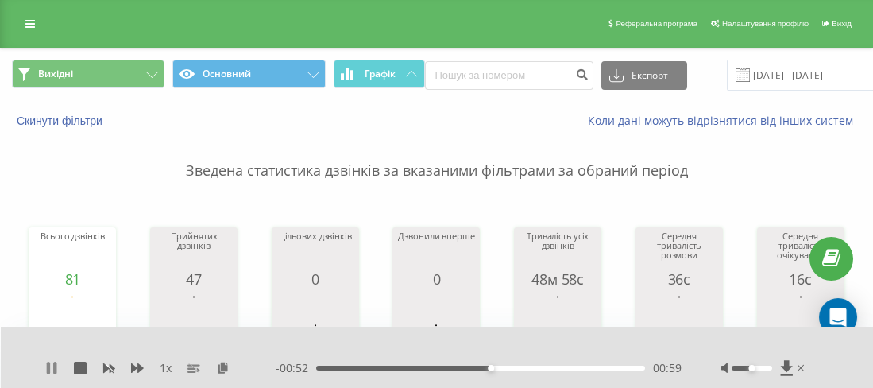
click at [56, 366] on icon at bounding box center [54, 368] width 3 height 13
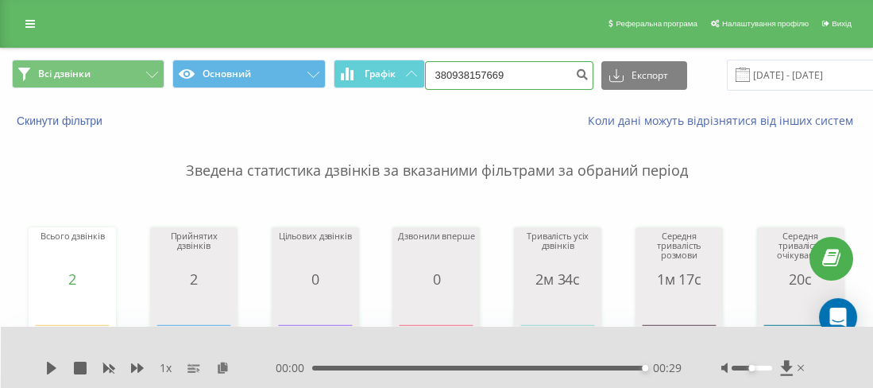
scroll to position [0, 24]
drag, startPoint x: 465, startPoint y: 84, endPoint x: 448, endPoint y: 77, distance: 18.2
click at [447, 77] on input "380938157669" at bounding box center [509, 75] width 168 height 29
click at [501, 197] on div "Всього дзвінків 2 date totalCalls [DATE] 0 [DATE] 0 [DATE] 0 [DATE] 0 [DATE] 0 …" at bounding box center [436, 263] width 849 height 137
click at [493, 75] on input "38" at bounding box center [509, 75] width 168 height 29
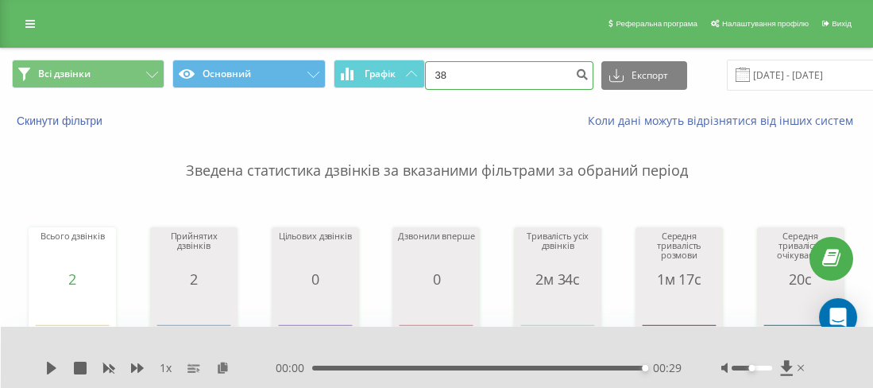
paste input "0934519448"
type input "380934519448"
click at [576, 71] on icon "submit" at bounding box center [583, 73] width 14 height 10
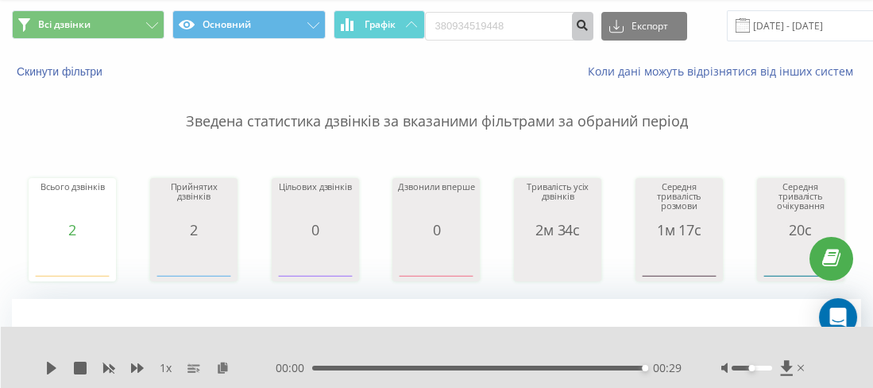
scroll to position [79, 0]
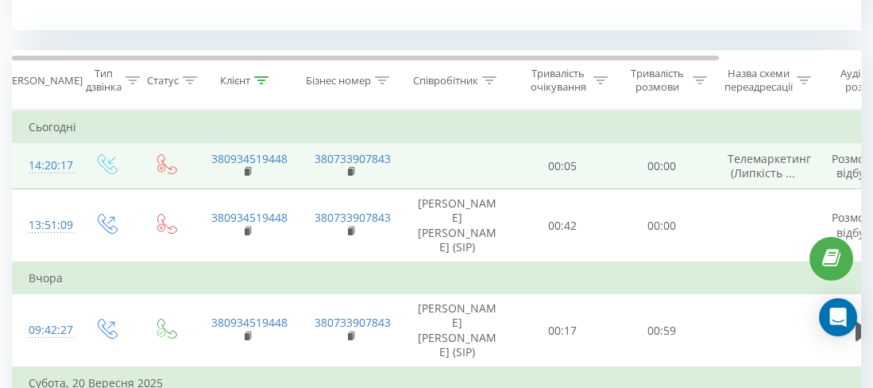
scroll to position [867, 0]
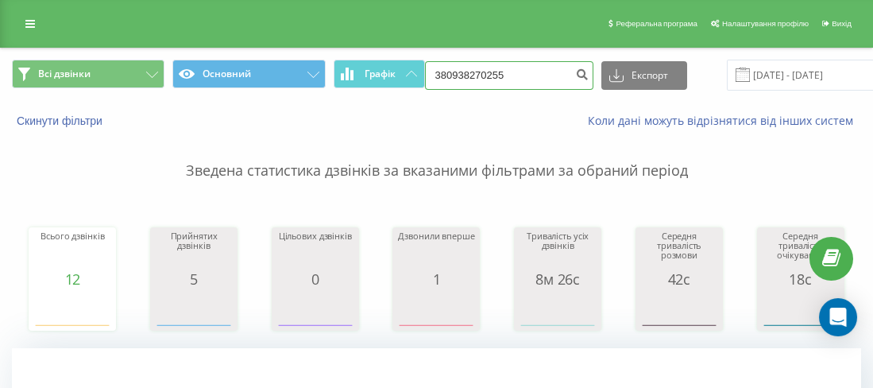
drag, startPoint x: 541, startPoint y: 67, endPoint x: 451, endPoint y: 68, distance: 89.8
click at [451, 68] on input "380938270255" at bounding box center [509, 75] width 168 height 29
paste input "0932628721"
type input "380932628721"
click at [572, 64] on button "submit" at bounding box center [582, 75] width 21 height 29
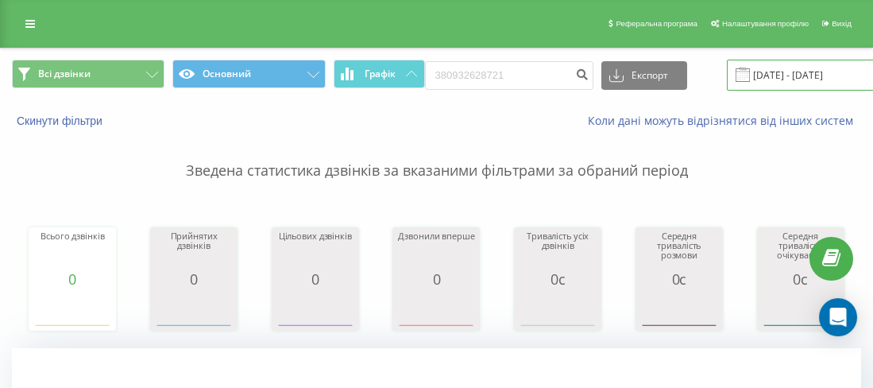
click at [793, 74] on input "23.06.2025 - 23.09.2025" at bounding box center [823, 75] width 192 height 31
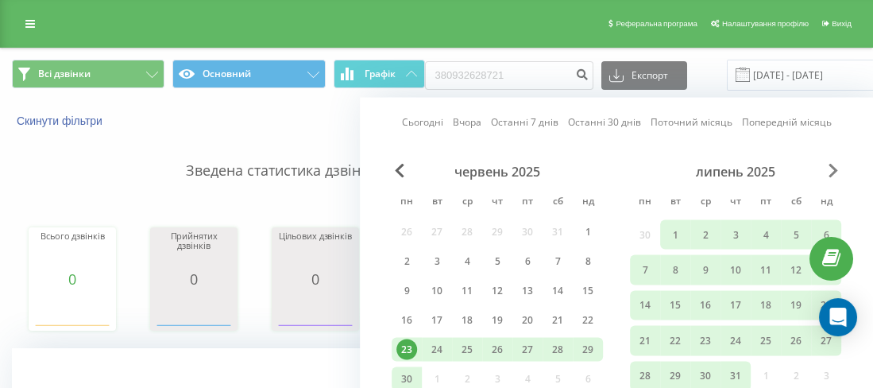
click at [834, 168] on span "Next Month" at bounding box center [834, 171] width 10 height 14
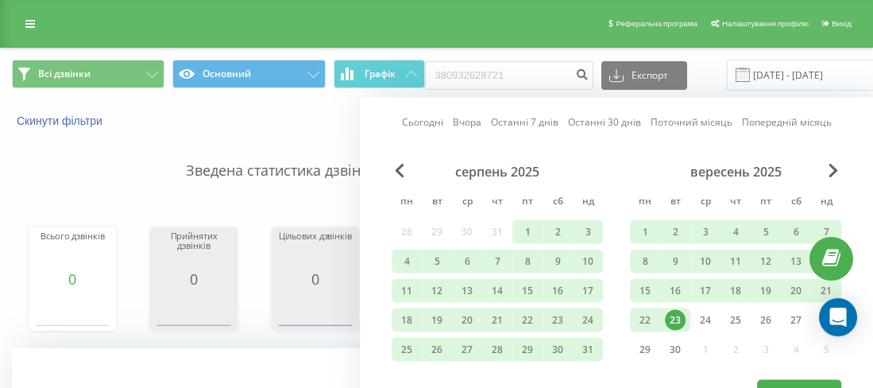
click at [684, 321] on div "23" at bounding box center [675, 320] width 21 height 21
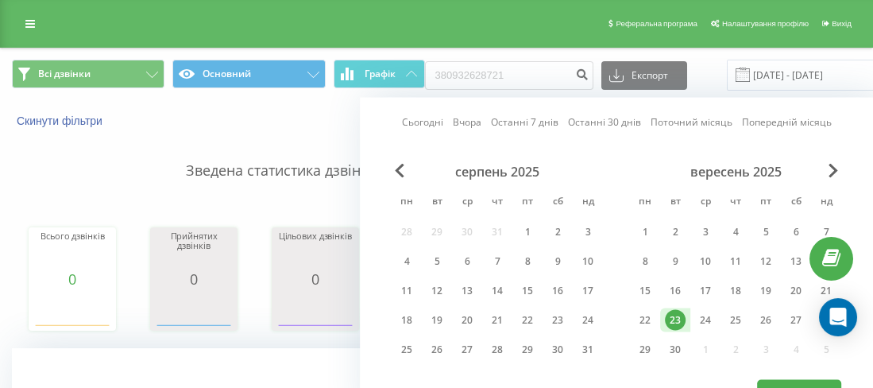
click at [404, 169] on div "серпень 2025" at bounding box center [497, 172] width 211 height 16
click at [402, 168] on span "Previous Month" at bounding box center [400, 171] width 10 height 14
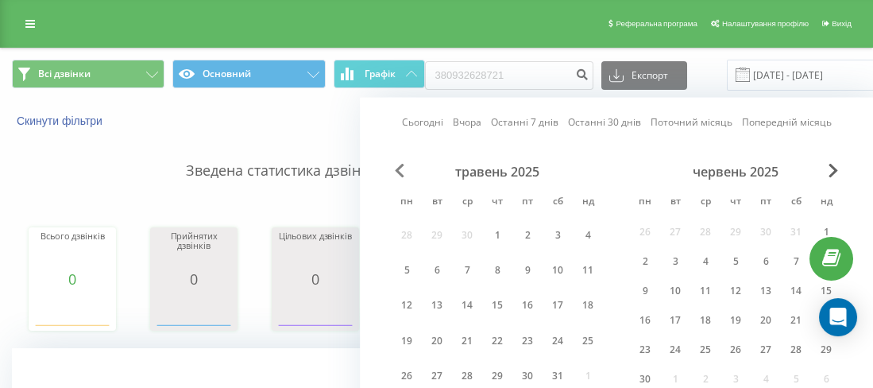
click at [401, 168] on span "Previous Month" at bounding box center [400, 171] width 10 height 14
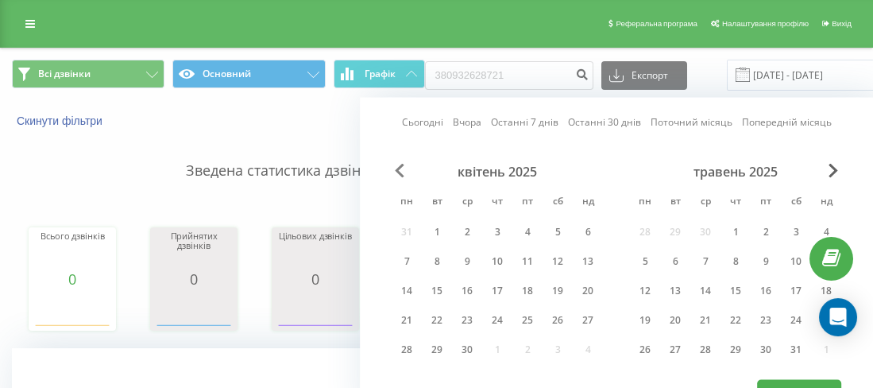
click at [401, 168] on span "Previous Month" at bounding box center [400, 171] width 10 height 14
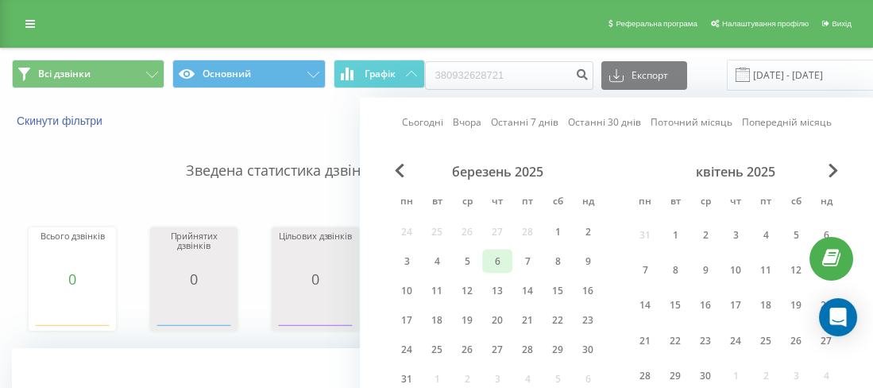
click at [500, 269] on div "6" at bounding box center [497, 262] width 30 height 24
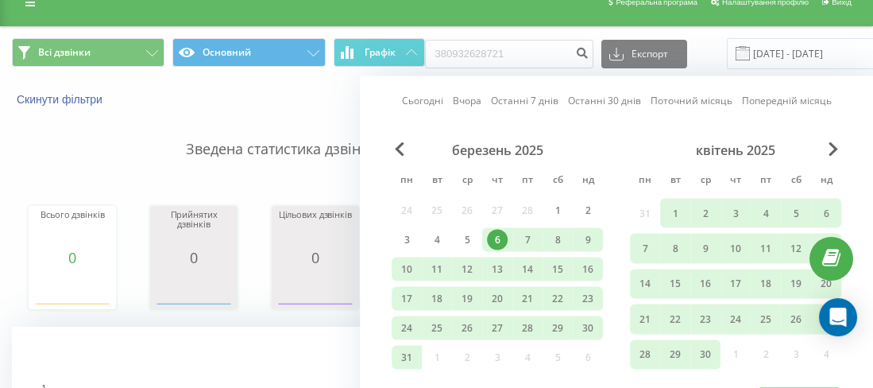
scroll to position [79, 0]
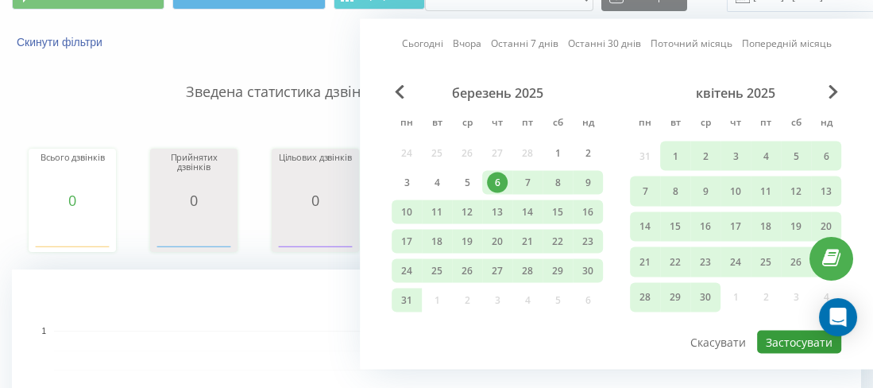
drag, startPoint x: 769, startPoint y: 330, endPoint x: 777, endPoint y: 333, distance: 8.6
click at [771, 331] on button "Застосувати" at bounding box center [799, 342] width 84 height 23
type input "06.03.2025 - 23.09.2025"
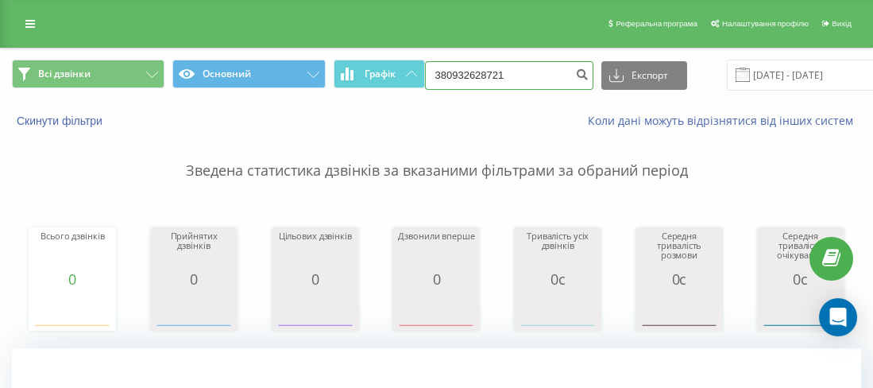
drag, startPoint x: 540, startPoint y: 62, endPoint x: 453, endPoint y: 69, distance: 86.9
click at [453, 69] on input "380932628721" at bounding box center [509, 75] width 168 height 29
paste input "0950101222"
type input "380950101222"
click at [584, 71] on form "380950101222" at bounding box center [509, 75] width 168 height 29
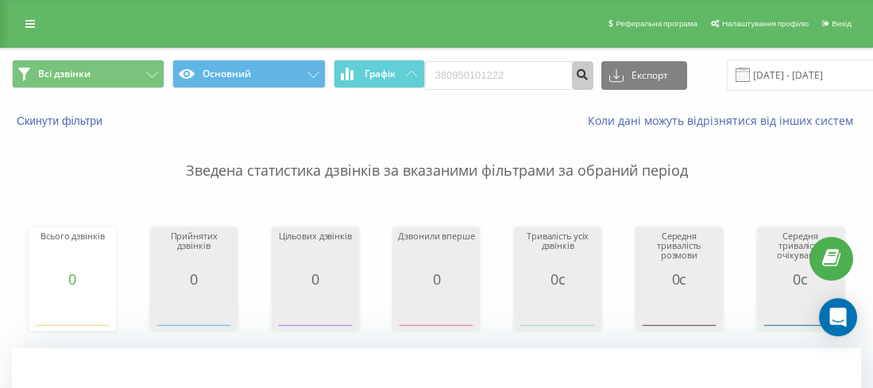
click at [580, 72] on icon "submit" at bounding box center [583, 73] width 14 height 10
click at [791, 81] on input "[DATE] - [DATE]" at bounding box center [823, 75] width 192 height 31
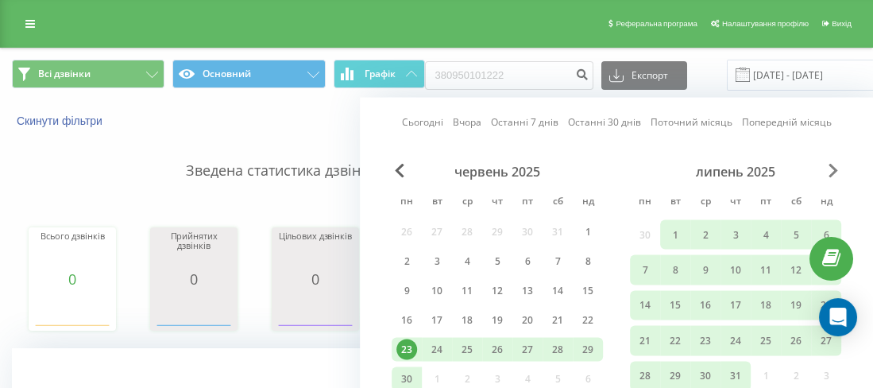
click at [829, 170] on span "Next Month" at bounding box center [834, 171] width 10 height 14
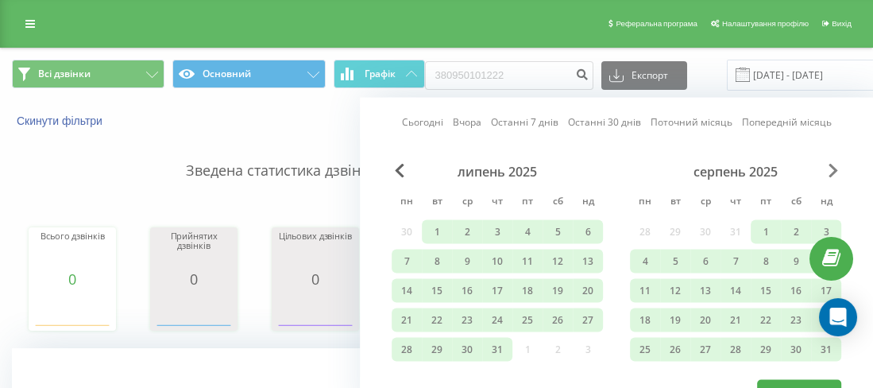
click at [829, 170] on span "Next Month" at bounding box center [834, 171] width 10 height 14
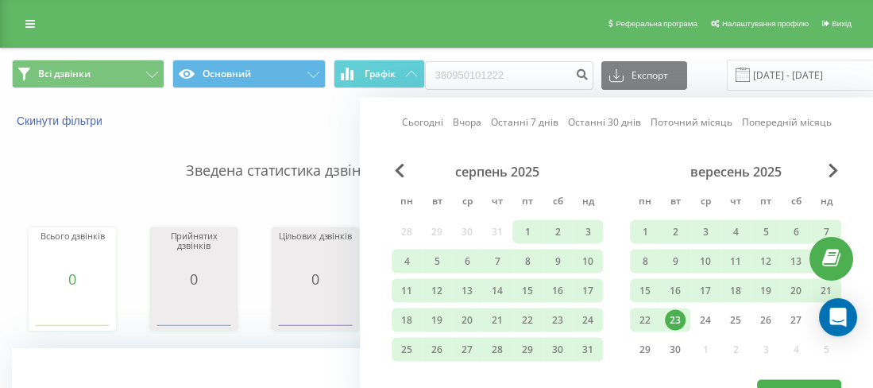
click at [672, 313] on div "23" at bounding box center [675, 320] width 21 height 21
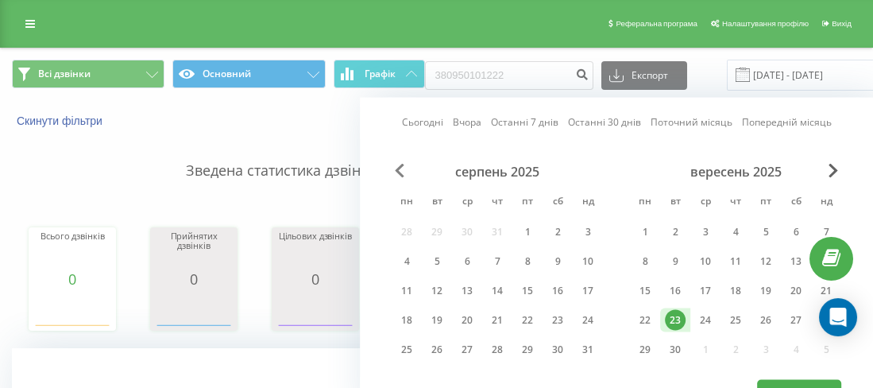
click at [400, 167] on span "Previous Month" at bounding box center [400, 171] width 10 height 14
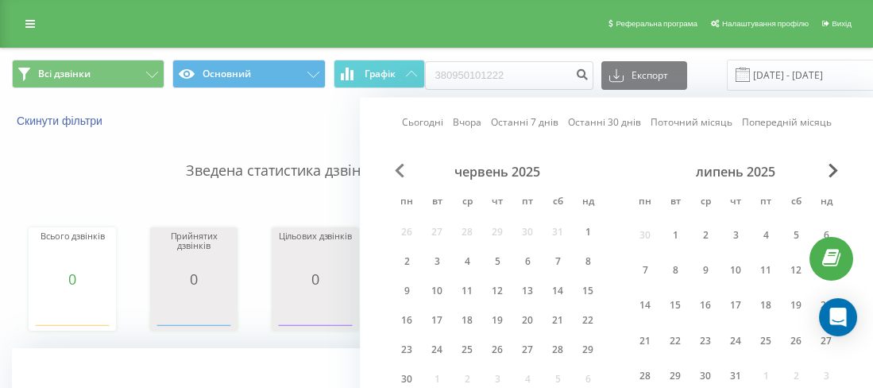
click at [400, 167] on span "Previous Month" at bounding box center [400, 171] width 10 height 14
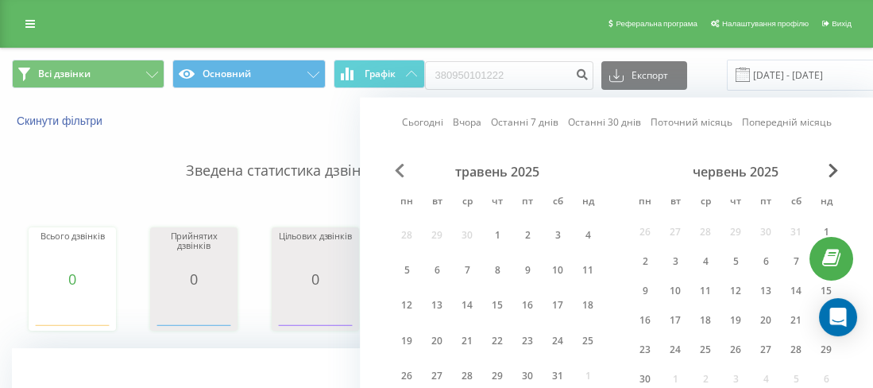
click at [400, 167] on span "Previous Month" at bounding box center [400, 171] width 10 height 14
click at [400, 168] on span "Previous Month" at bounding box center [400, 171] width 10 height 14
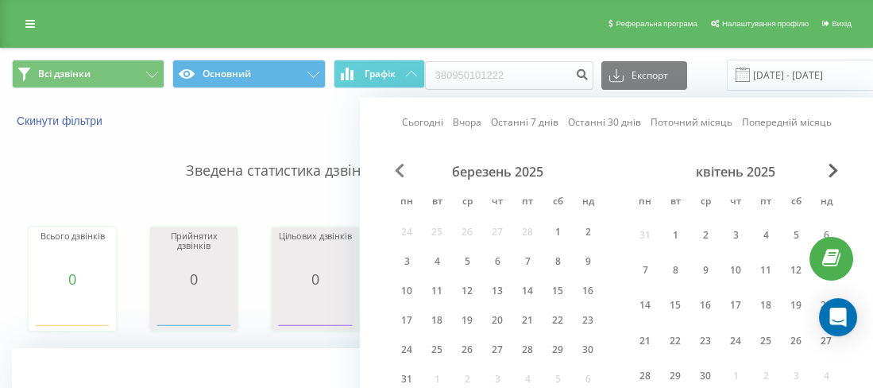
click at [399, 168] on span "Previous Month" at bounding box center [400, 171] width 10 height 14
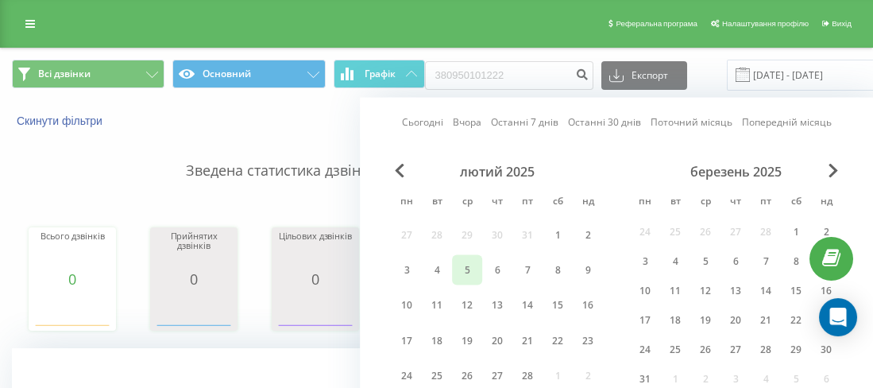
click at [481, 268] on div "5" at bounding box center [467, 269] width 30 height 29
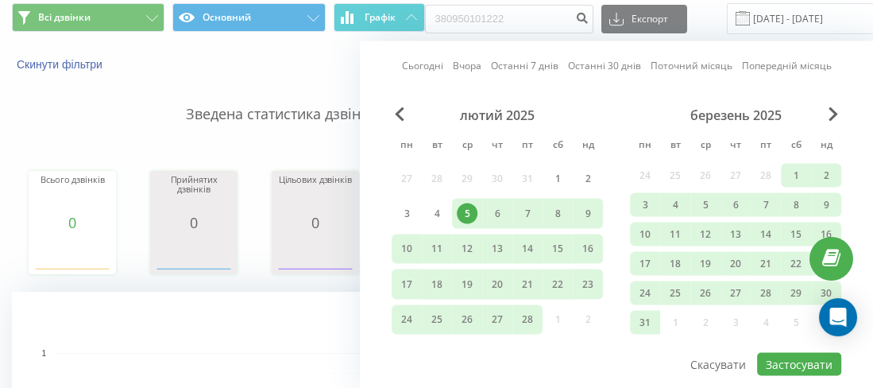
scroll to position [79, 0]
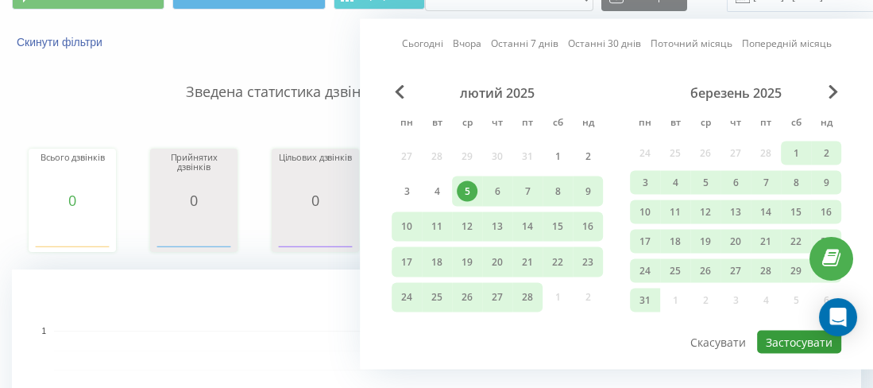
click at [775, 342] on button "Застосувати" at bounding box center [799, 342] width 84 height 23
type input "05.02.2025 - 23.09.2025"
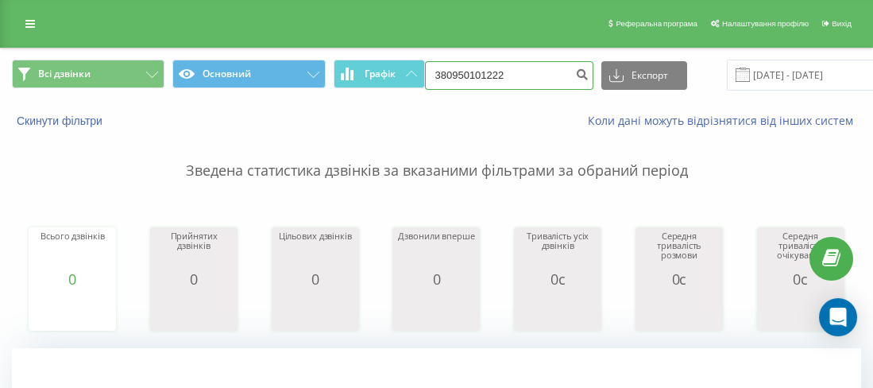
drag, startPoint x: 493, startPoint y: 73, endPoint x: 443, endPoint y: 70, distance: 51.0
click at [443, 70] on input "380950101222" at bounding box center [509, 75] width 168 height 29
paste input "0631282774"
click at [439, 71] on input "30631282774" at bounding box center [509, 75] width 168 height 29
type input "380631282774"
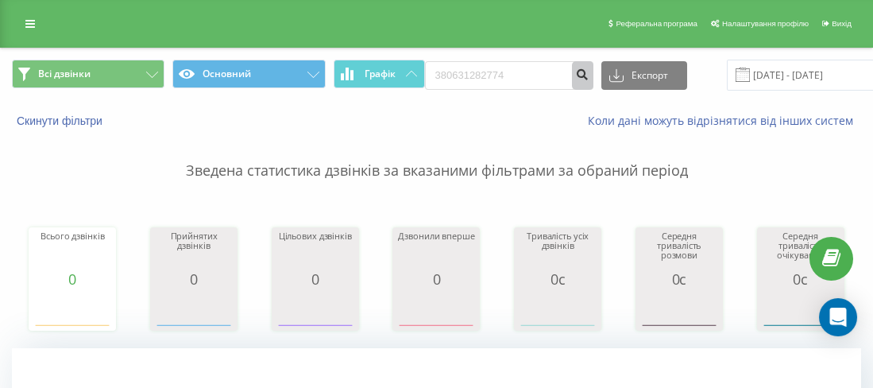
click at [576, 77] on icon "submit" at bounding box center [583, 73] width 14 height 10
